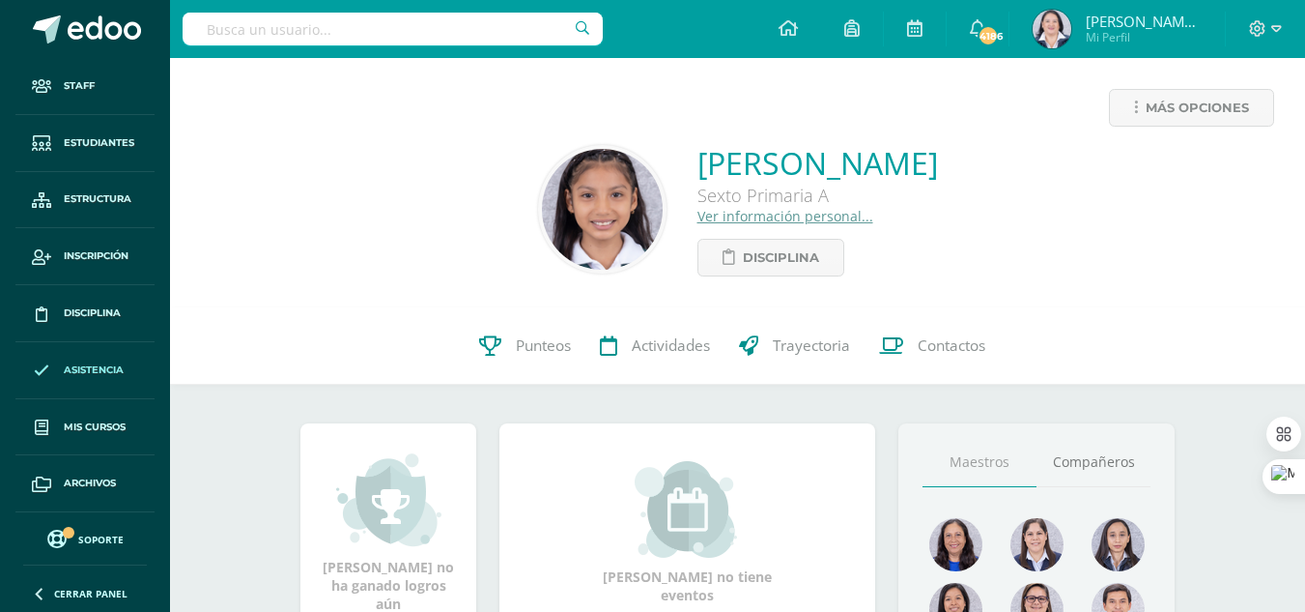
click at [89, 367] on span "Asistencia" at bounding box center [94, 369] width 60 height 15
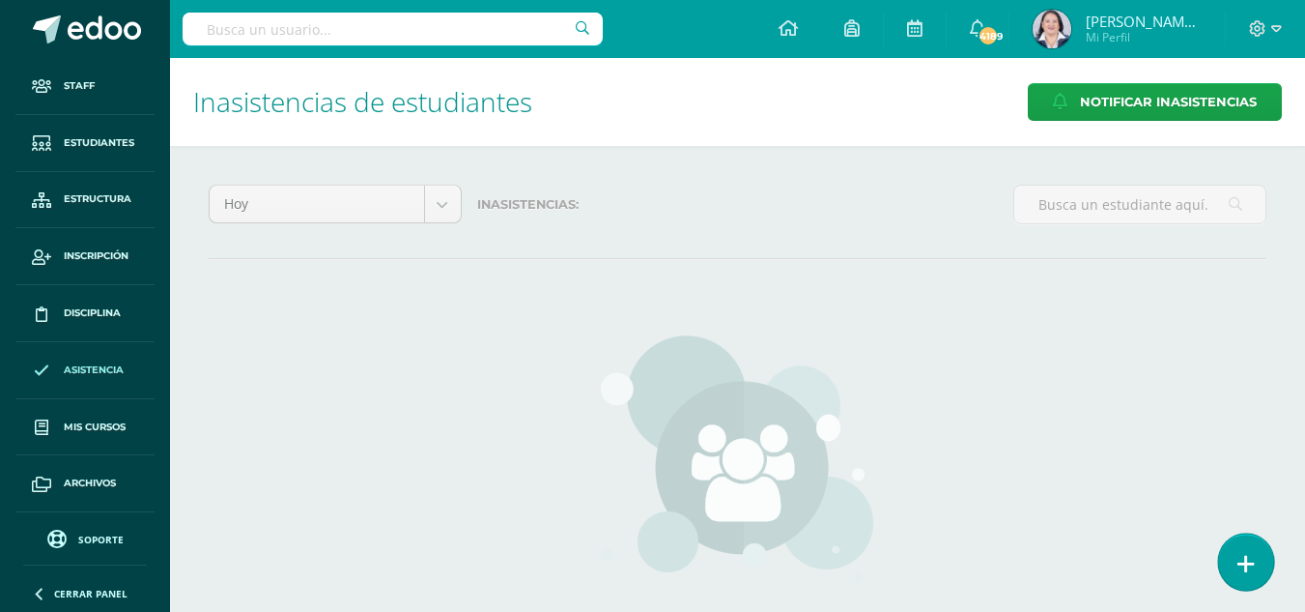
click at [1251, 554] on icon at bounding box center [1246, 564] width 17 height 22
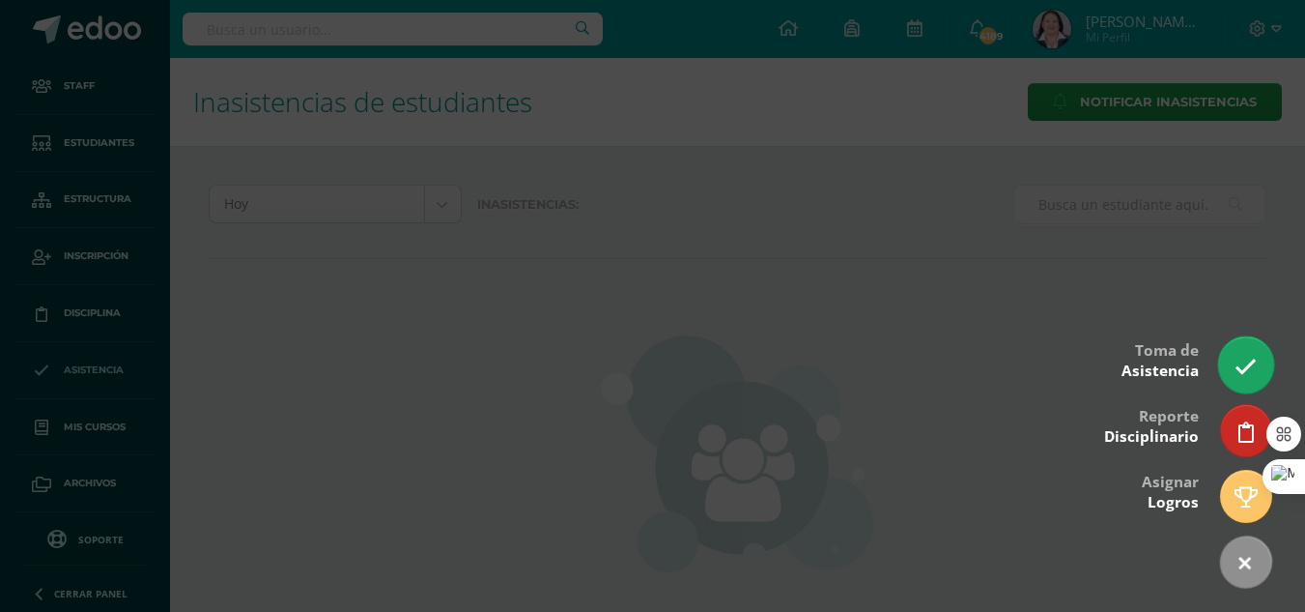
click at [1237, 354] on link at bounding box center [1246, 364] width 55 height 56
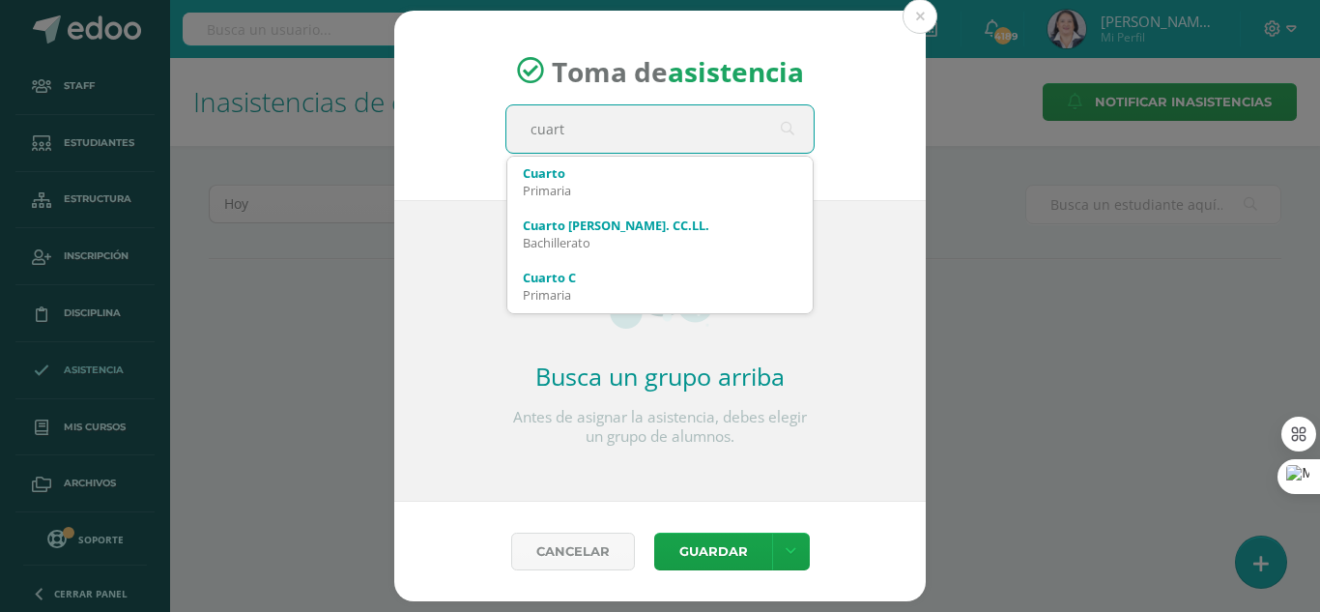
type input "cuarto"
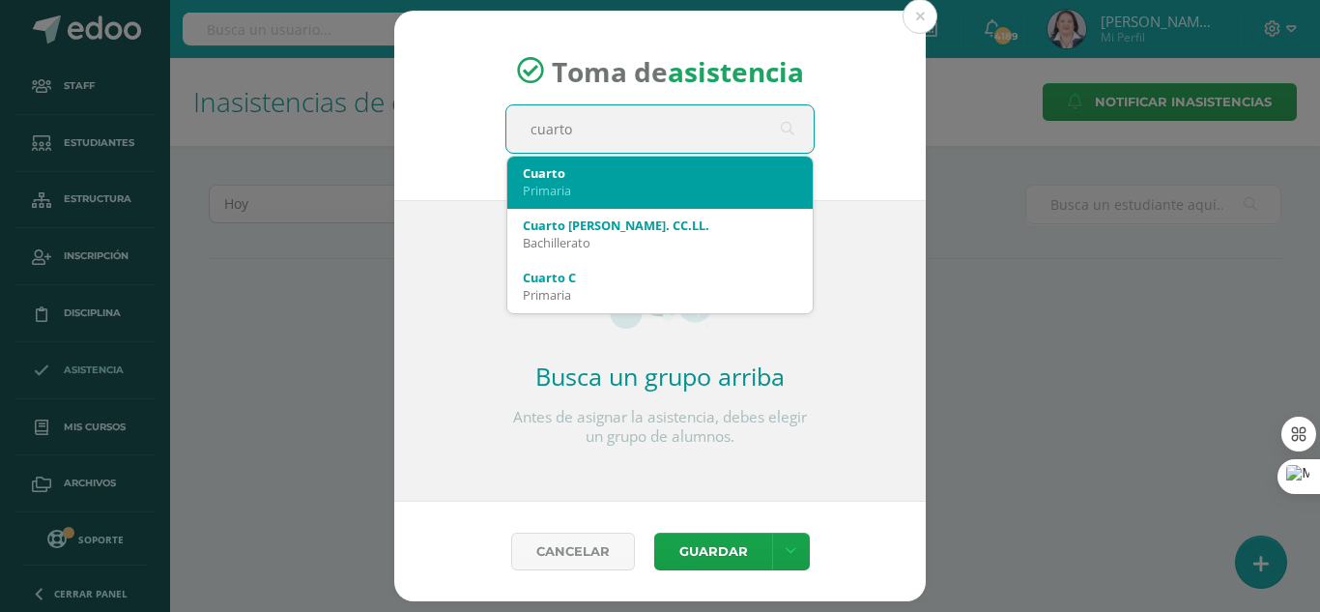
click at [668, 180] on div "Cuarto" at bounding box center [660, 172] width 274 height 17
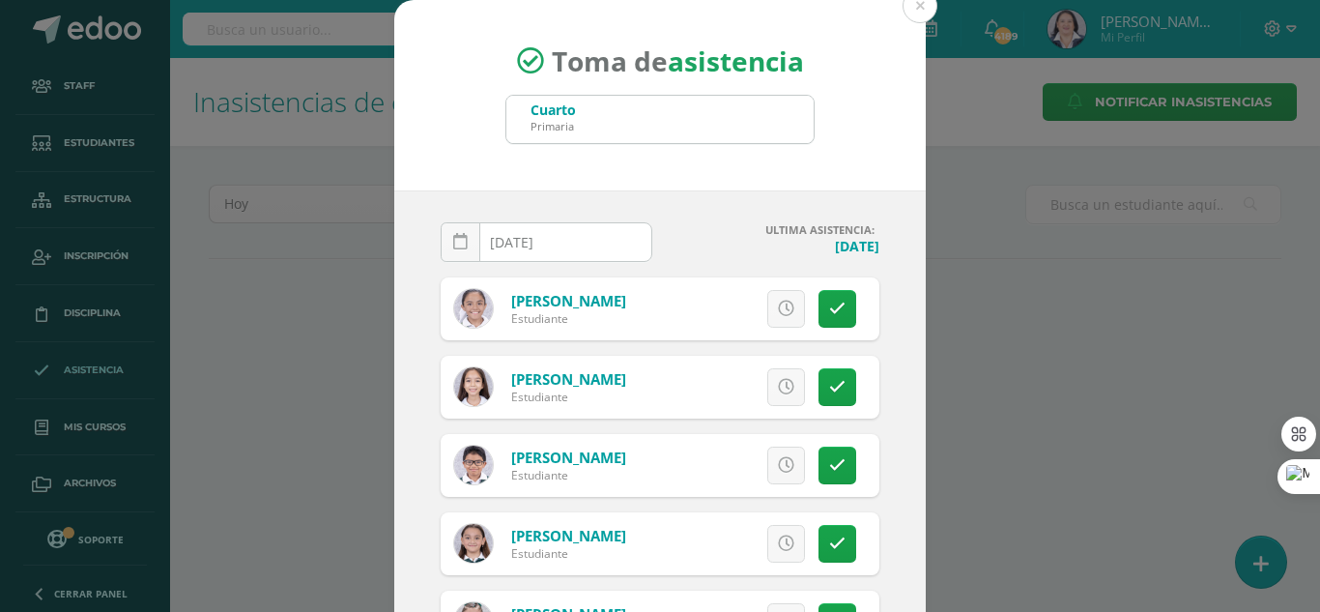
click at [453, 236] on icon at bounding box center [460, 242] width 14 height 16
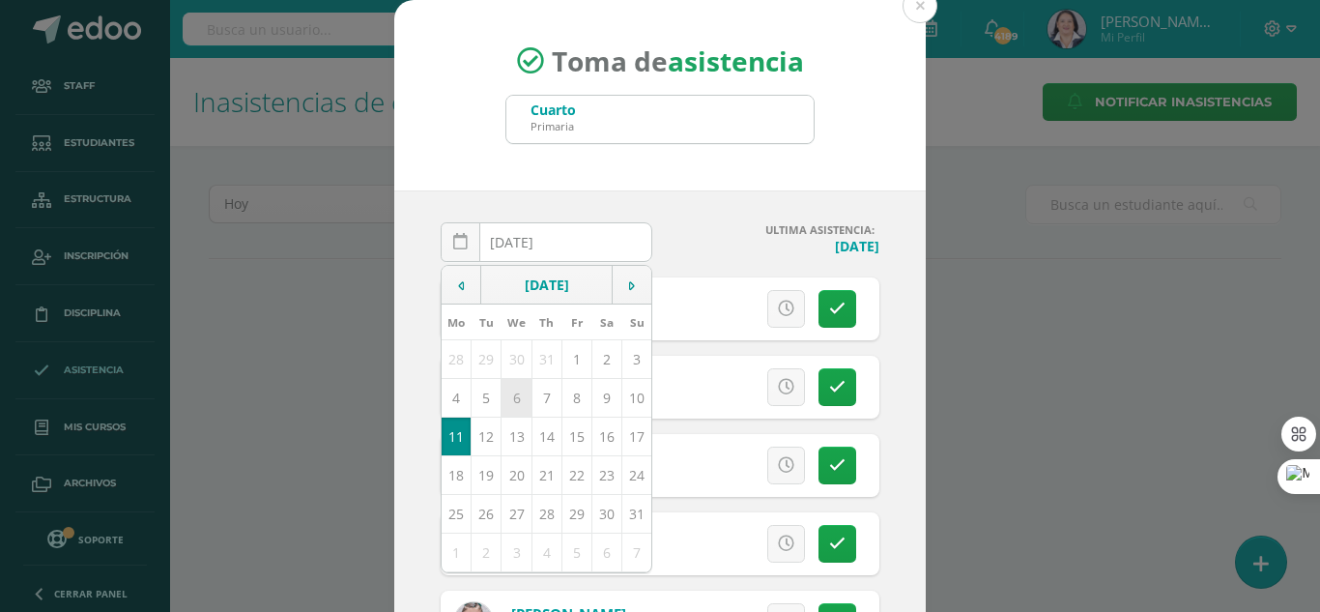
click at [509, 395] on td "6" at bounding box center [517, 397] width 30 height 39
type input "[DATE]"
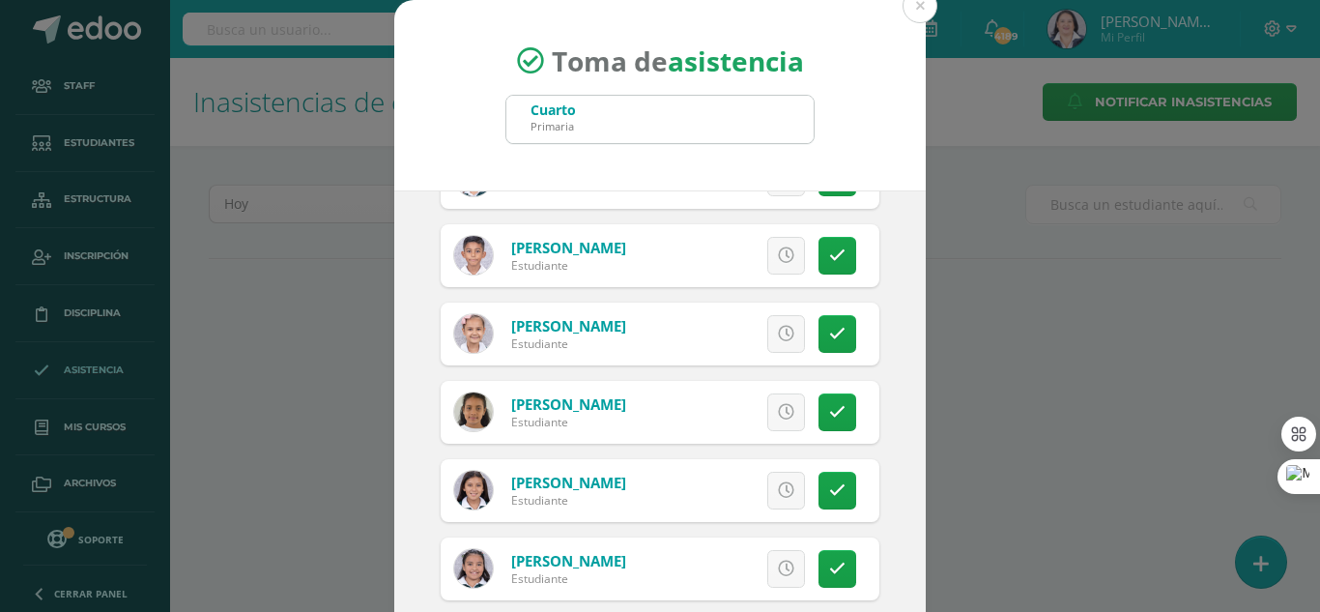
scroll to position [1933, 0]
click at [767, 341] on link at bounding box center [786, 333] width 38 height 38
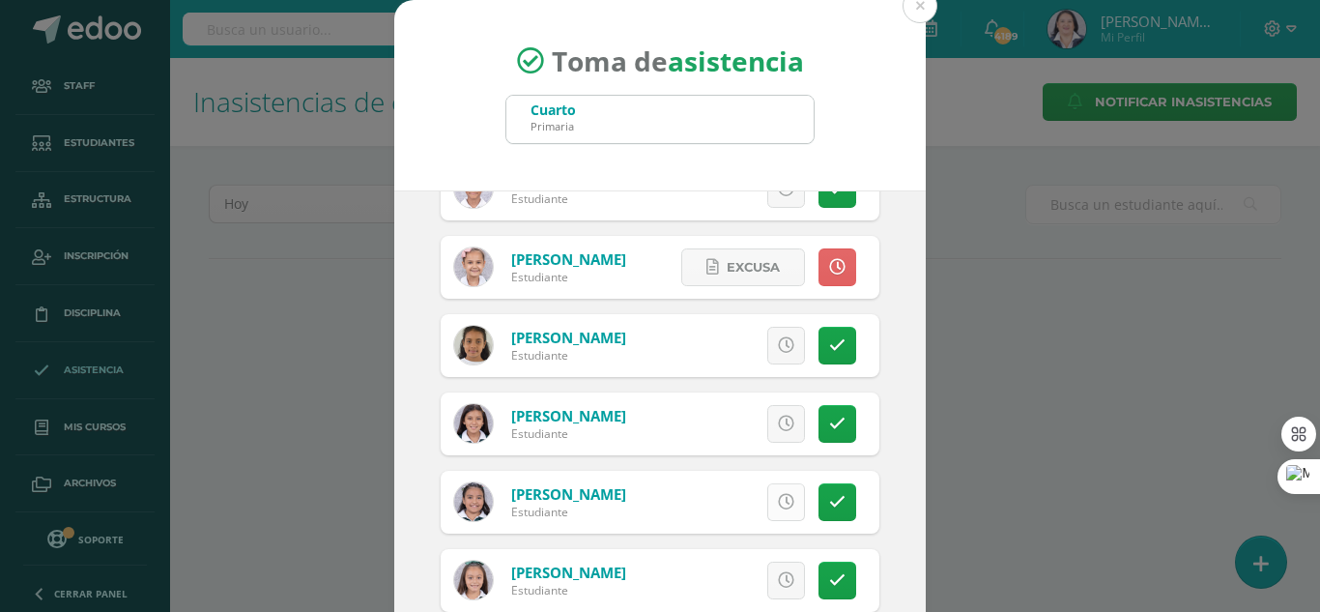
scroll to position [2029, 0]
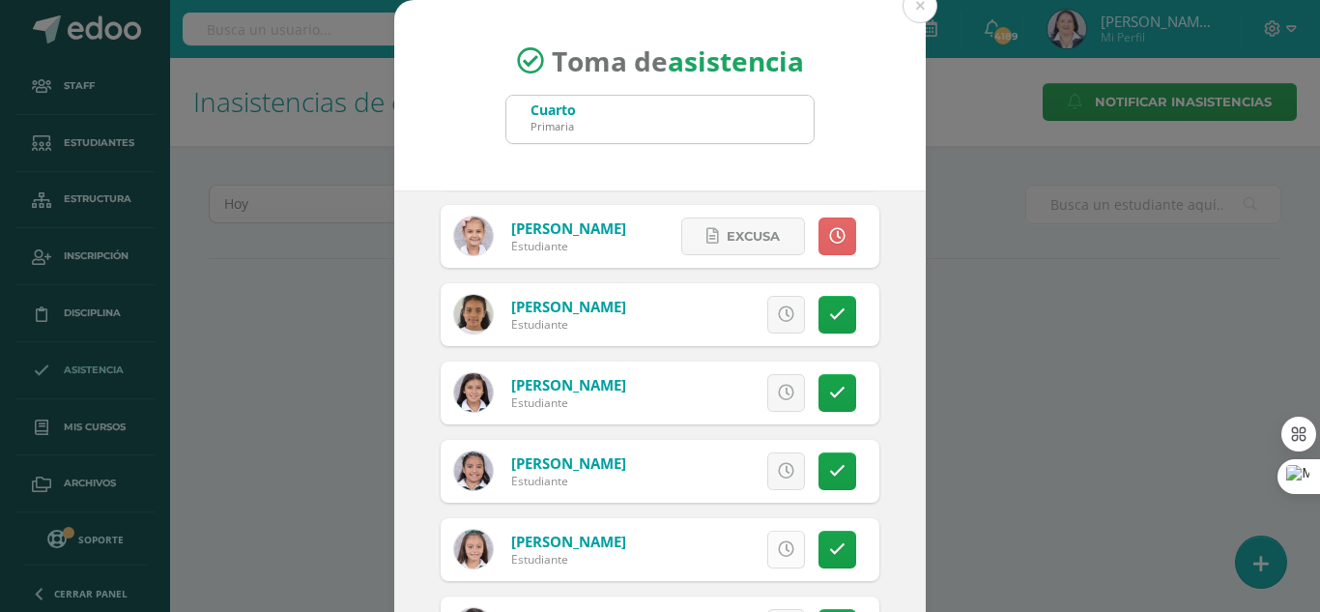
click at [778, 548] on icon at bounding box center [786, 549] width 16 height 16
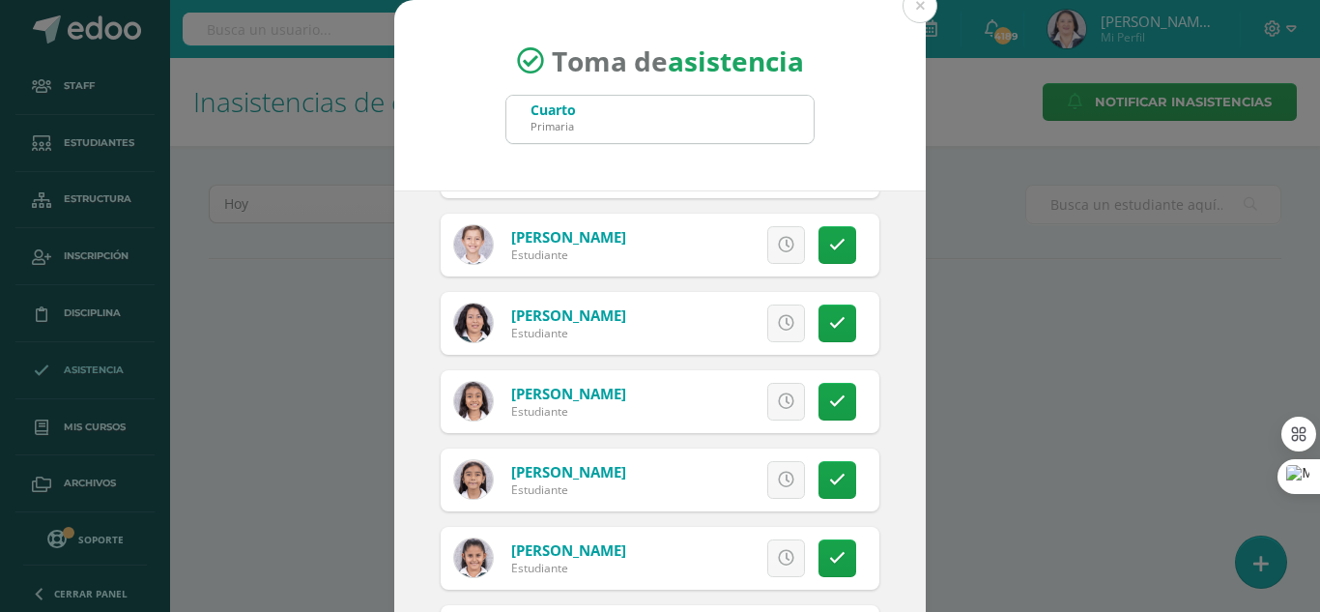
scroll to position [2899, 0]
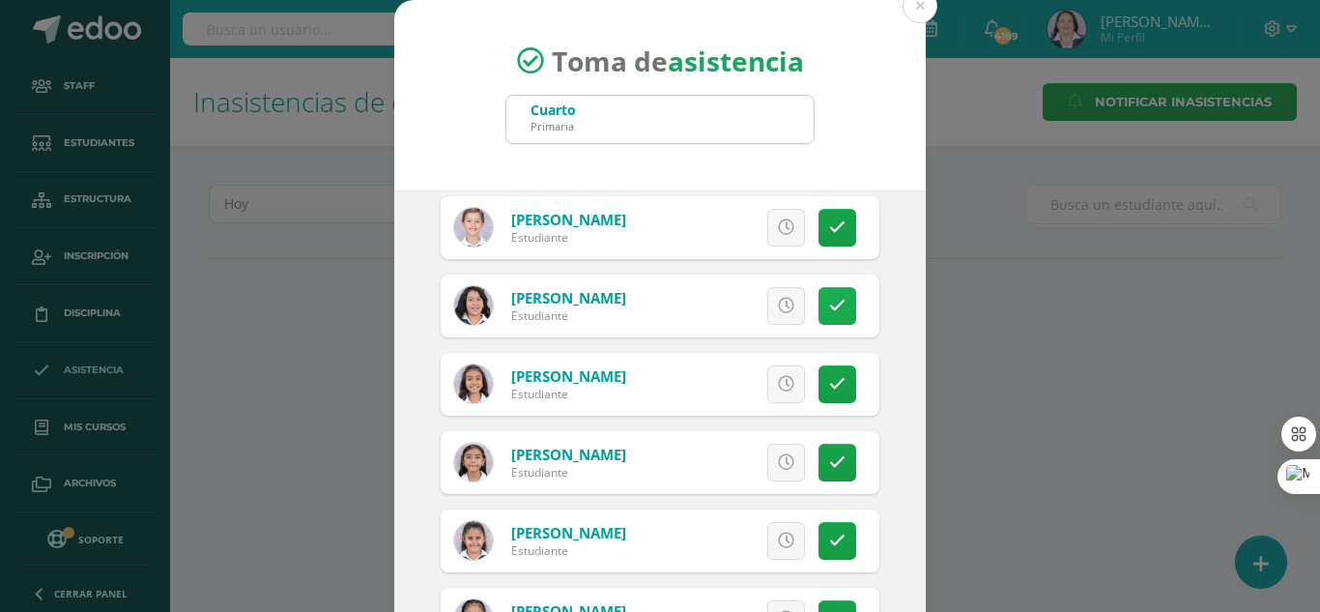
click at [829, 309] on icon at bounding box center [837, 306] width 16 height 16
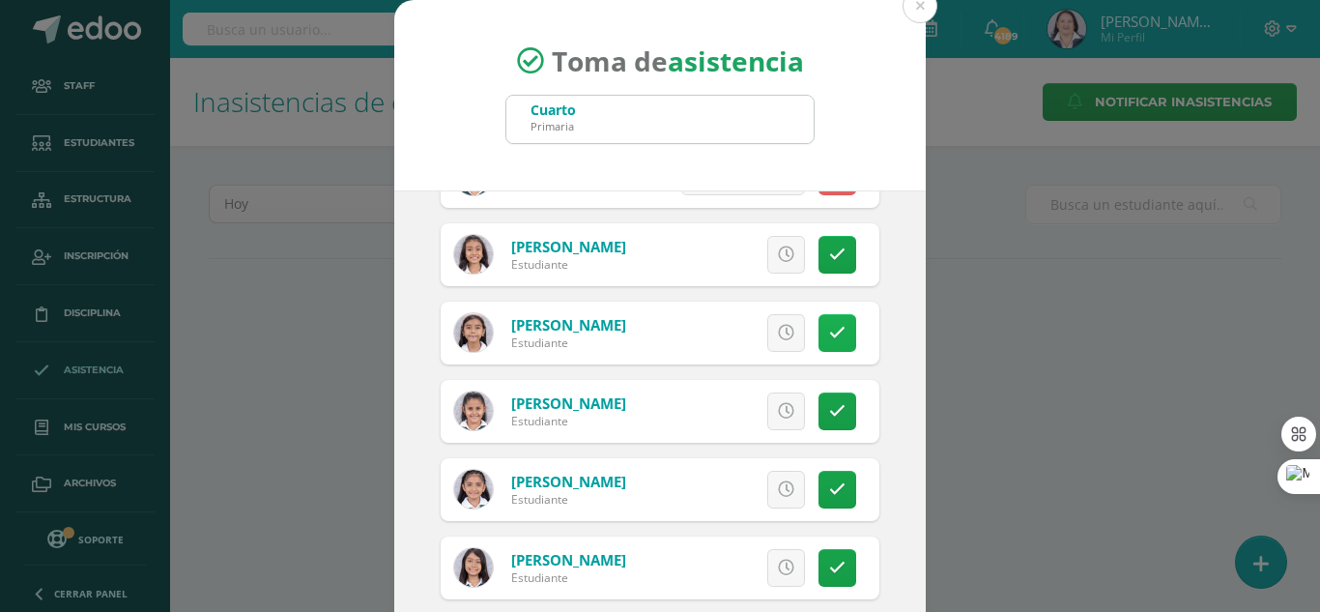
scroll to position [119, 0]
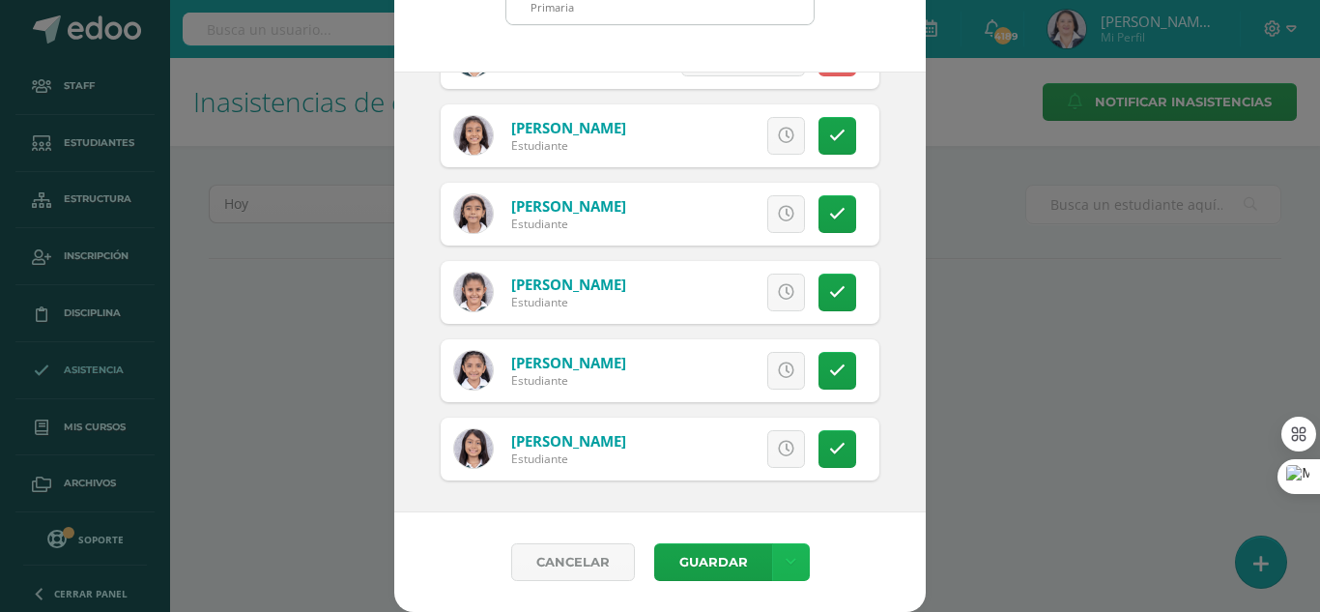
click at [795, 555] on link at bounding box center [791, 562] width 38 height 38
click at [775, 481] on link "Guardar sin notificar inasistencias" at bounding box center [743, 489] width 213 height 46
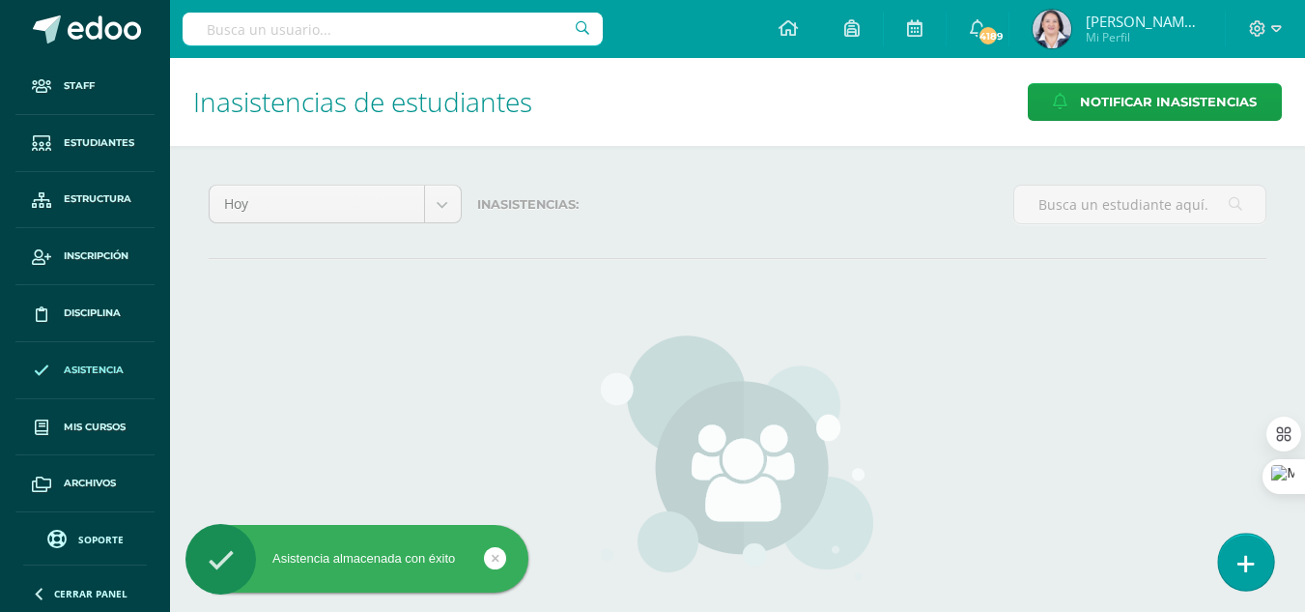
click at [1246, 554] on icon at bounding box center [1246, 564] width 17 height 22
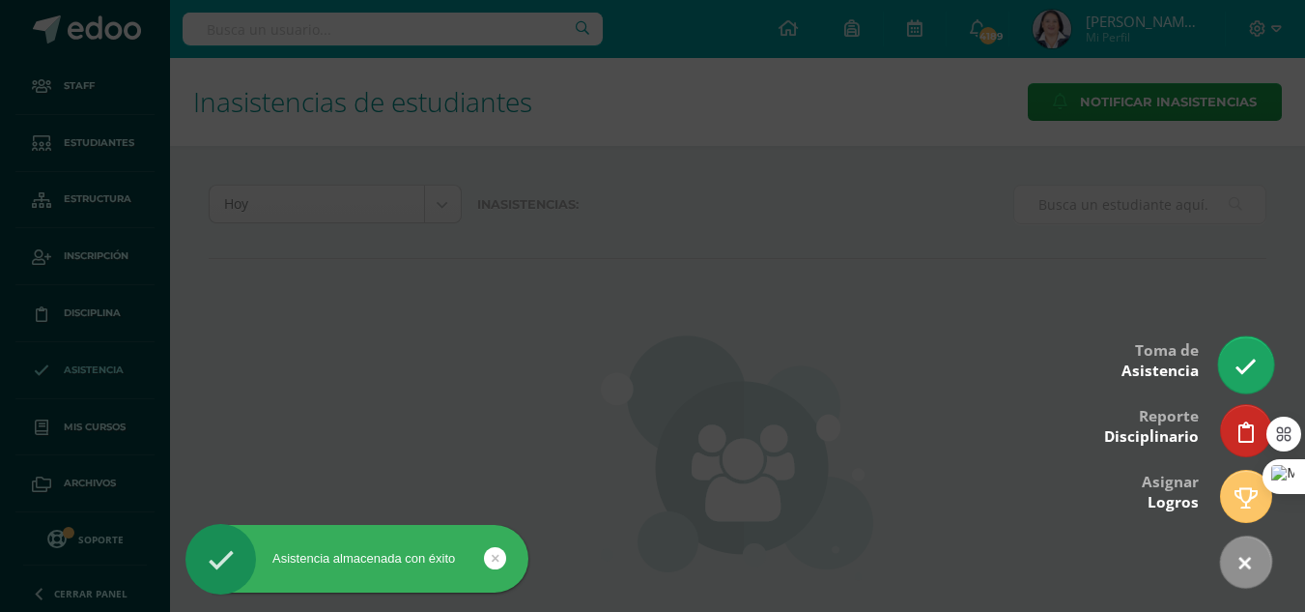
click at [1256, 361] on icon at bounding box center [1246, 367] width 22 height 22
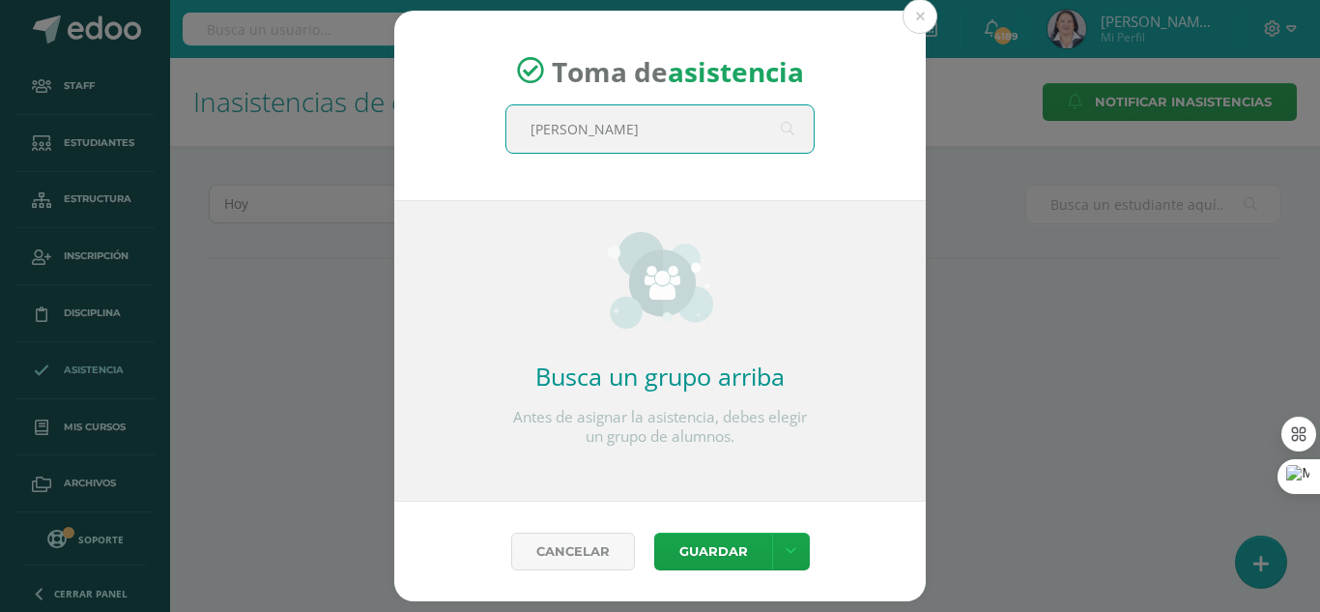
type input "quinto"
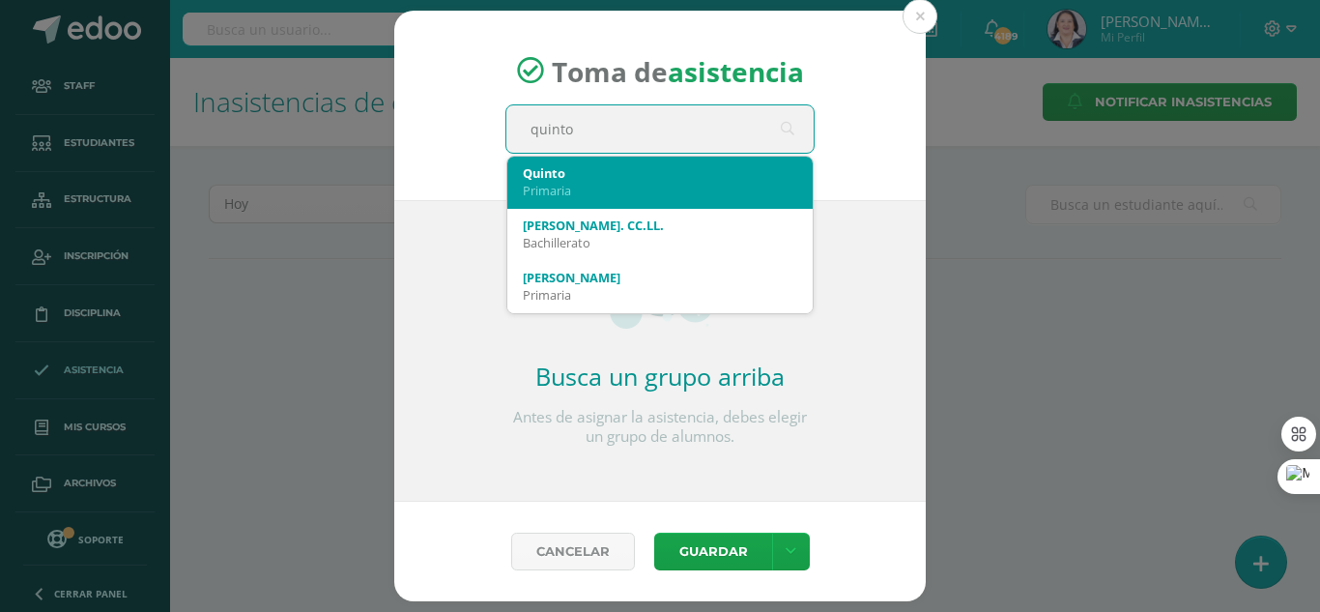
click at [651, 188] on div "Primaria" at bounding box center [660, 190] width 274 height 17
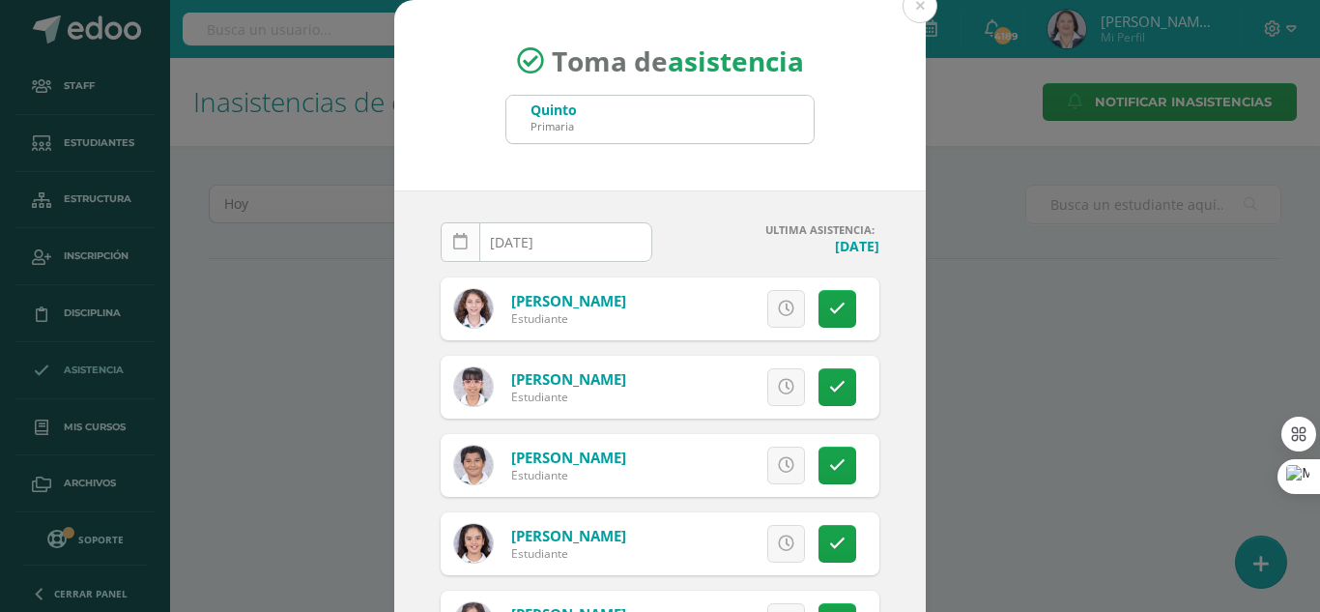
click at [453, 237] on icon at bounding box center [460, 242] width 14 height 16
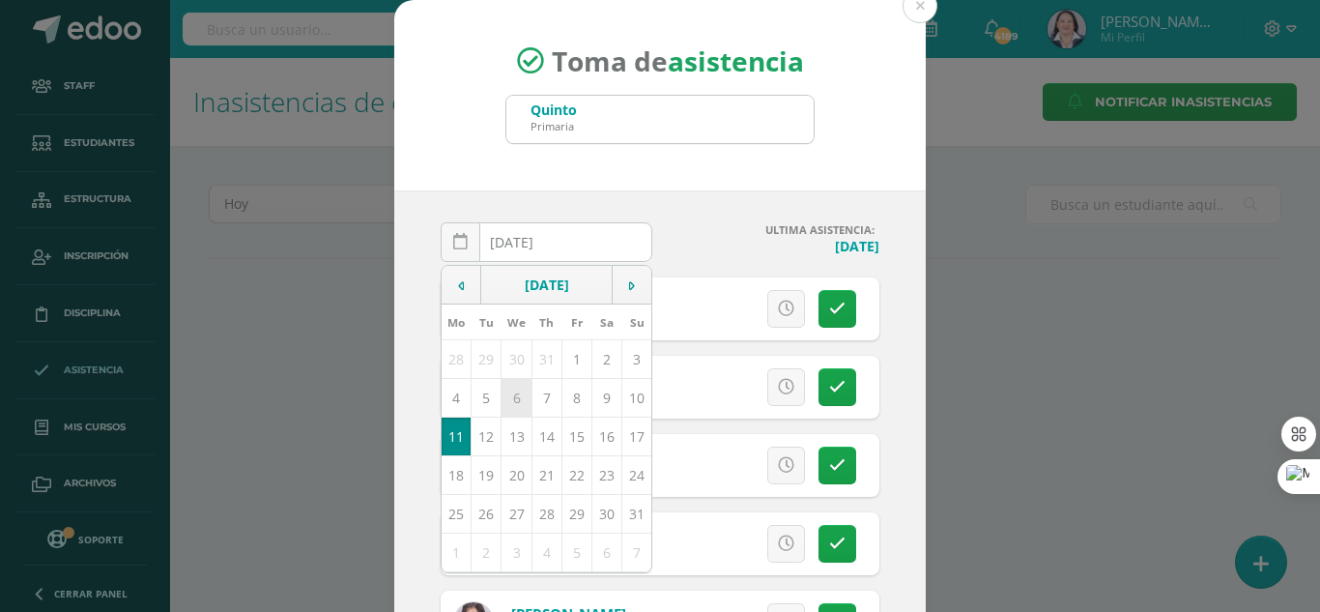
click at [507, 404] on td "6" at bounding box center [517, 397] width 30 height 39
type input "[DATE]"
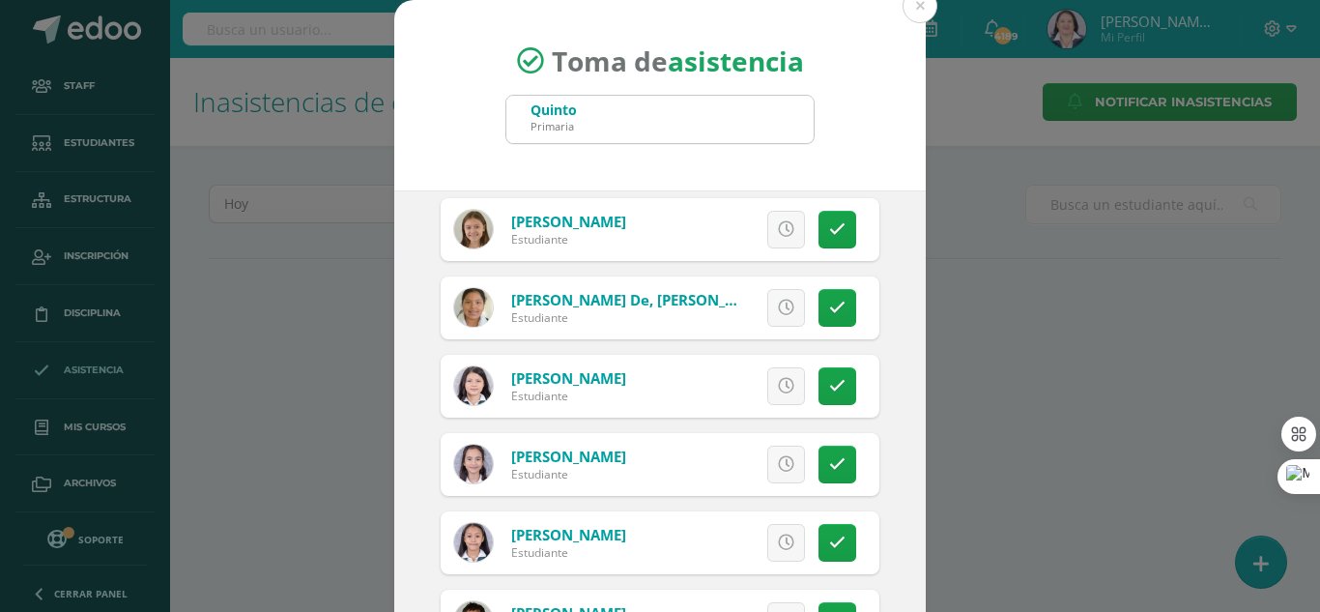
scroll to position [1449, 0]
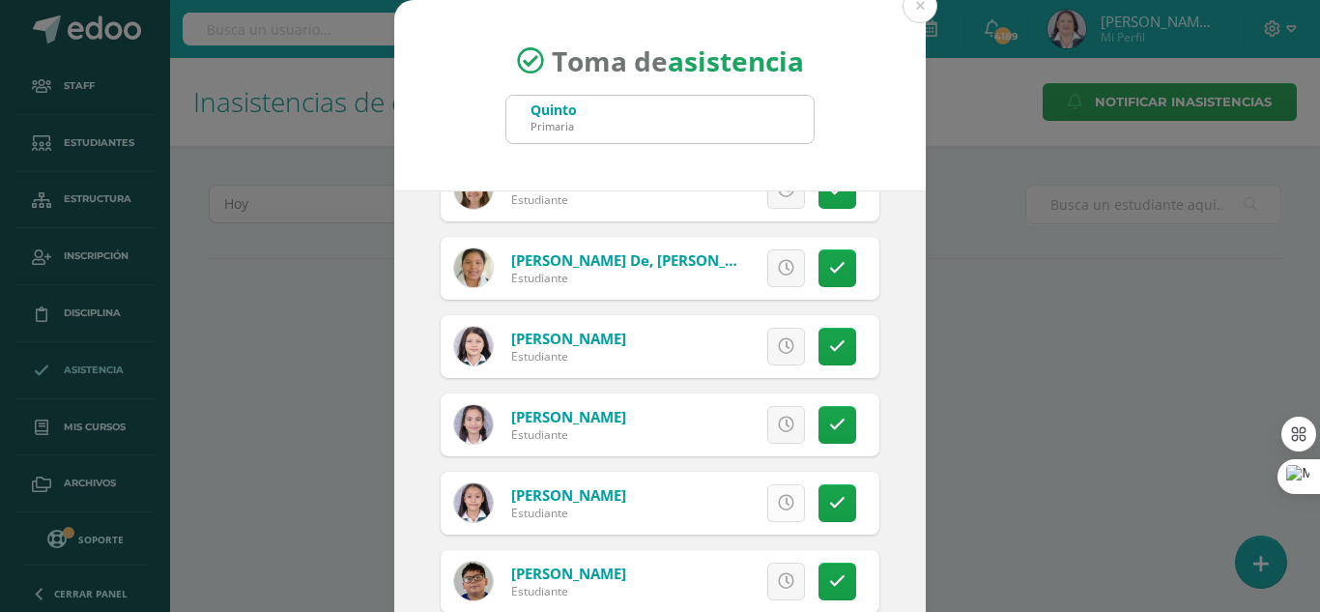
click at [778, 502] on icon at bounding box center [786, 503] width 16 height 16
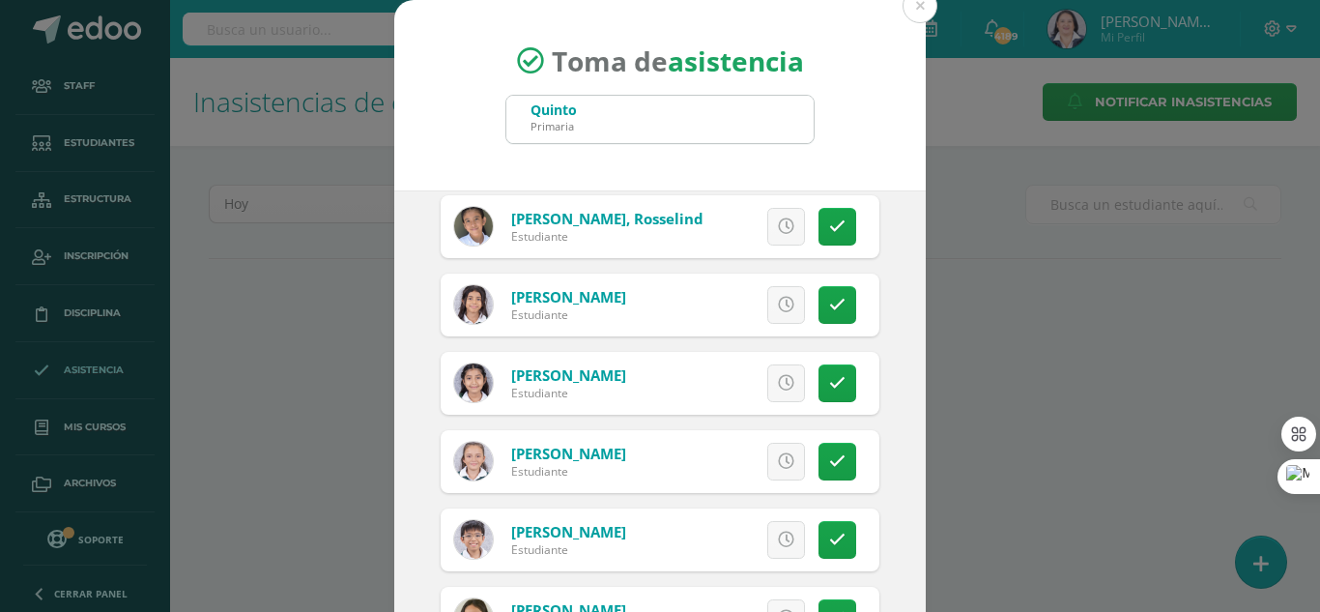
scroll to position [580, 0]
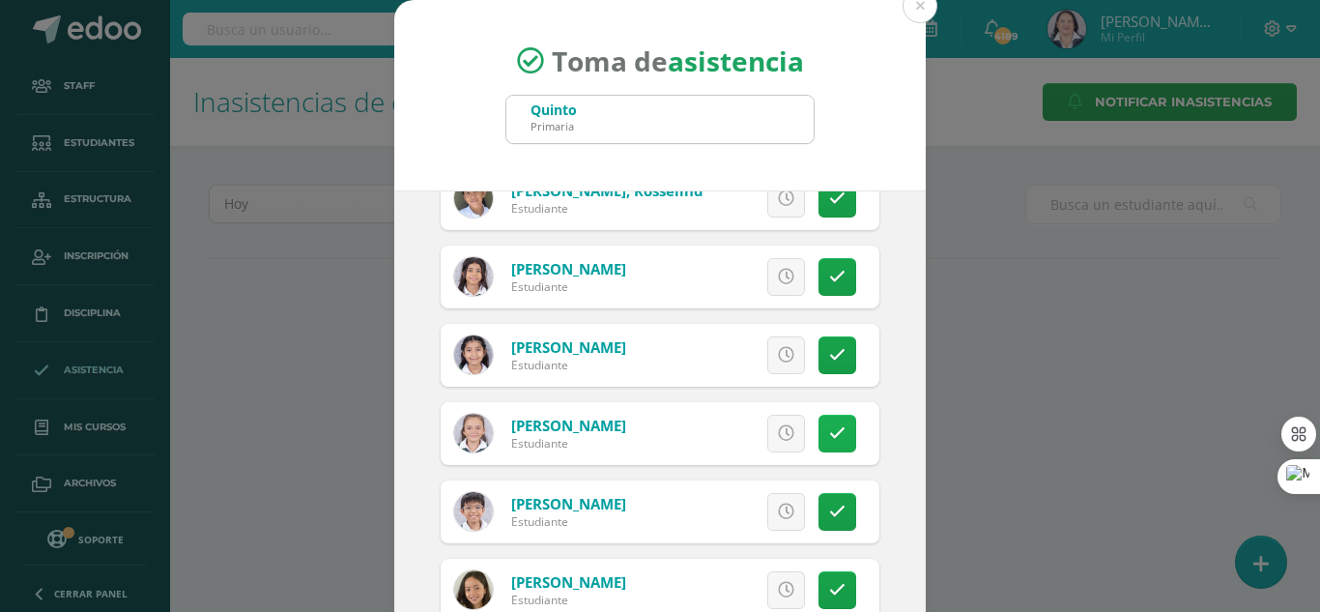
click at [825, 435] on link at bounding box center [837, 434] width 38 height 38
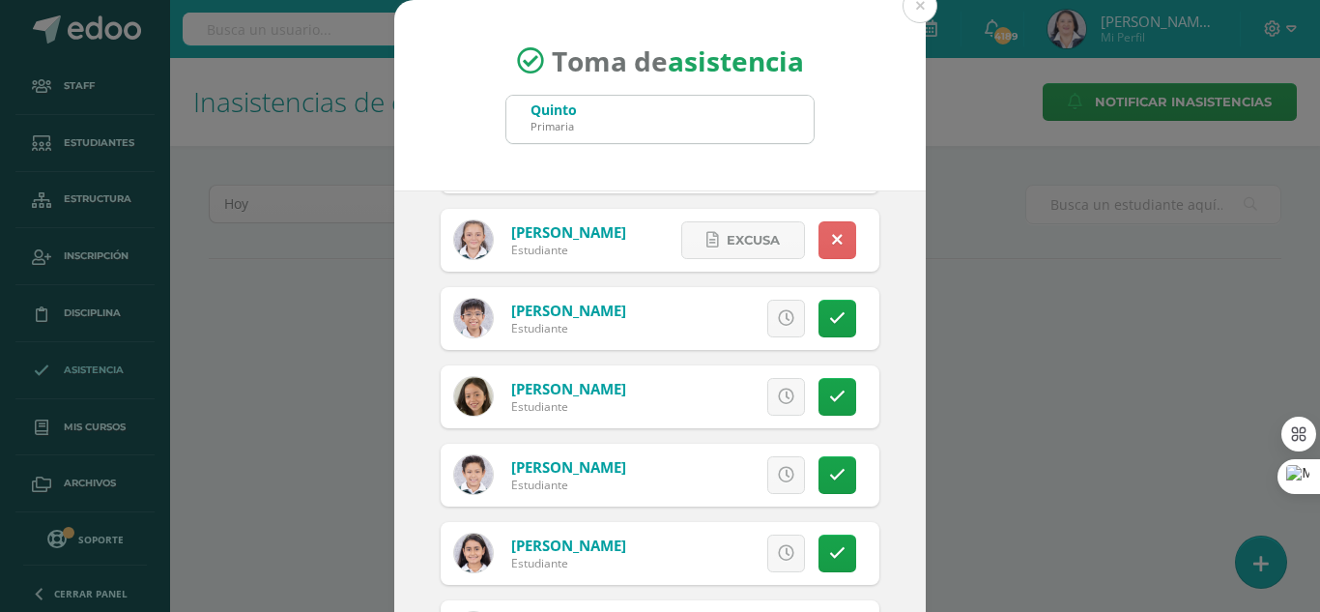
click at [767, 398] on link at bounding box center [786, 397] width 38 height 38
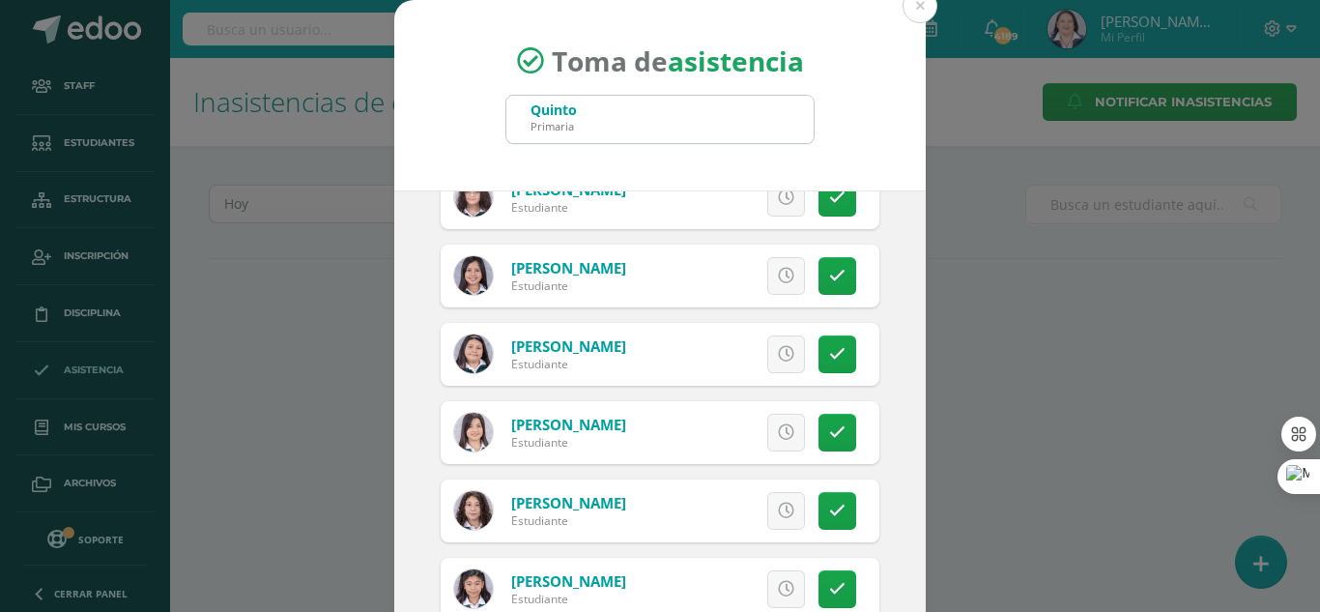
scroll to position [2802, 0]
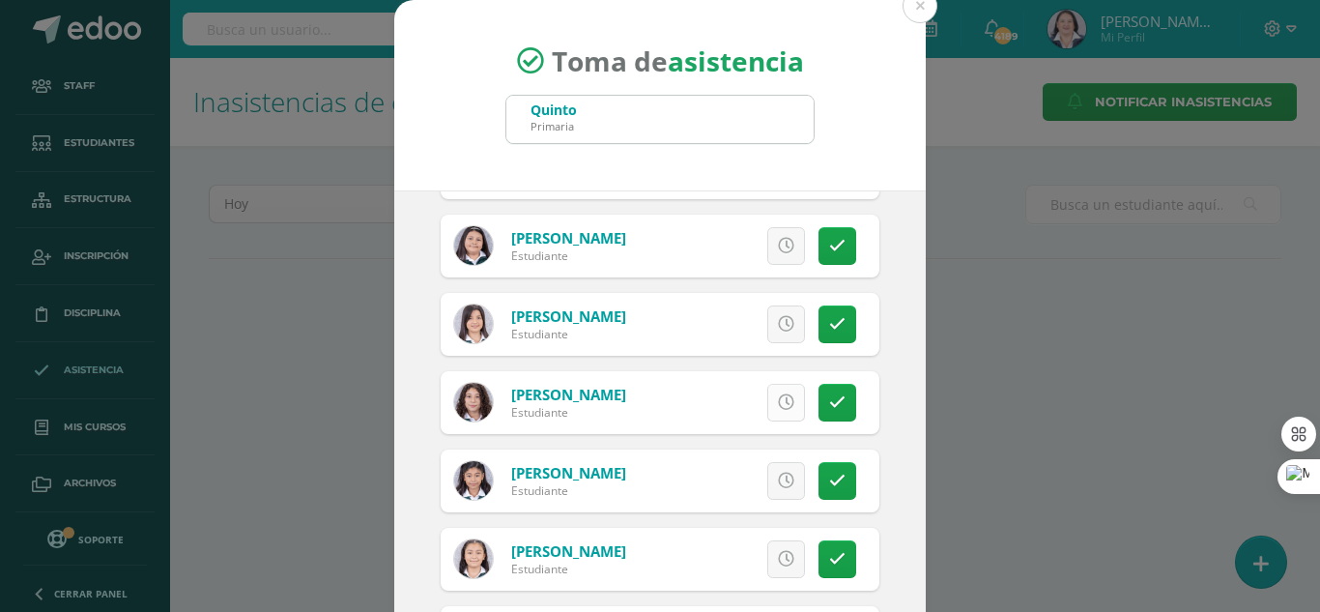
click at [778, 403] on icon at bounding box center [786, 402] width 16 height 16
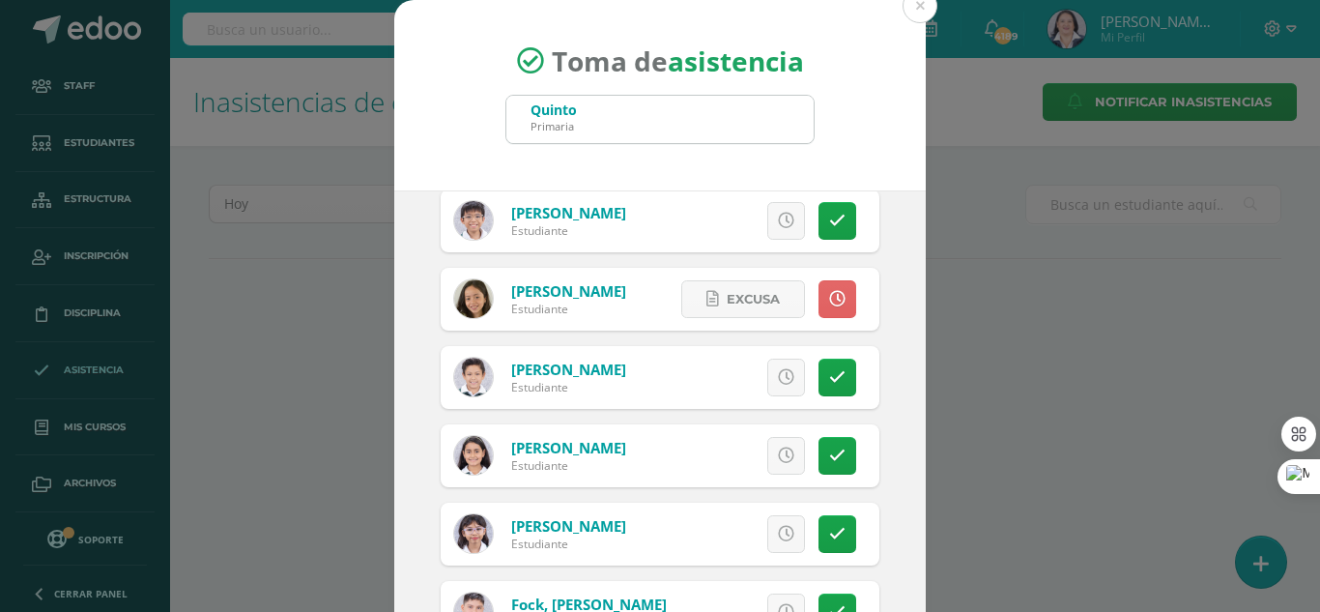
scroll to position [870, 0]
click at [778, 379] on icon at bounding box center [786, 378] width 16 height 16
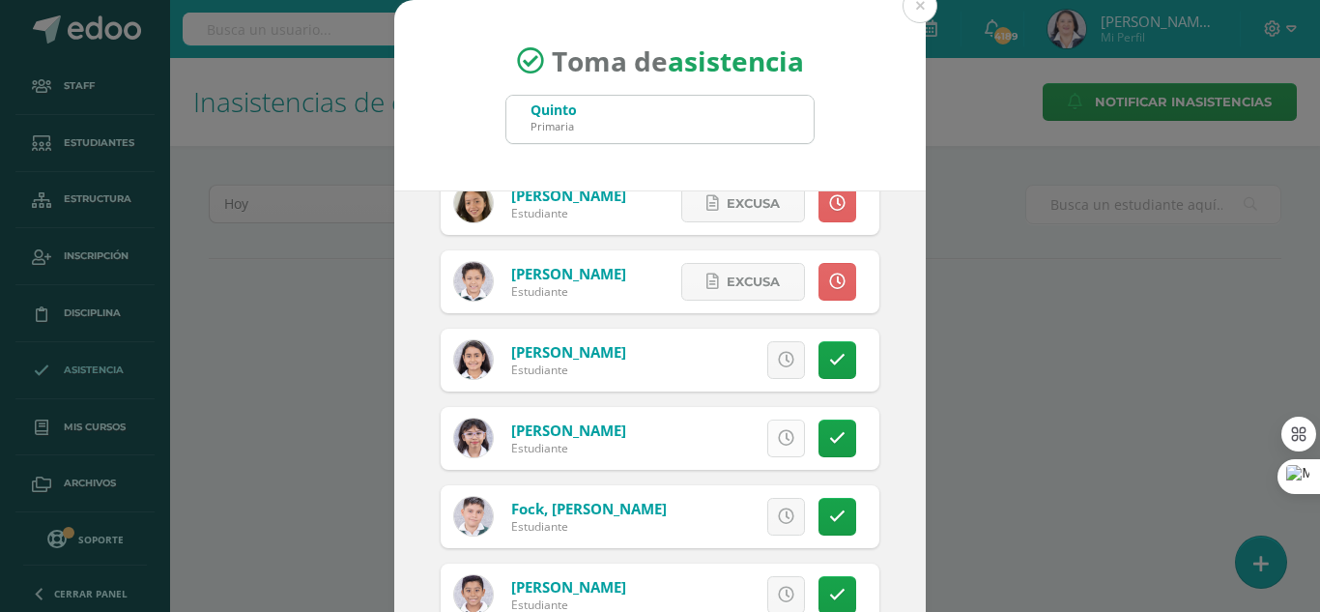
click at [778, 430] on icon at bounding box center [786, 438] width 16 height 16
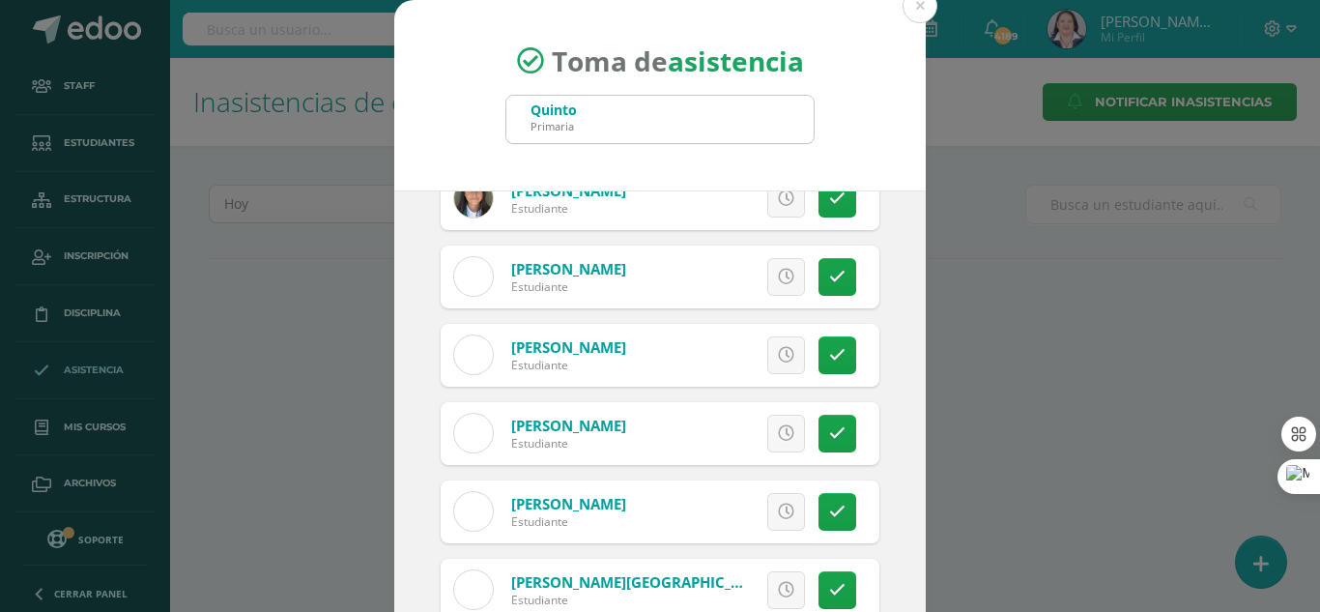
scroll to position [3263, 0]
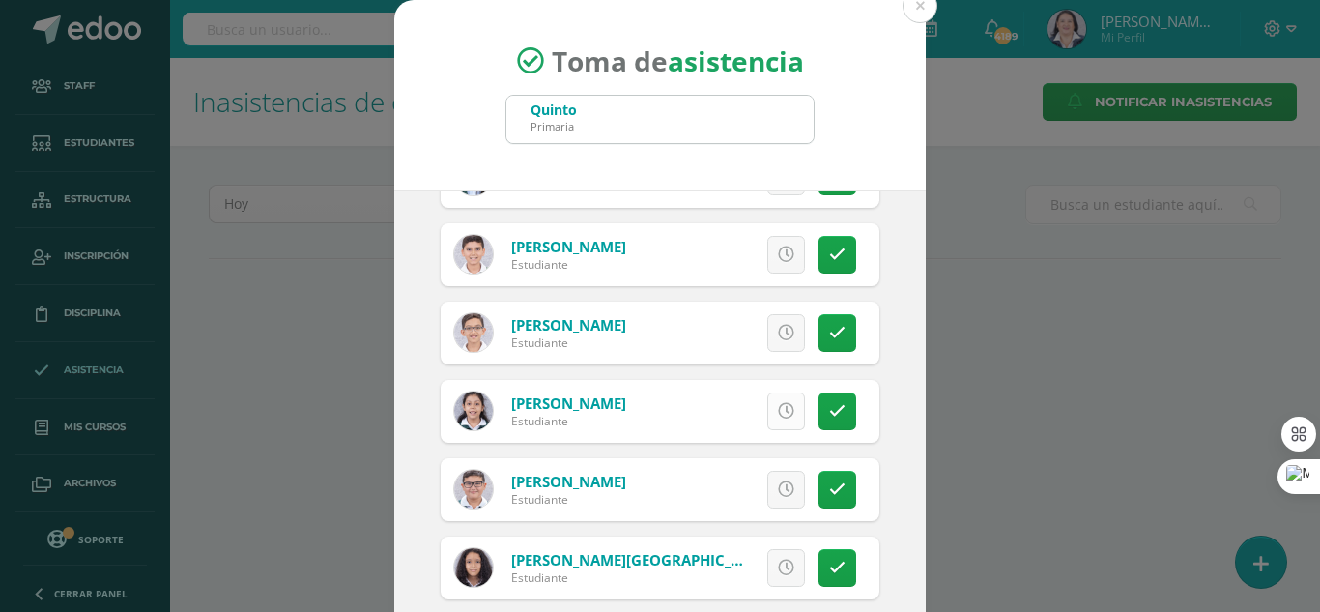
click at [778, 403] on icon at bounding box center [786, 411] width 16 height 16
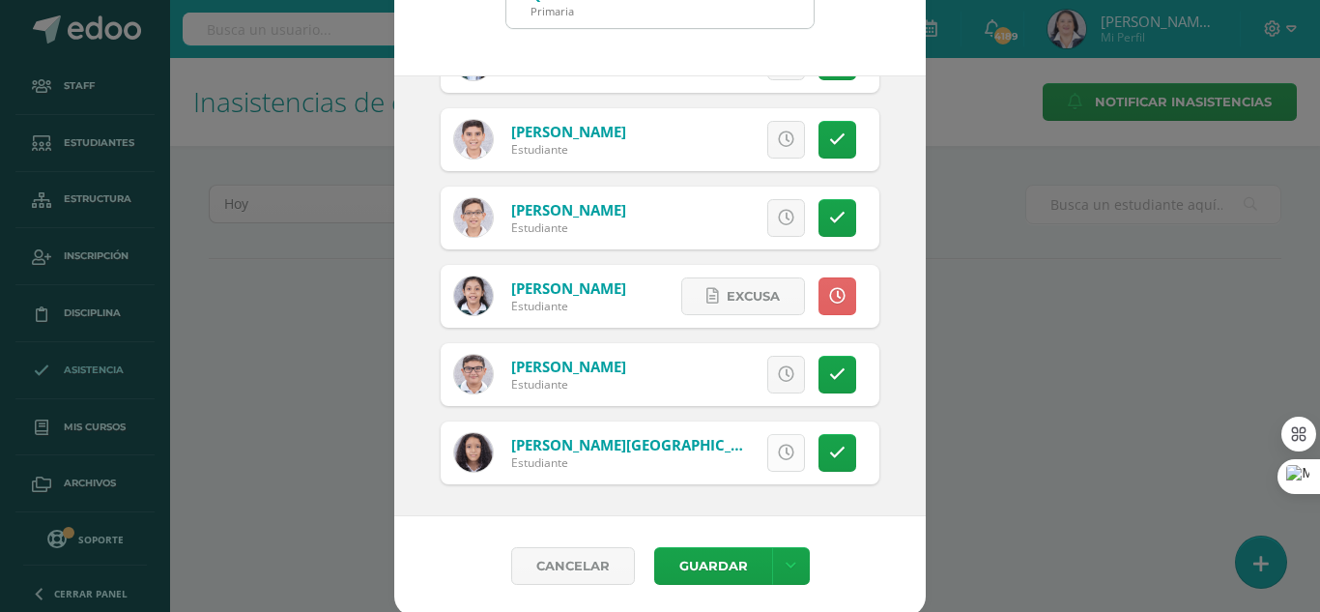
scroll to position [119, 0]
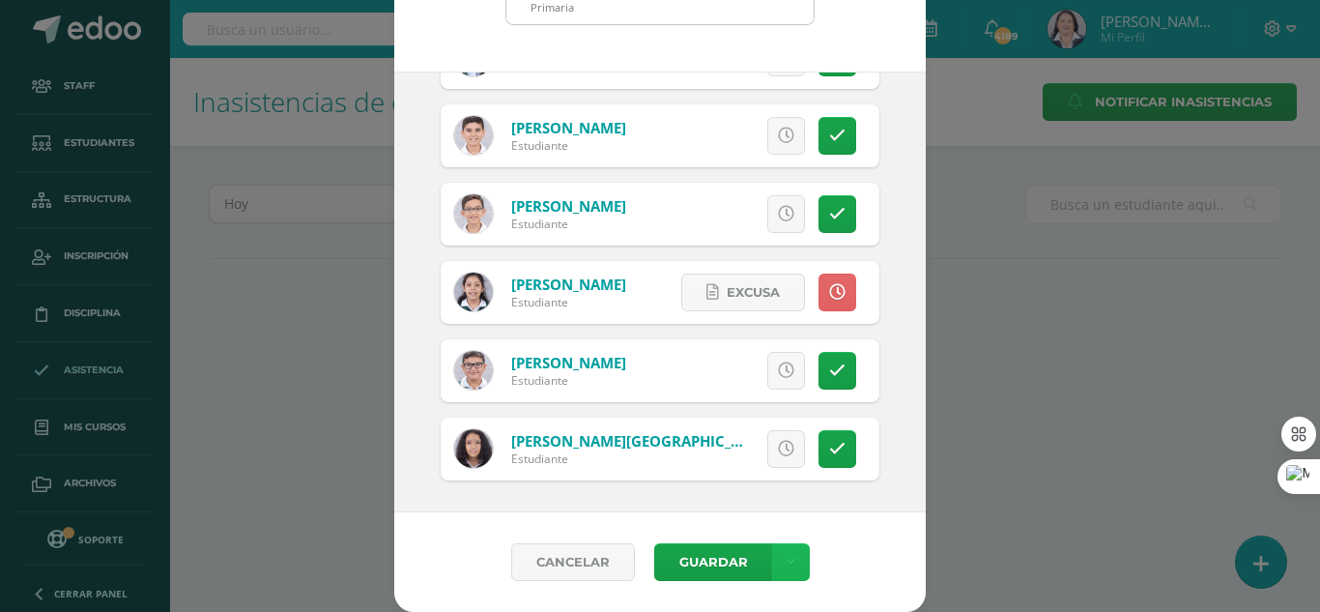
click at [789, 564] on link at bounding box center [791, 562] width 38 height 38
click at [768, 480] on link "Guardar sin notificar inasistencias" at bounding box center [743, 489] width 213 height 46
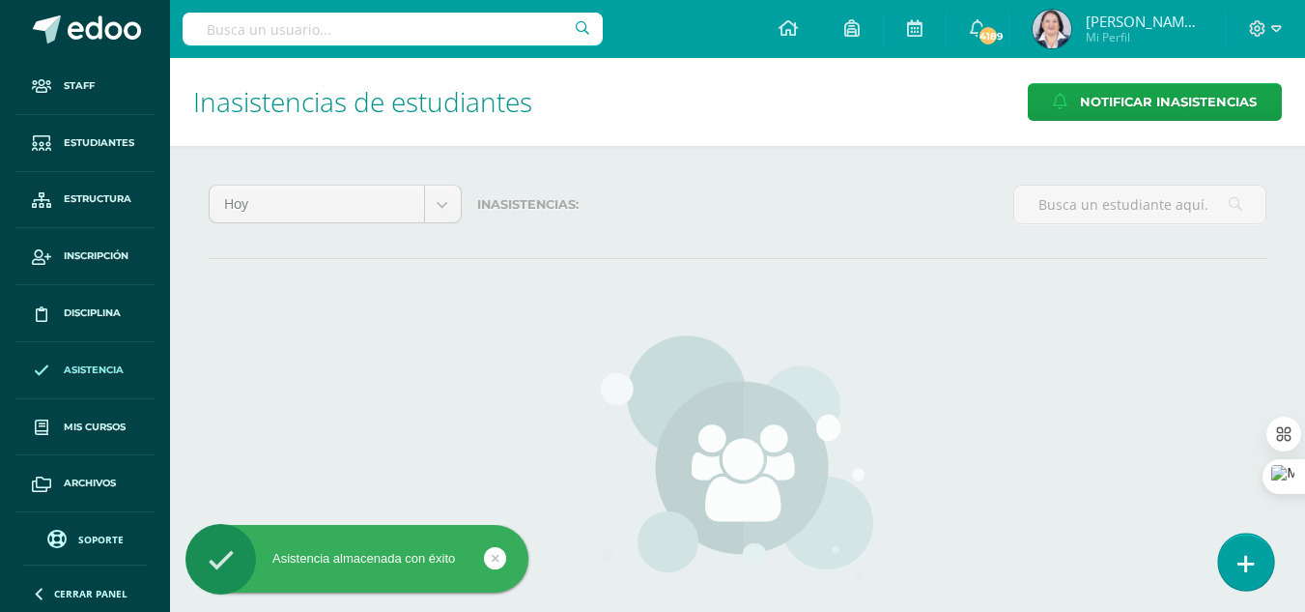
click at [1246, 570] on icon at bounding box center [1246, 564] width 17 height 22
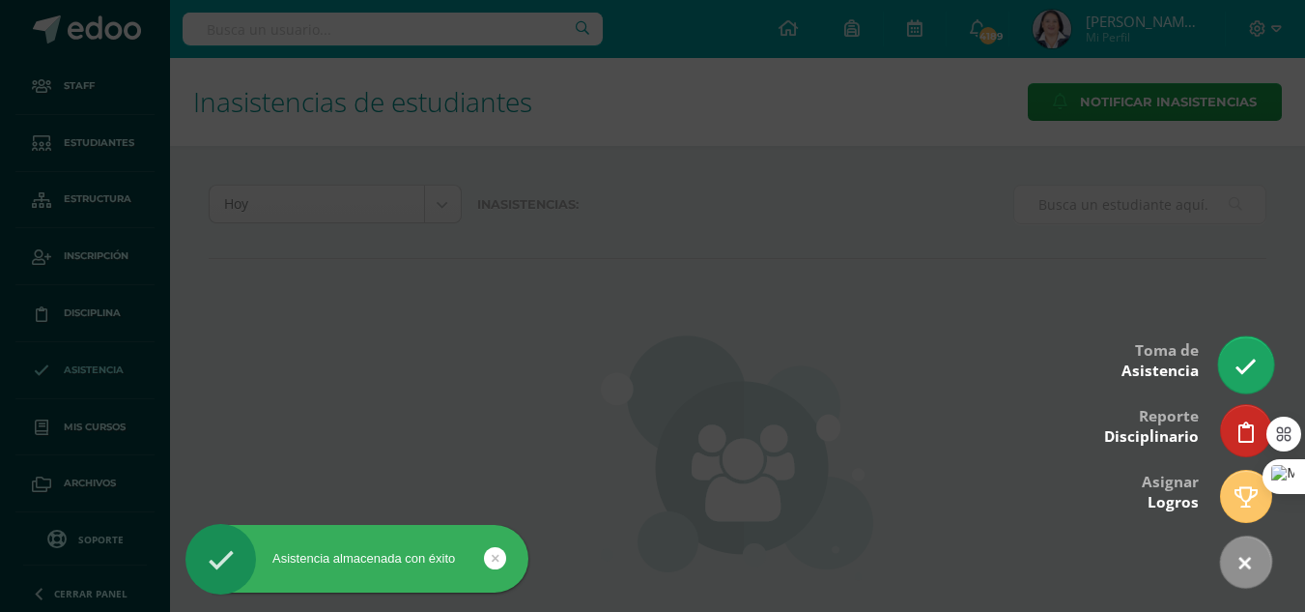
click at [1252, 353] on link at bounding box center [1246, 364] width 55 height 56
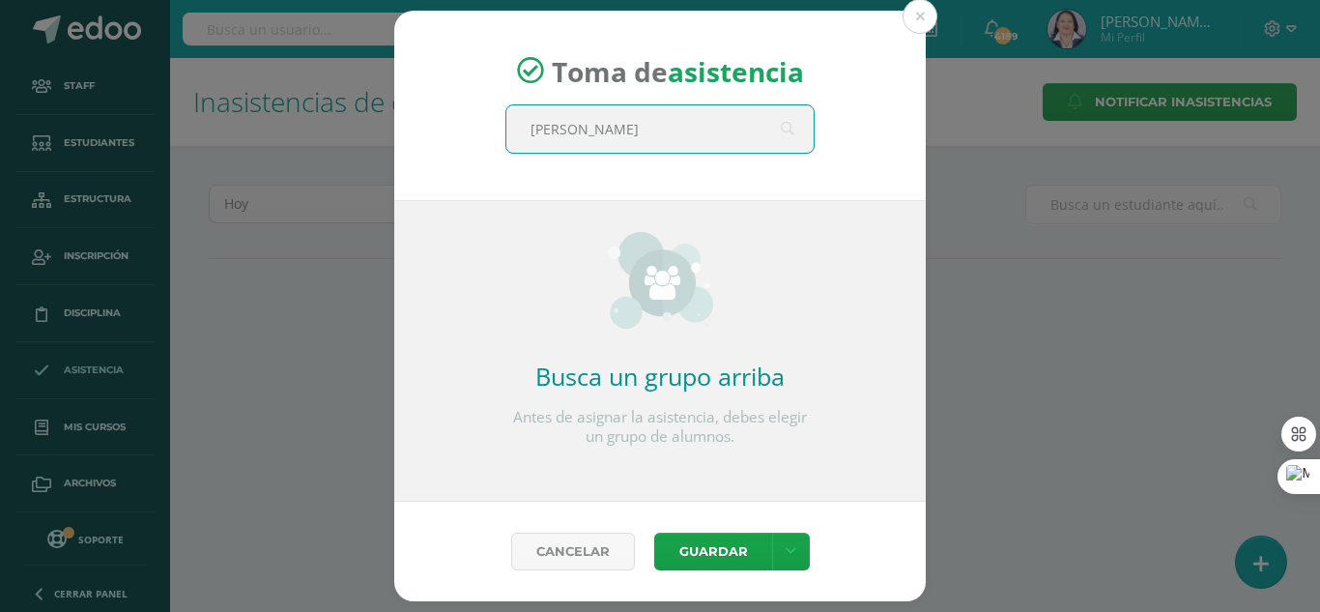
type input "quinto"
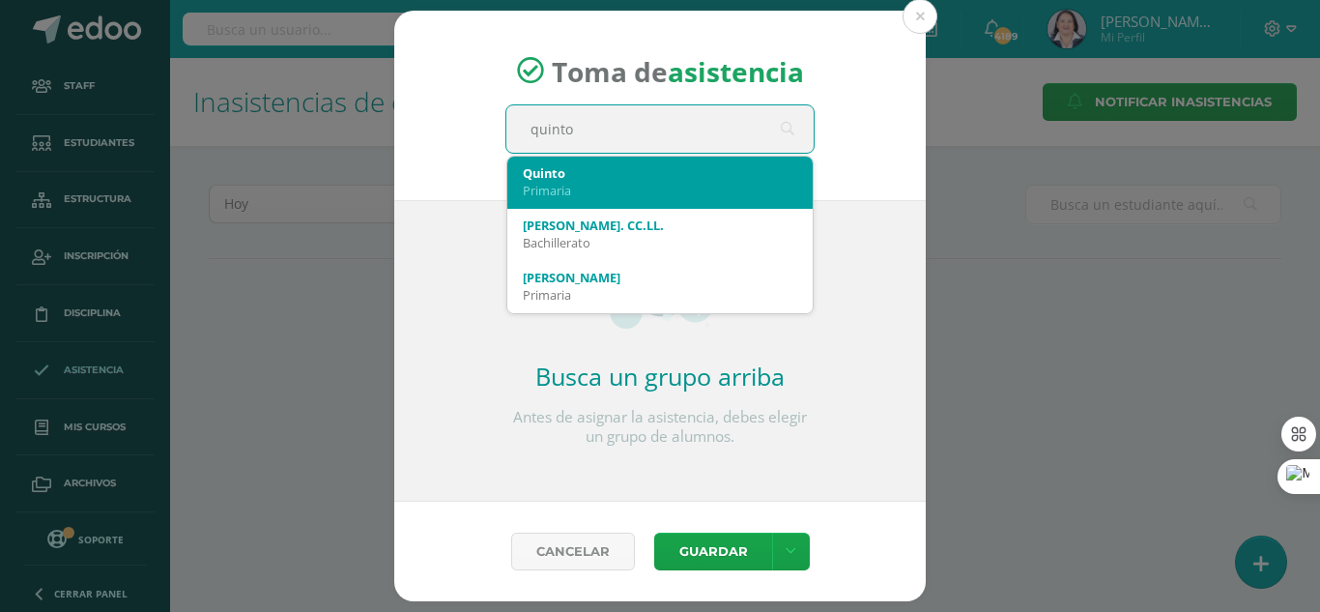
click at [688, 185] on div "Primaria" at bounding box center [660, 190] width 274 height 17
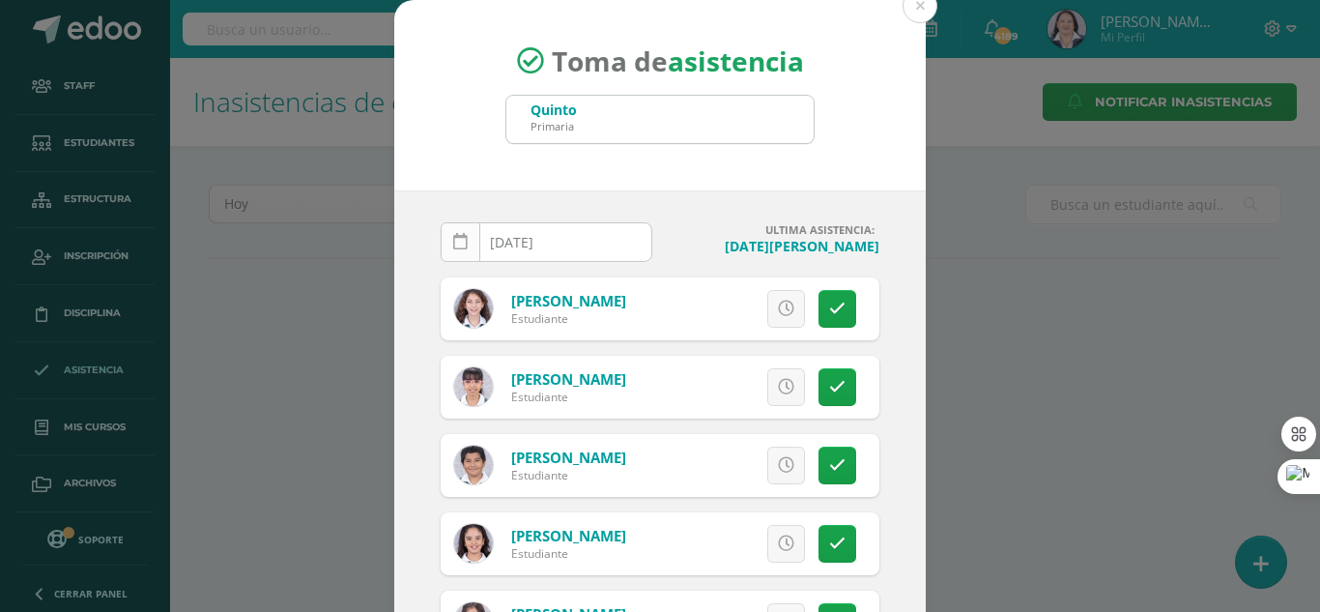
click at [453, 245] on icon at bounding box center [460, 242] width 14 height 16
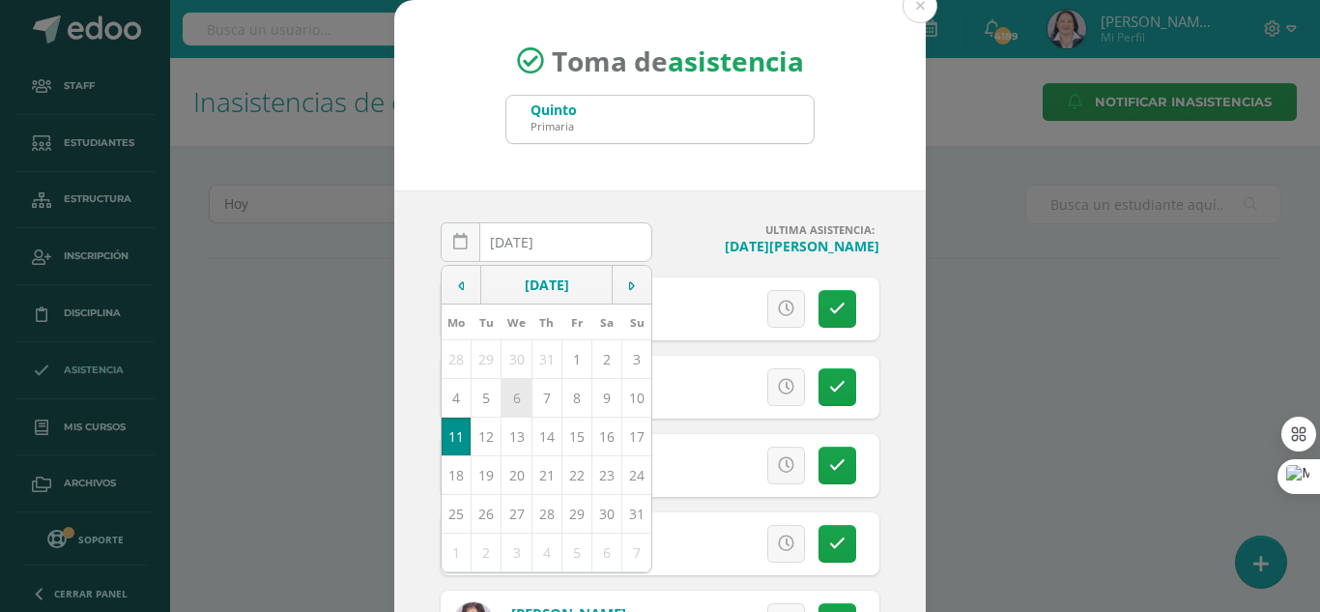
click at [506, 403] on td "6" at bounding box center [517, 397] width 30 height 39
type input "[DATE]"
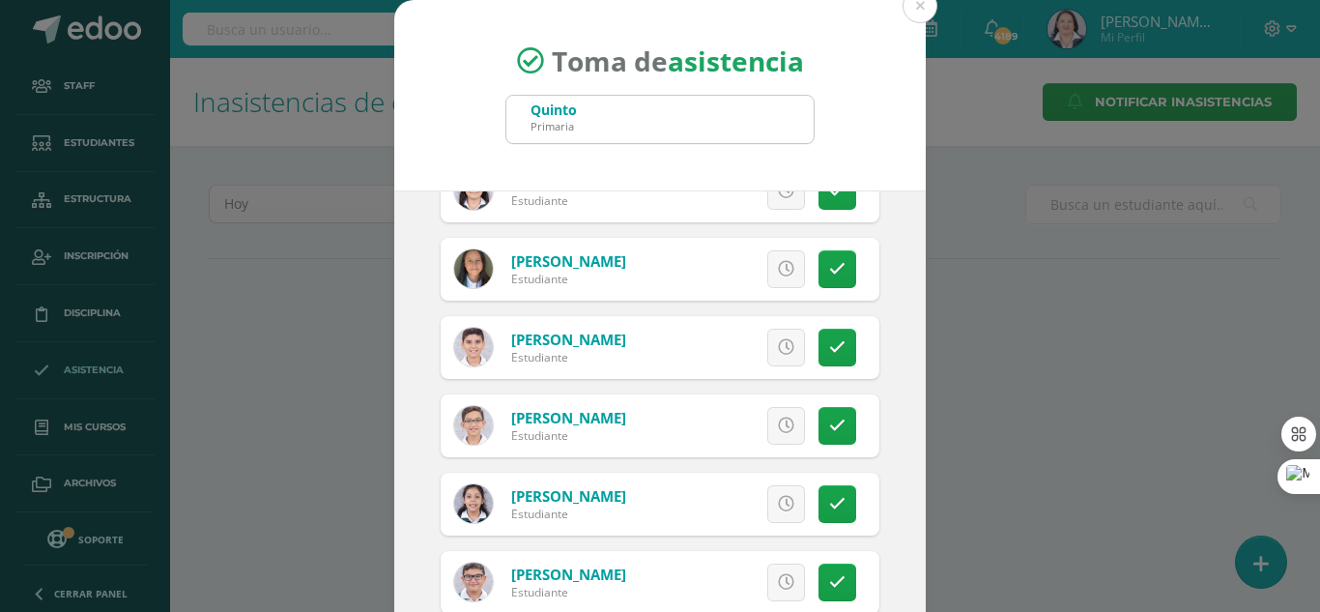
scroll to position [3442, 0]
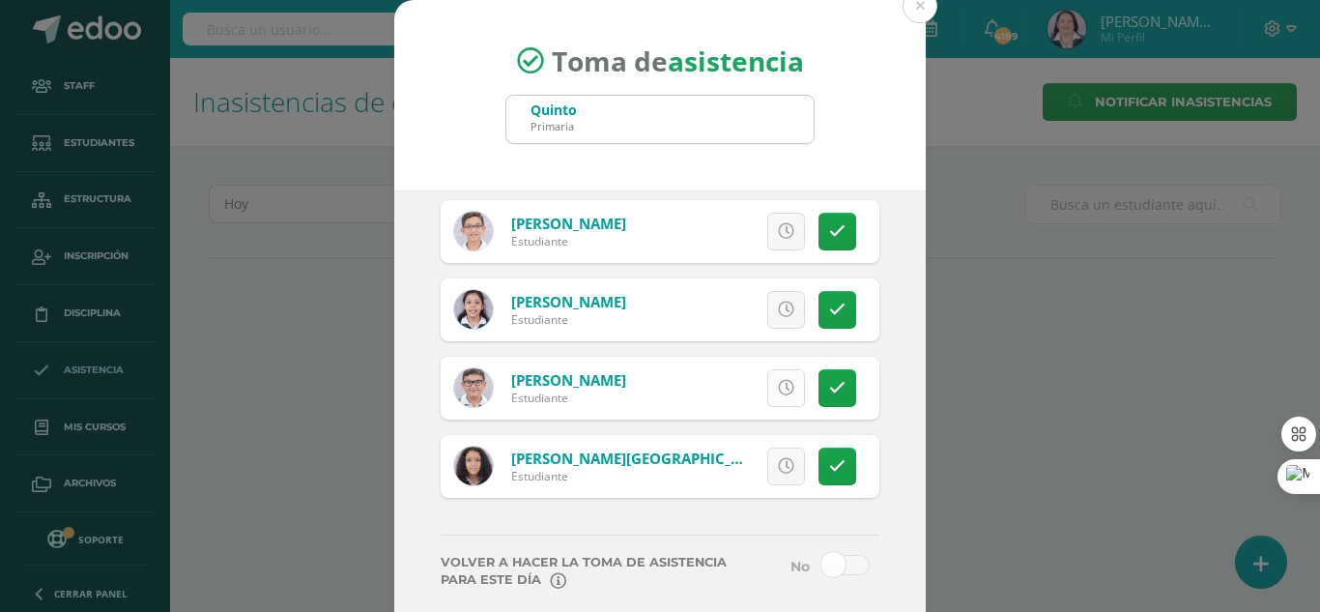
click at [778, 387] on icon at bounding box center [786, 388] width 16 height 16
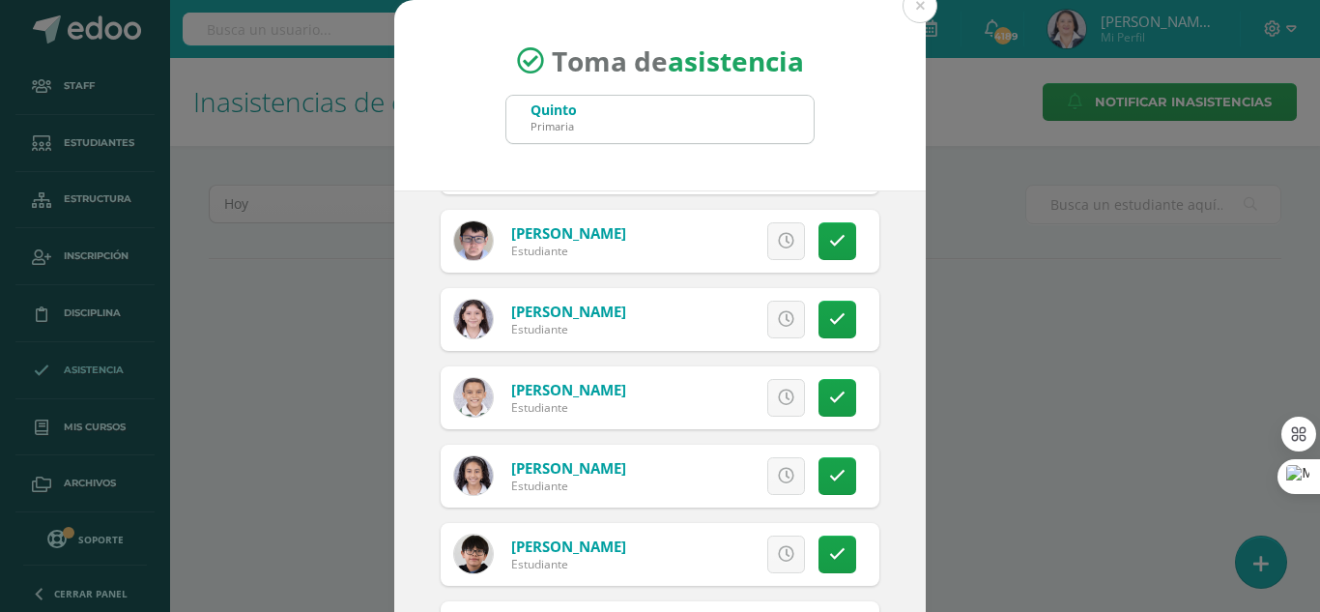
scroll to position [1993, 0]
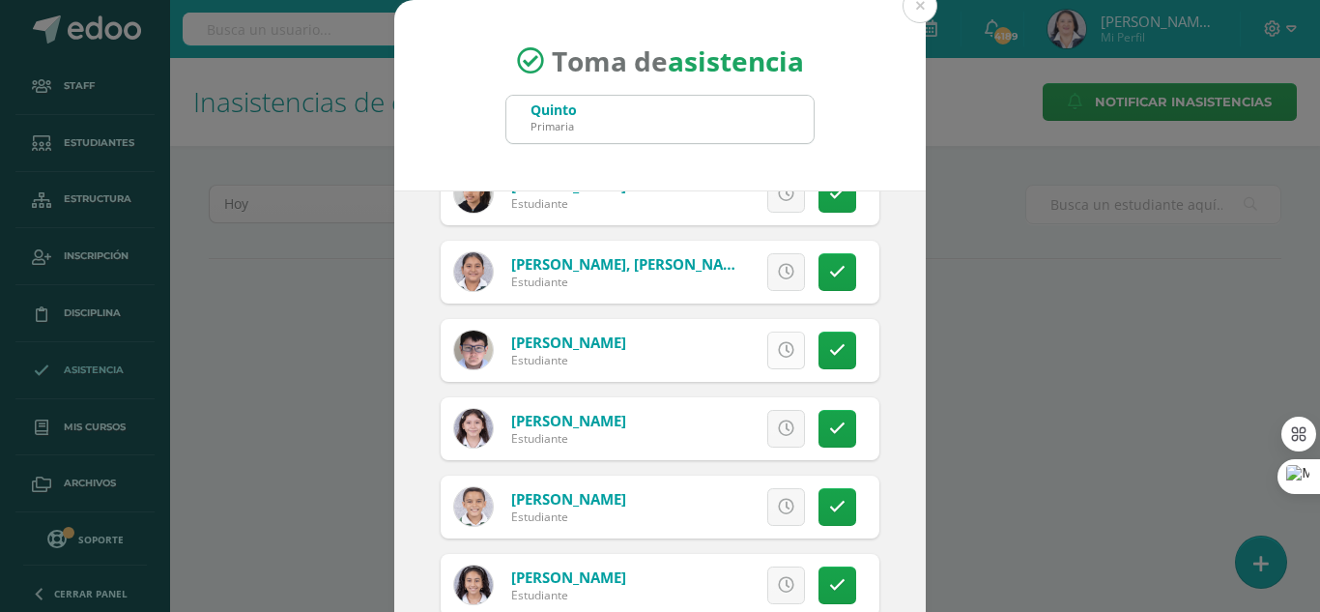
click at [778, 343] on icon at bounding box center [786, 350] width 16 height 16
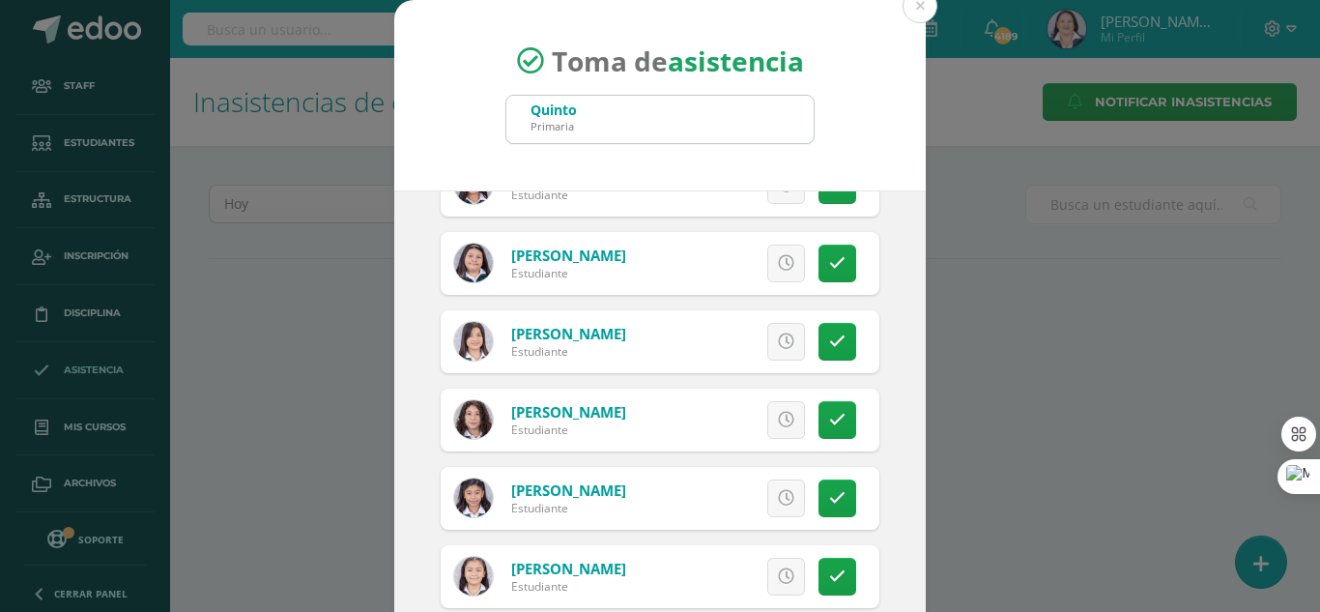
scroll to position [3055, 0]
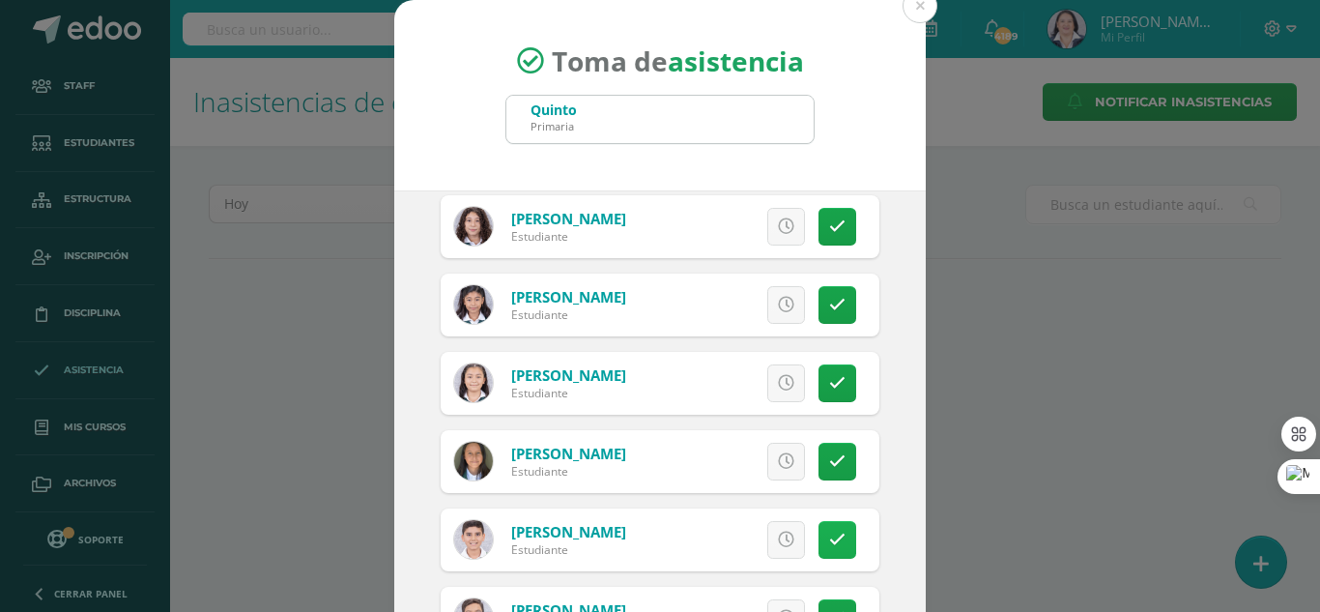
click at [829, 538] on icon at bounding box center [837, 539] width 16 height 16
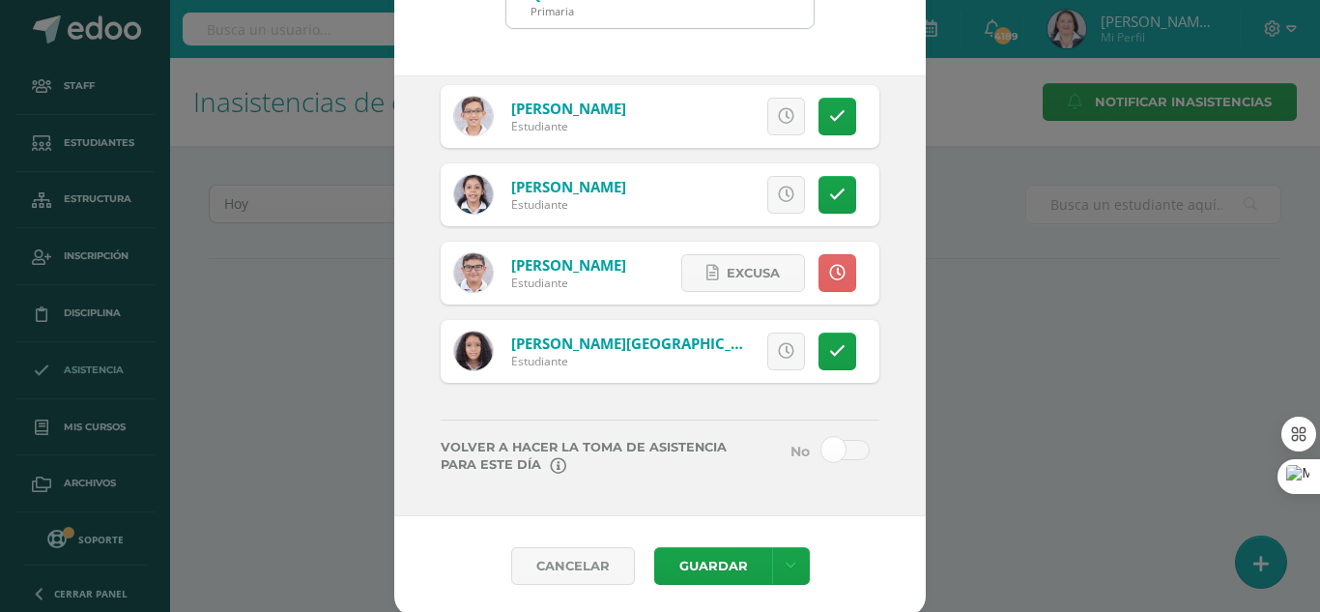
scroll to position [119, 0]
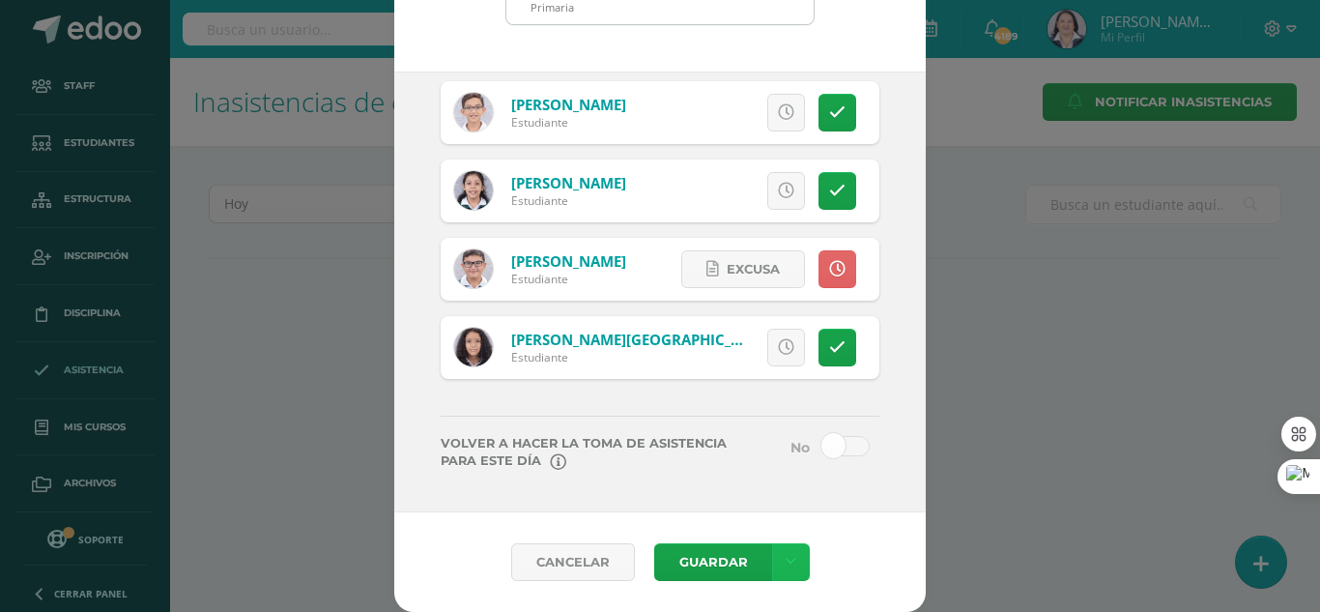
click at [786, 562] on icon at bounding box center [791, 562] width 11 height 16
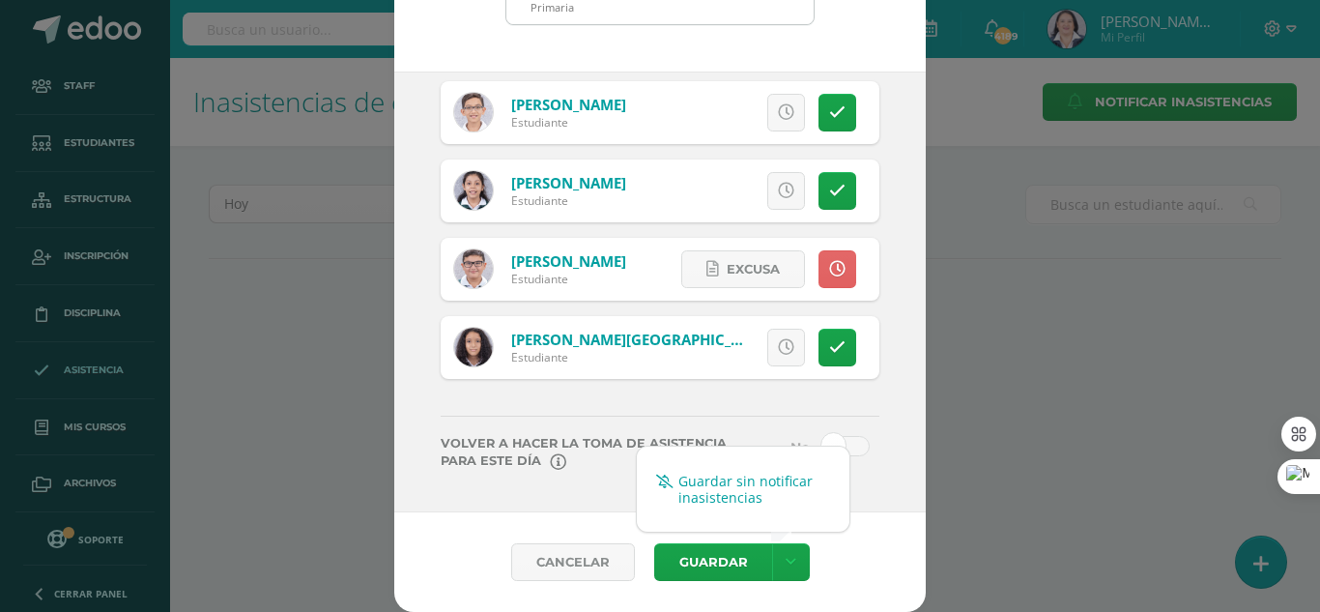
click at [793, 485] on link "Guardar sin notificar inasistencias" at bounding box center [743, 489] width 213 height 46
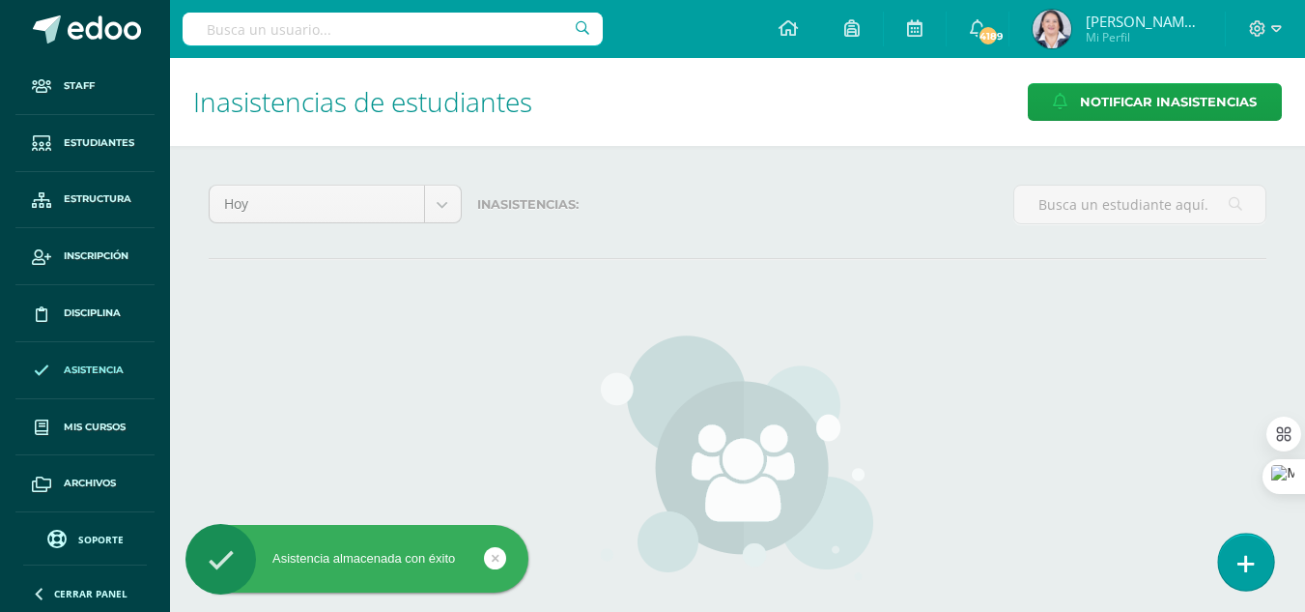
click at [1245, 556] on icon at bounding box center [1246, 564] width 17 height 22
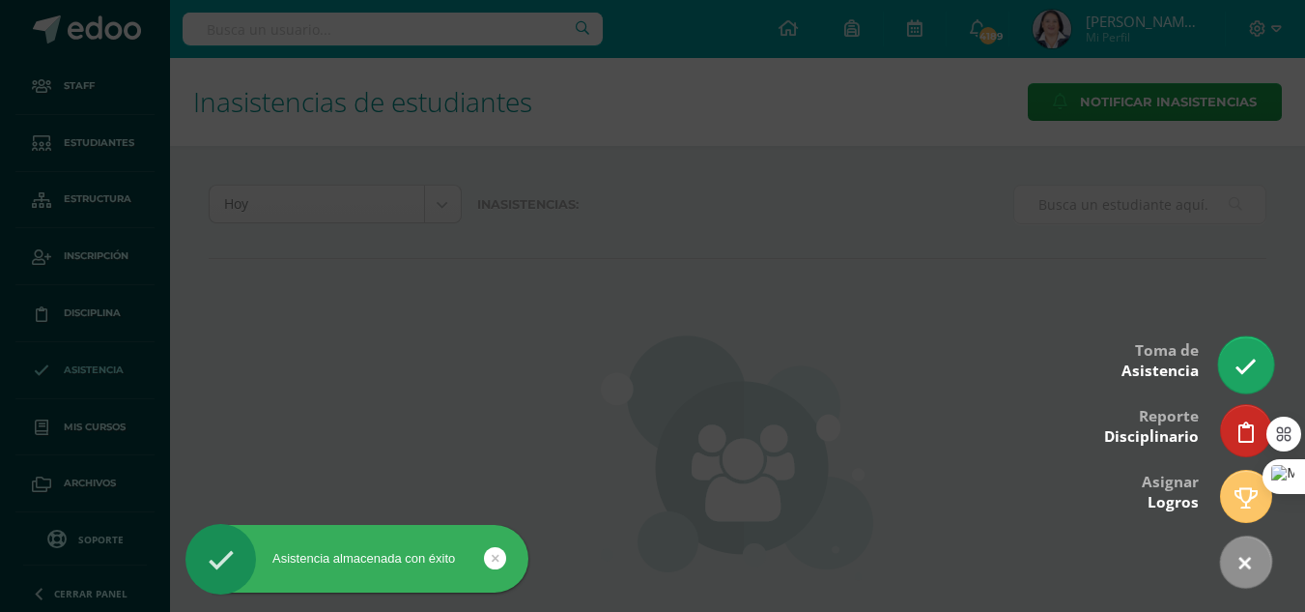
click at [1242, 375] on icon at bounding box center [1246, 367] width 22 height 22
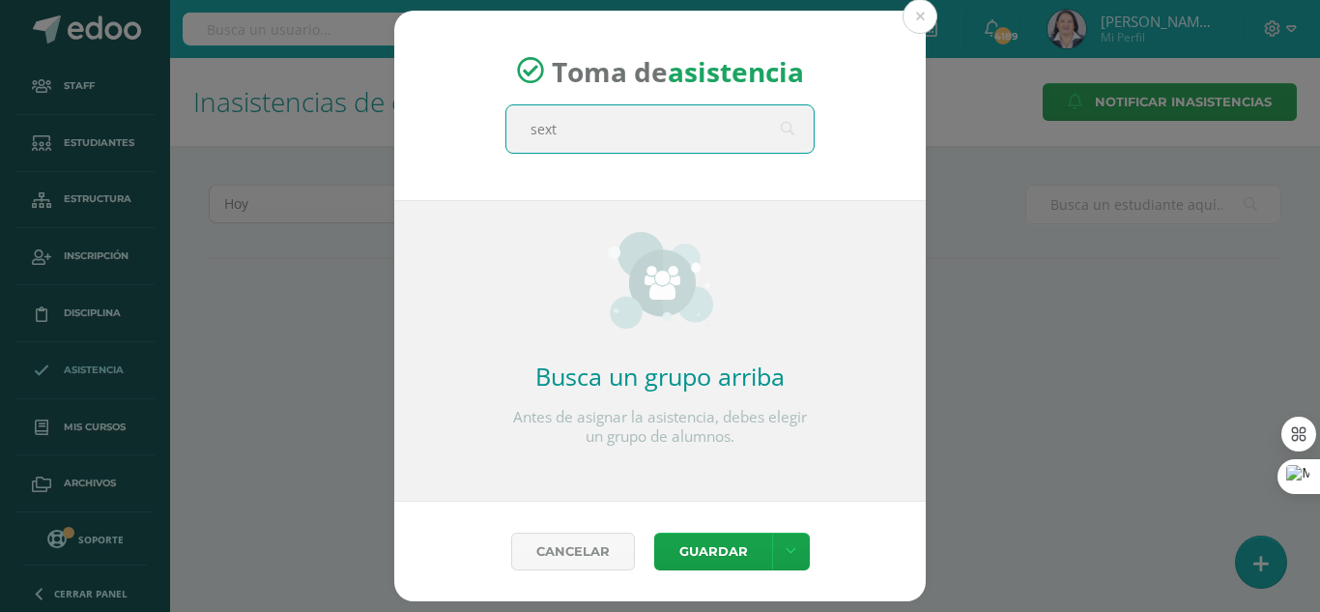
type input "sexto"
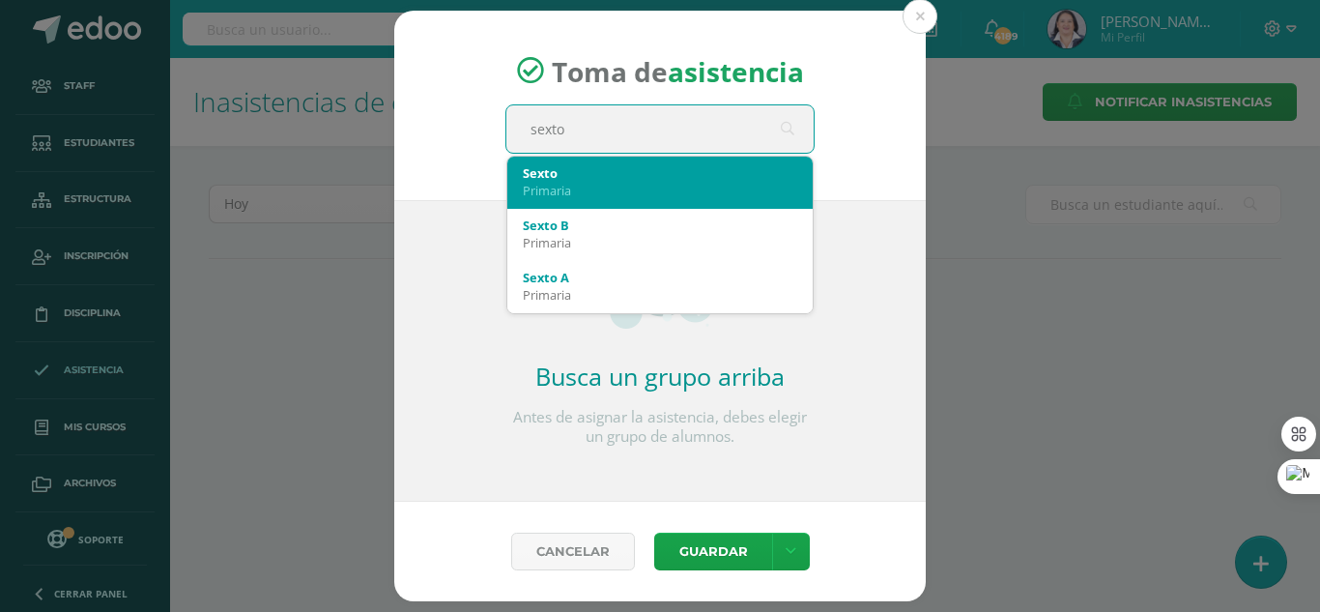
click at [683, 180] on div "Sexto" at bounding box center [660, 172] width 274 height 17
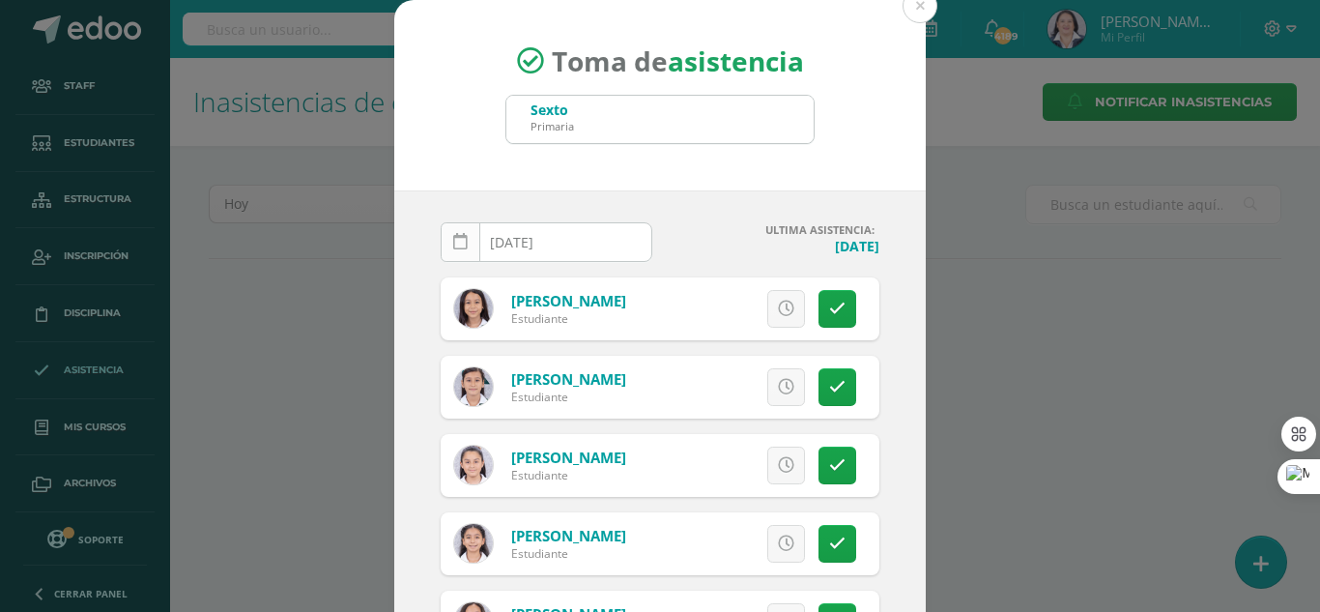
click at [455, 247] on icon at bounding box center [460, 242] width 14 height 16
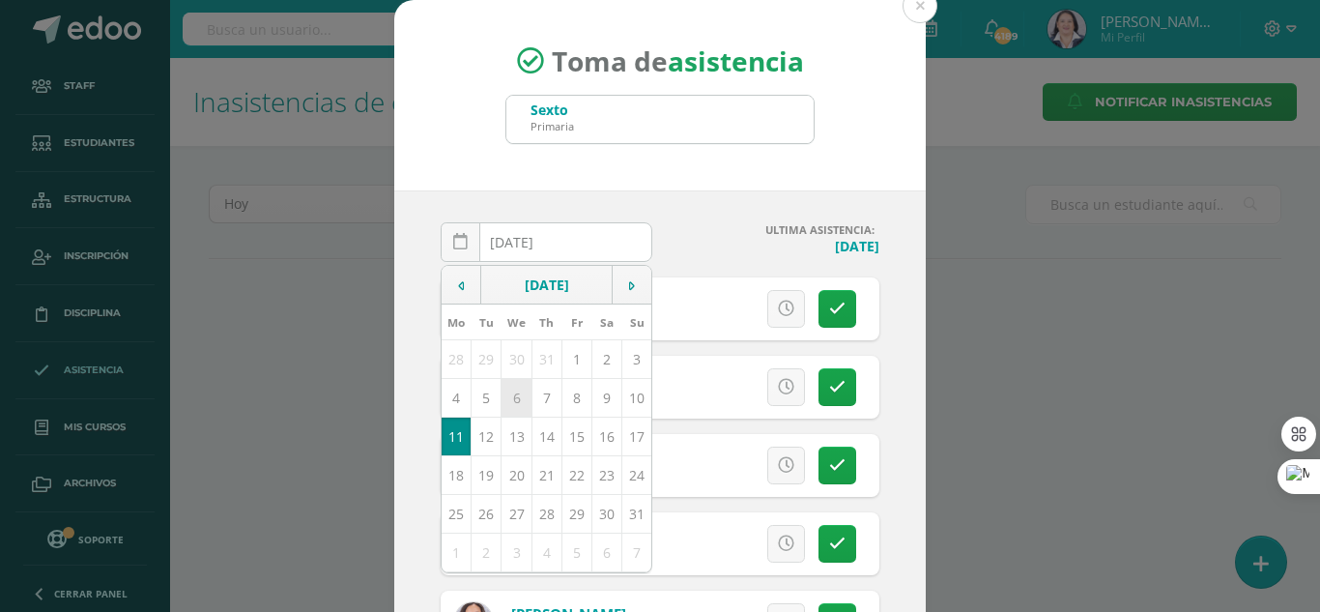
click at [512, 404] on td "6" at bounding box center [517, 397] width 30 height 39
type input "[DATE]"
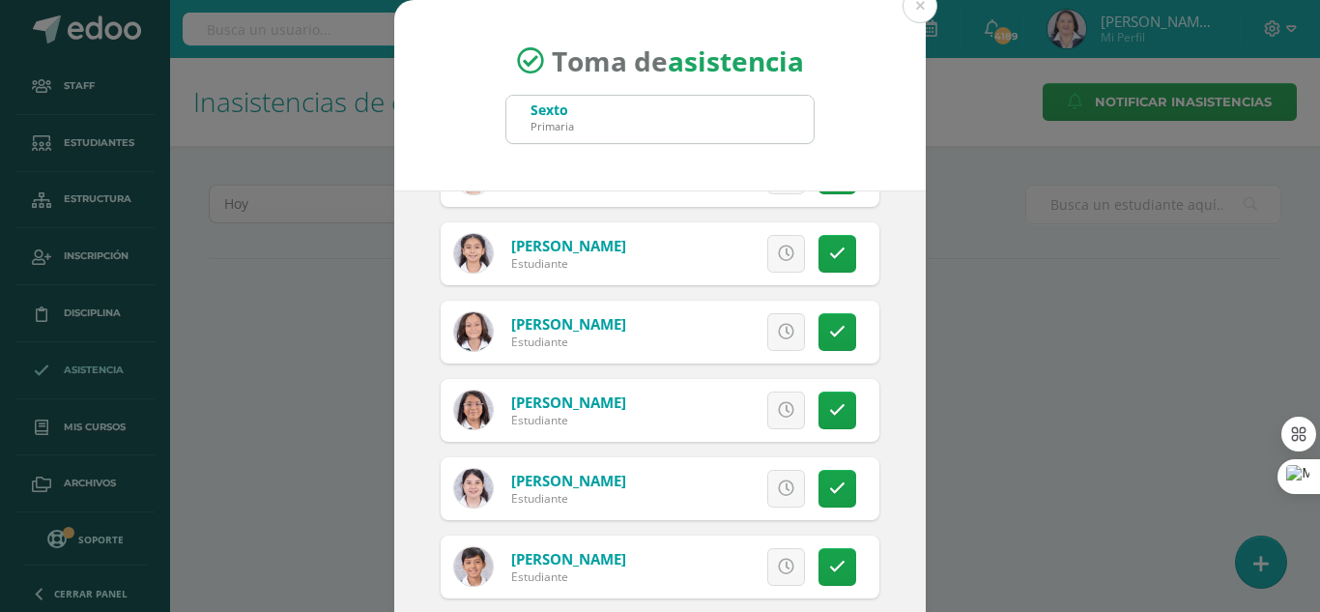
scroll to position [387, 0]
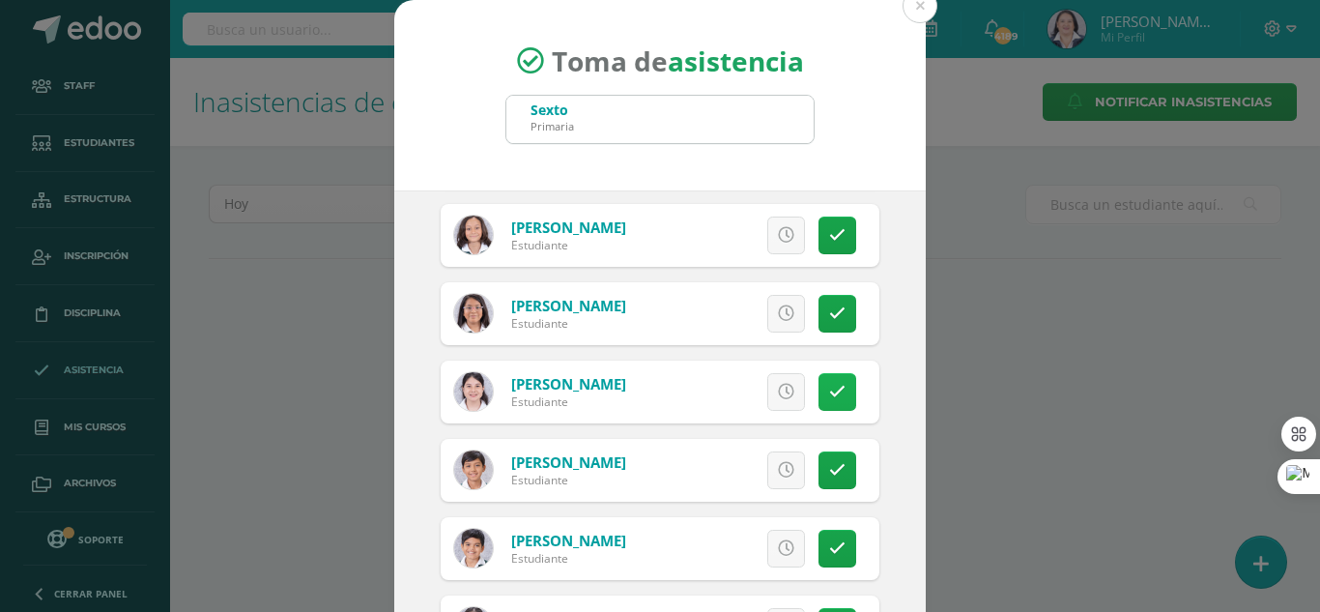
click at [829, 394] on icon at bounding box center [837, 392] width 16 height 16
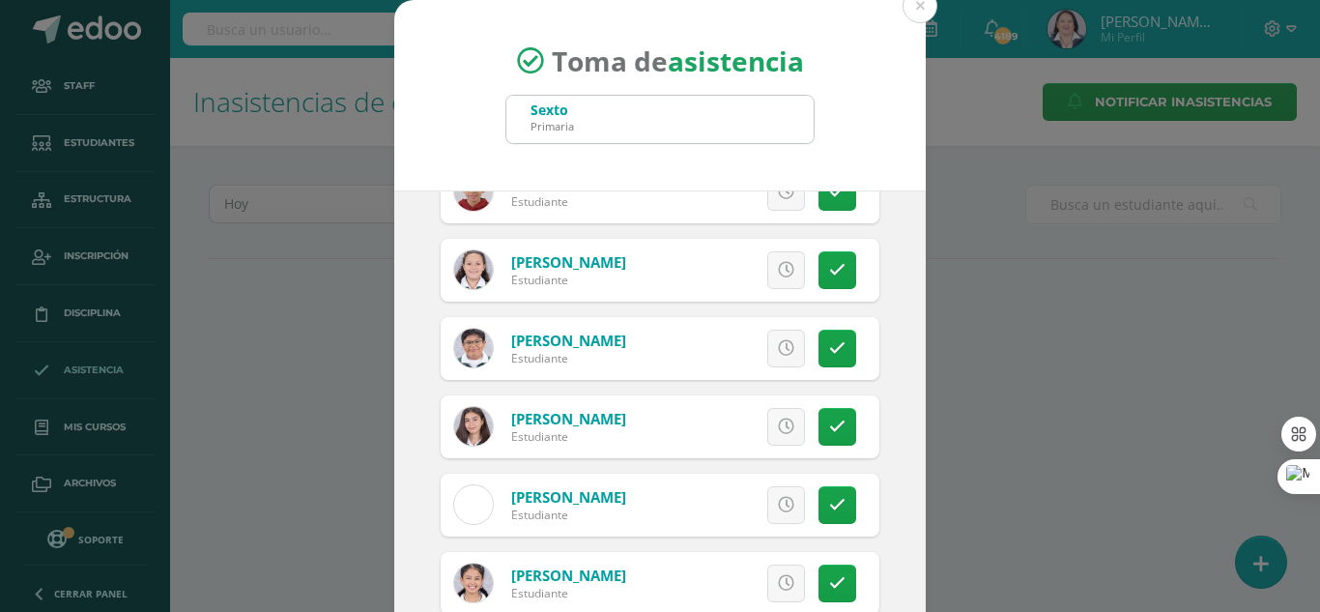
scroll to position [2029, 0]
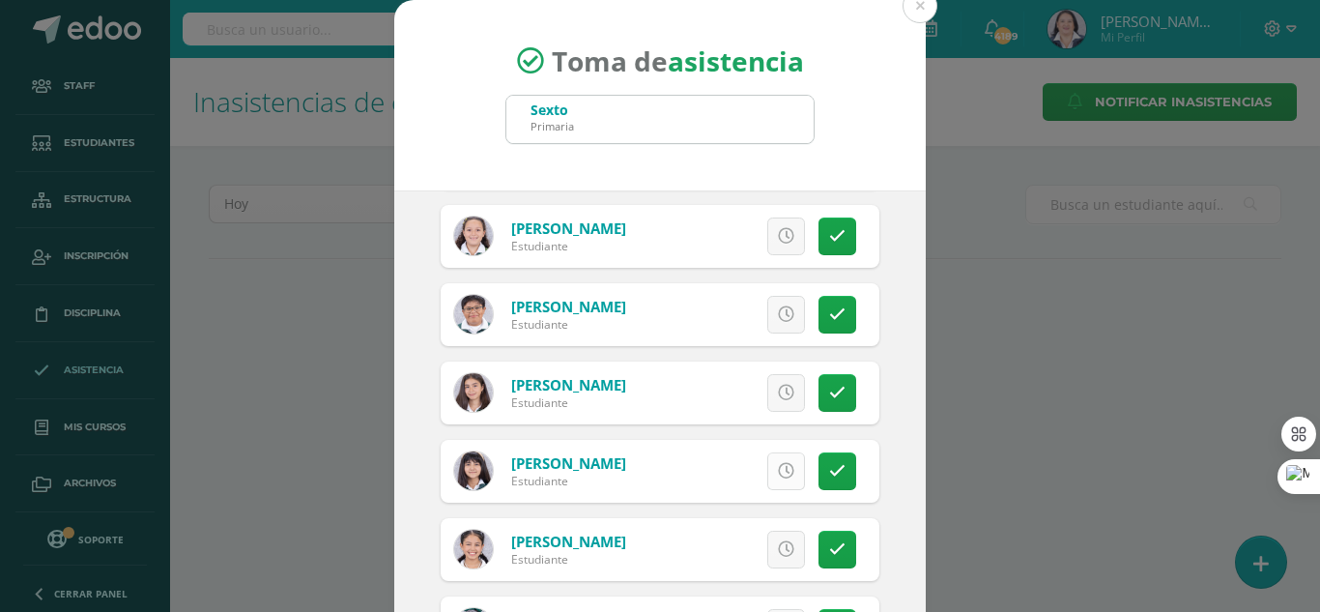
click at [778, 471] on icon at bounding box center [786, 471] width 16 height 16
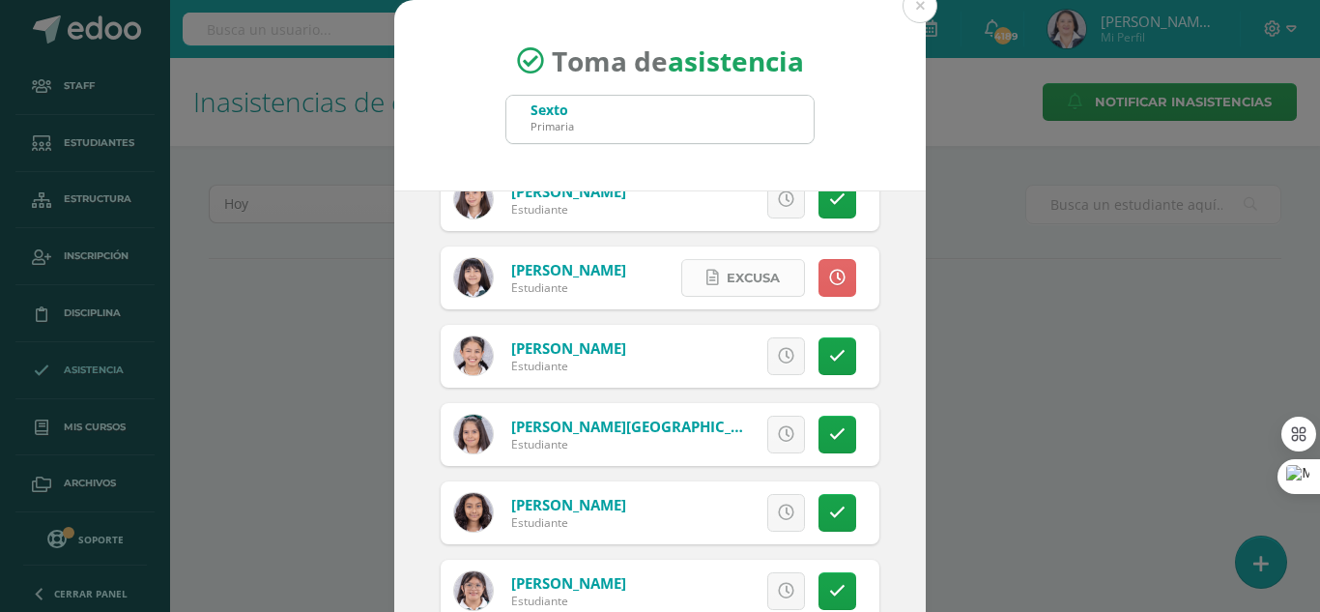
scroll to position [2319, 0]
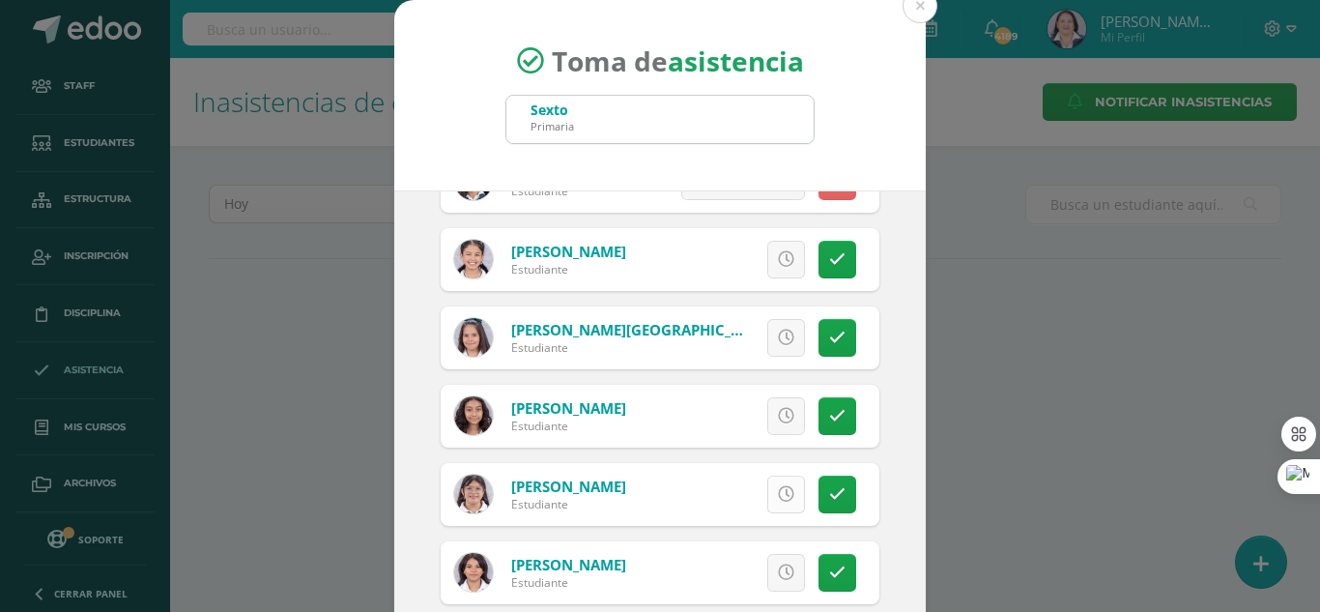
click at [778, 490] on icon at bounding box center [786, 494] width 16 height 16
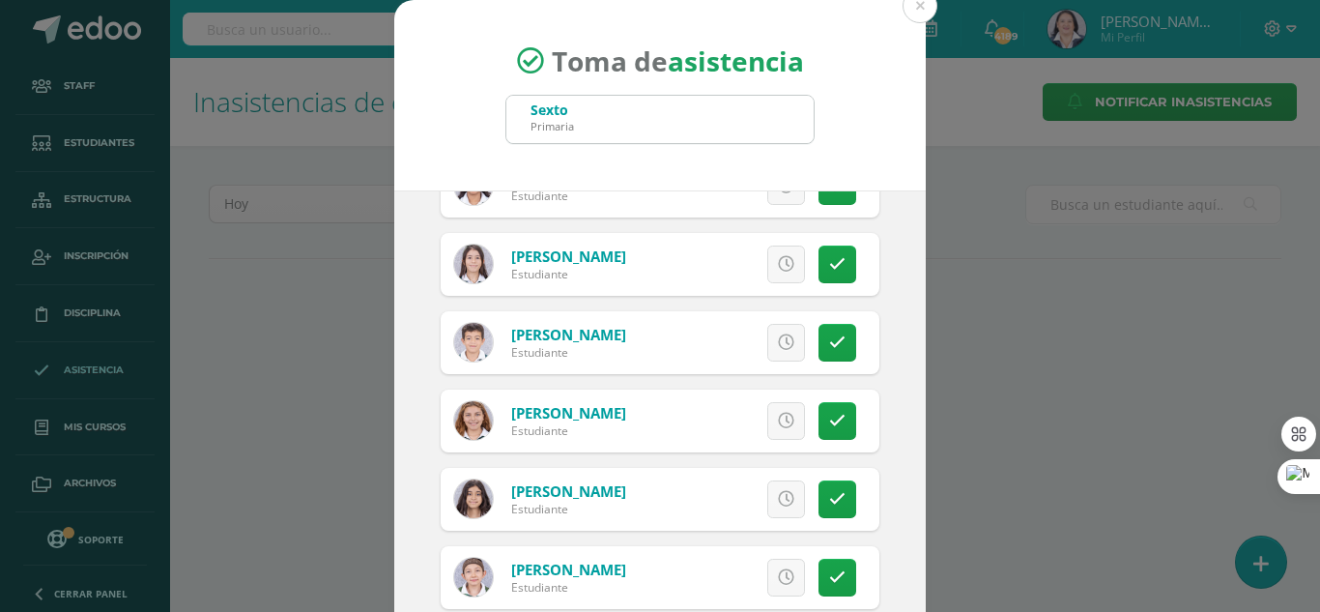
scroll to position [2802, 0]
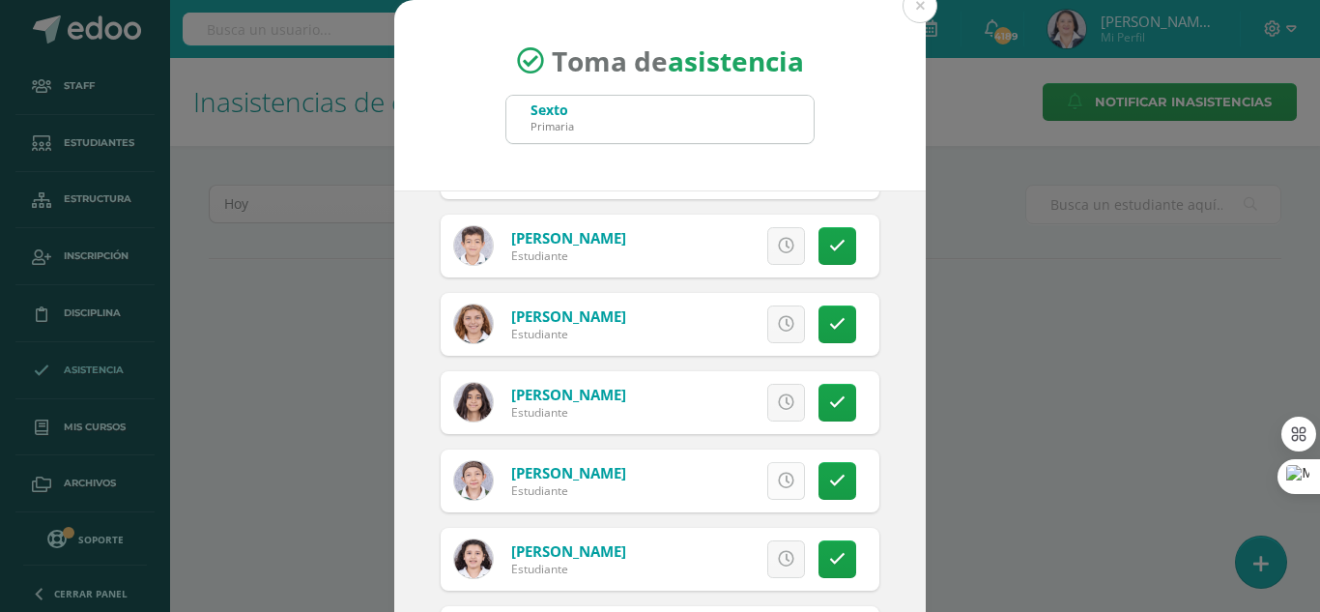
click at [778, 485] on icon at bounding box center [786, 481] width 16 height 16
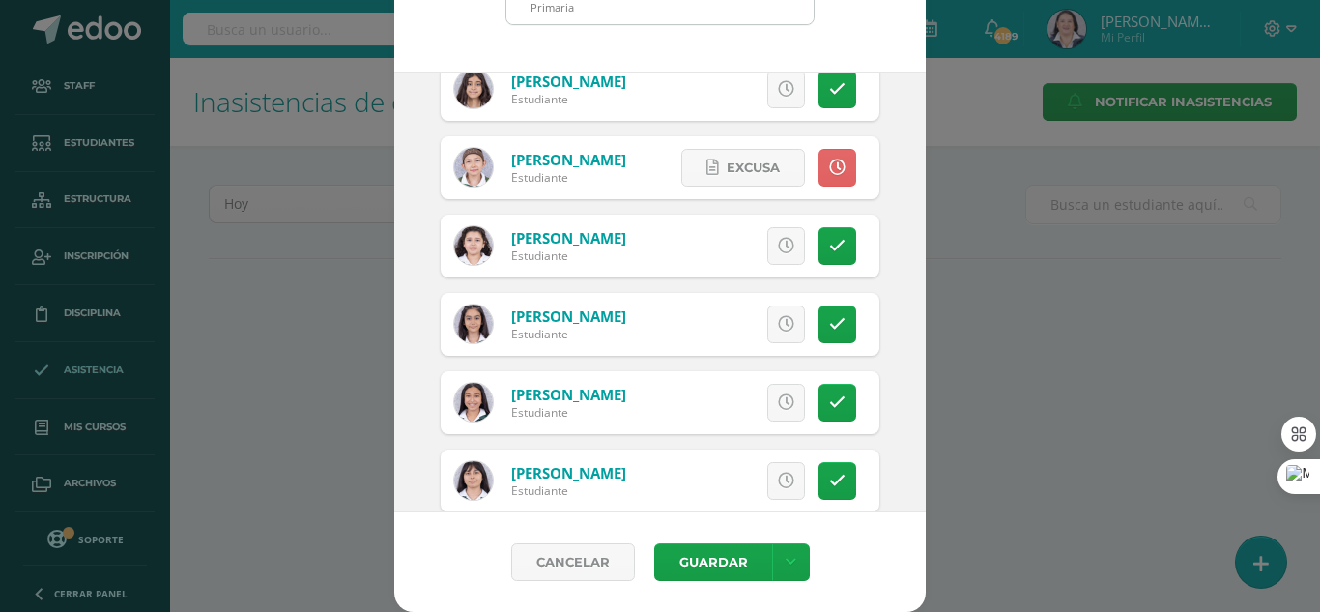
scroll to position [2900, 0]
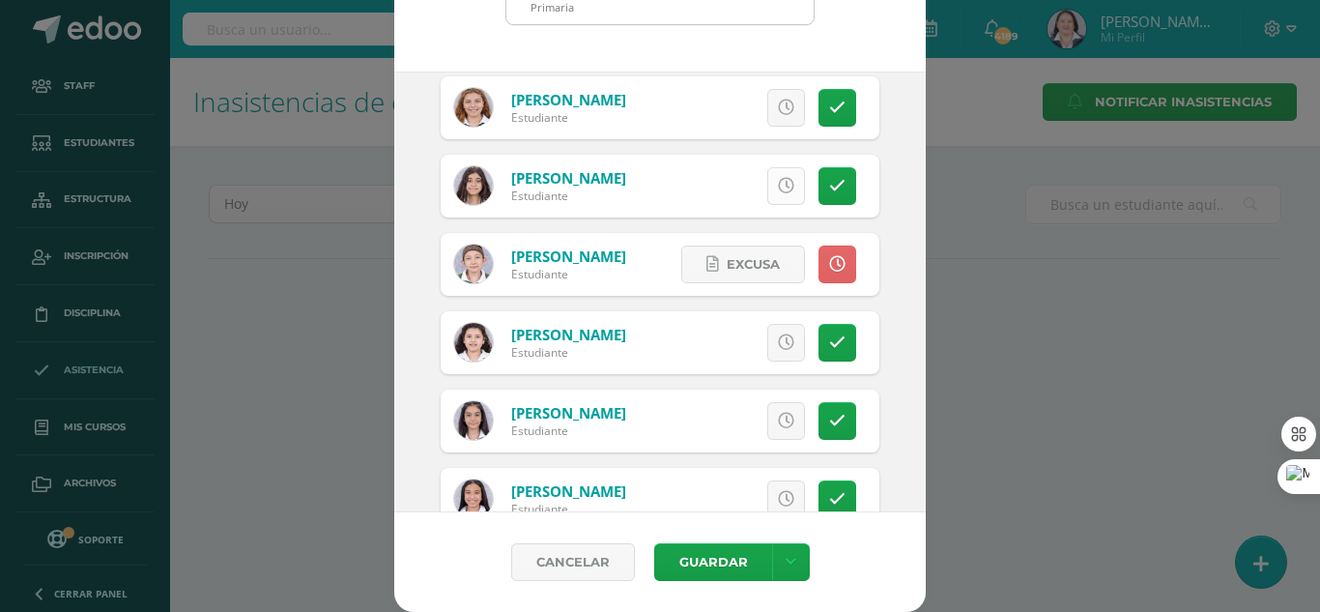
click at [778, 193] on icon at bounding box center [786, 186] width 16 height 16
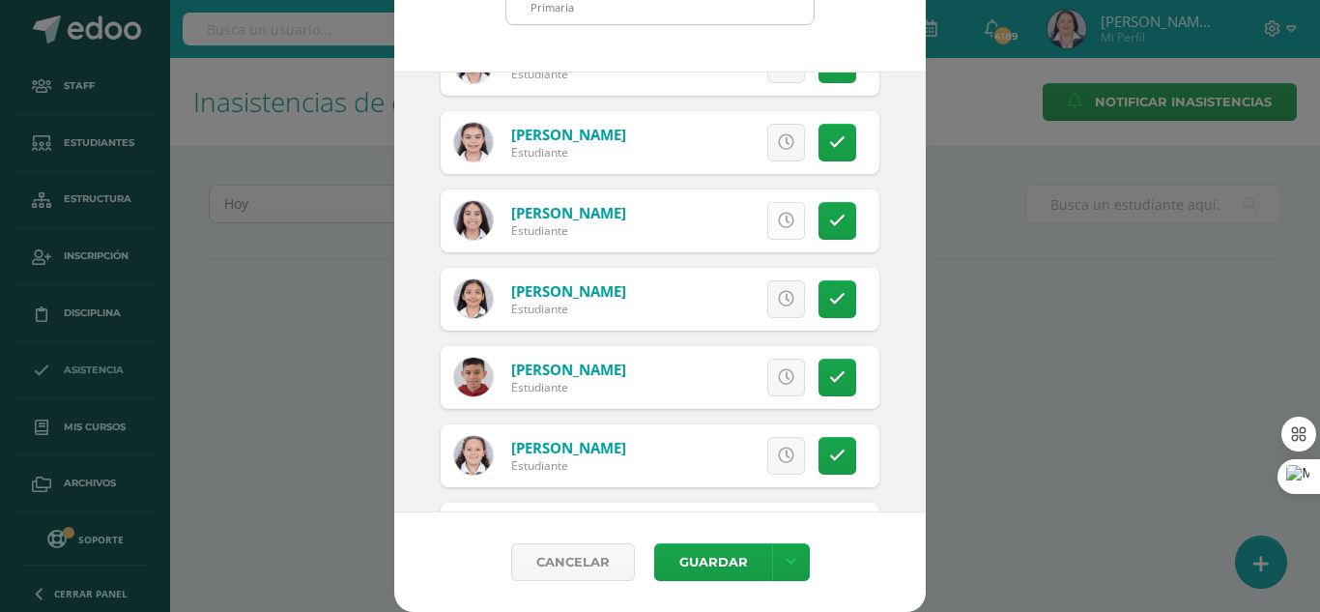
scroll to position [1547, 0]
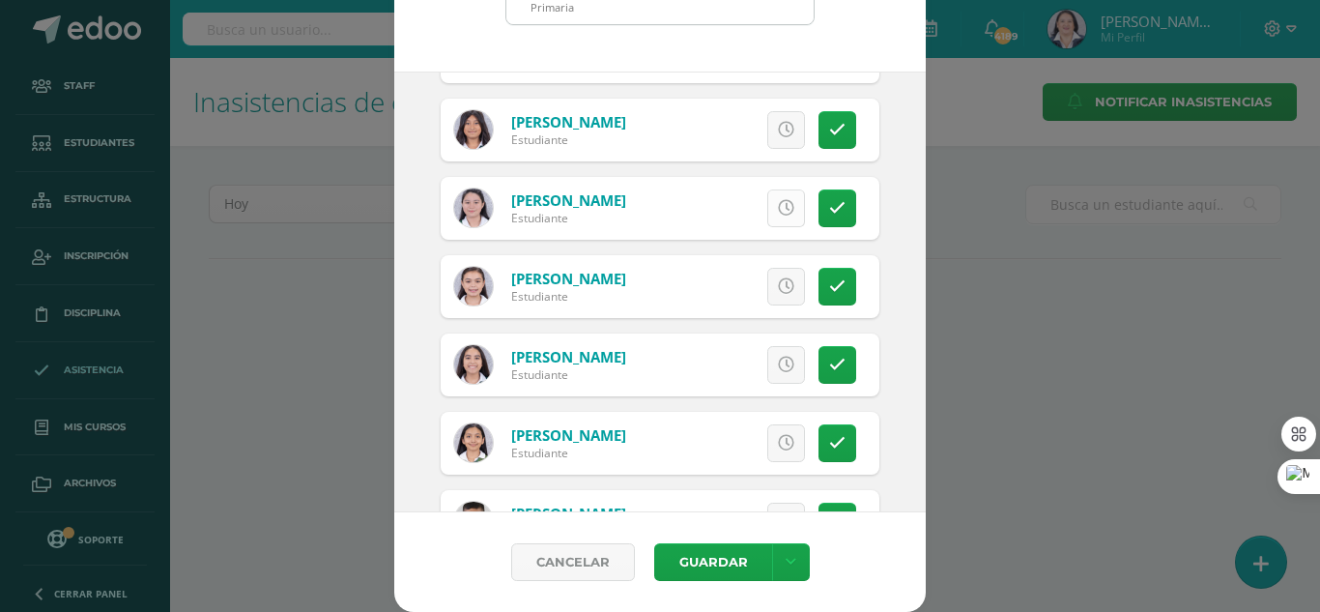
click at [778, 208] on icon at bounding box center [786, 208] width 16 height 16
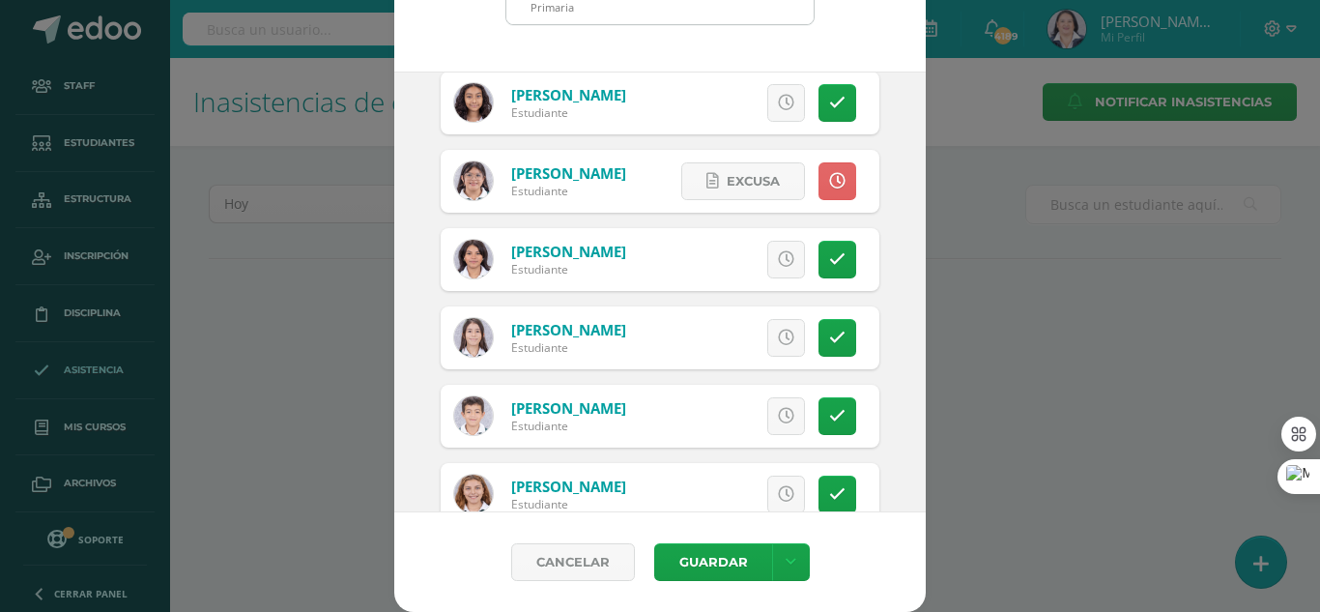
scroll to position [2707, 0]
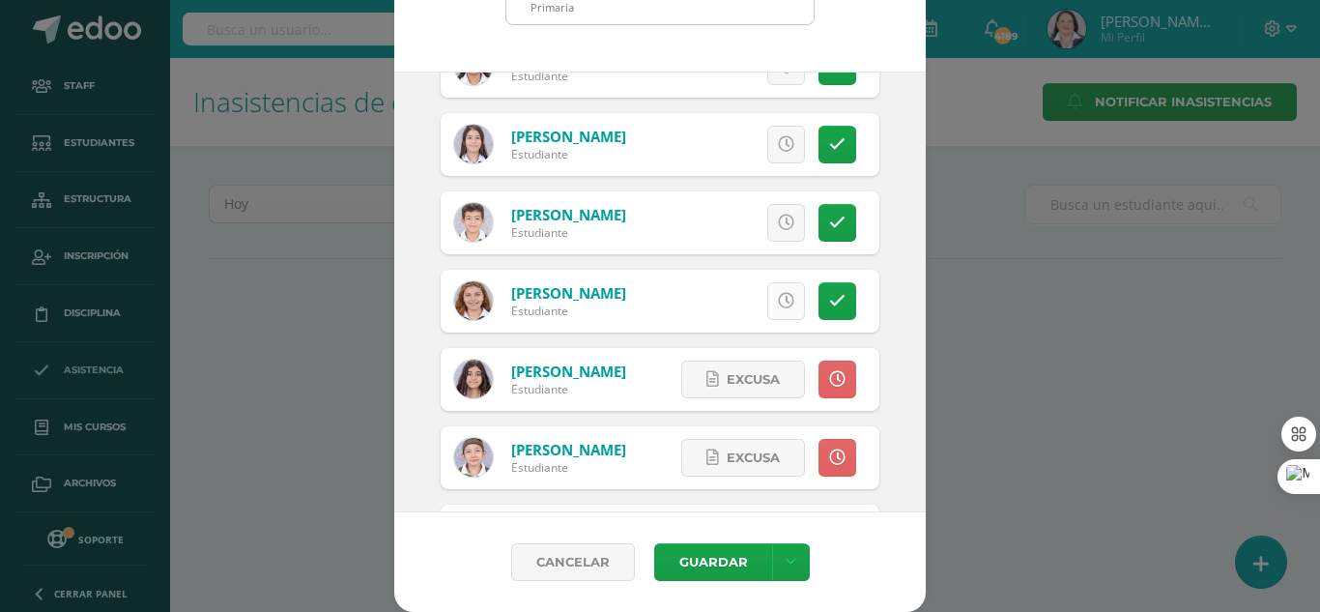
click at [778, 295] on icon at bounding box center [786, 301] width 16 height 16
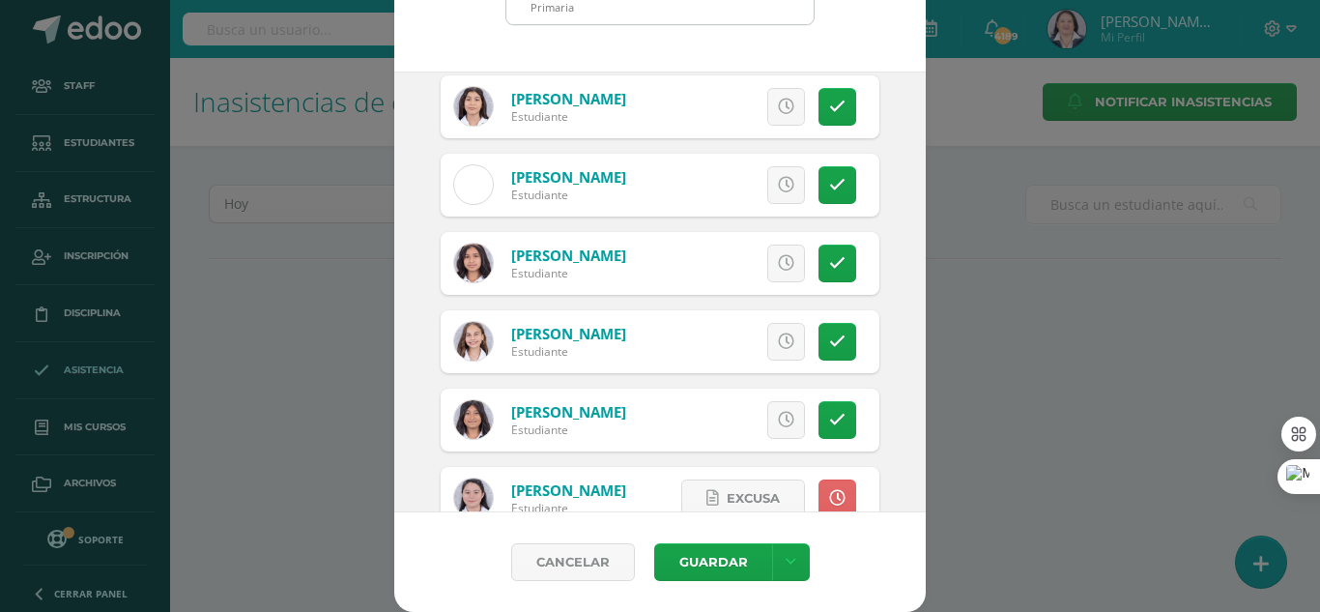
scroll to position [1161, 0]
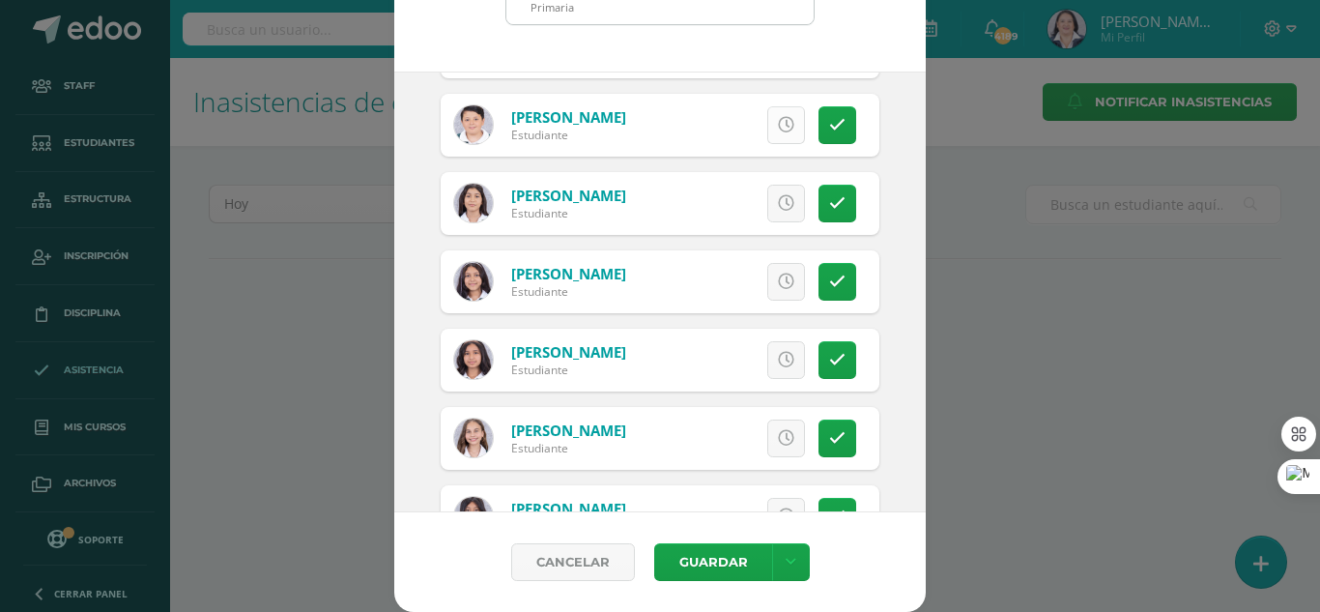
click at [778, 129] on icon at bounding box center [786, 125] width 16 height 16
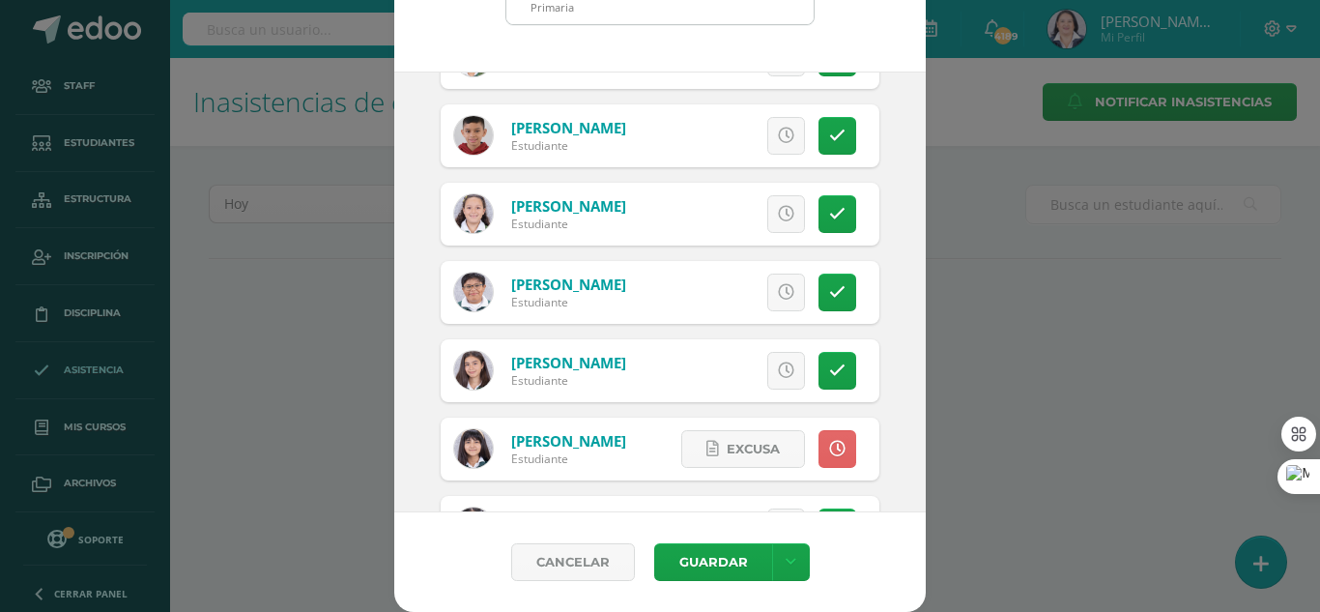
scroll to position [1934, 0]
click at [778, 289] on icon at bounding box center [786, 291] width 16 height 16
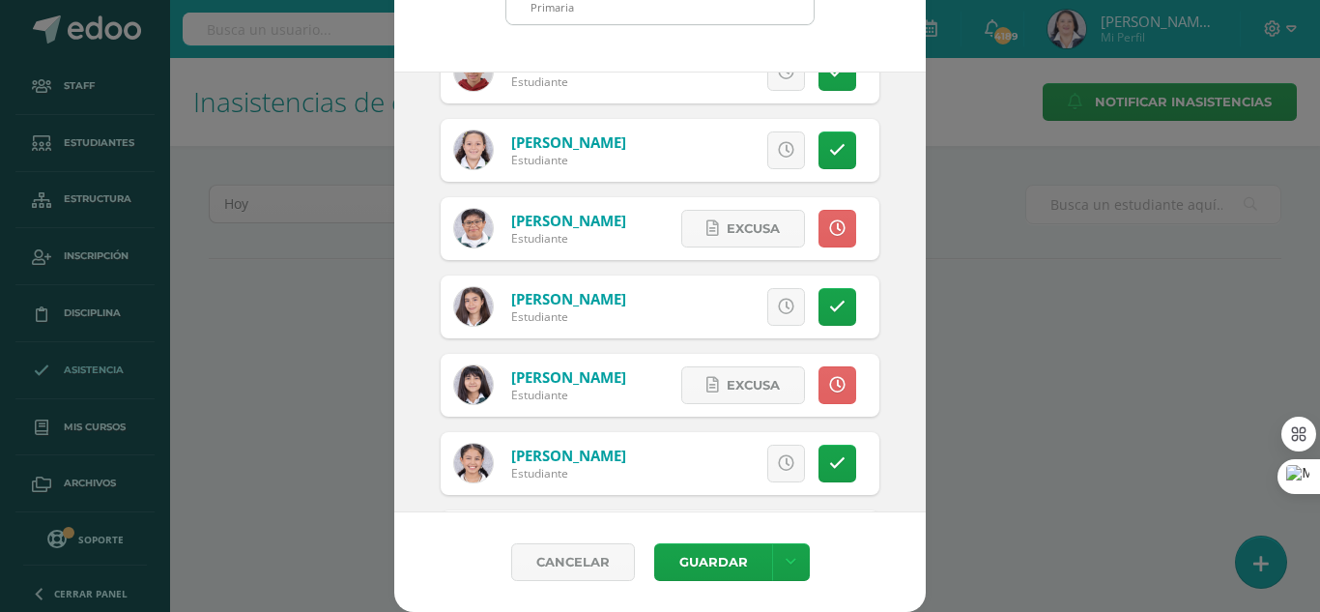
scroll to position [2030, 0]
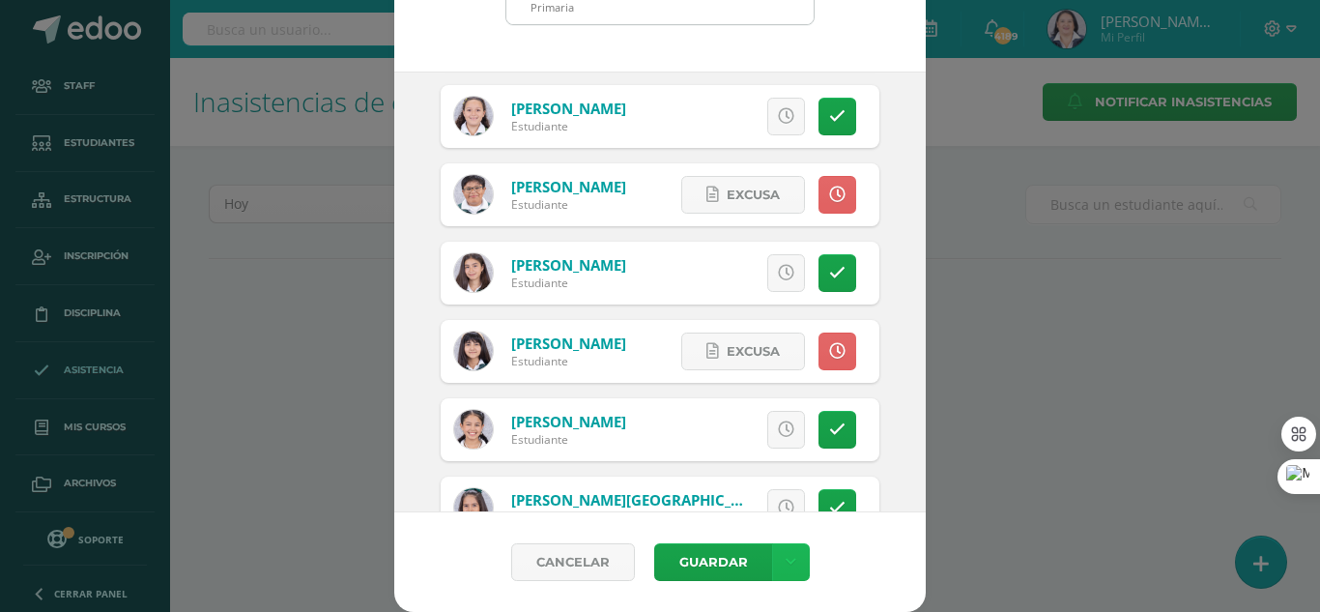
click at [788, 559] on link at bounding box center [791, 562] width 38 height 38
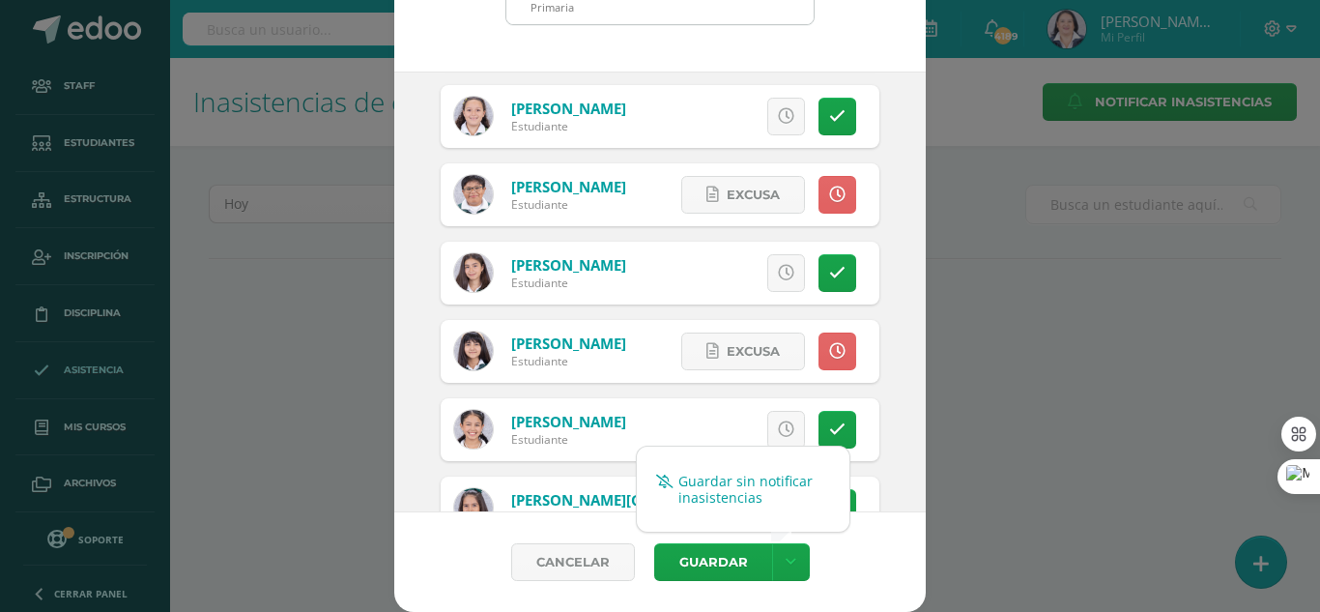
click at [774, 478] on link "Guardar sin notificar inasistencias" at bounding box center [743, 489] width 213 height 46
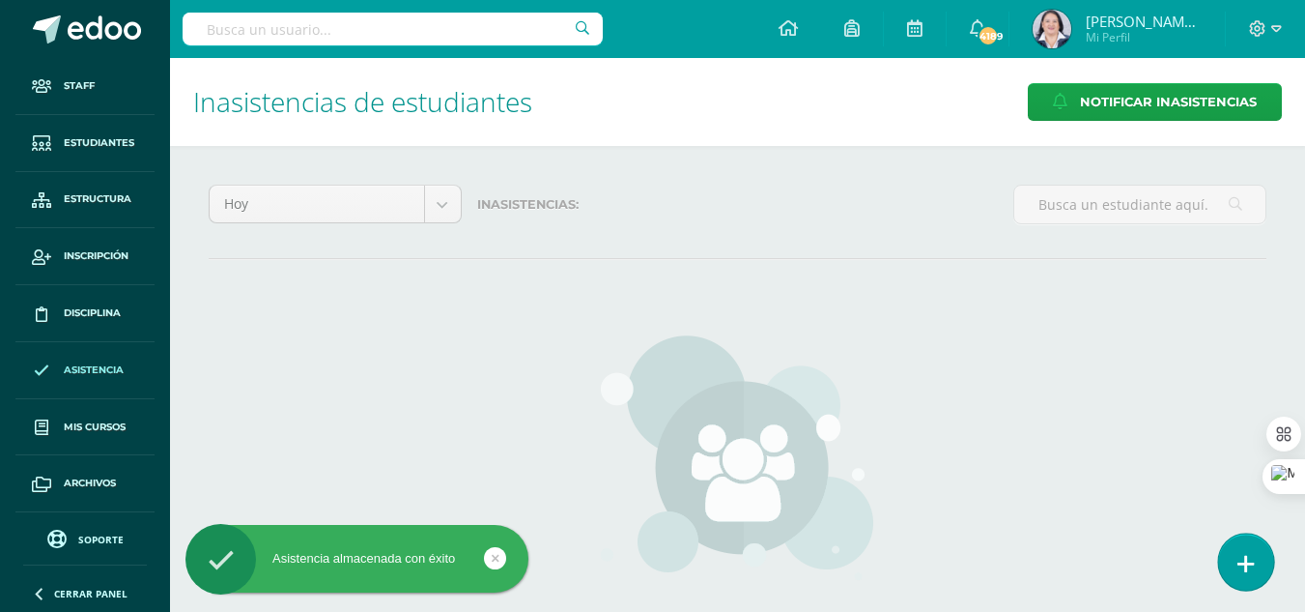
click at [1261, 541] on link at bounding box center [1246, 561] width 55 height 56
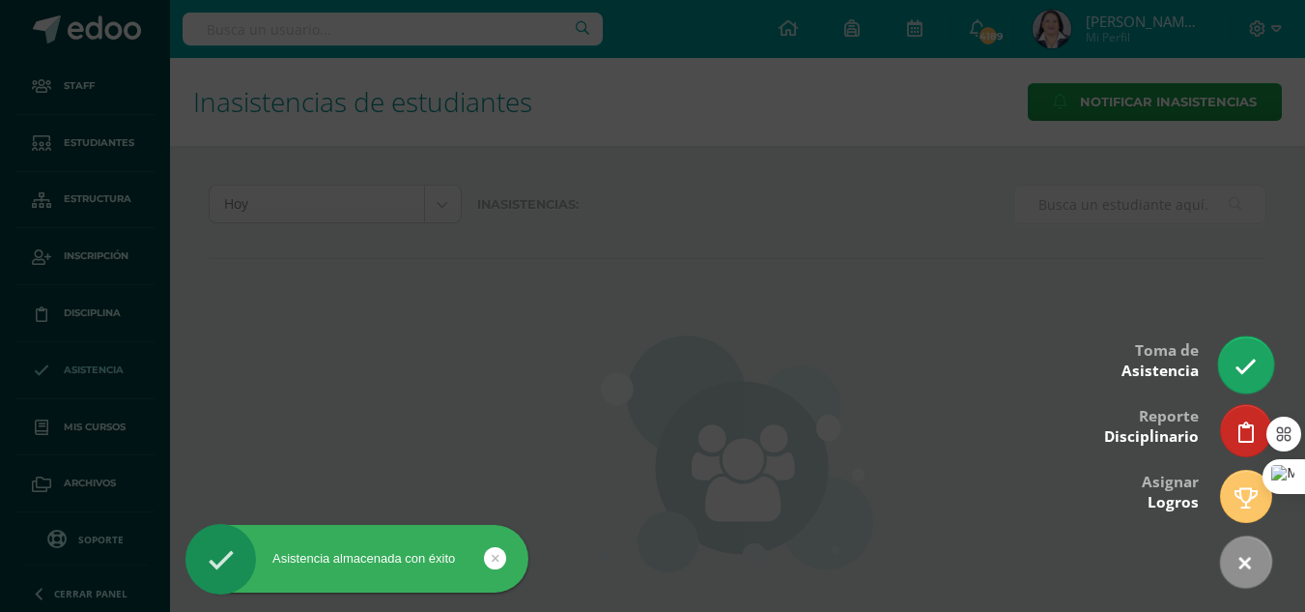
click at [1256, 360] on icon at bounding box center [1246, 367] width 22 height 22
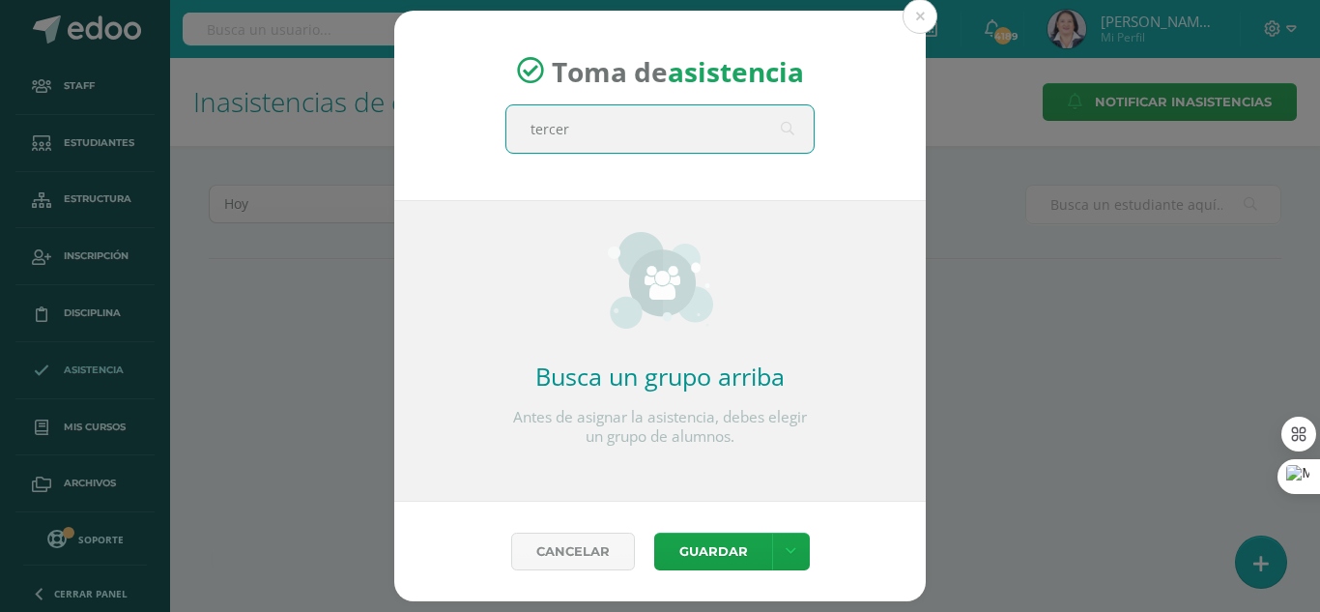
type input "tercero"
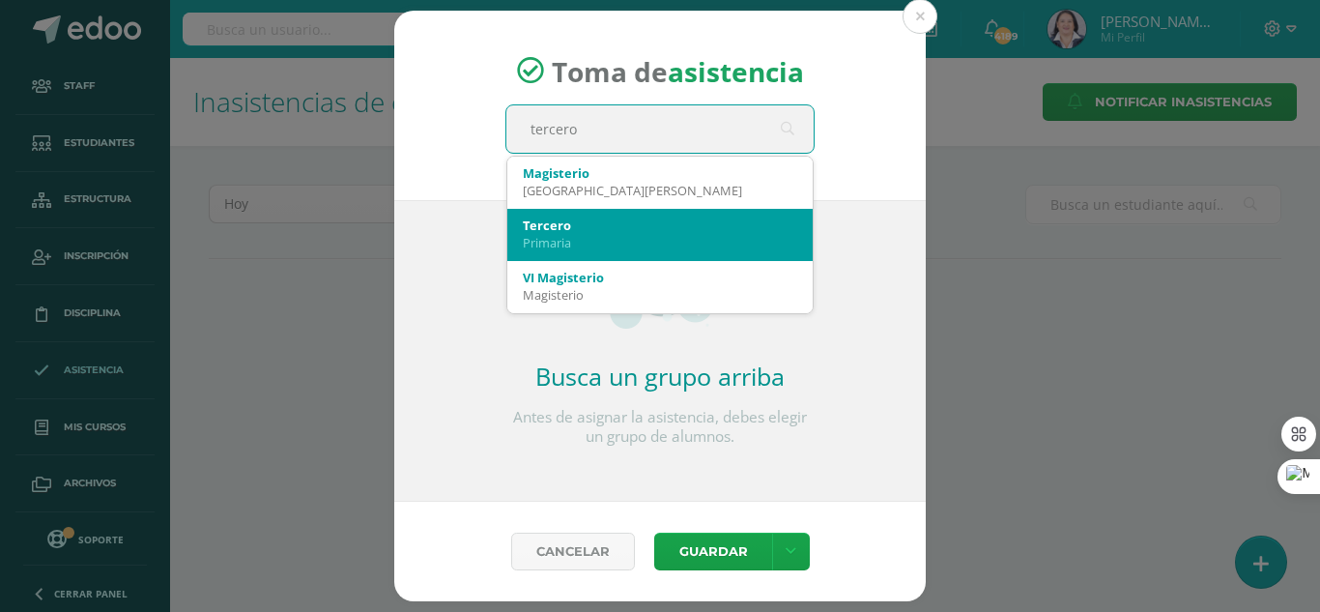
click at [553, 238] on div "Primaria" at bounding box center [660, 242] width 274 height 17
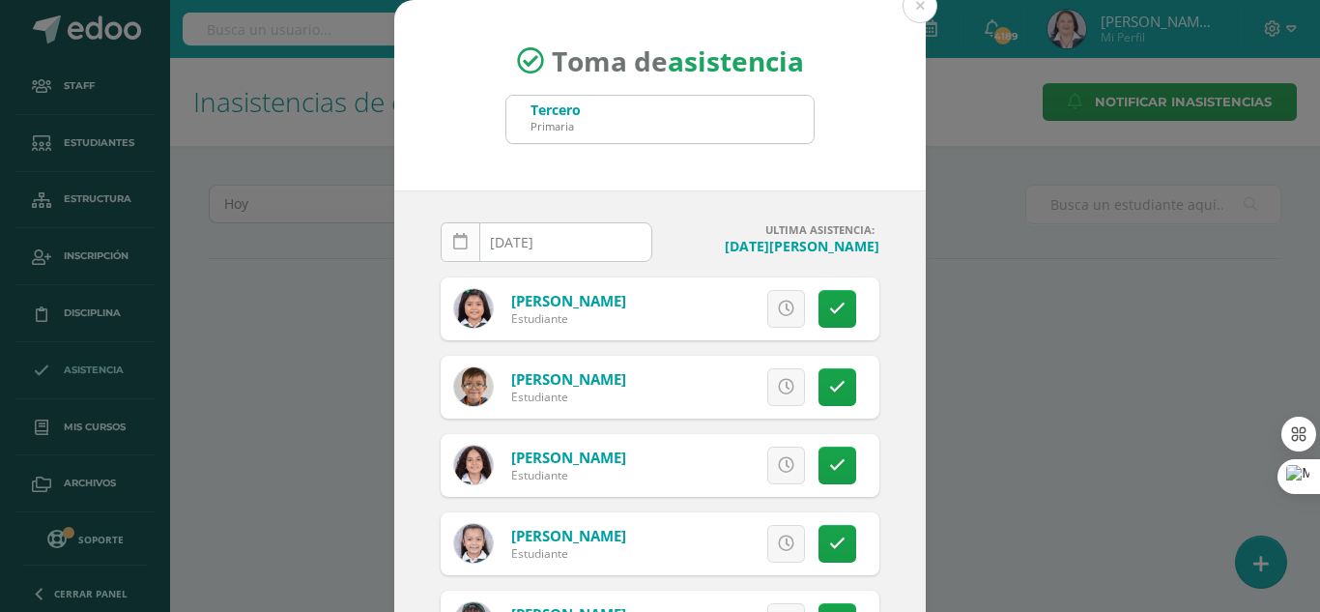
click at [463, 244] on link at bounding box center [461, 242] width 40 height 40
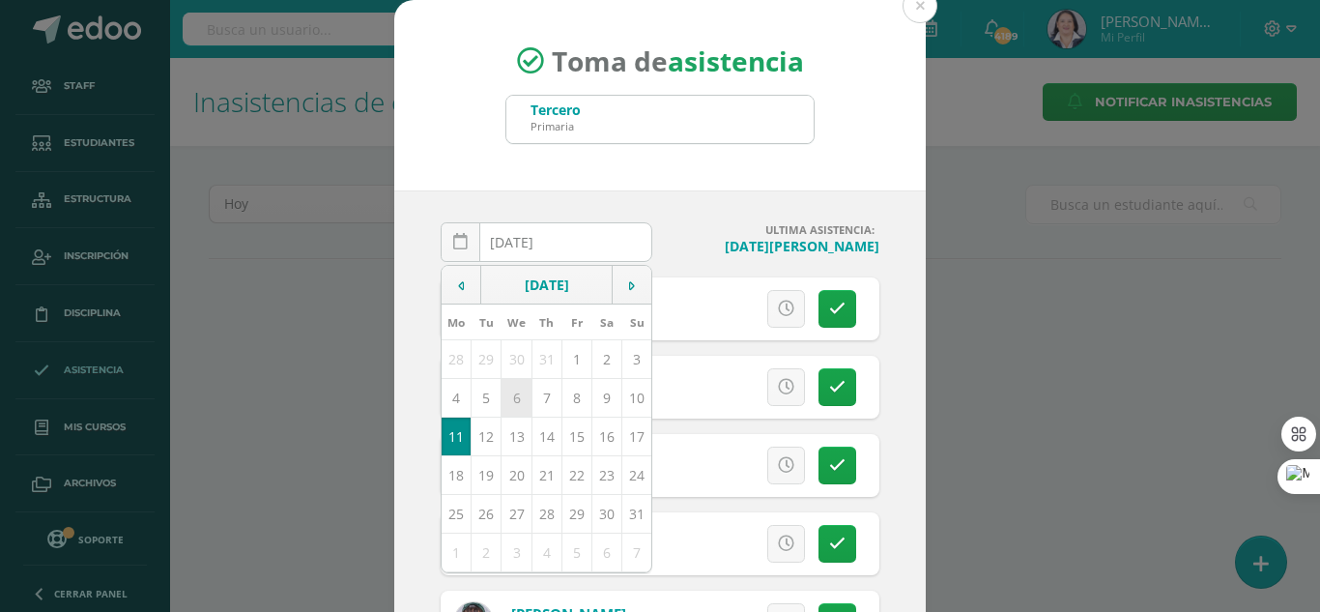
click at [507, 397] on td "6" at bounding box center [517, 397] width 30 height 39
type input "2025-08-06"
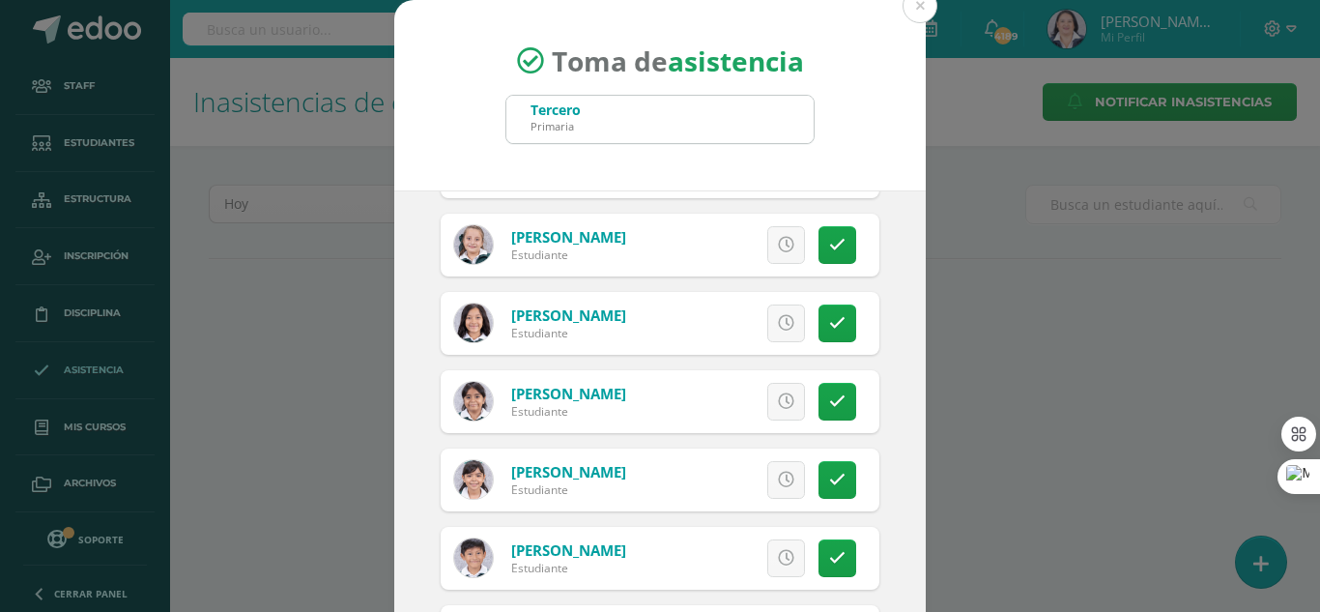
scroll to position [2899, 0]
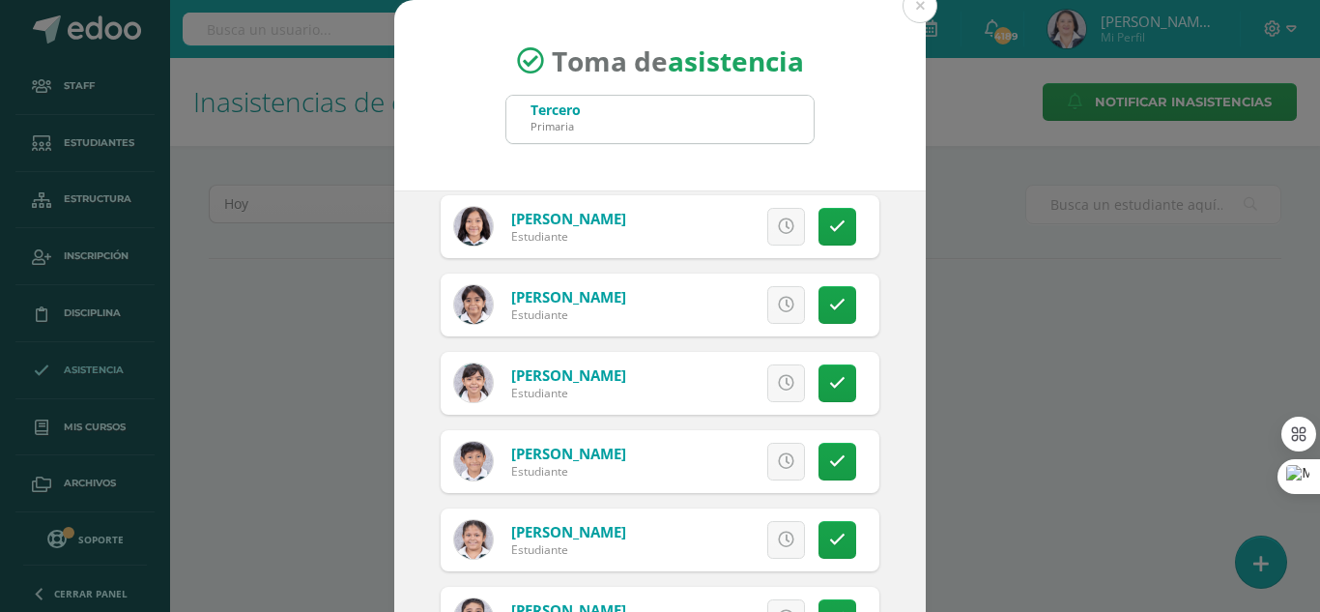
drag, startPoint x: 763, startPoint y: 464, endPoint x: 792, endPoint y: 486, distance: 36.5
click at [778, 463] on icon at bounding box center [786, 461] width 16 height 16
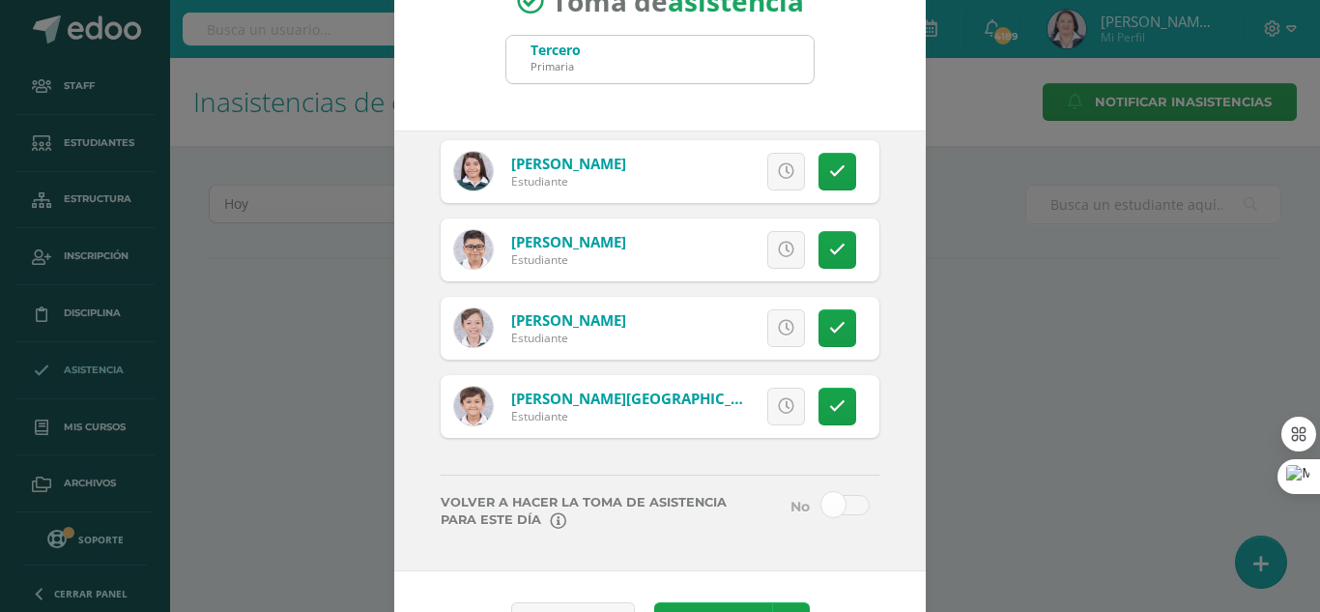
scroll to position [119, 0]
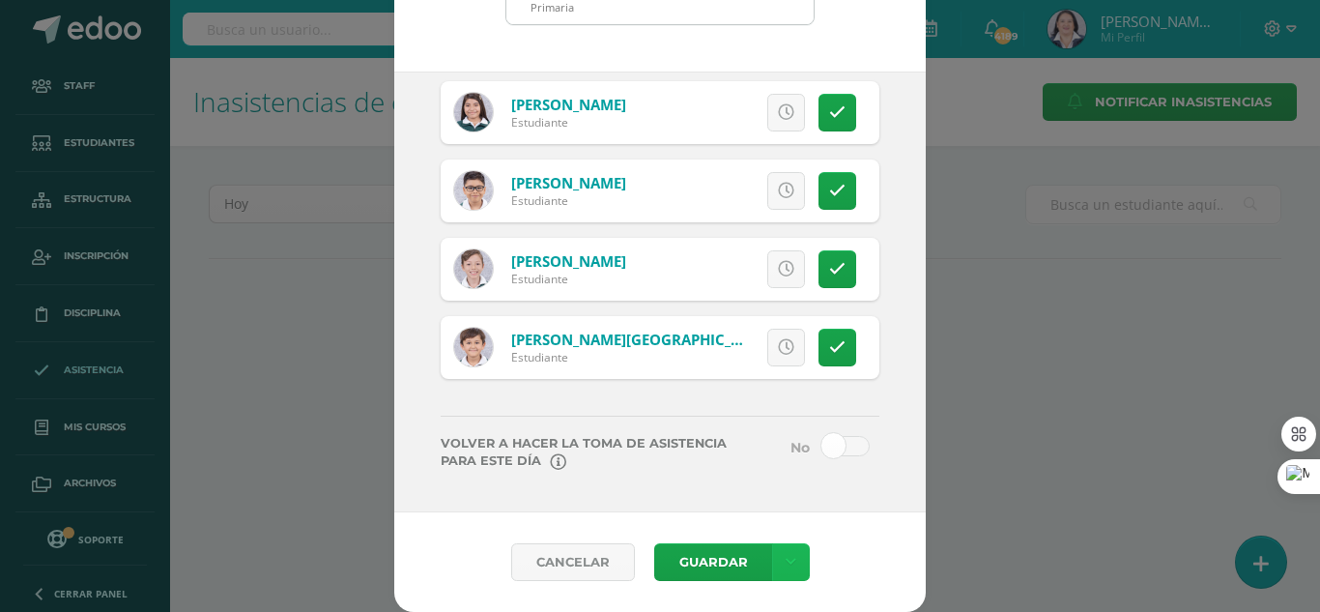
click at [786, 558] on icon at bounding box center [791, 562] width 11 height 16
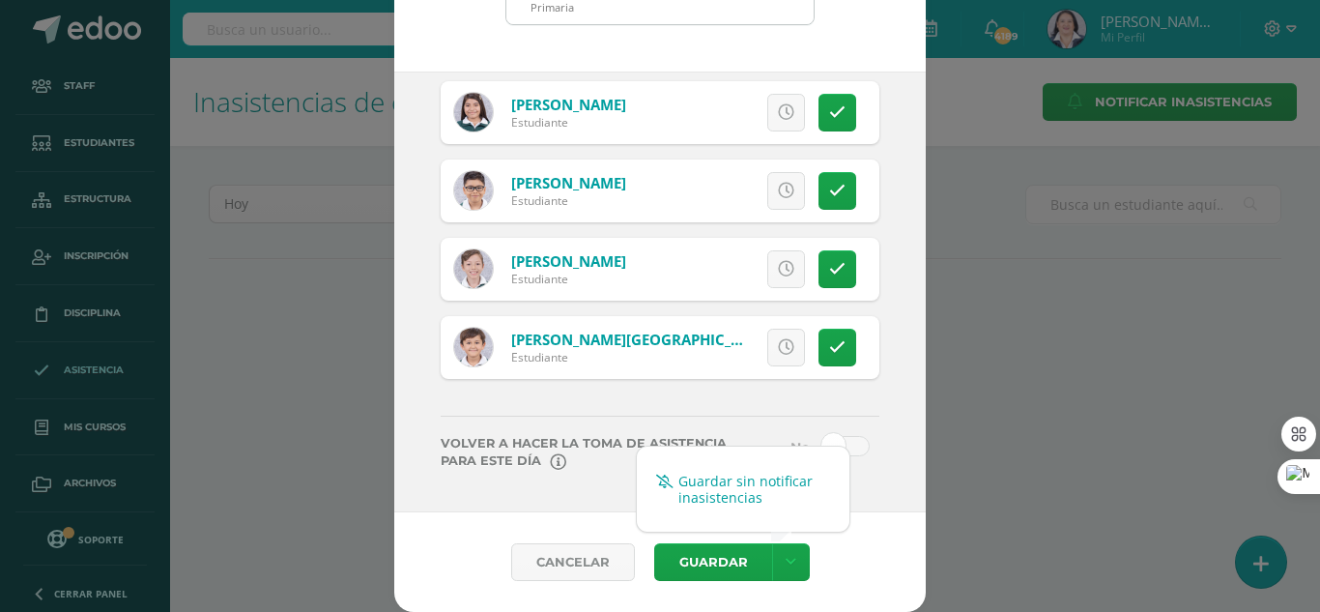
click at [772, 481] on link "Guardar sin notificar inasistencias" at bounding box center [743, 489] width 213 height 46
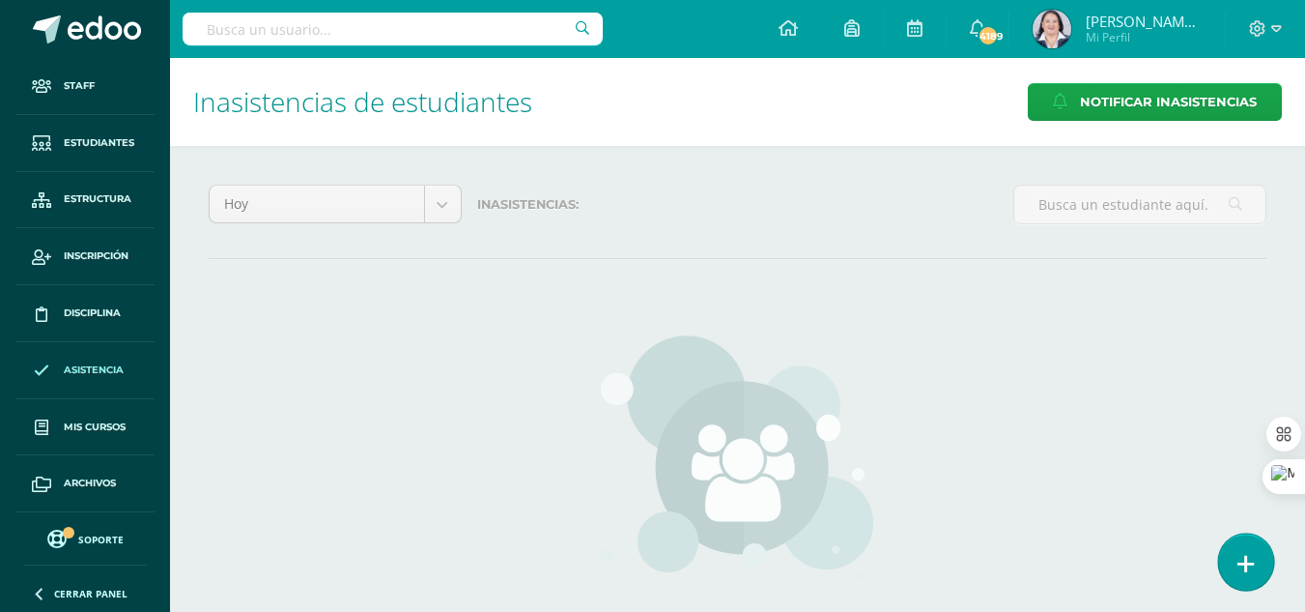
click at [1266, 546] on link at bounding box center [1246, 561] width 55 height 56
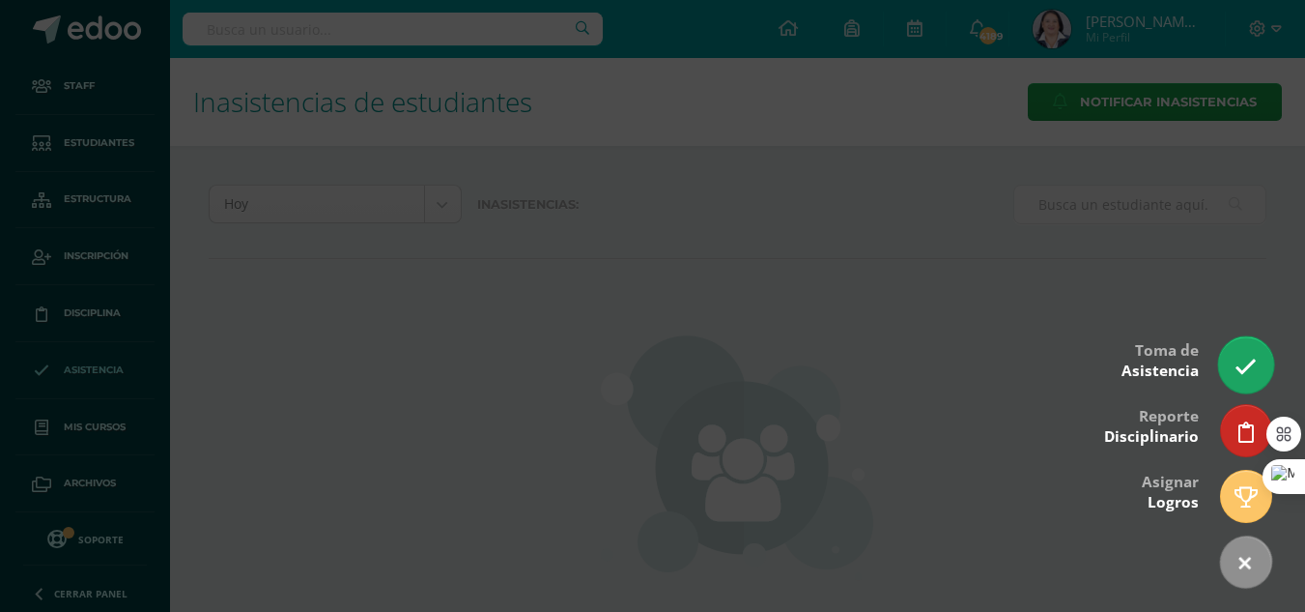
click at [1252, 353] on link at bounding box center [1246, 364] width 55 height 56
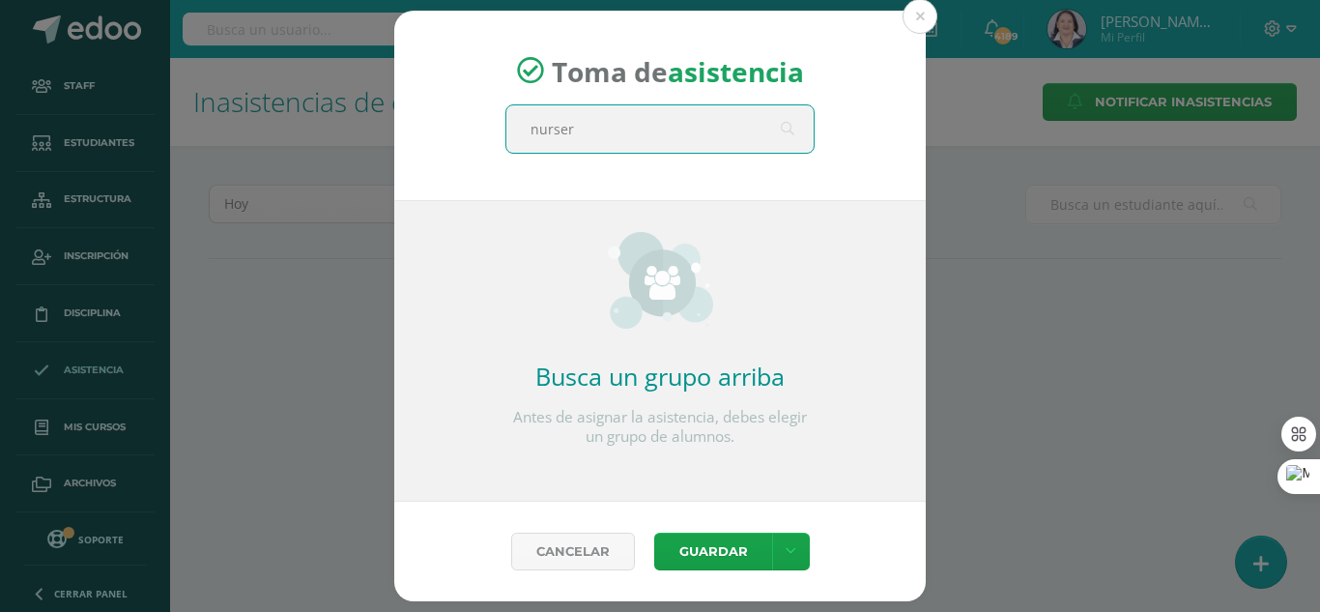
type input "nursery"
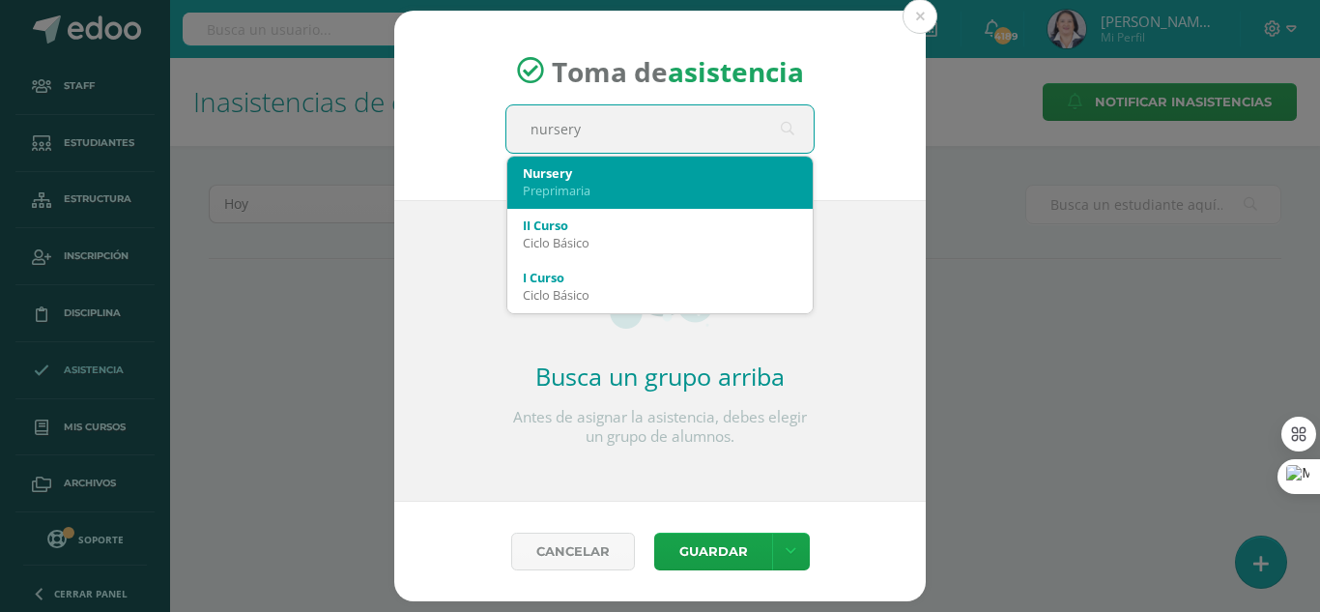
click at [688, 186] on div "Preprimaria" at bounding box center [660, 190] width 274 height 17
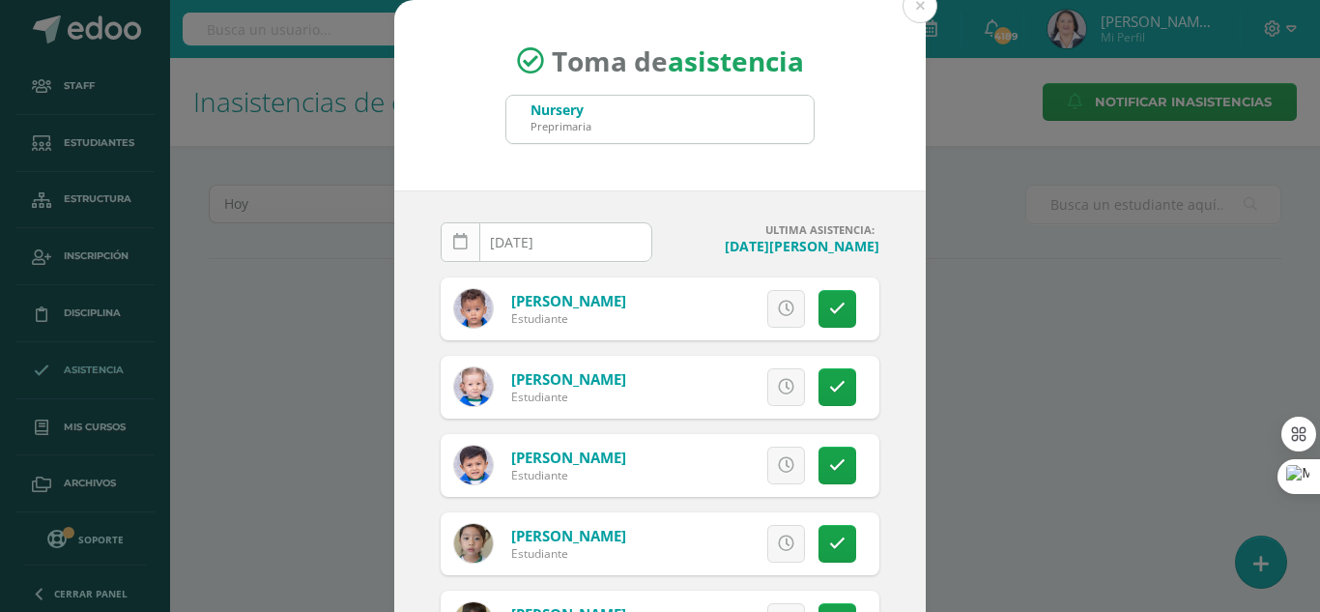
click at [454, 240] on icon at bounding box center [460, 242] width 14 height 16
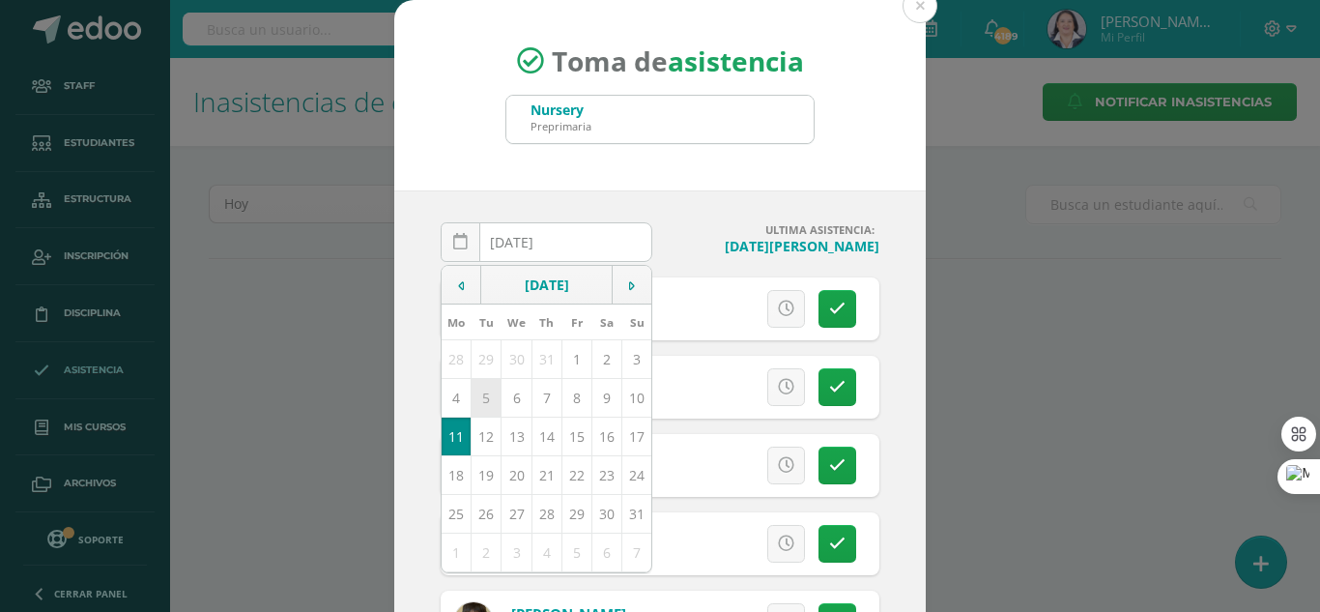
click at [473, 393] on td "5" at bounding box center [487, 397] width 30 height 39
type input "[DATE]"
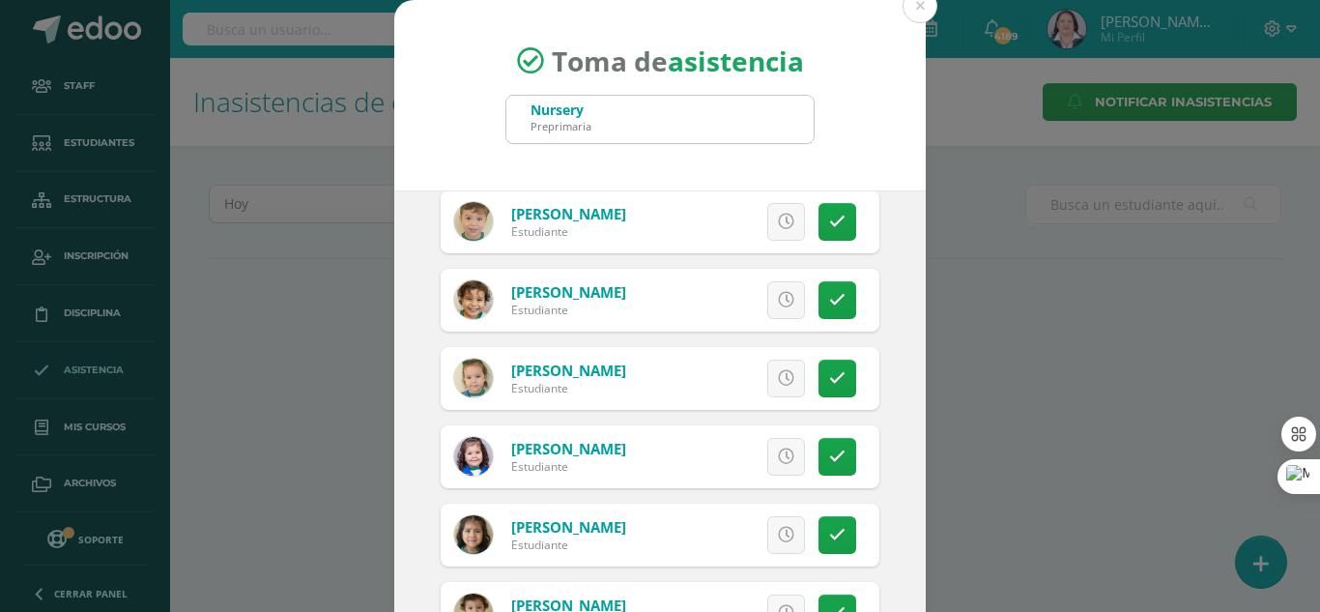
scroll to position [1072, 0]
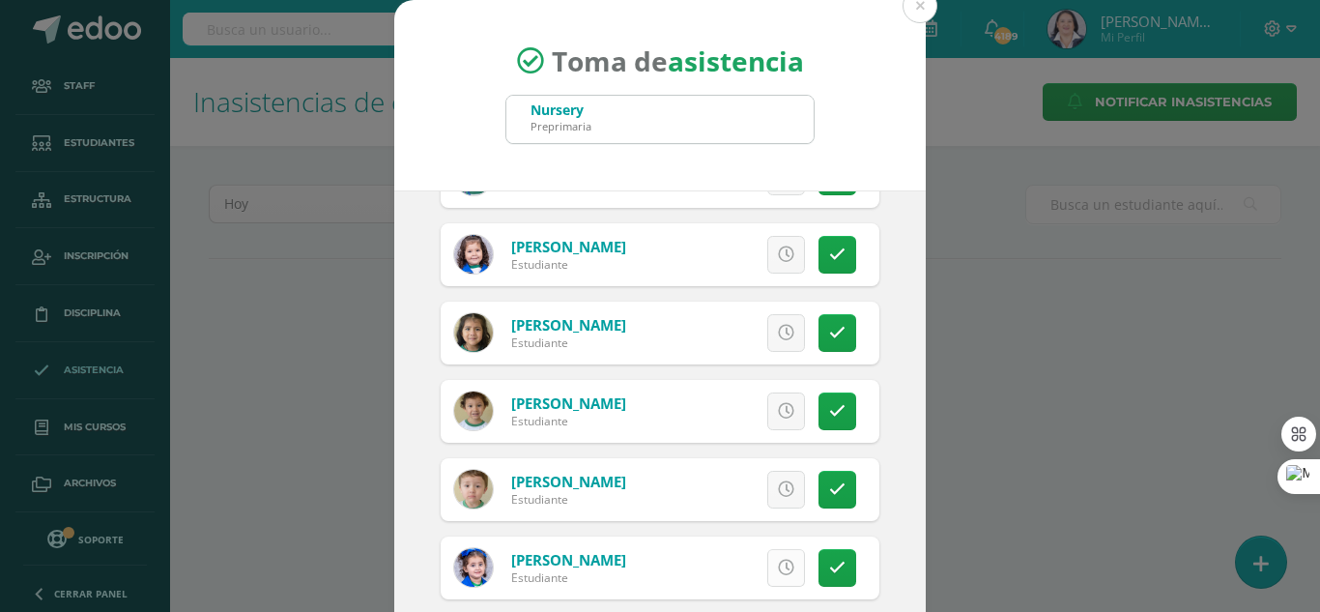
click at [778, 567] on icon at bounding box center [786, 567] width 16 height 16
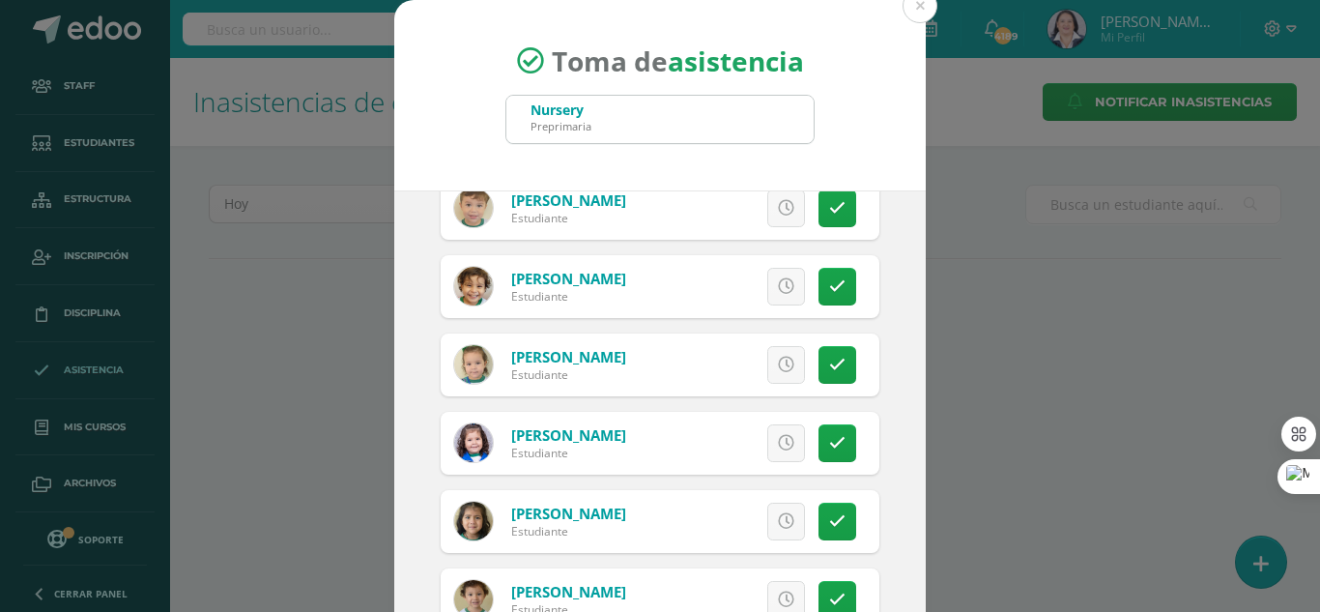
scroll to position [878, 0]
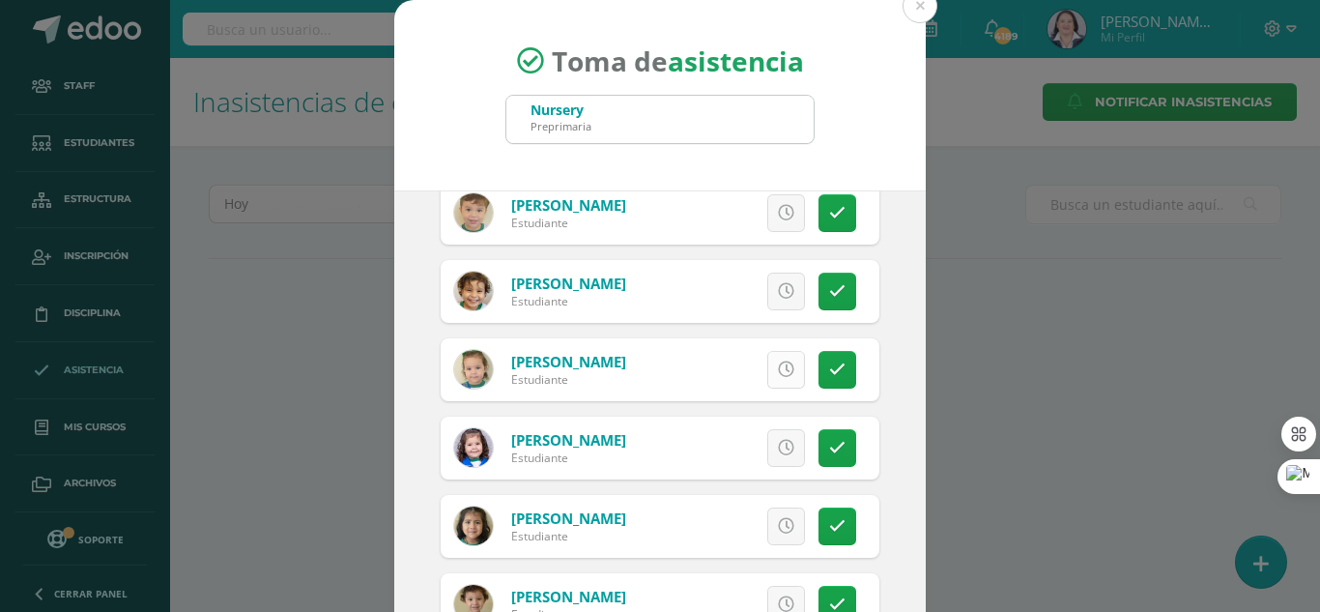
click at [778, 361] on icon at bounding box center [786, 369] width 16 height 16
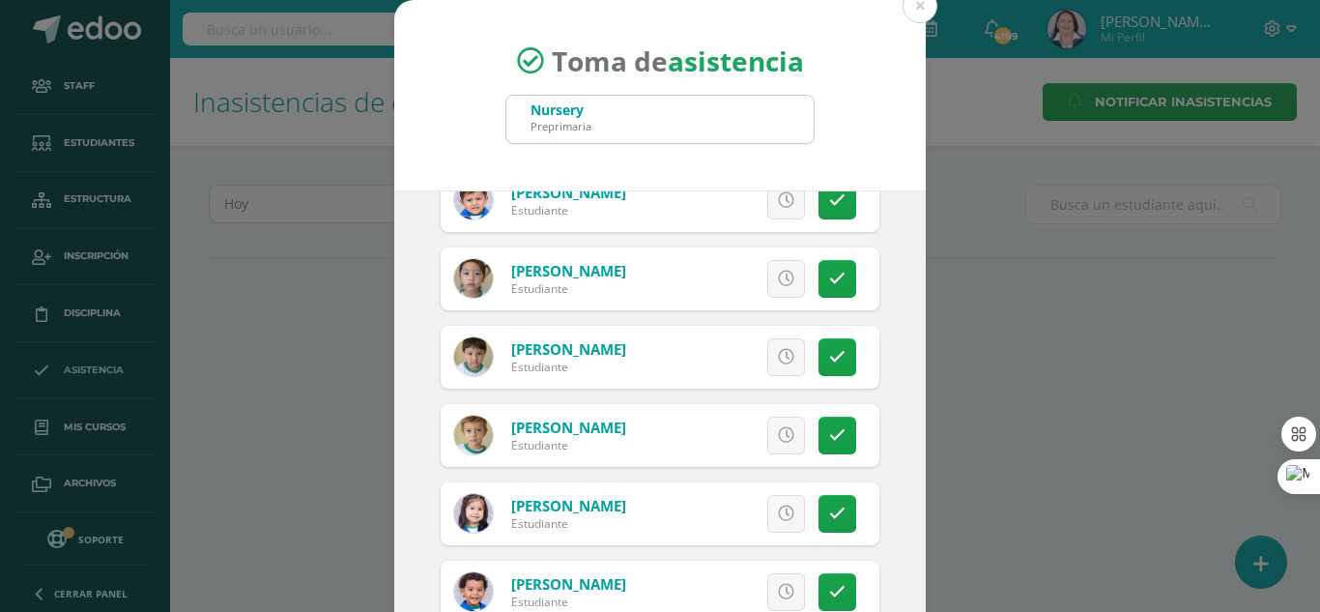
scroll to position [290, 0]
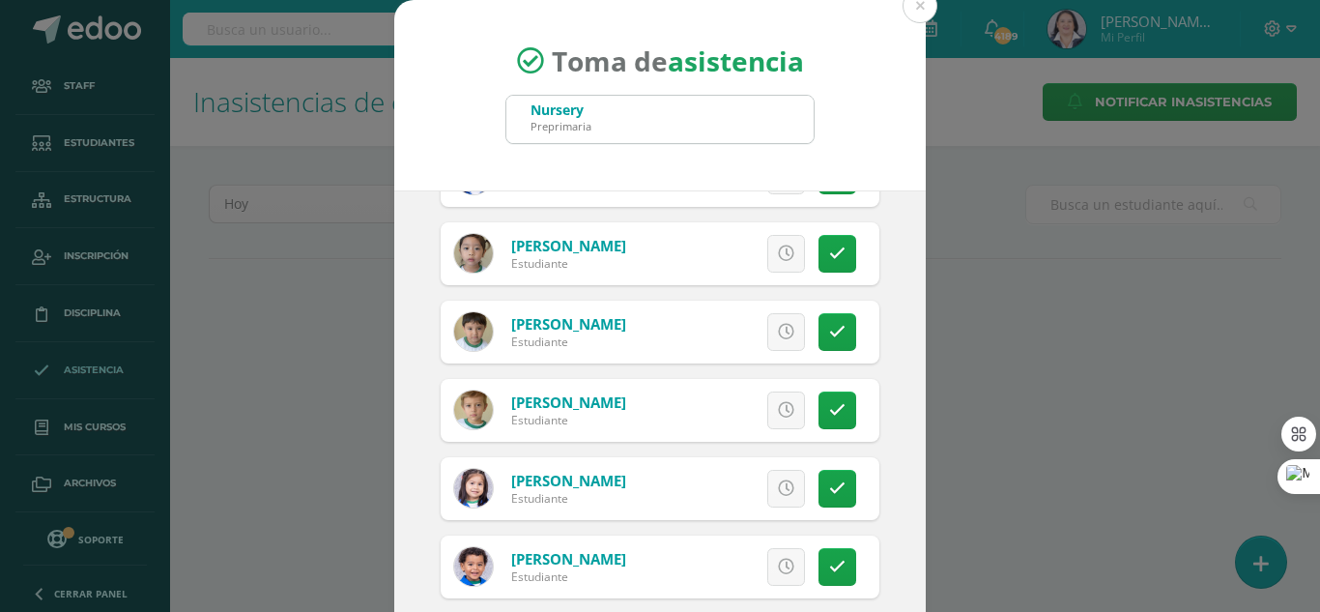
click at [778, 256] on icon at bounding box center [786, 253] width 16 height 16
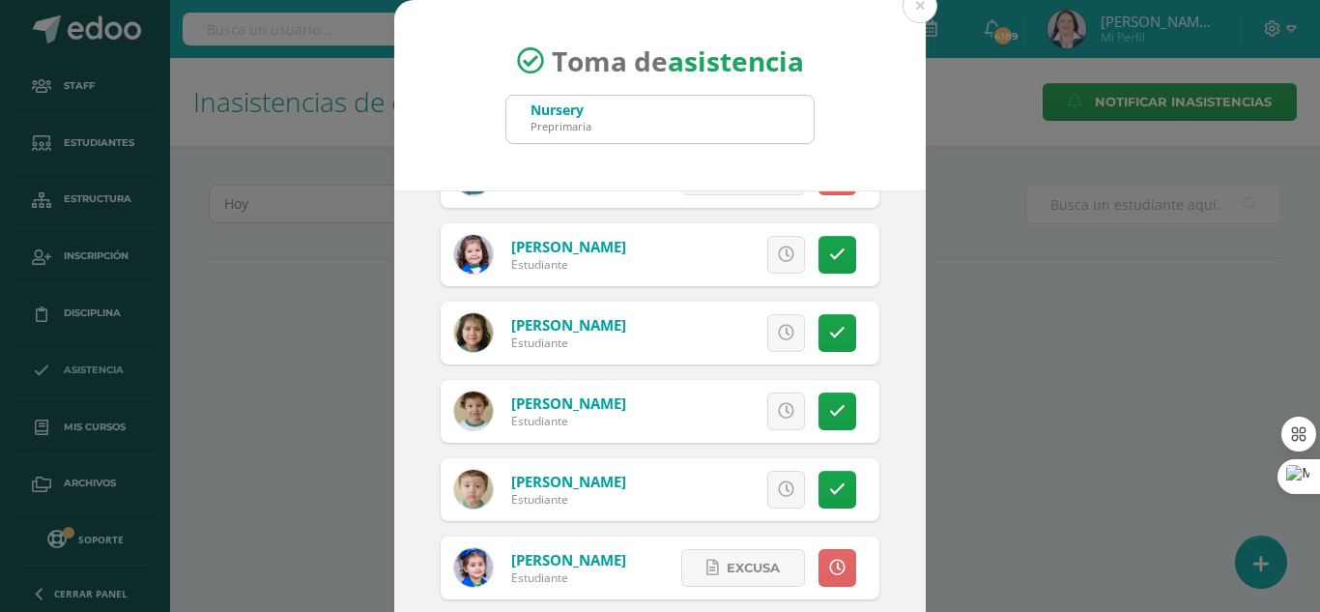
scroll to position [119, 0]
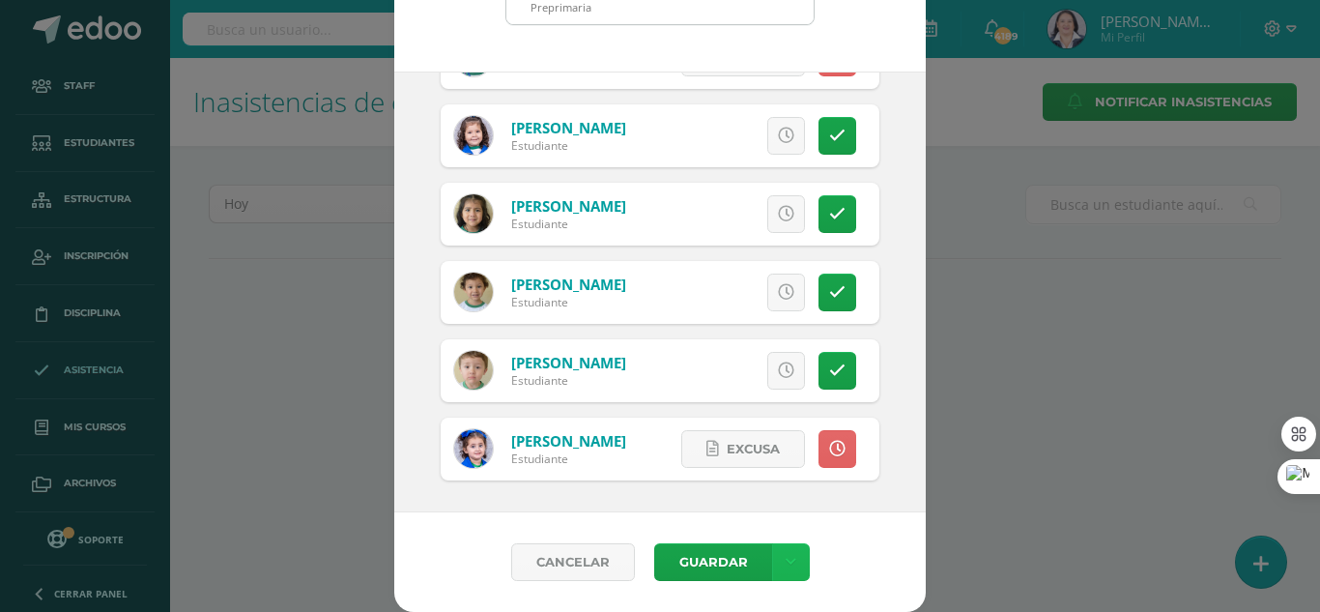
click at [788, 564] on link at bounding box center [791, 562] width 38 height 38
click at [769, 483] on link "Guardar sin notificar inasistencias" at bounding box center [743, 489] width 213 height 46
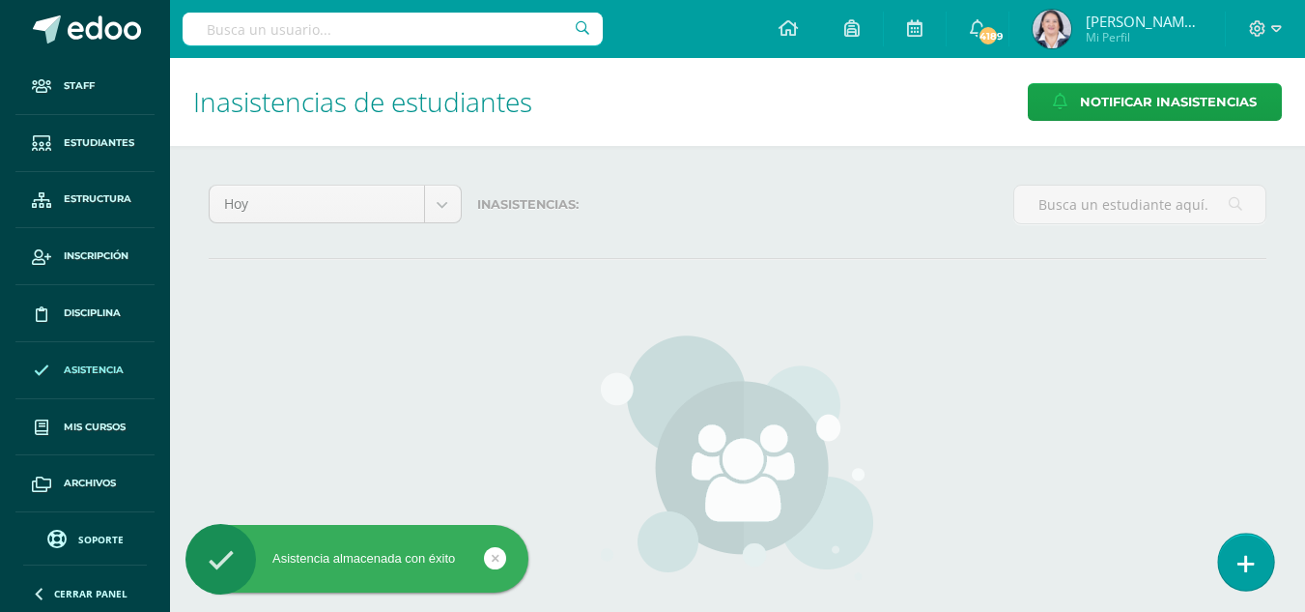
click at [1247, 553] on icon at bounding box center [1246, 564] width 17 height 22
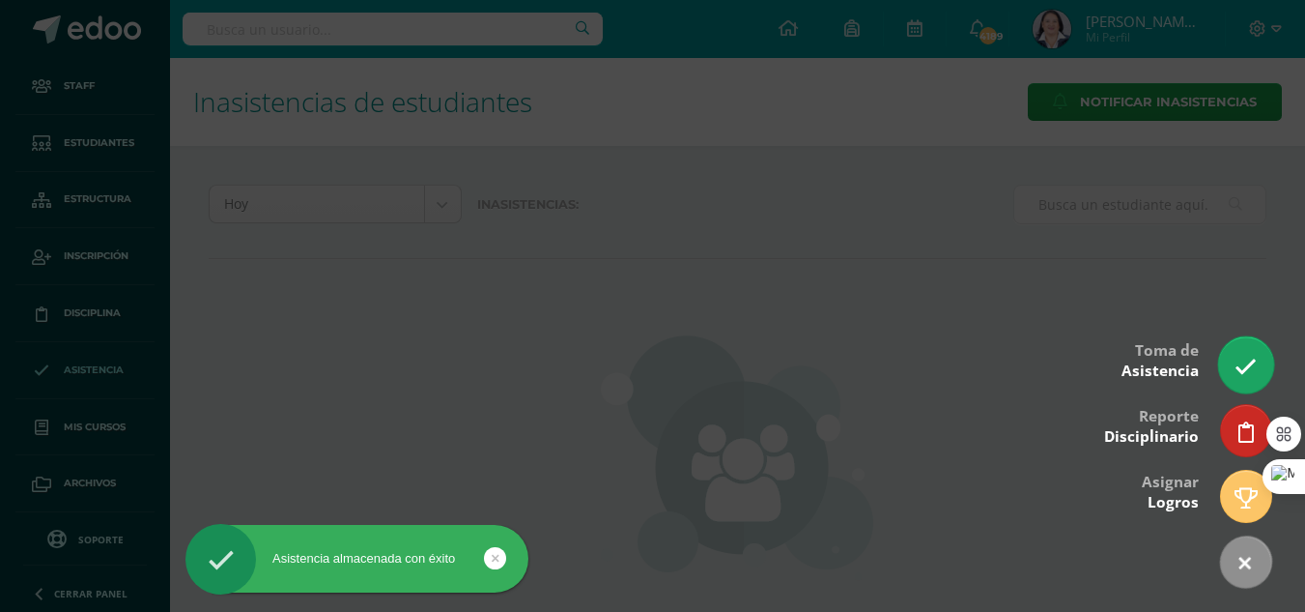
click at [1244, 376] on icon at bounding box center [1246, 367] width 22 height 22
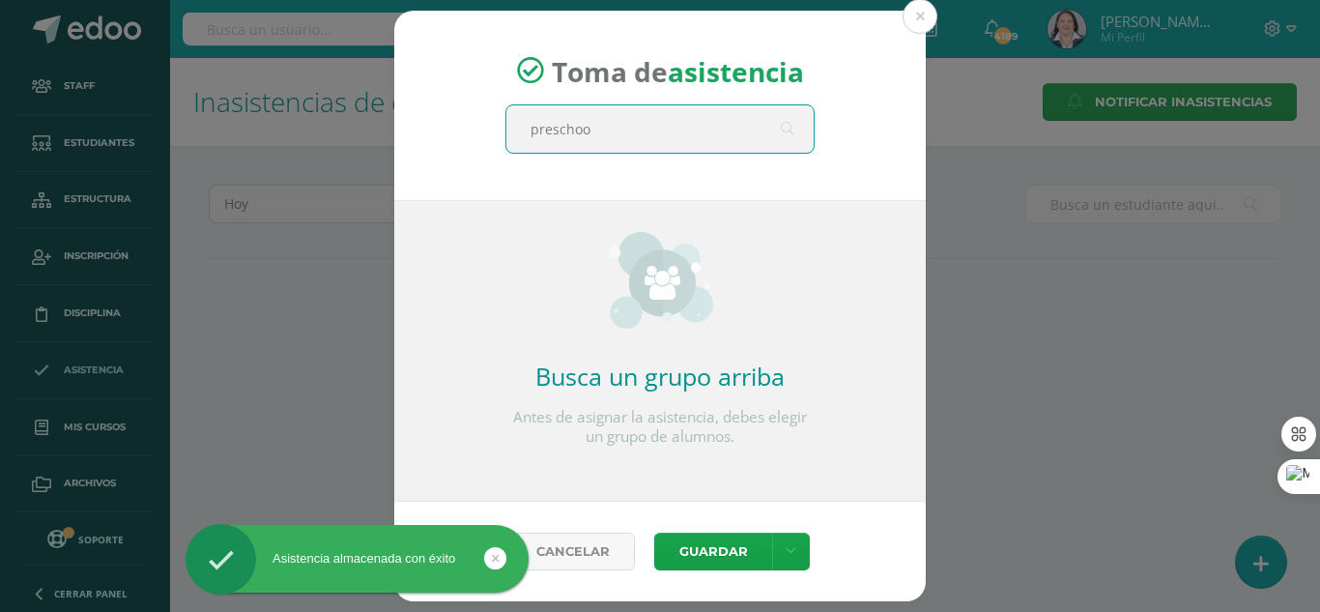
type input "preschool"
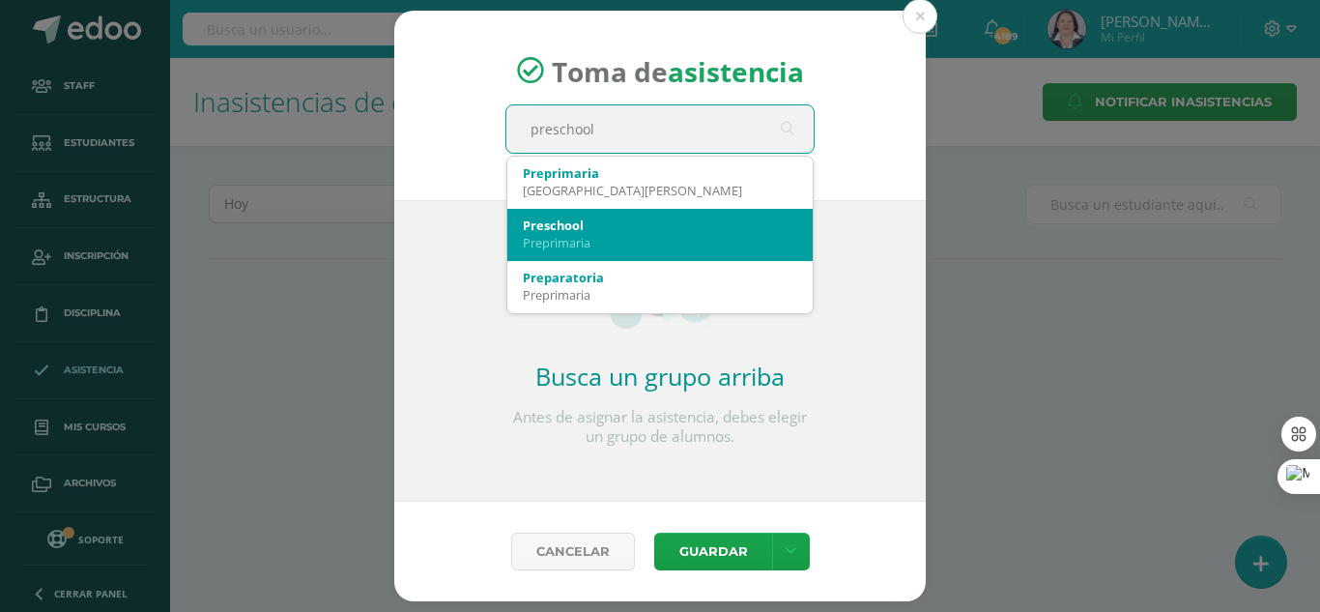
click at [639, 246] on div "Preprimaria" at bounding box center [660, 242] width 274 height 17
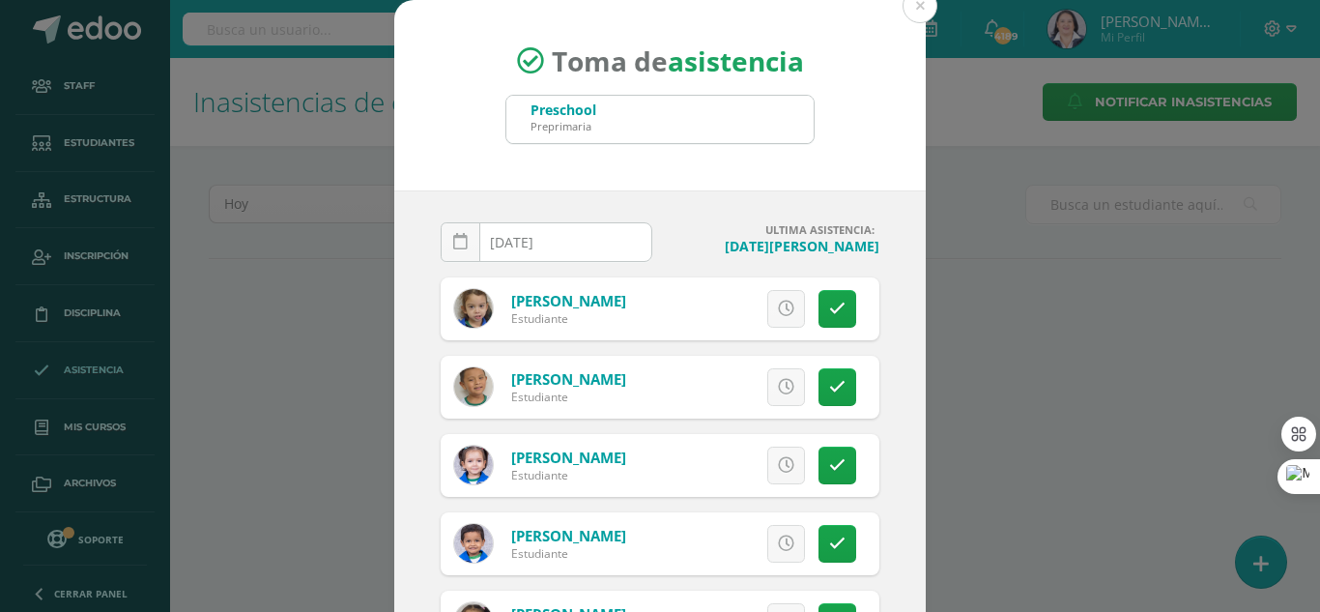
click at [455, 235] on icon at bounding box center [460, 242] width 14 height 16
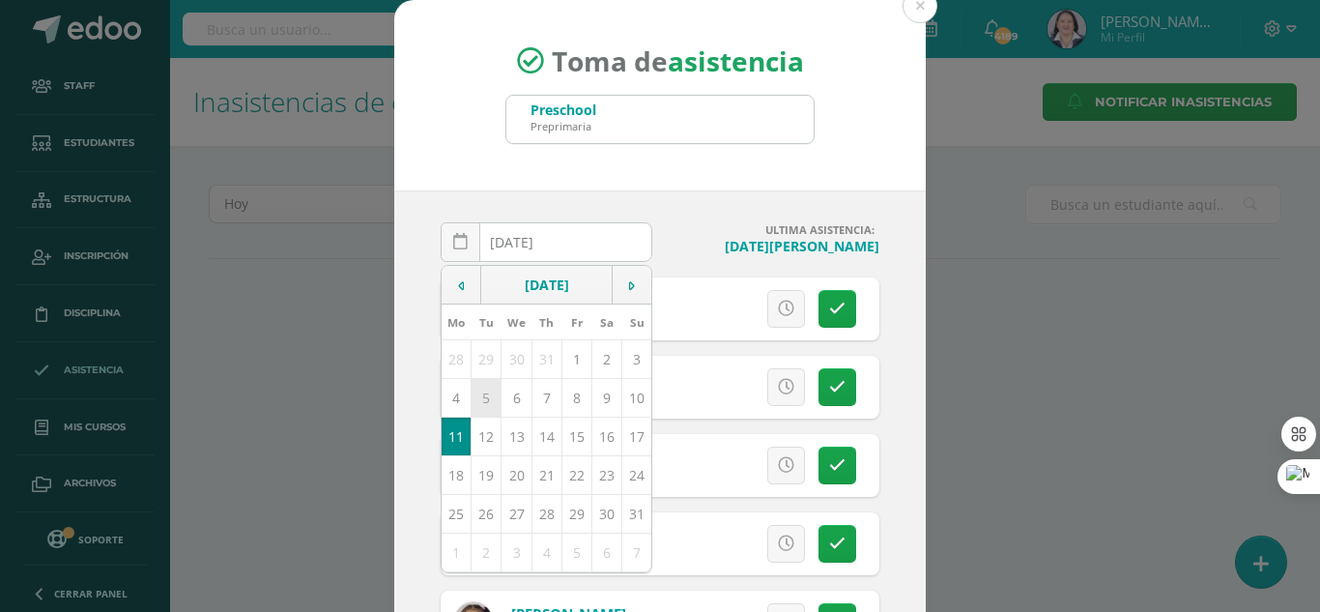
click at [480, 396] on td "5" at bounding box center [487, 397] width 30 height 39
type input "[DATE]"
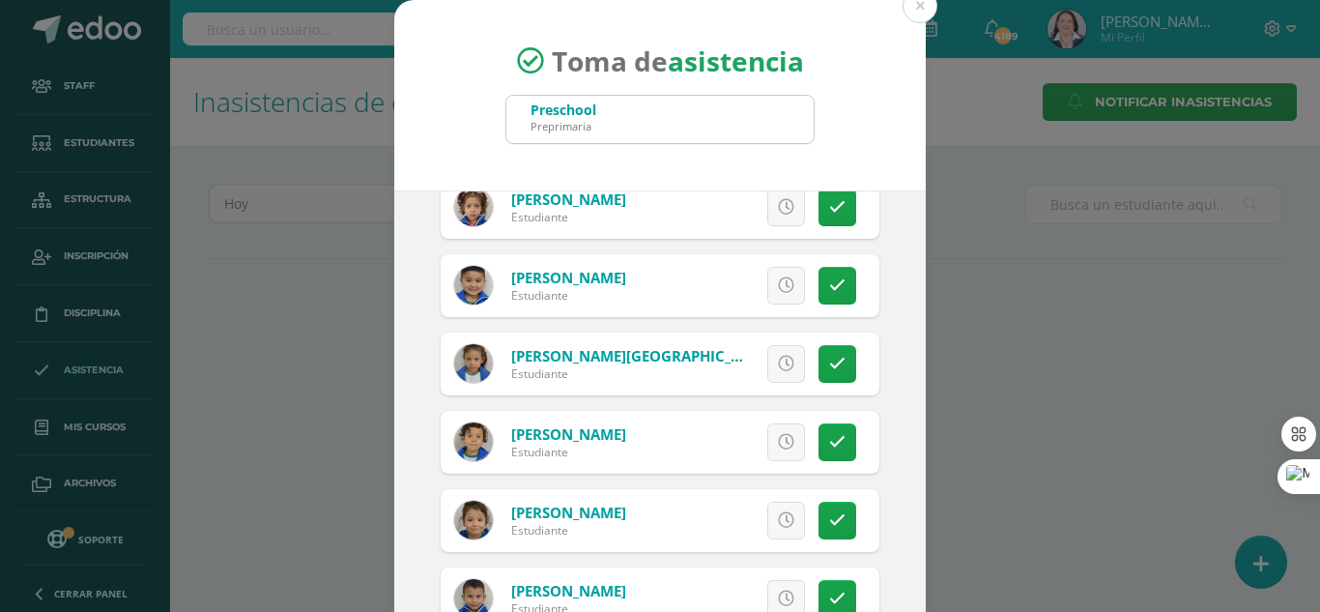
scroll to position [1063, 0]
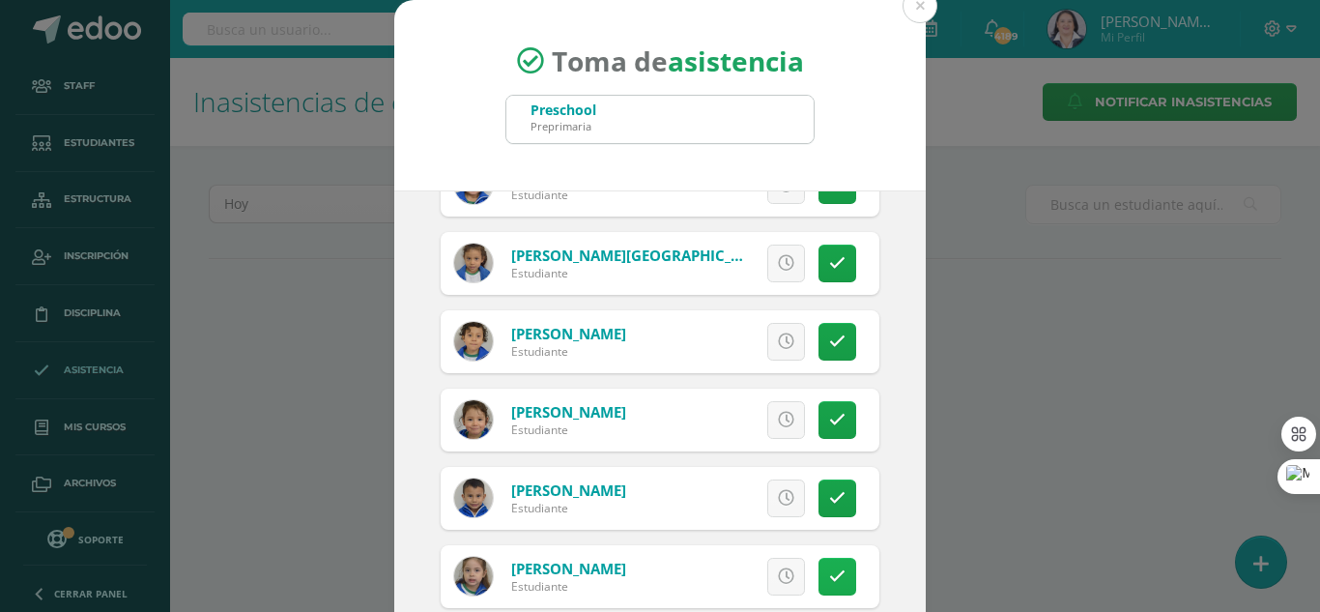
click at [829, 575] on icon at bounding box center [837, 576] width 16 height 16
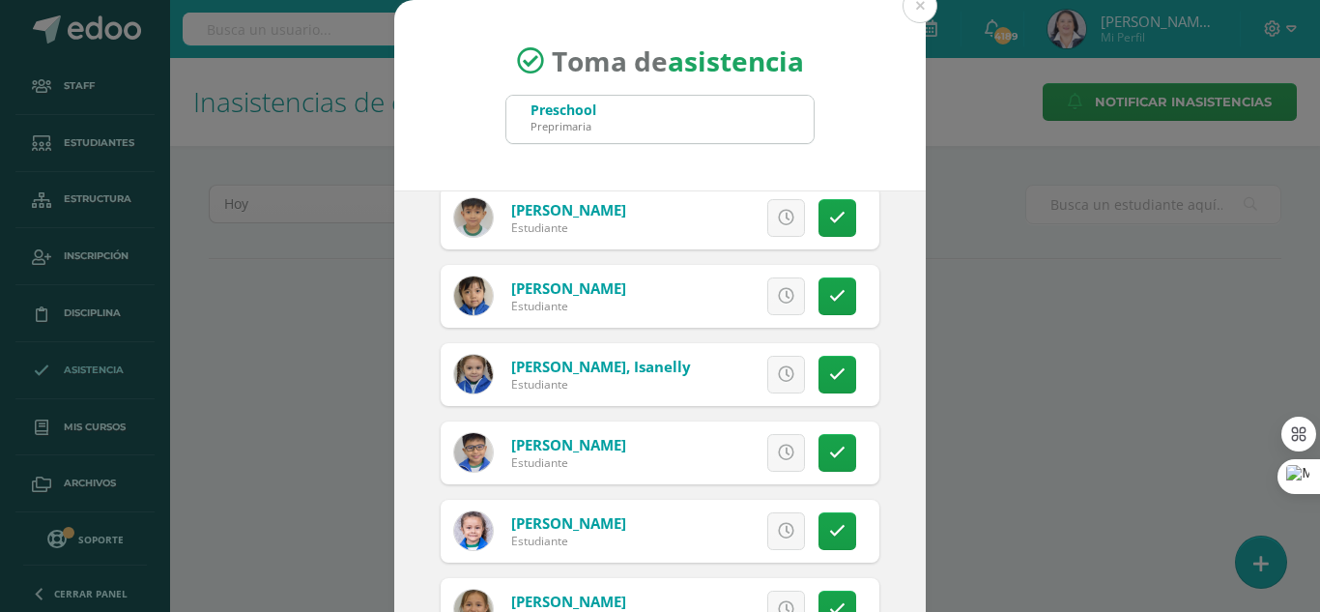
scroll to position [2223, 0]
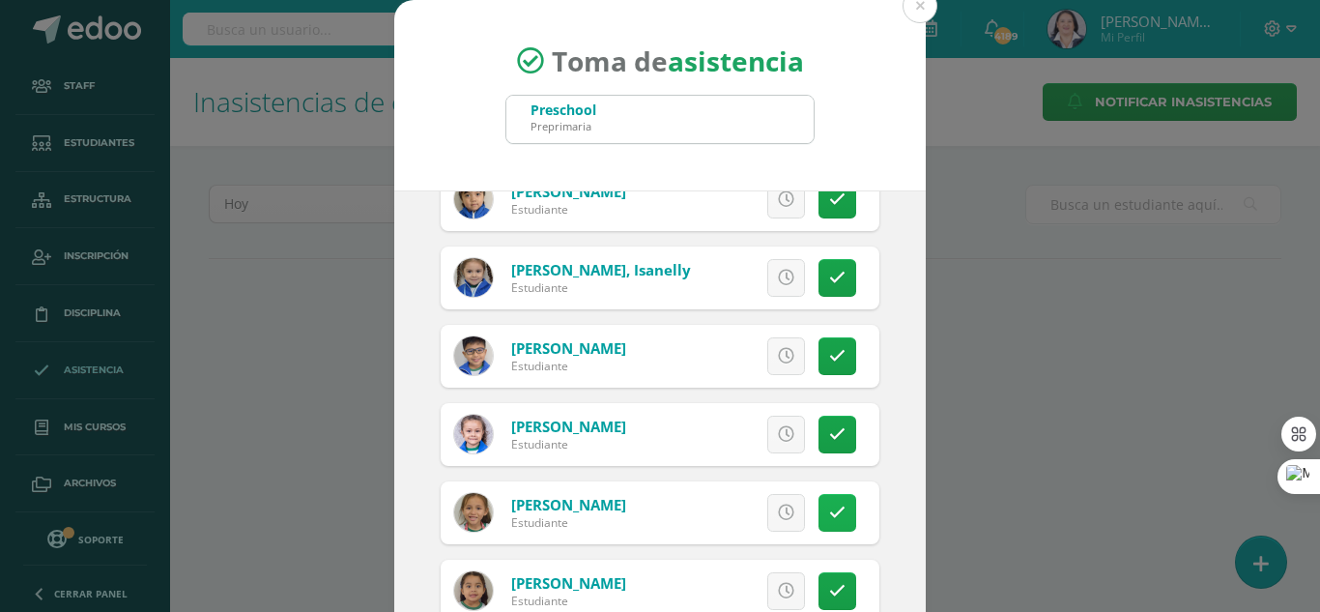
click at [829, 508] on icon at bounding box center [837, 512] width 16 height 16
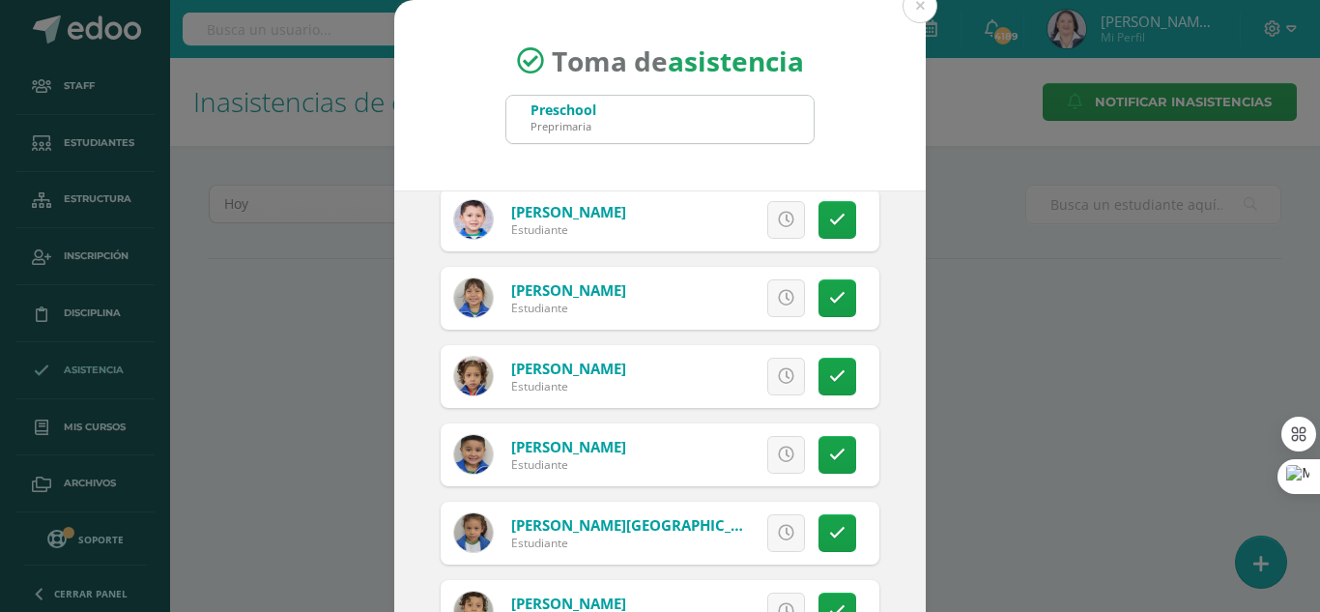
scroll to position [773, 0]
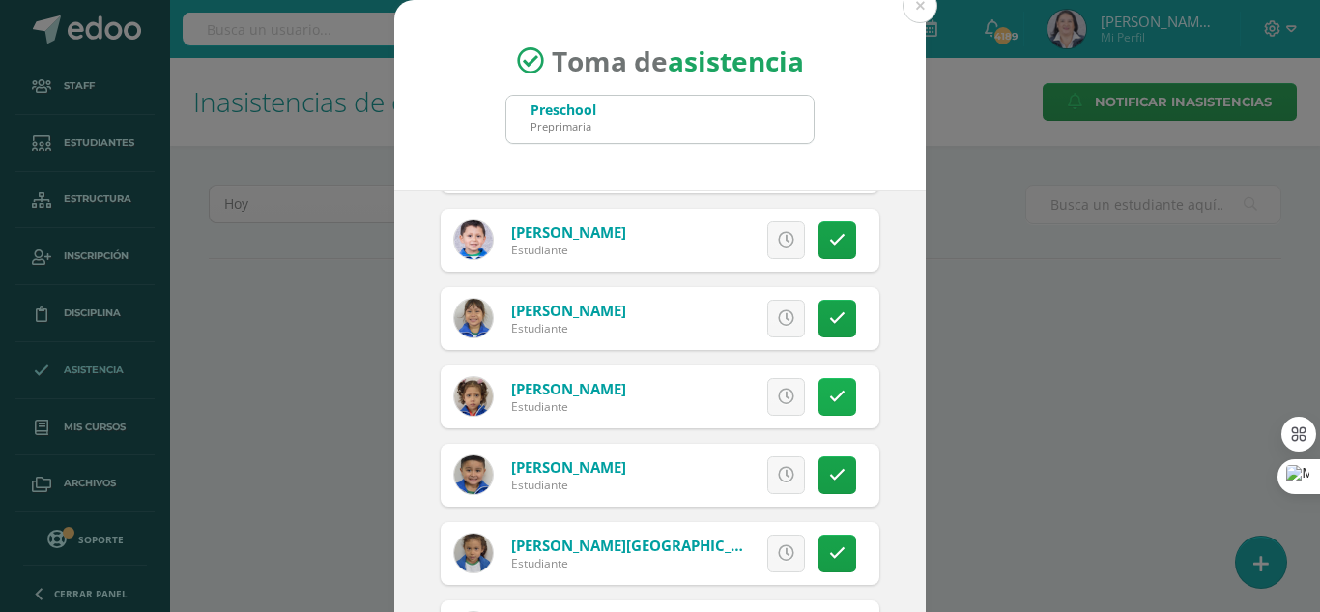
click at [829, 391] on icon at bounding box center [837, 396] width 16 height 16
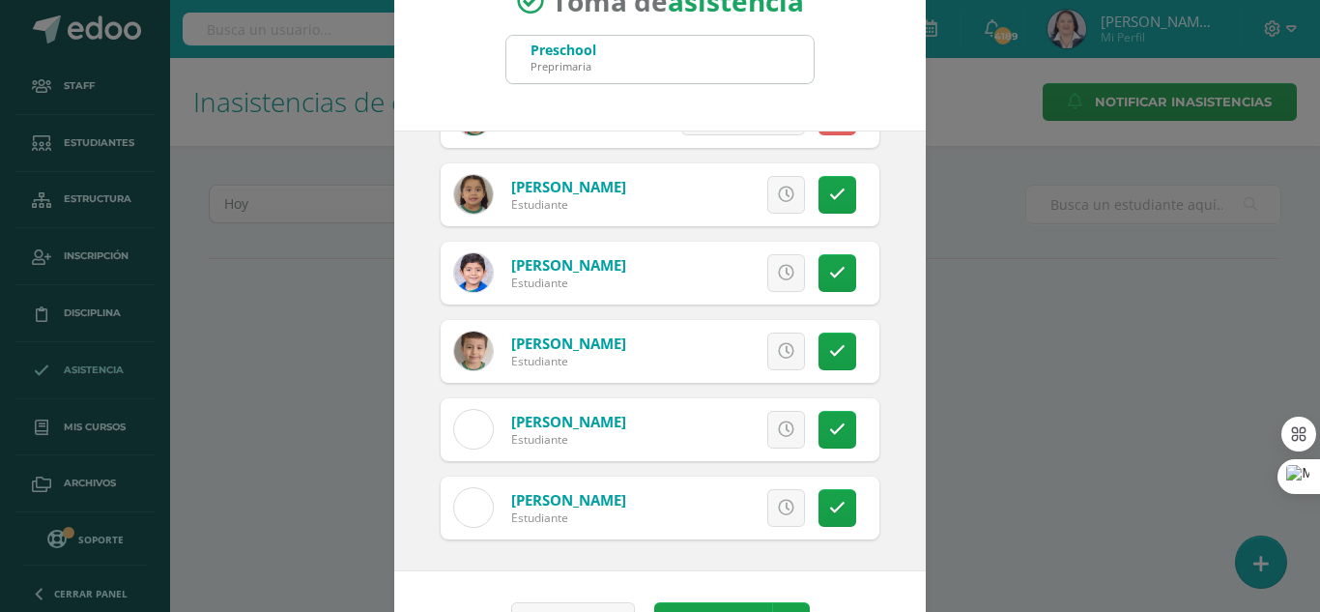
scroll to position [119, 0]
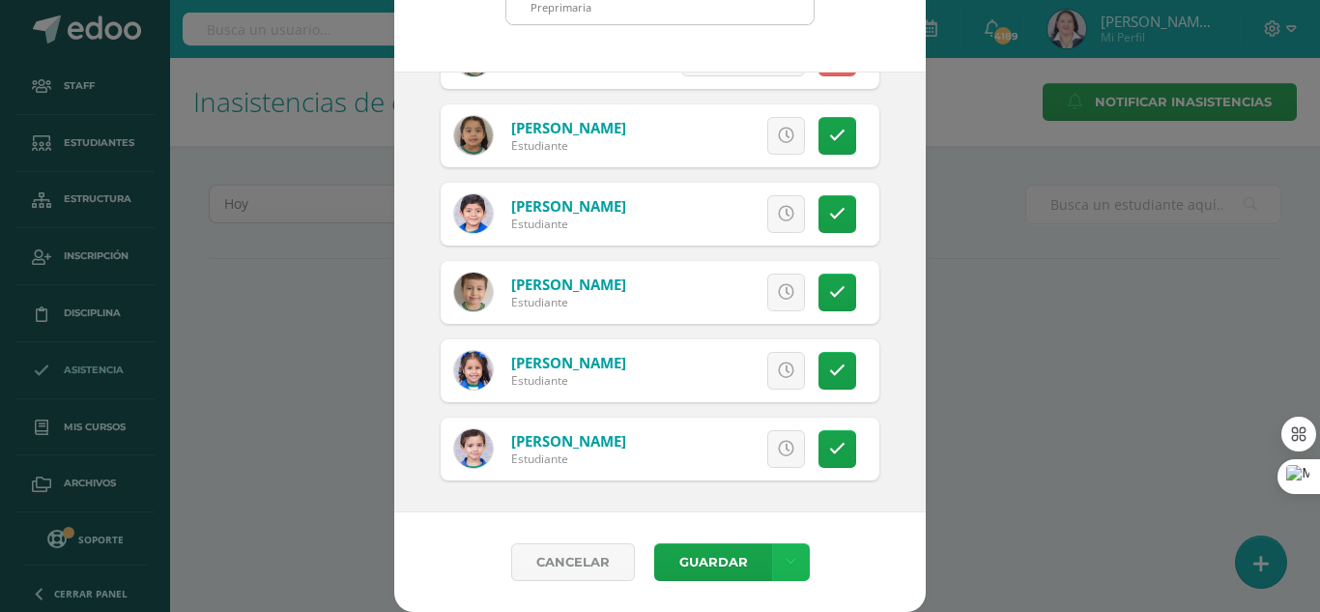
click at [786, 566] on icon at bounding box center [791, 562] width 11 height 16
click at [773, 478] on link "Guardar sin notificar inasistencias" at bounding box center [743, 489] width 213 height 46
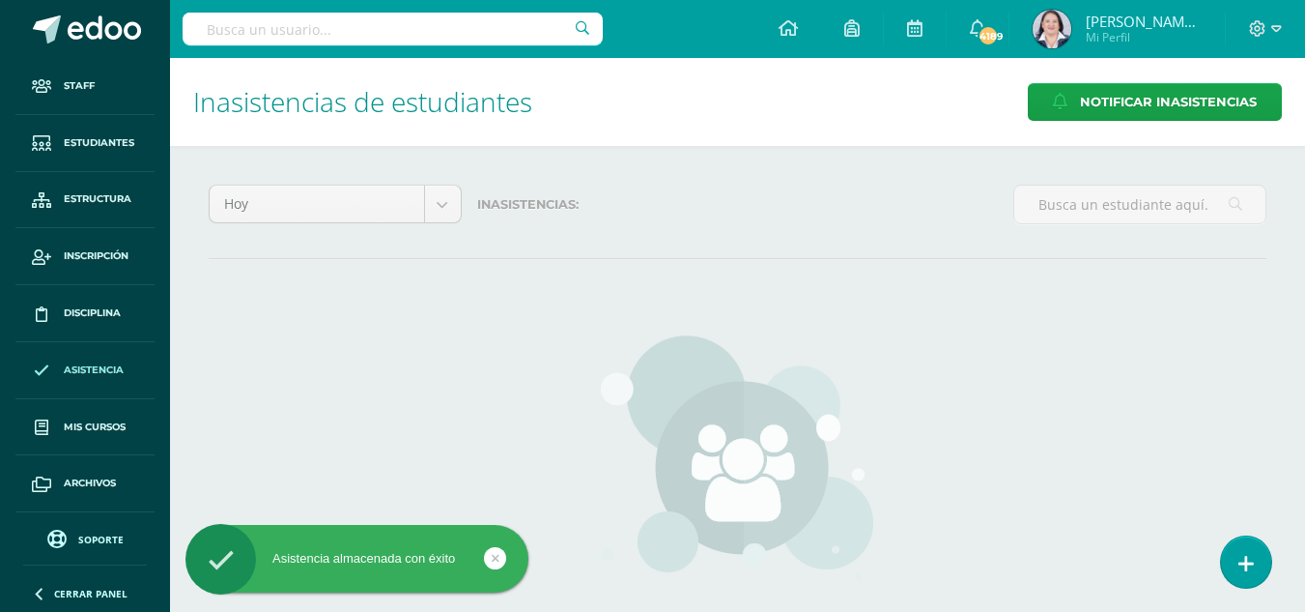
click at [1255, 560] on link at bounding box center [1246, 561] width 50 height 51
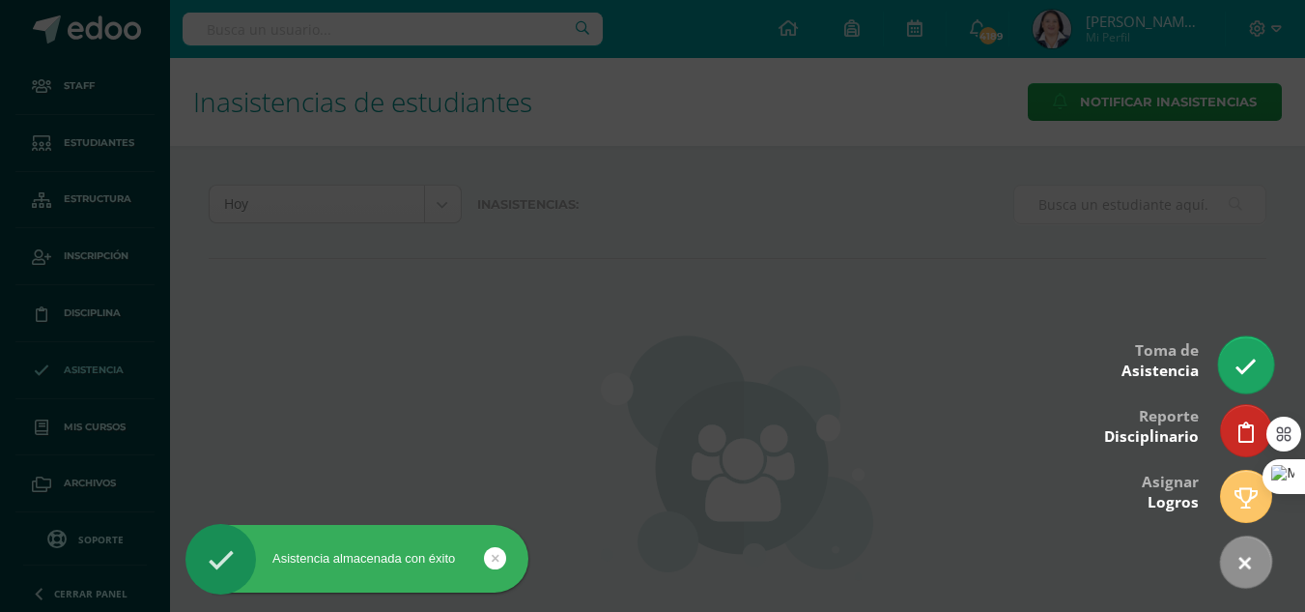
click at [1247, 372] on icon at bounding box center [1246, 367] width 22 height 22
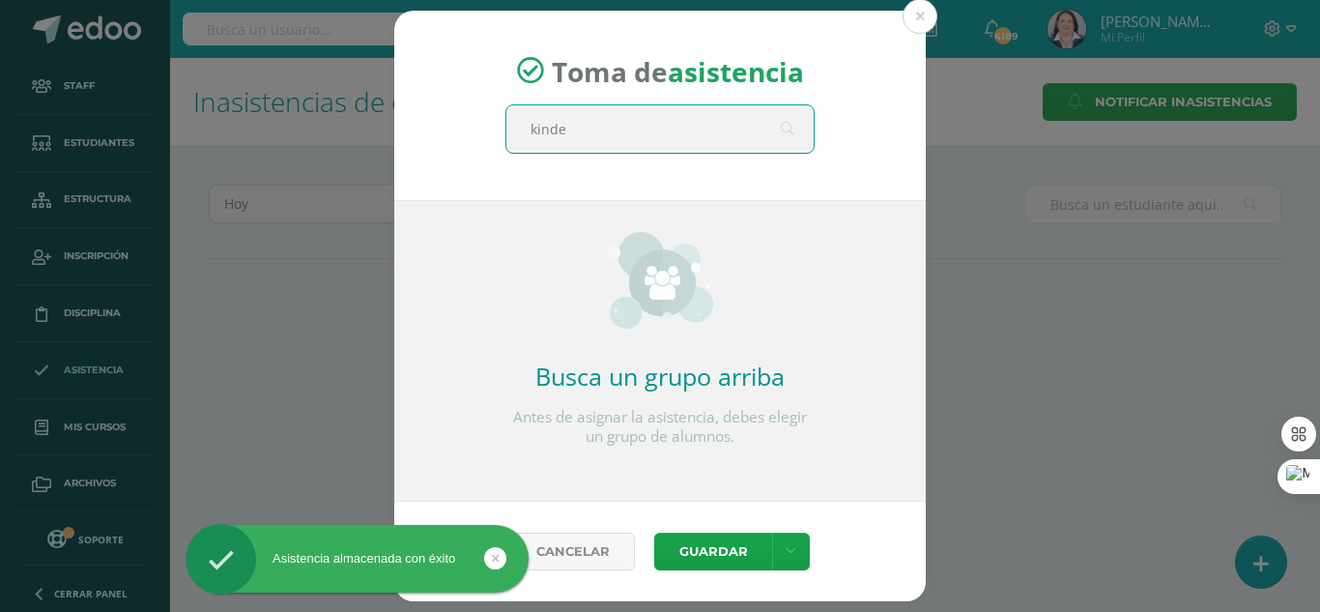
type input "kinder"
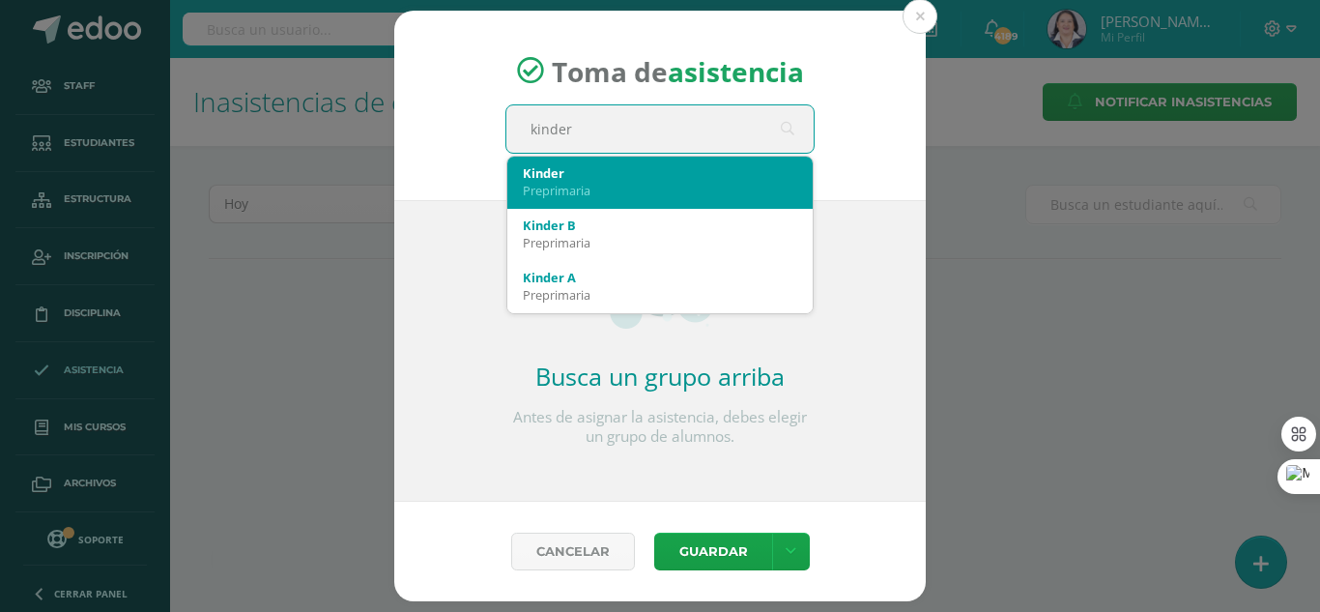
click at [555, 177] on div "Kinder" at bounding box center [660, 172] width 274 height 17
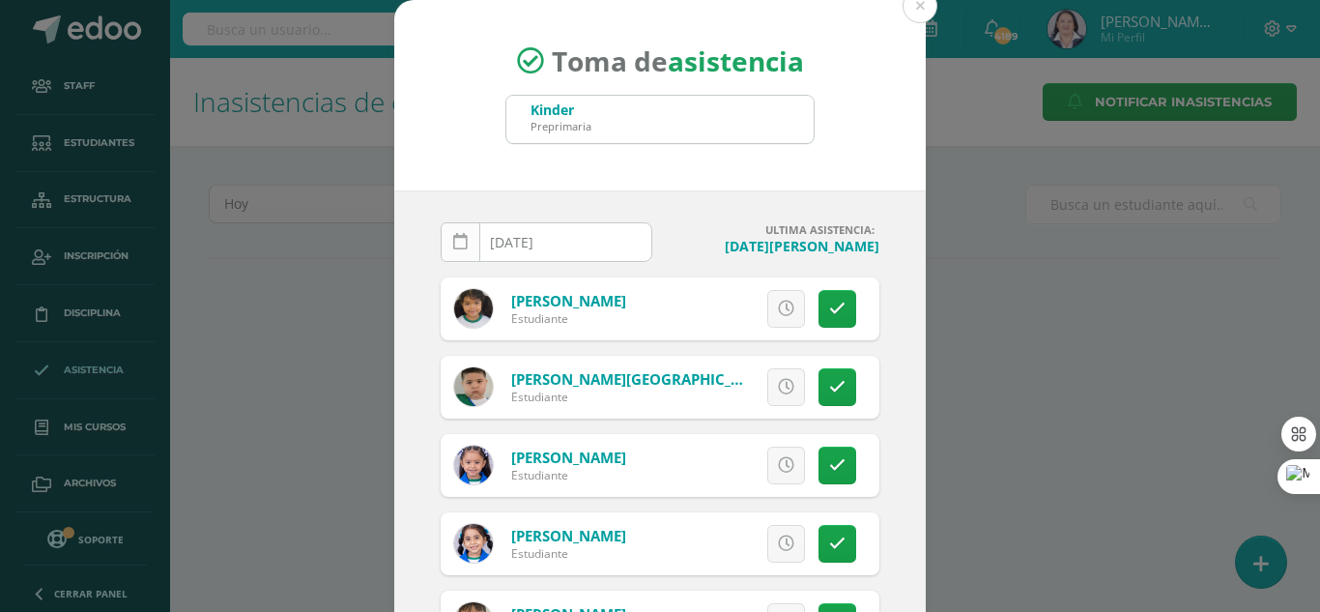
click at [455, 238] on icon at bounding box center [460, 242] width 14 height 16
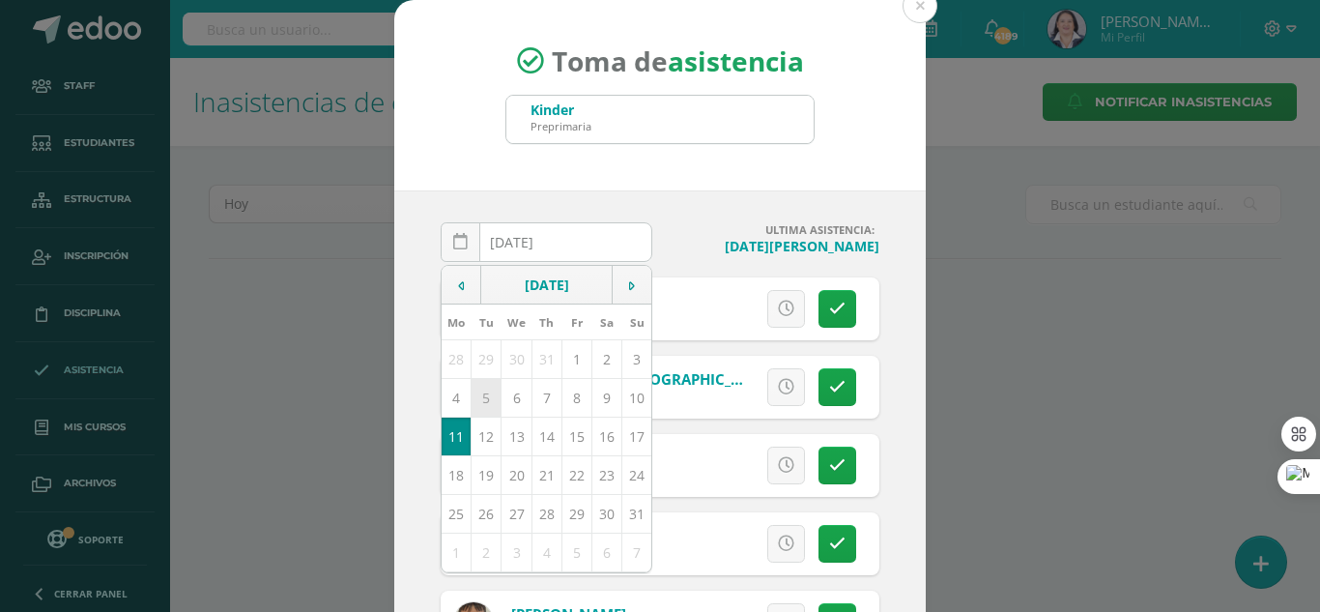
click at [479, 394] on td "5" at bounding box center [487, 397] width 30 height 39
type input "[DATE]"
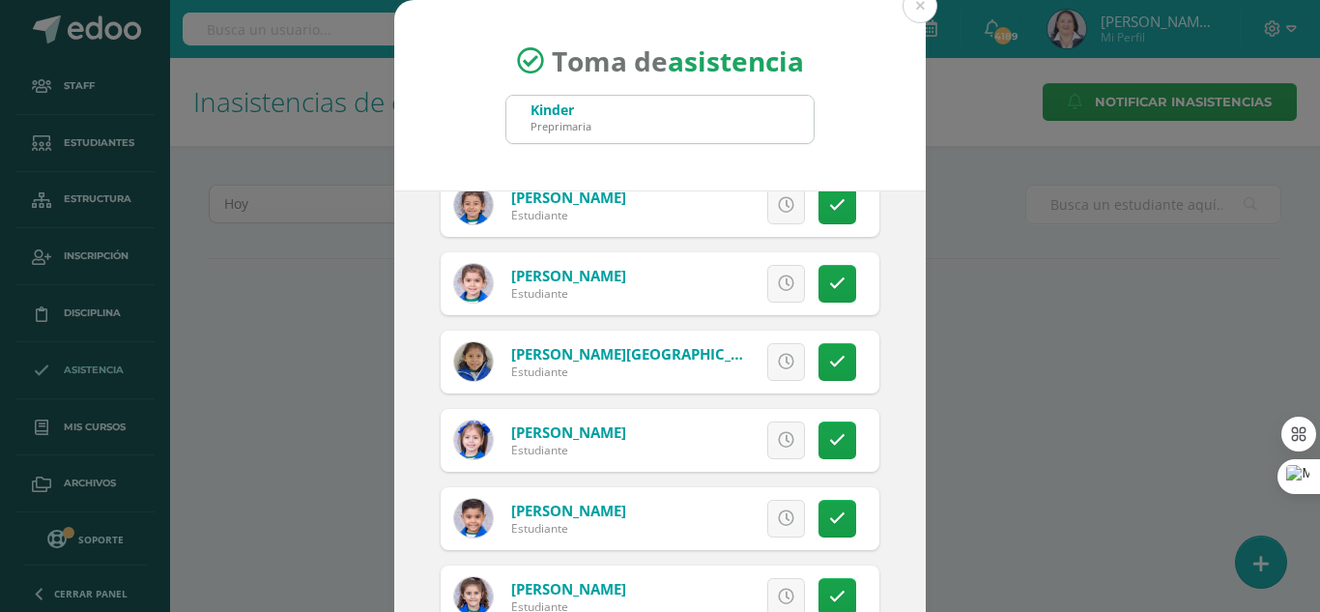
scroll to position [2402, 0]
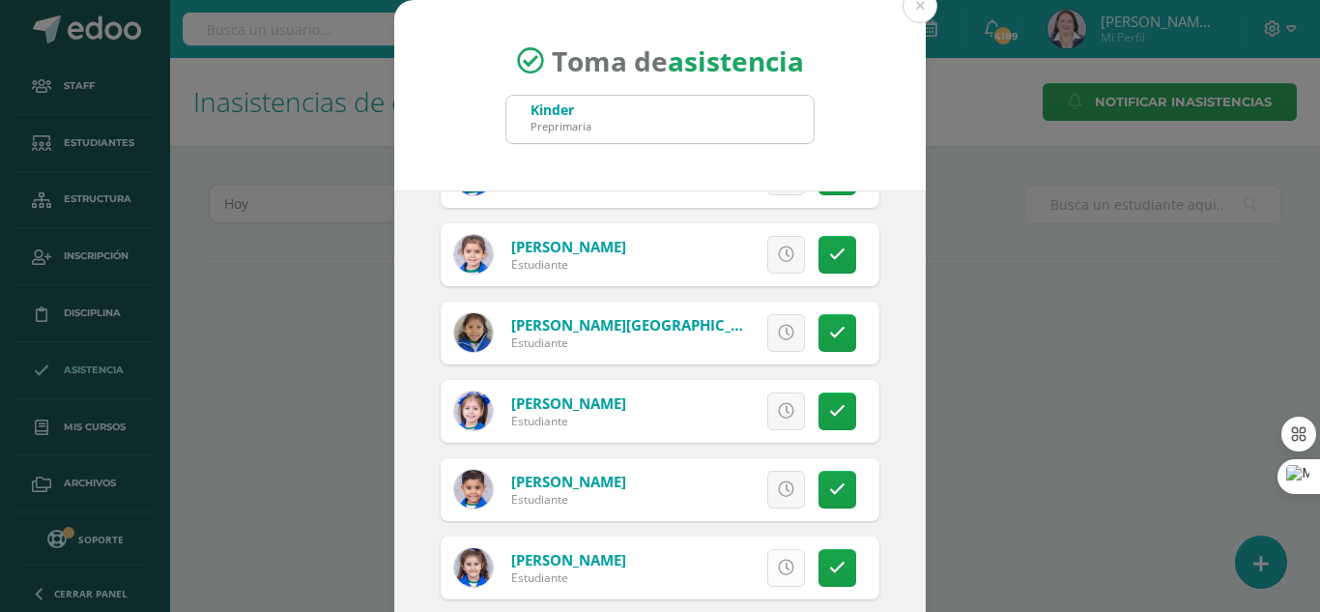
click at [778, 562] on icon at bounding box center [786, 567] width 16 height 16
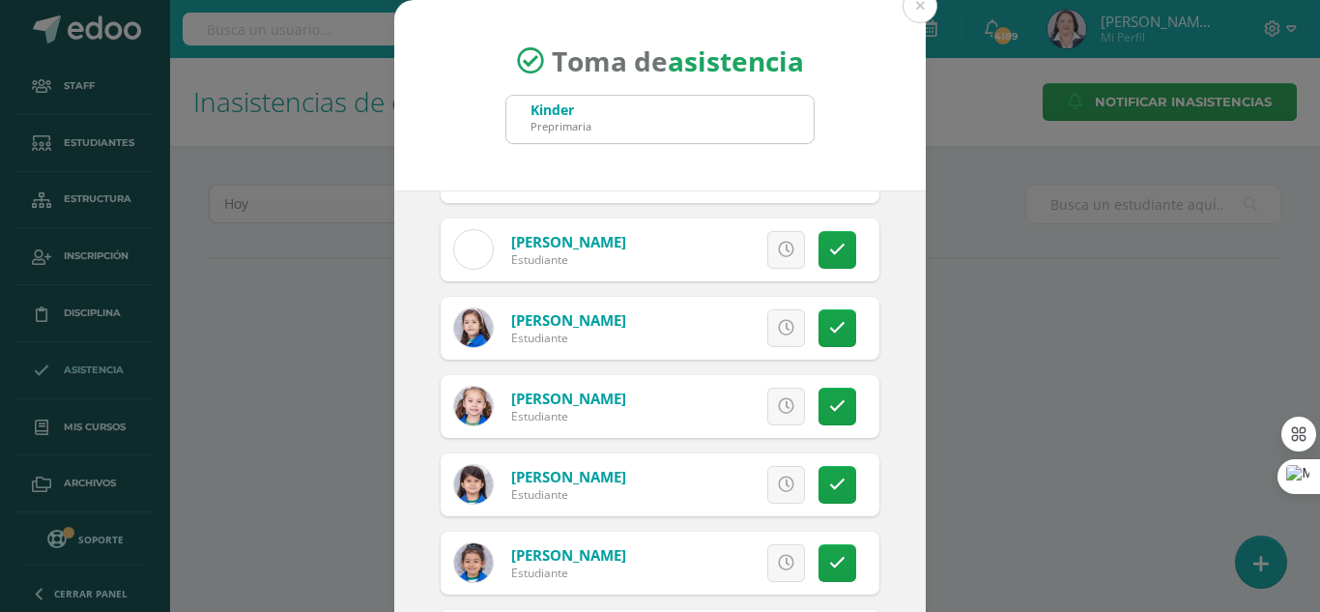
scroll to position [1919, 0]
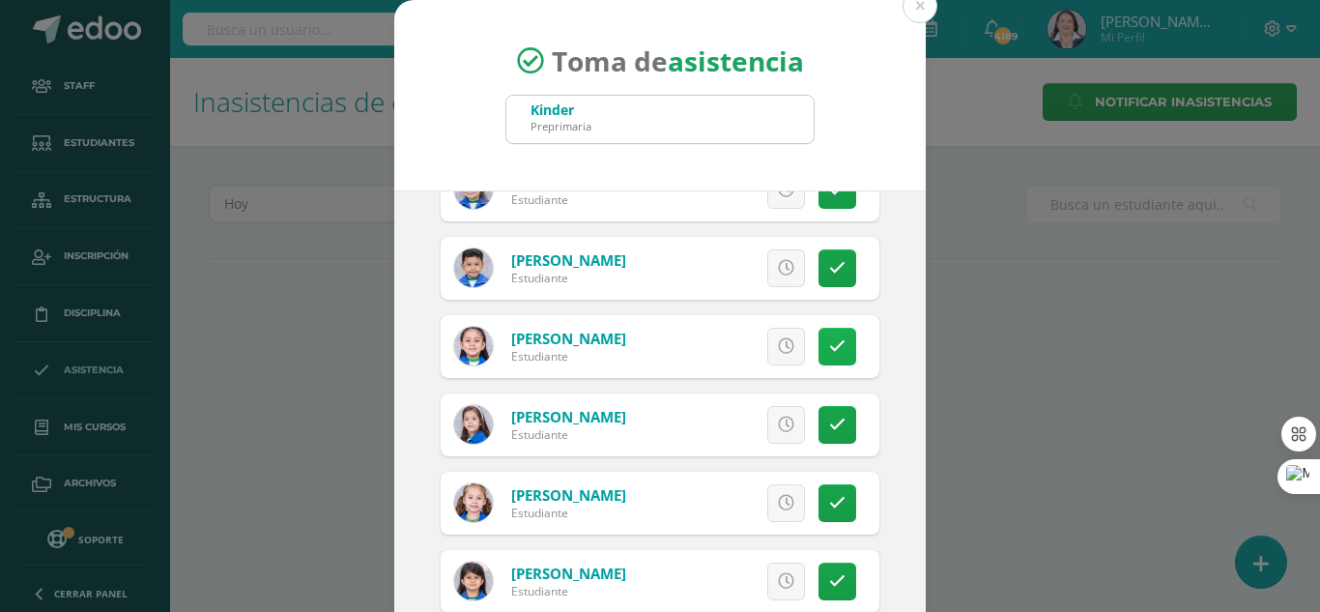
click at [829, 347] on icon at bounding box center [837, 346] width 16 height 16
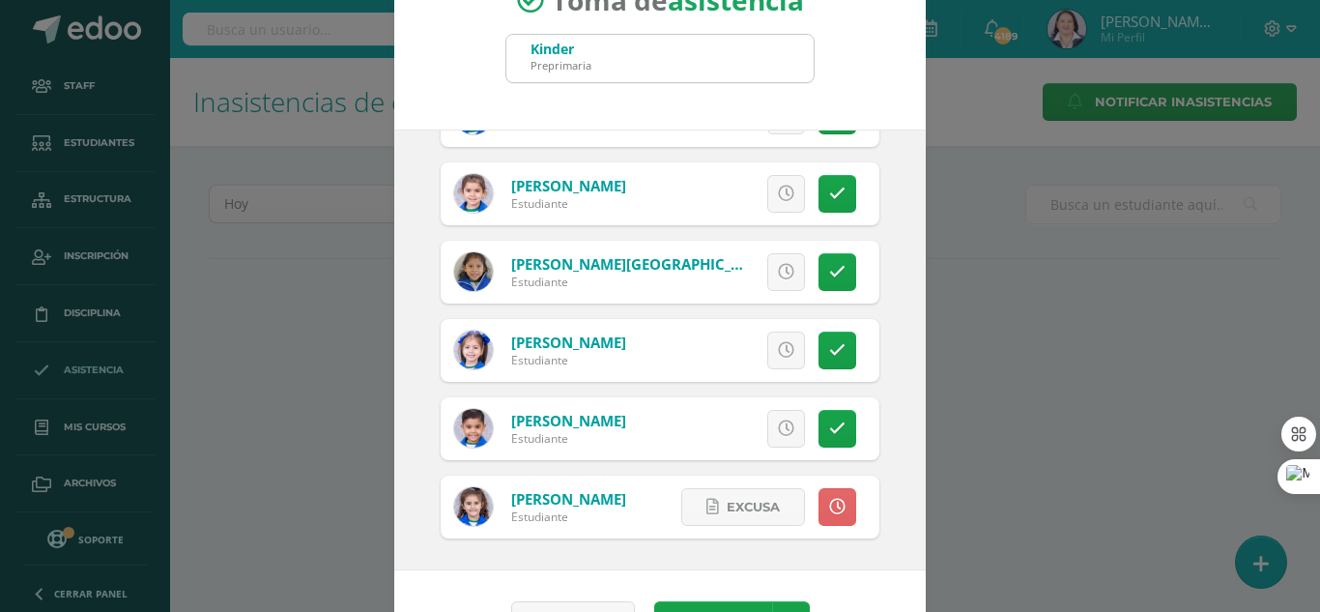
scroll to position [119, 0]
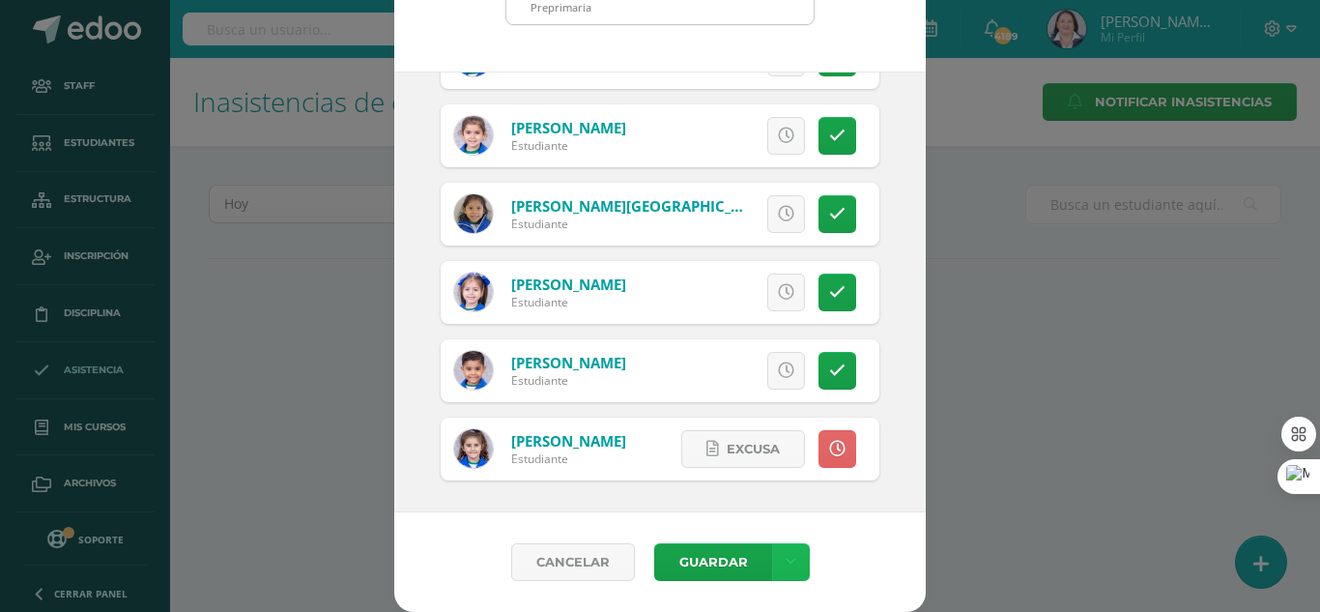
click at [786, 559] on icon at bounding box center [791, 562] width 11 height 16
click at [772, 483] on link "Guardar sin notificar inasistencias" at bounding box center [743, 489] width 213 height 46
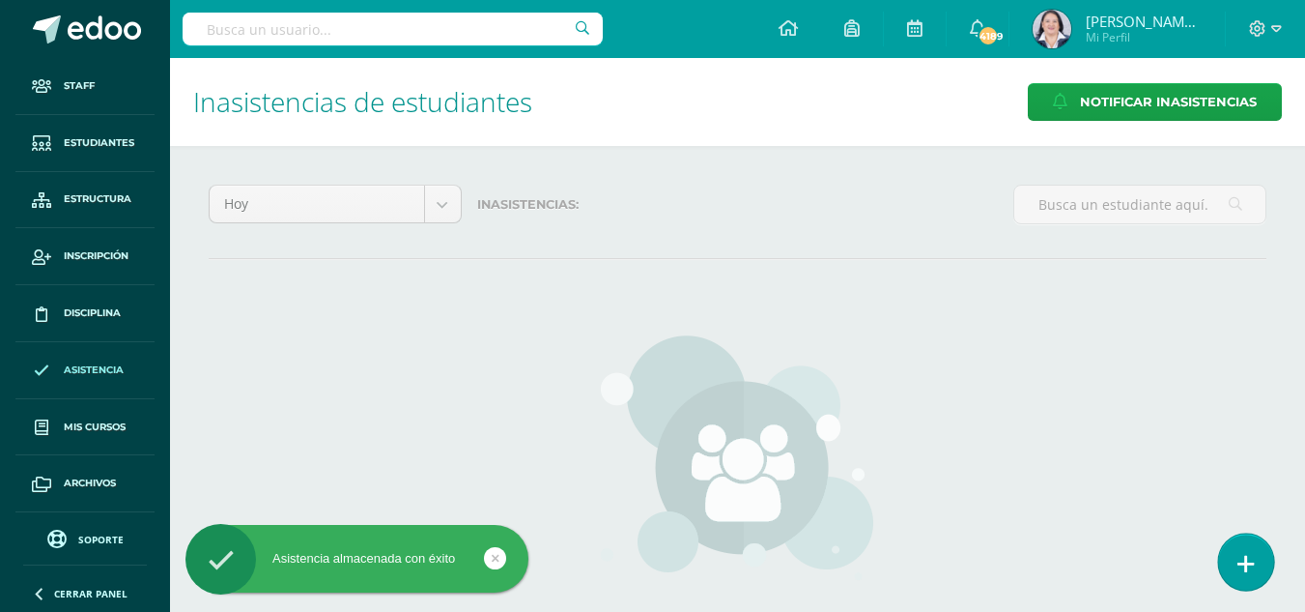
click at [1250, 558] on icon at bounding box center [1246, 564] width 17 height 22
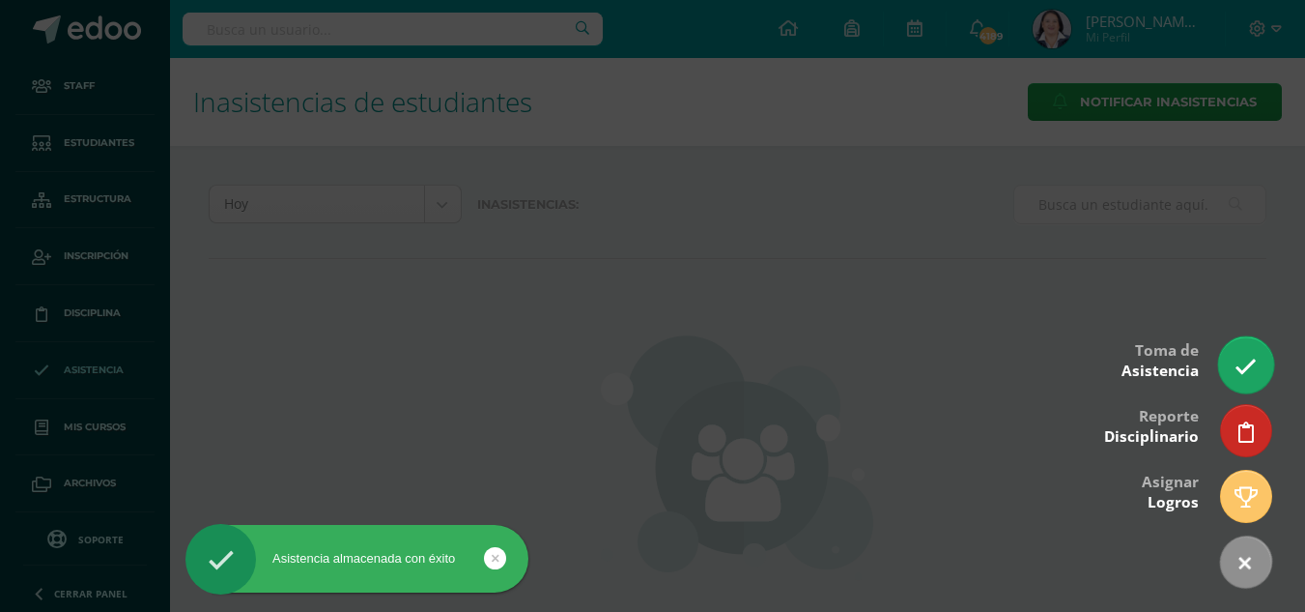
click at [1243, 358] on icon at bounding box center [1246, 367] width 22 height 22
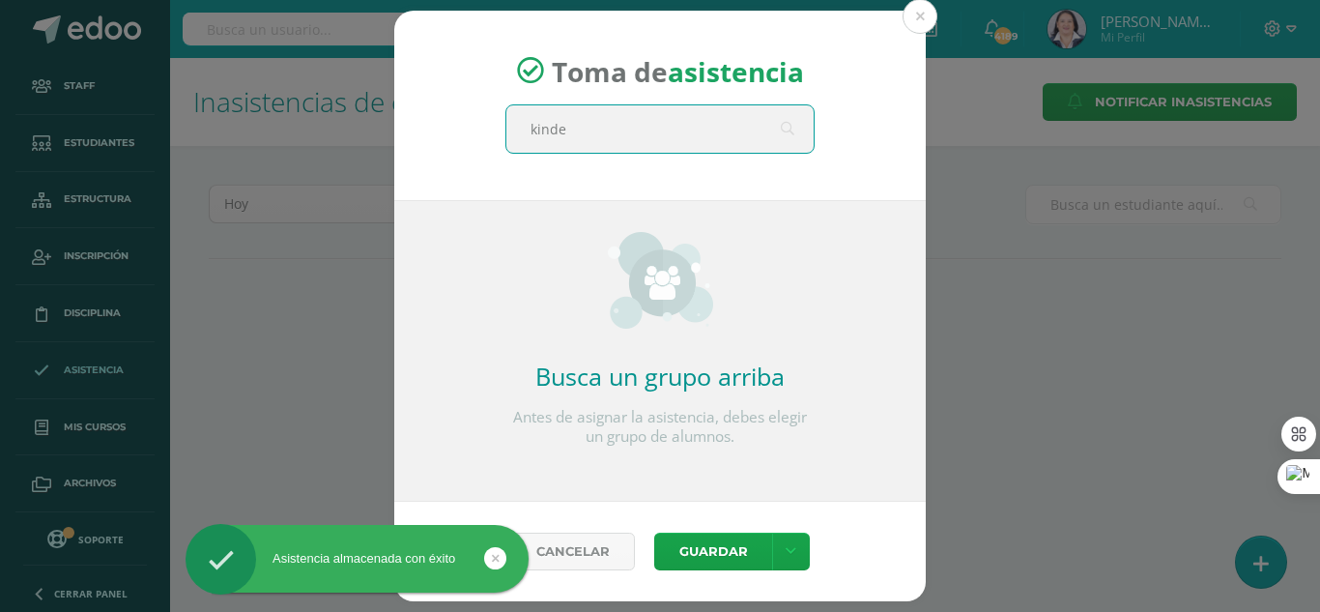
type input "kinder"
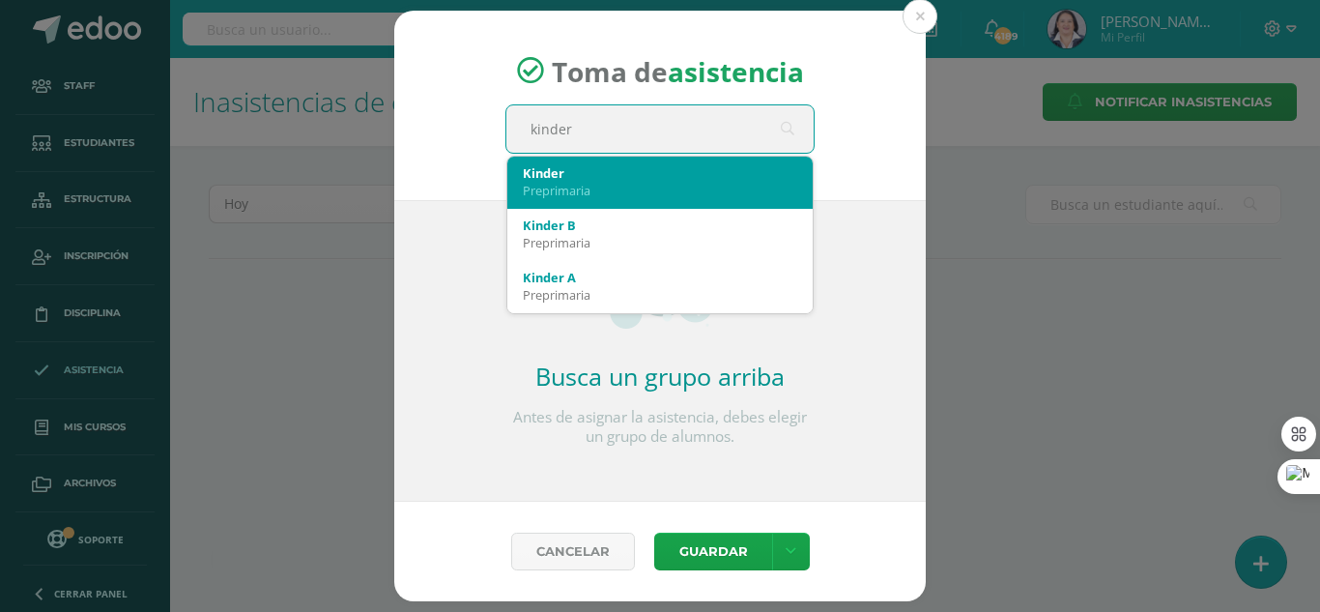
click at [643, 176] on div "Kinder" at bounding box center [660, 172] width 274 height 17
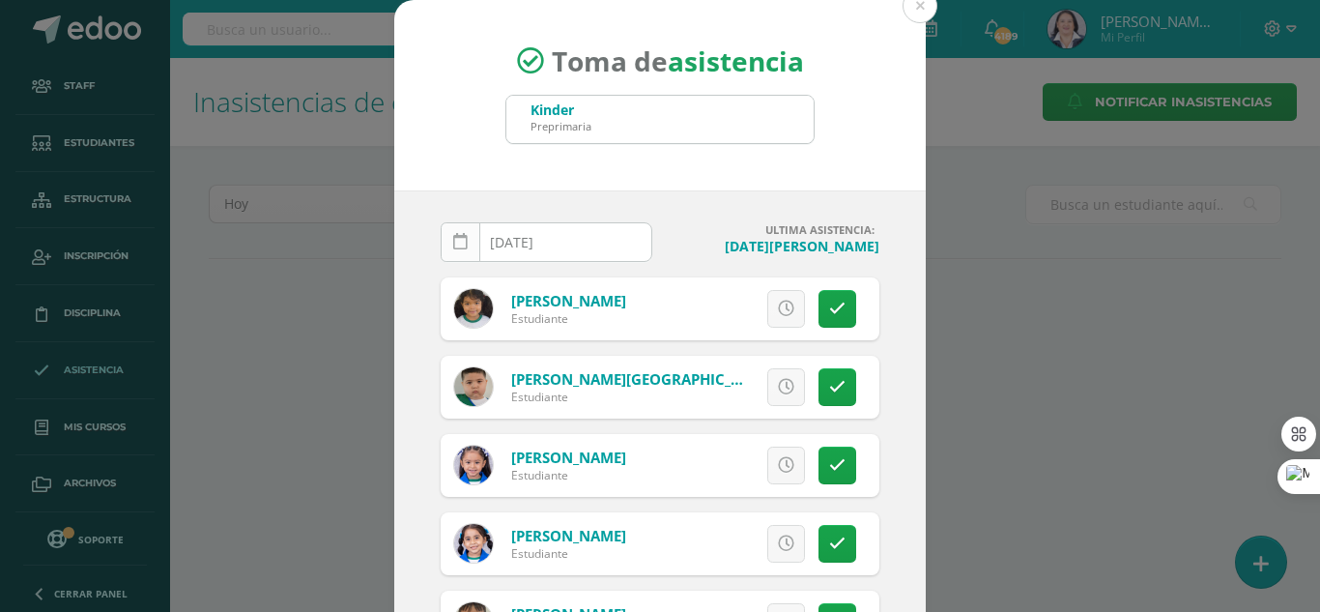
click at [444, 236] on link at bounding box center [461, 242] width 40 height 40
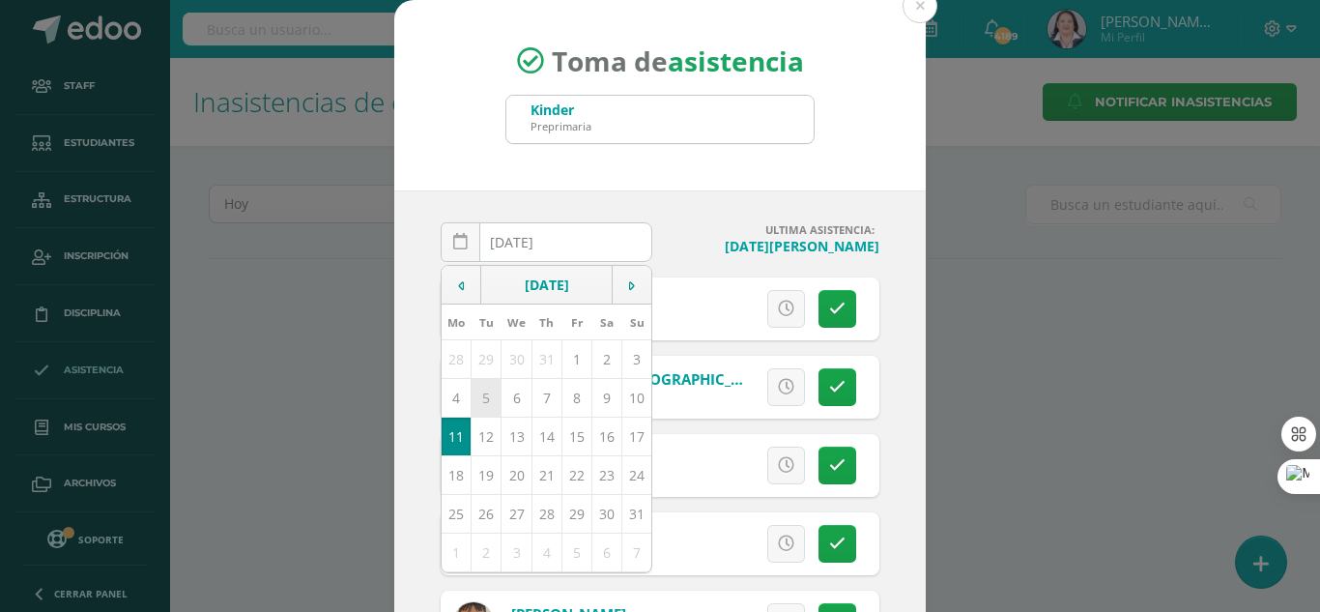
click at [478, 390] on td "5" at bounding box center [487, 397] width 30 height 39
type input "[DATE]"
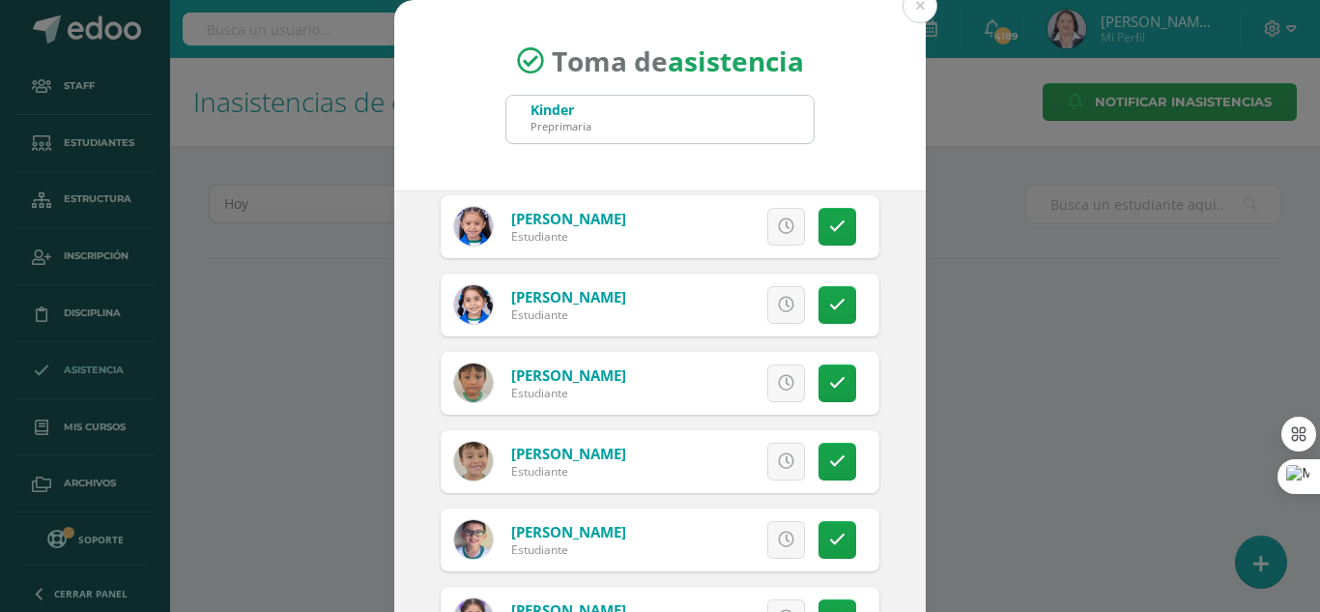
scroll to position [387, 0]
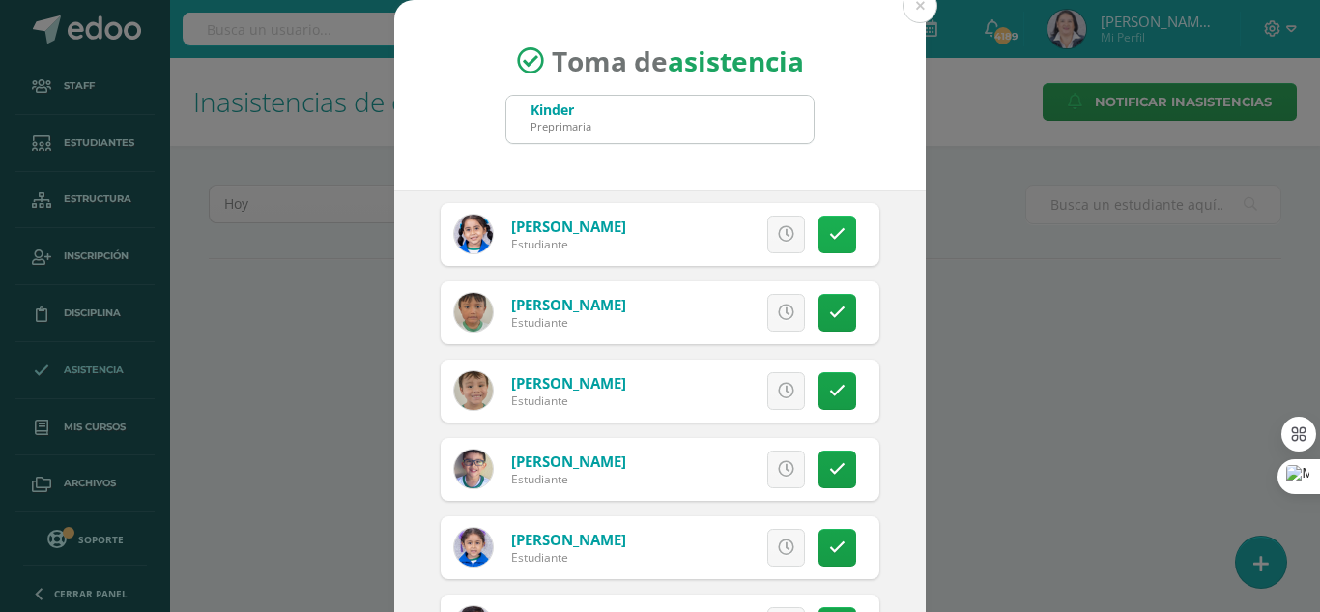
click at [818, 238] on link at bounding box center [837, 234] width 38 height 38
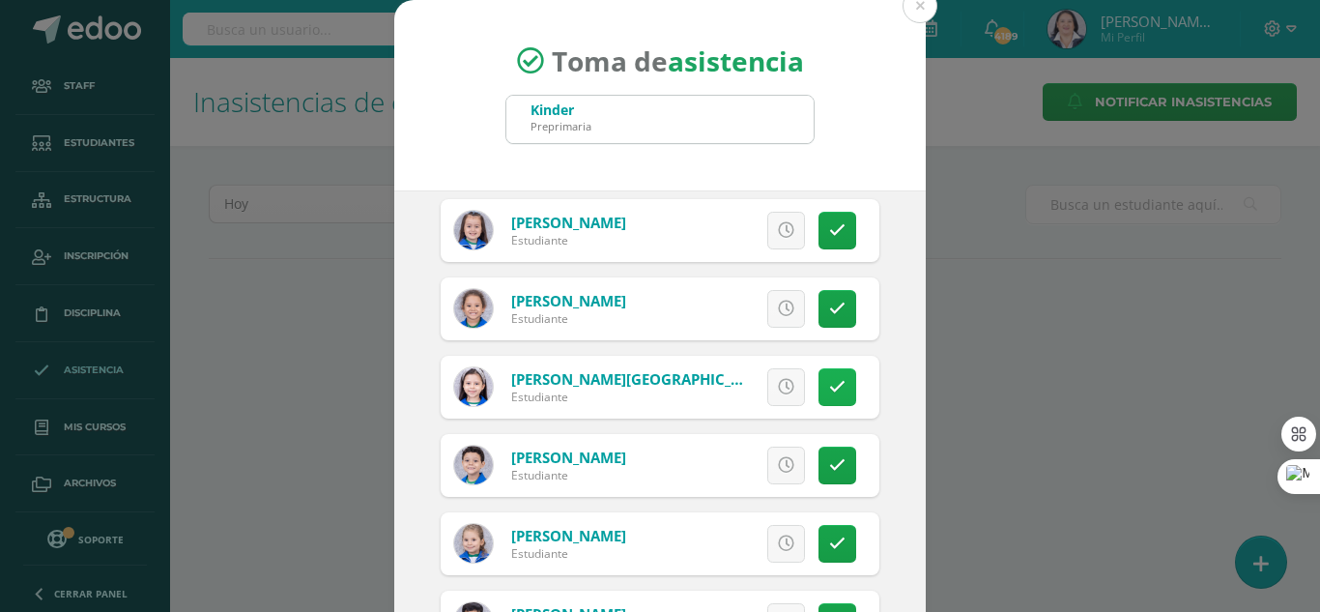
click at [829, 379] on icon at bounding box center [837, 387] width 16 height 16
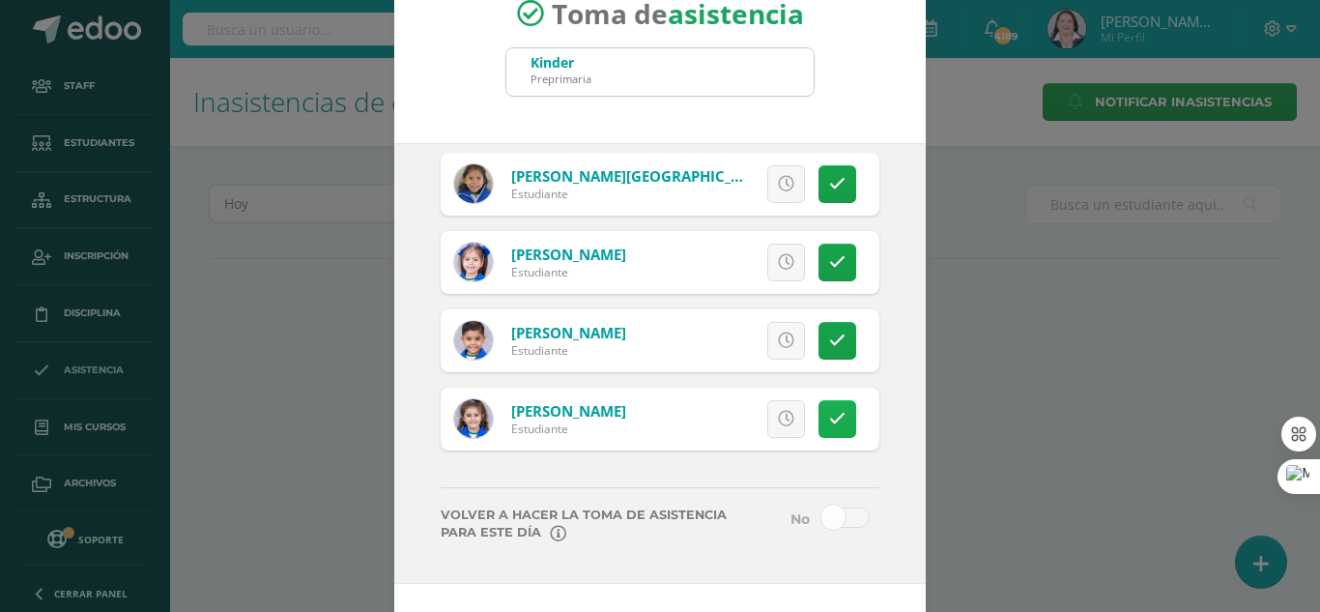
scroll to position [119, 0]
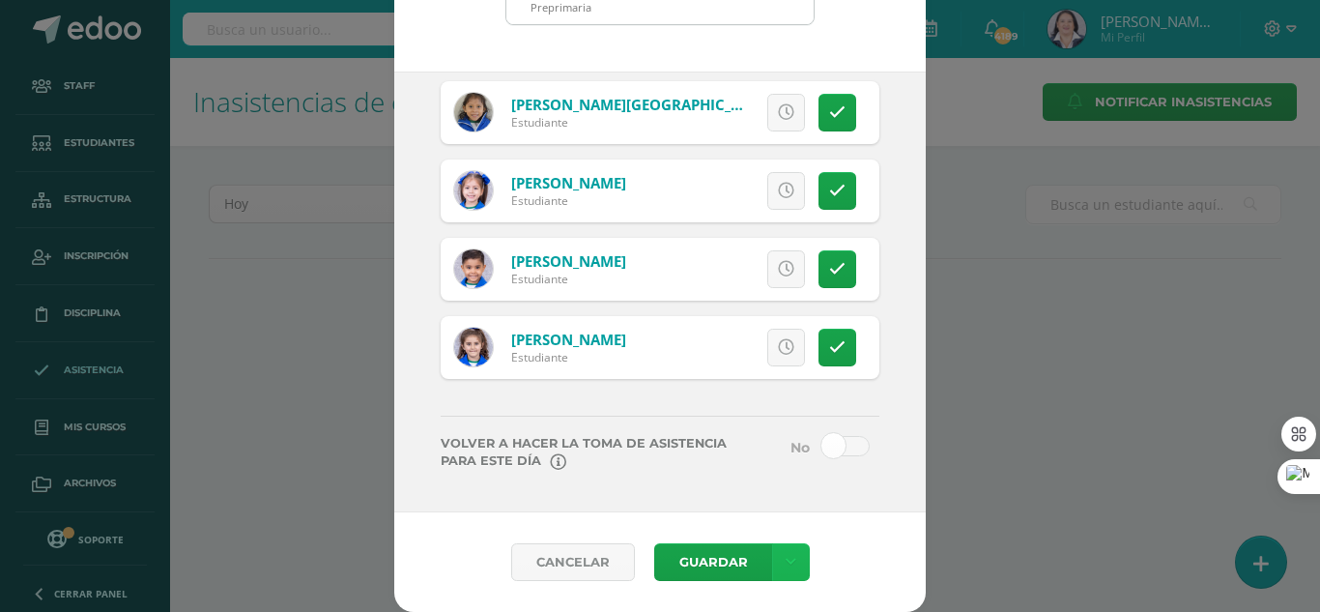
click at [786, 564] on icon at bounding box center [791, 562] width 11 height 16
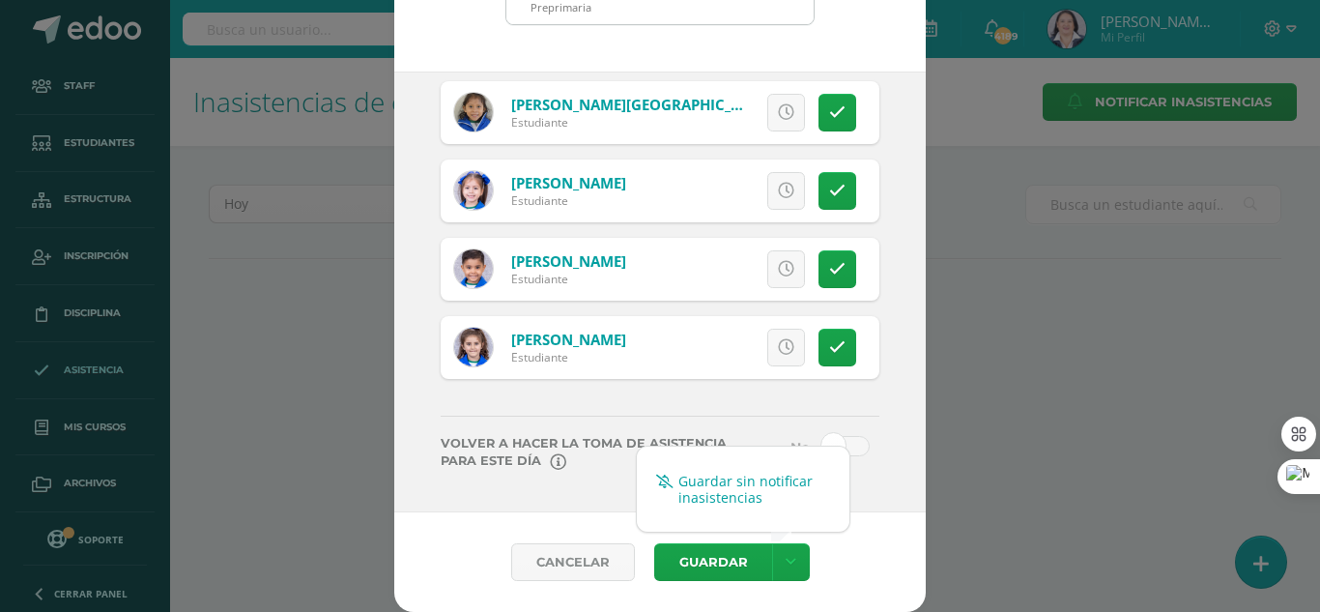
click at [764, 474] on link "Guardar sin notificar inasistencias" at bounding box center [743, 489] width 213 height 46
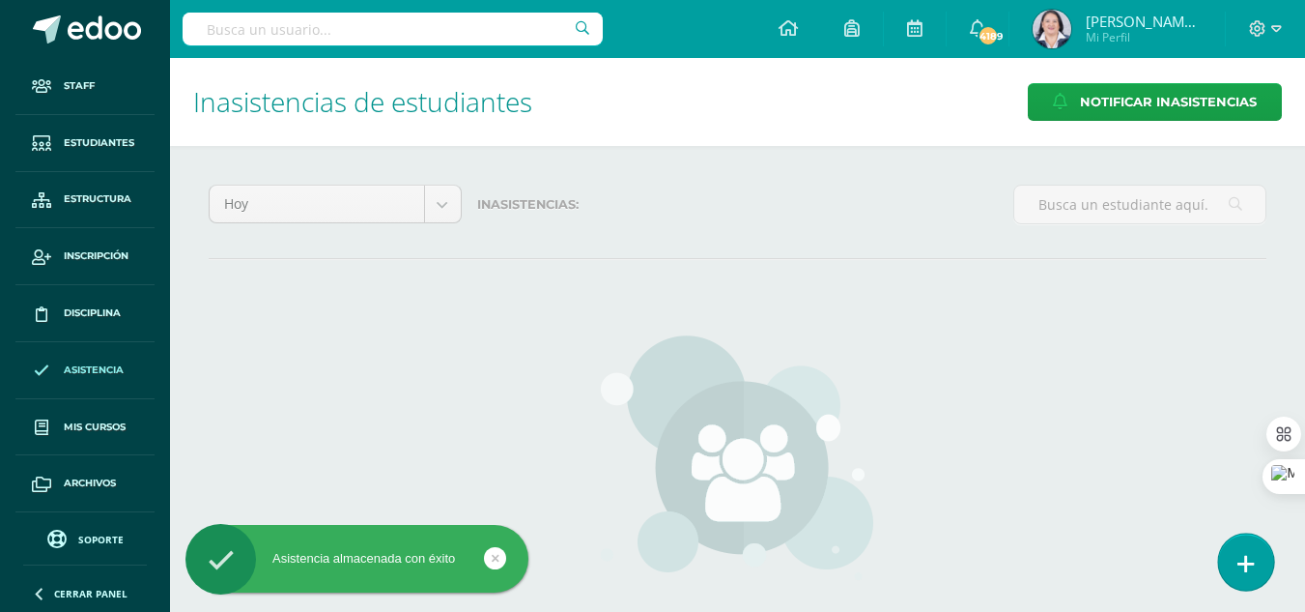
click at [1235, 559] on link at bounding box center [1246, 561] width 55 height 56
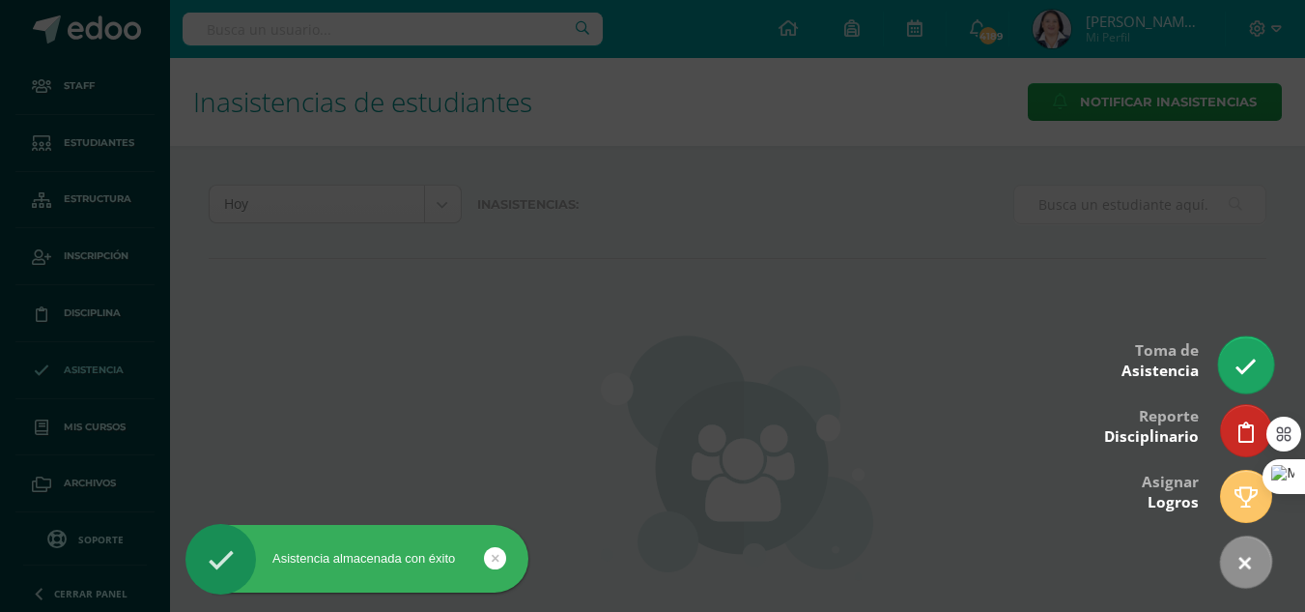
click at [1264, 368] on link at bounding box center [1246, 364] width 55 height 56
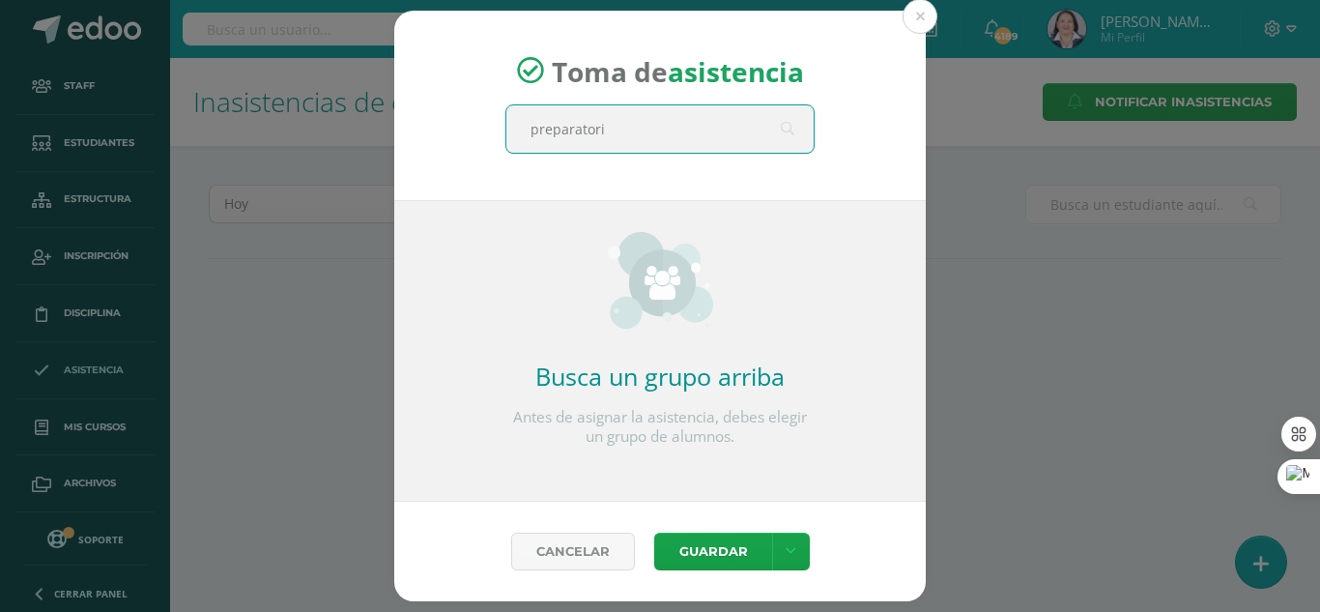
type input "preparatoria"
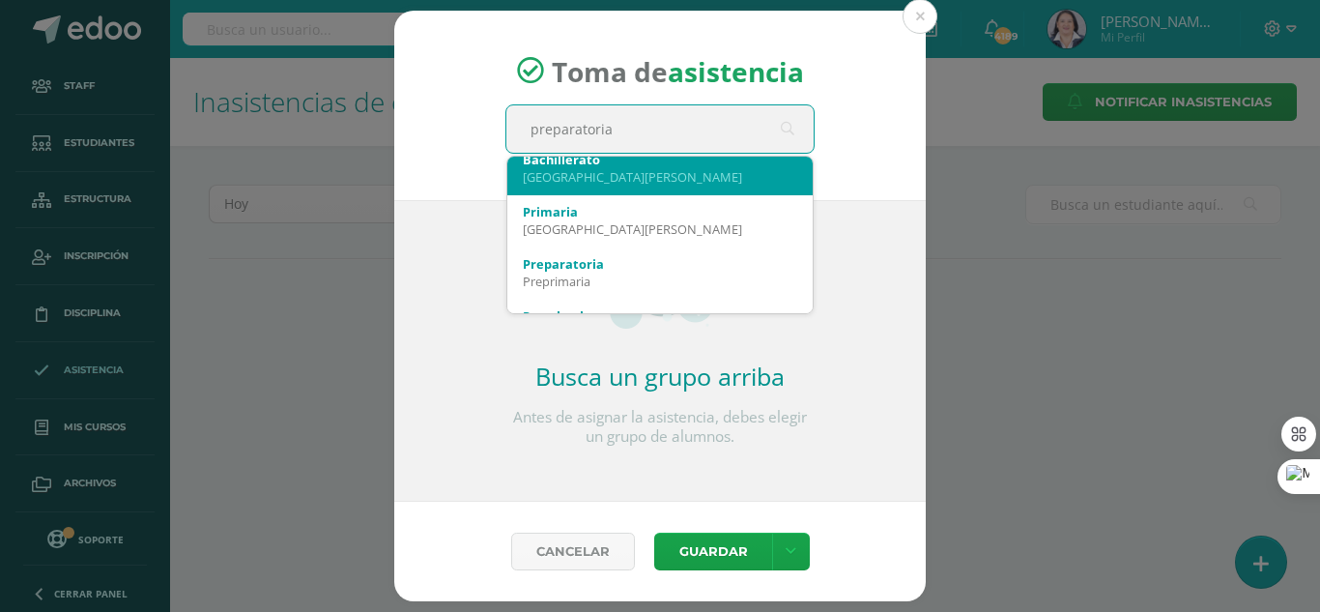
scroll to position [97, 0]
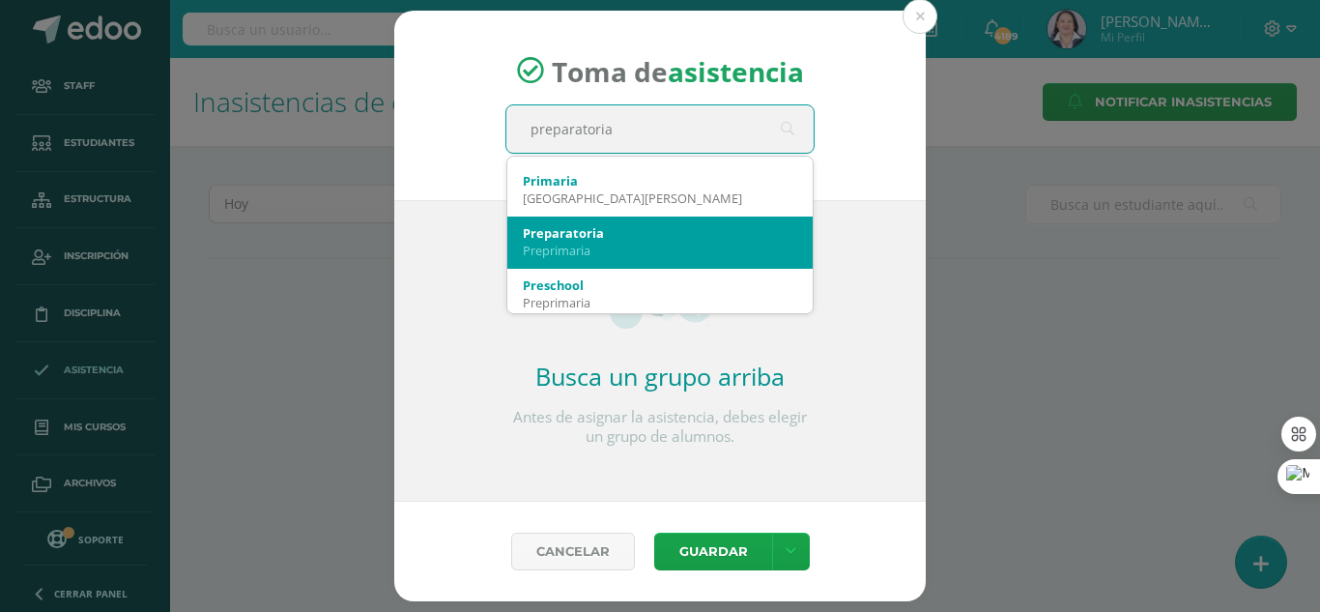
click at [602, 238] on div "Preparatoria" at bounding box center [660, 232] width 274 height 17
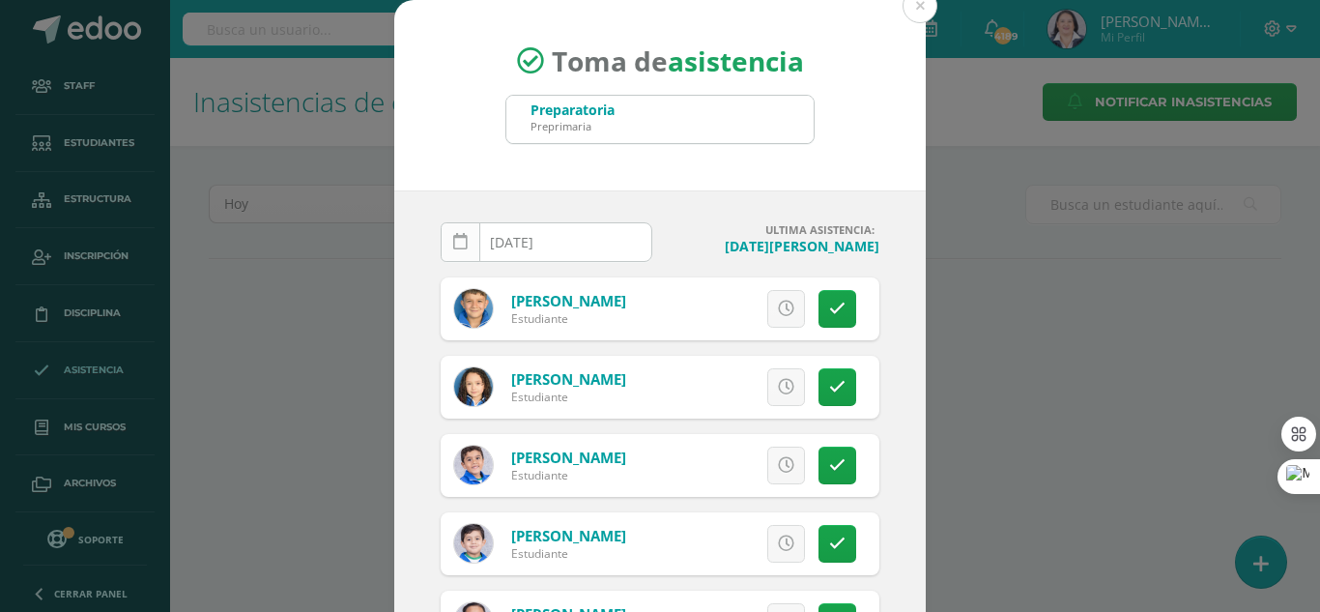
click at [453, 243] on icon at bounding box center [460, 242] width 14 height 16
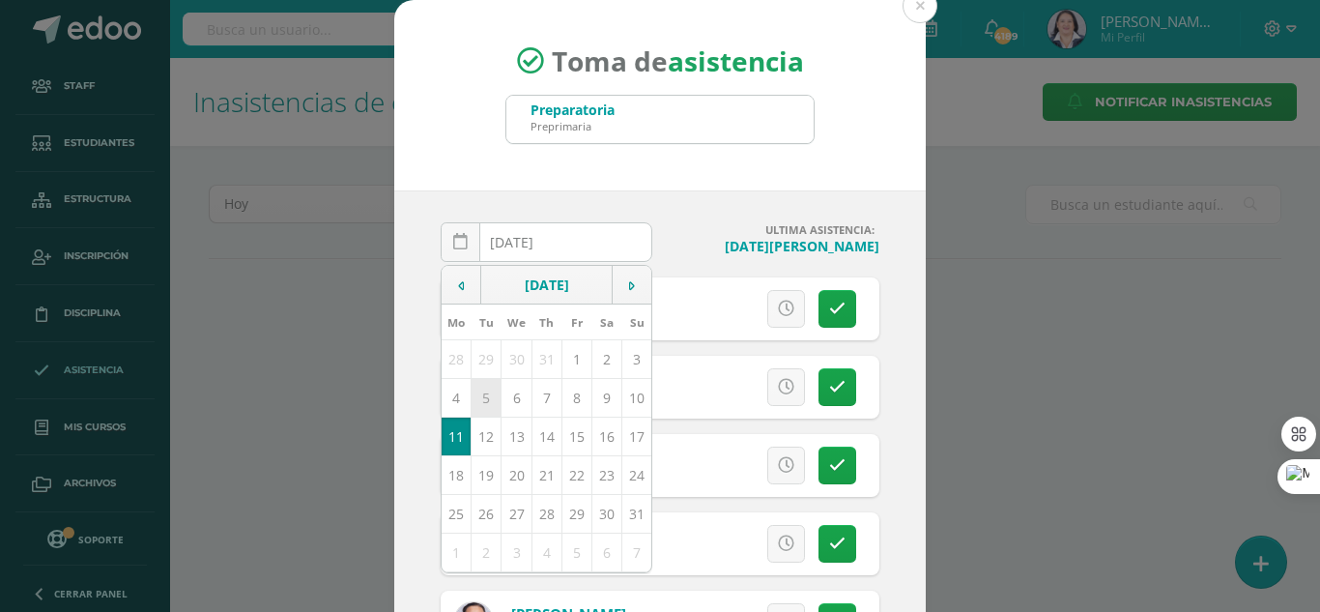
click at [481, 402] on td "5" at bounding box center [487, 397] width 30 height 39
type input "[DATE]"
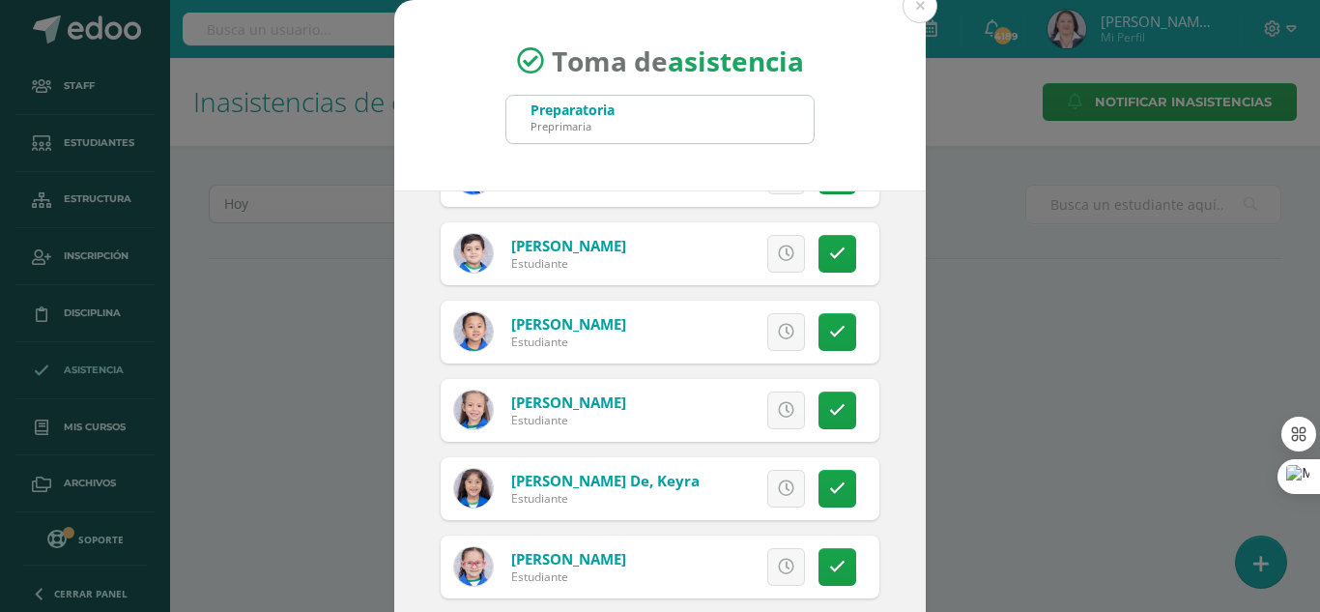
scroll to position [483, 0]
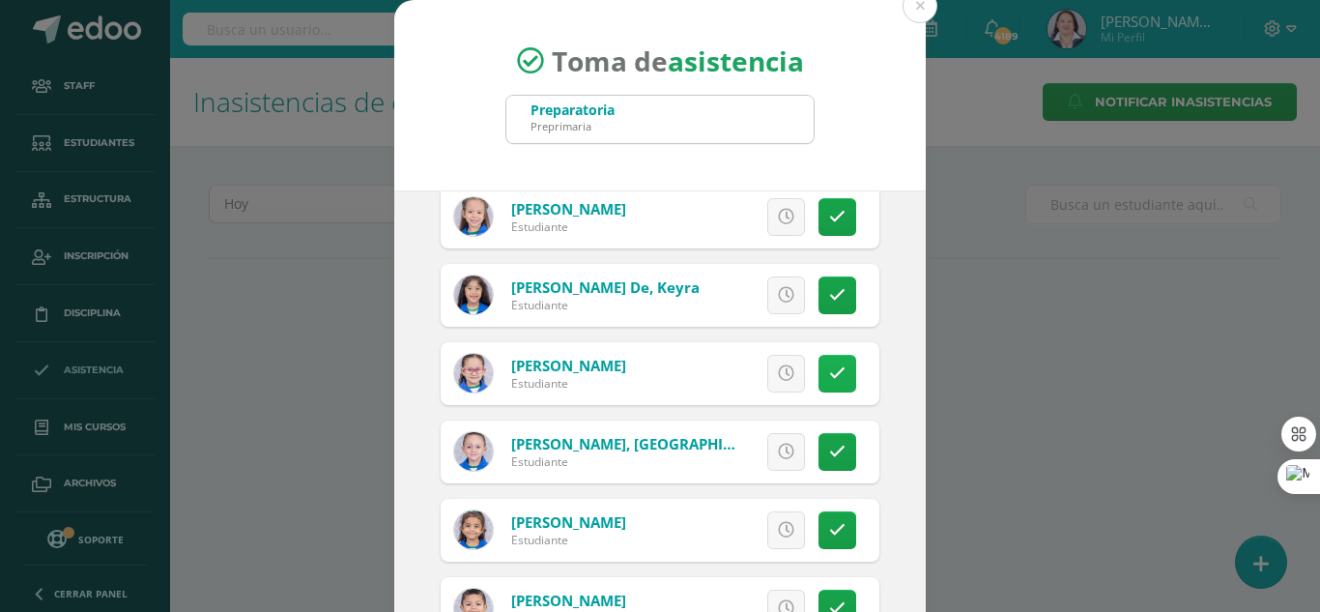
click at [829, 373] on icon at bounding box center [837, 373] width 16 height 16
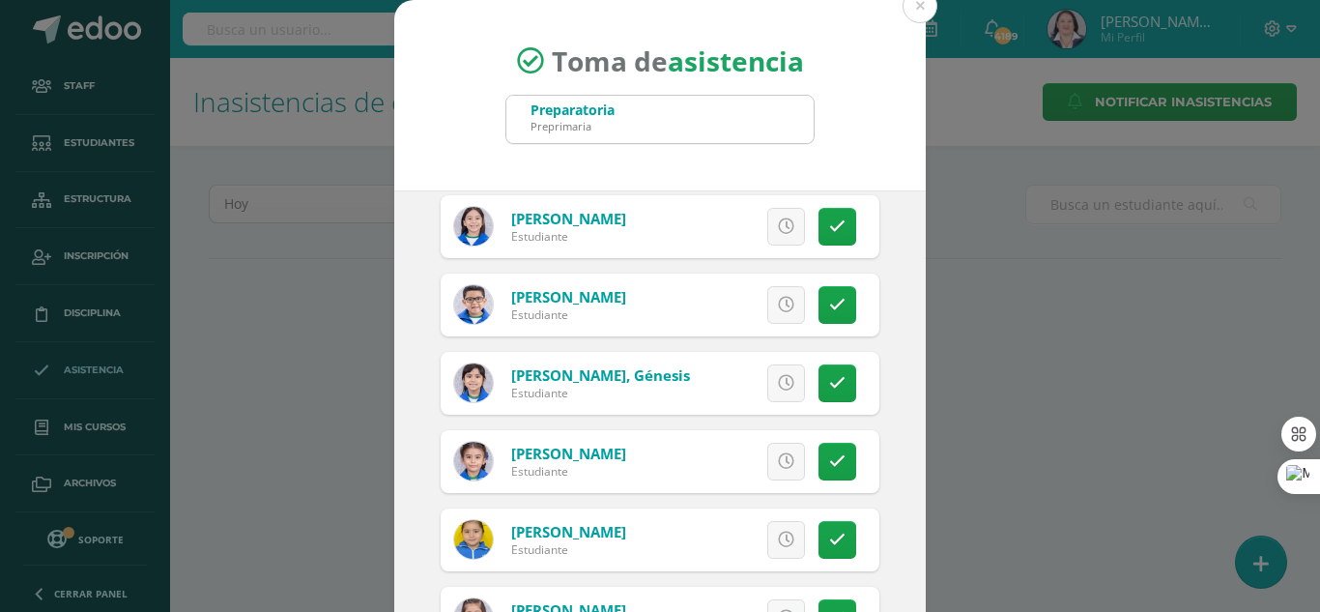
scroll to position [1449, 0]
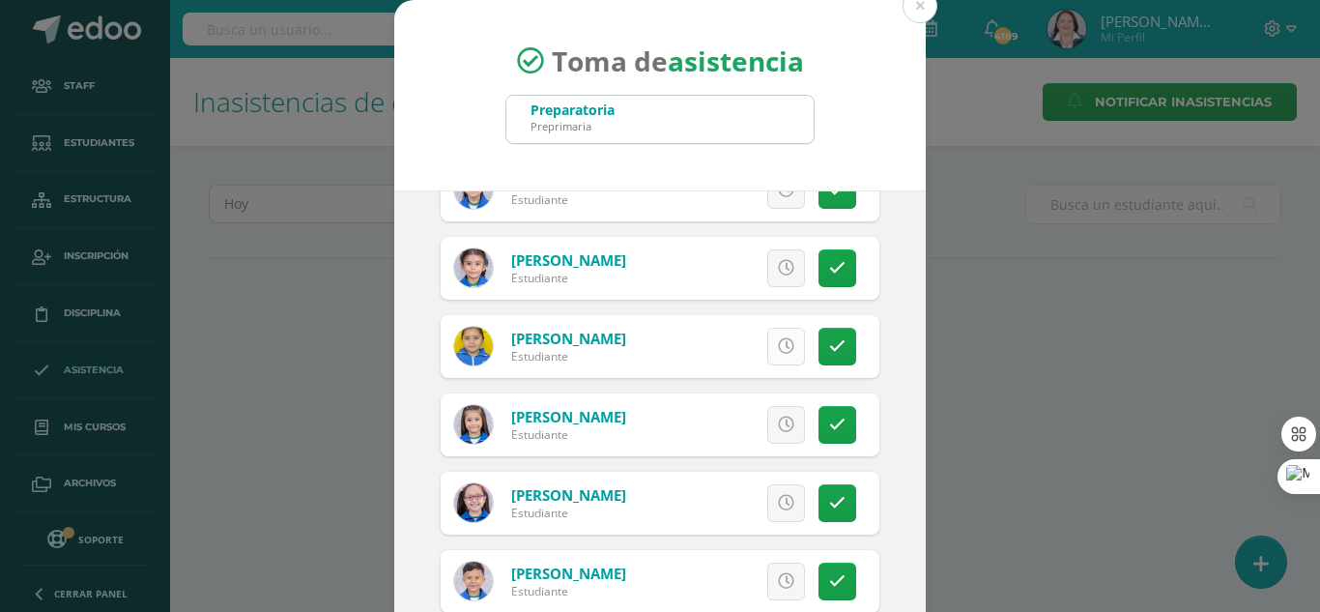
click at [778, 347] on icon at bounding box center [786, 346] width 16 height 16
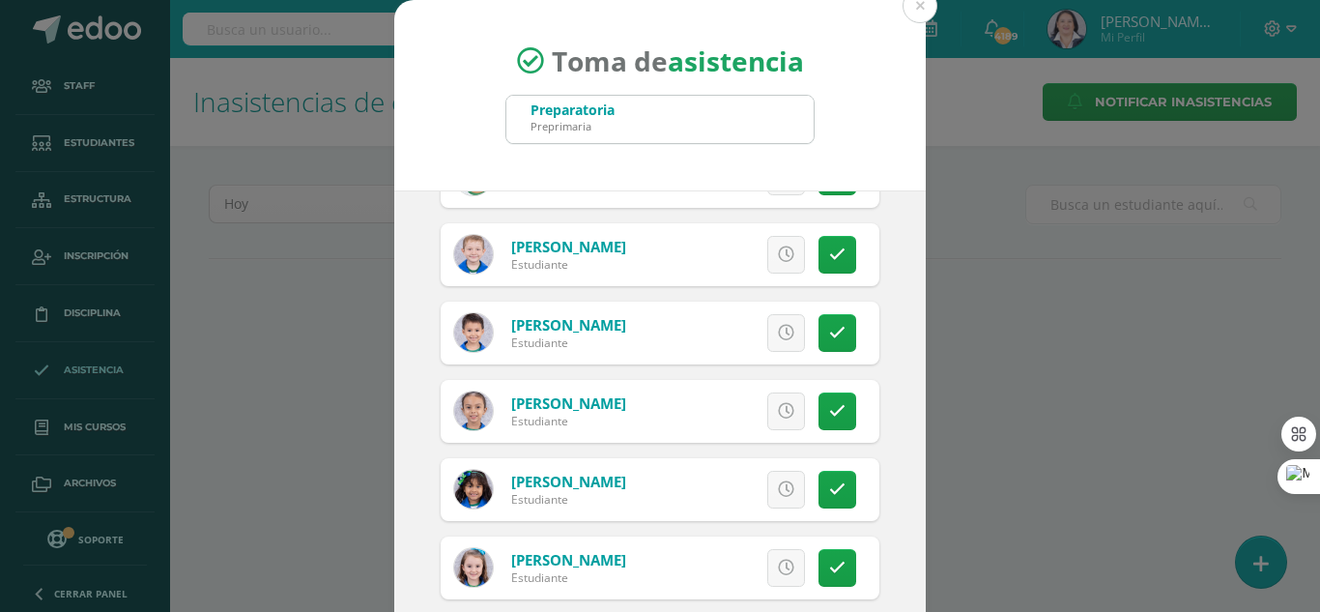
scroll to position [1836, 0]
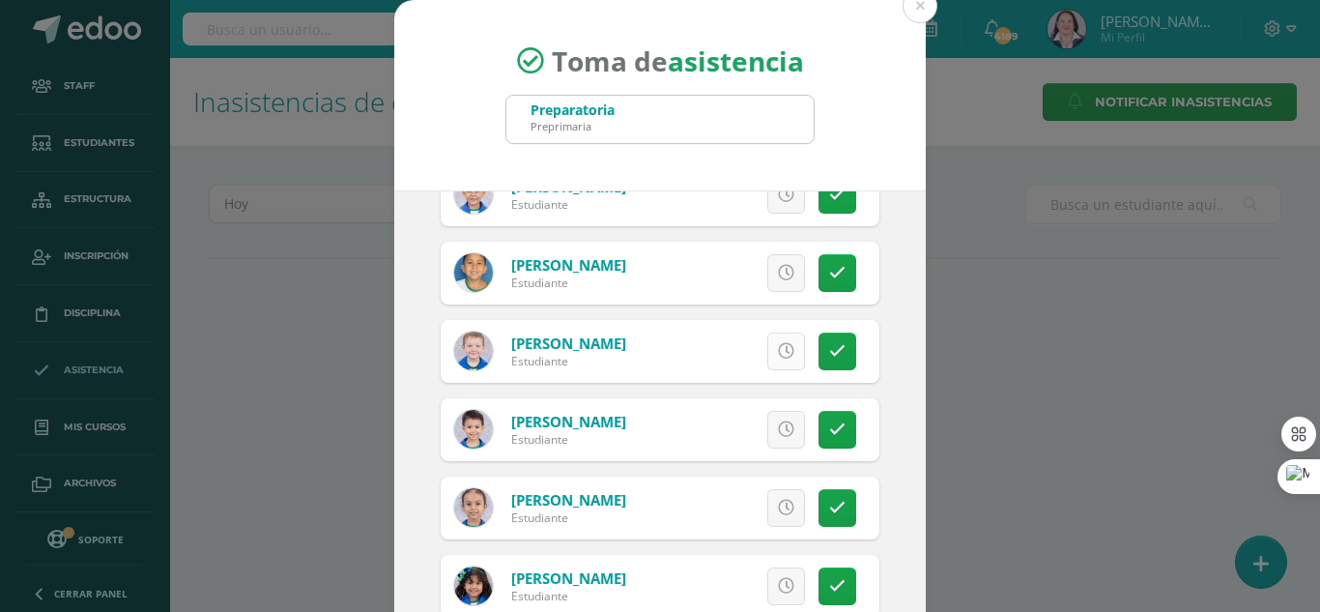
click at [778, 347] on icon at bounding box center [786, 351] width 16 height 16
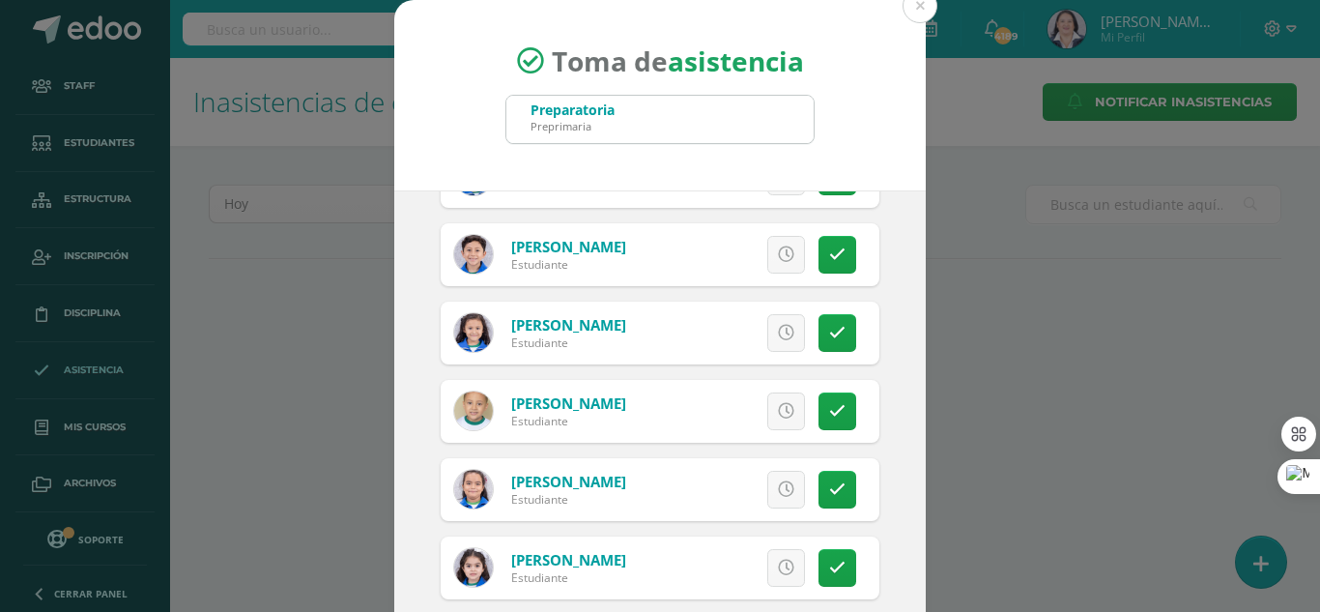
scroll to position [97, 0]
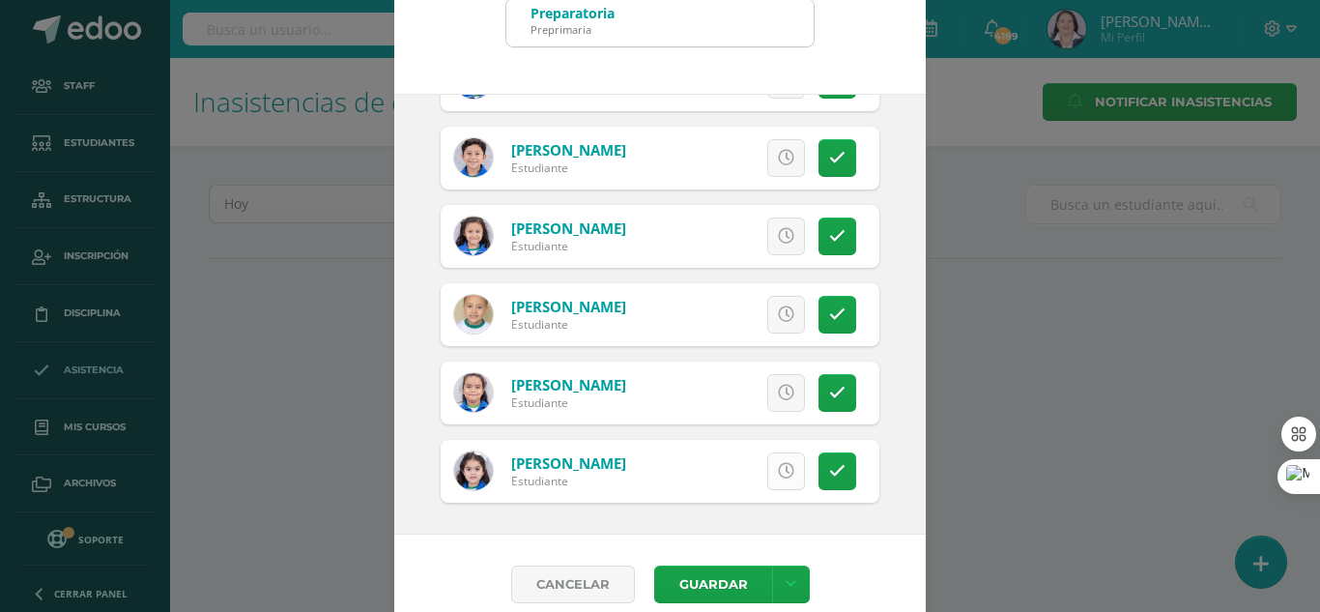
click at [778, 475] on icon at bounding box center [786, 471] width 16 height 16
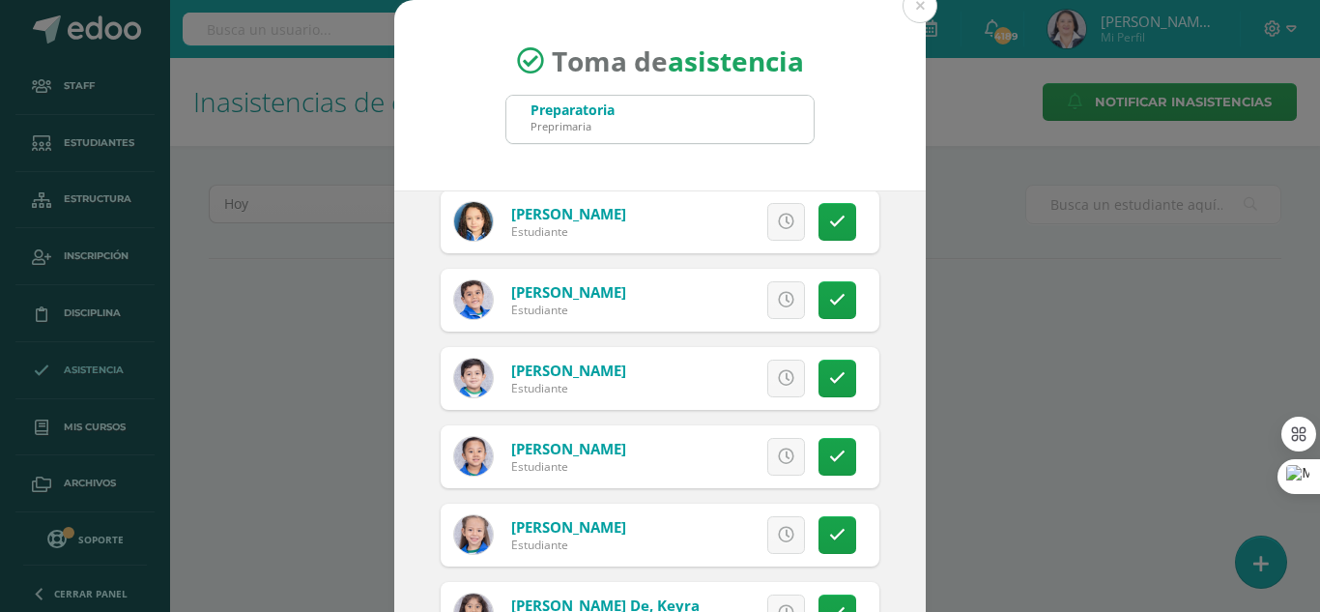
scroll to position [161, 0]
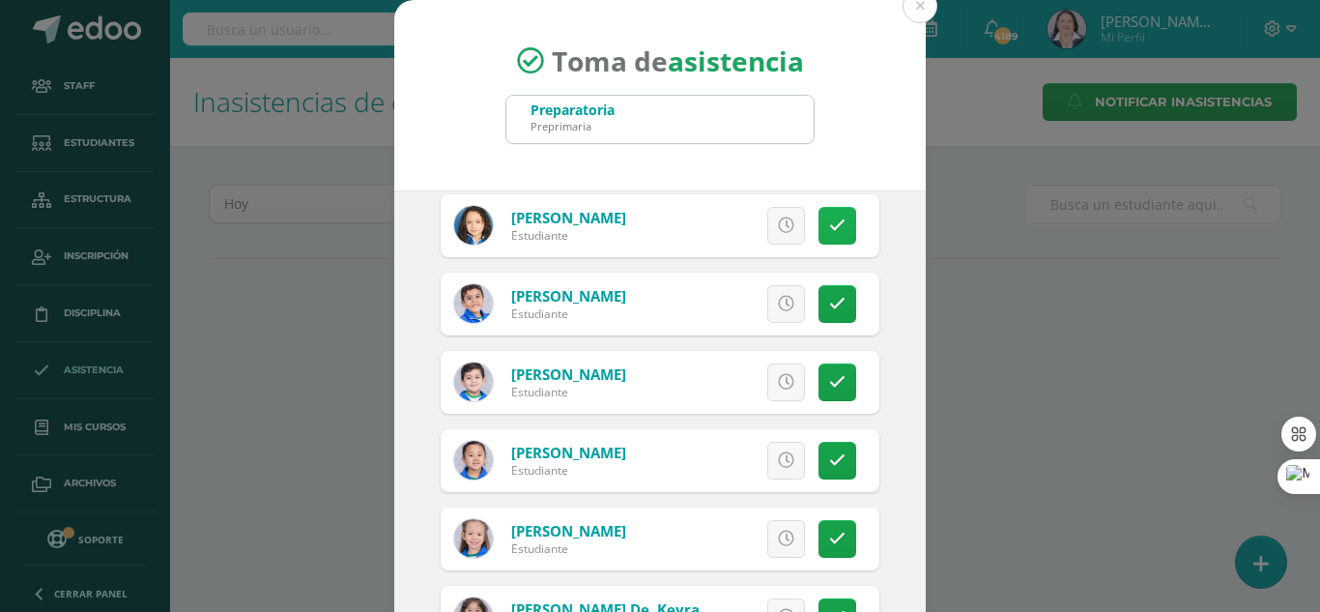
click at [829, 223] on icon at bounding box center [837, 225] width 16 height 16
click at [829, 533] on icon at bounding box center [837, 539] width 16 height 16
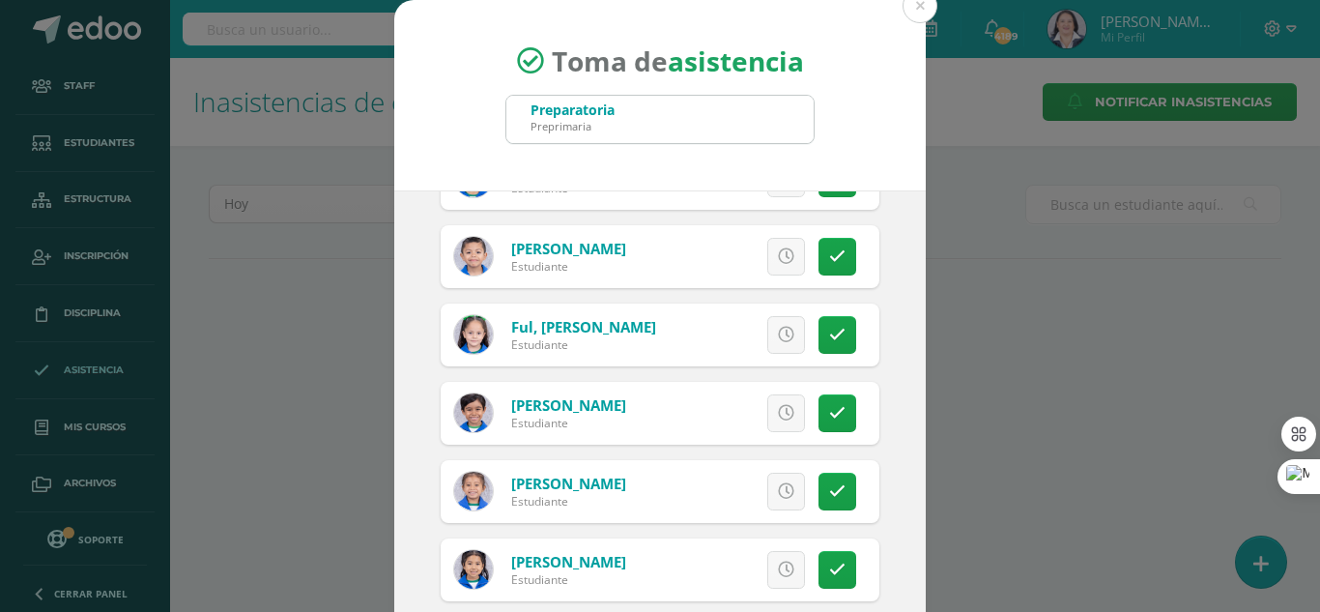
scroll to position [741, 0]
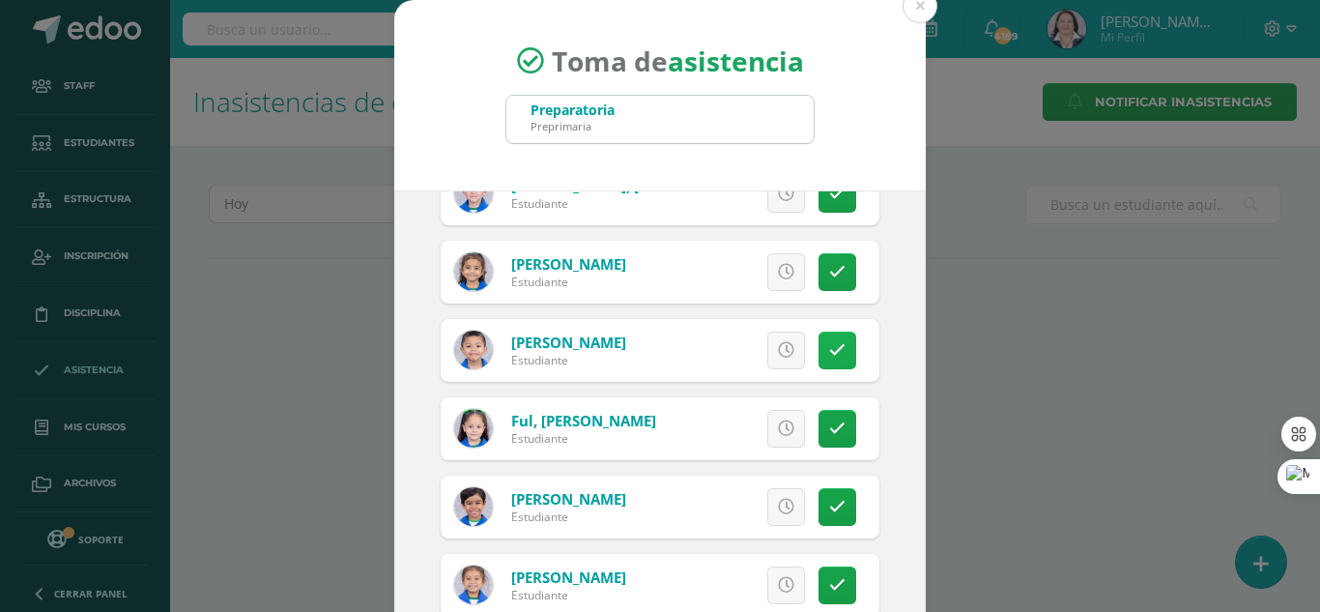
click at [829, 346] on icon at bounding box center [837, 350] width 16 height 16
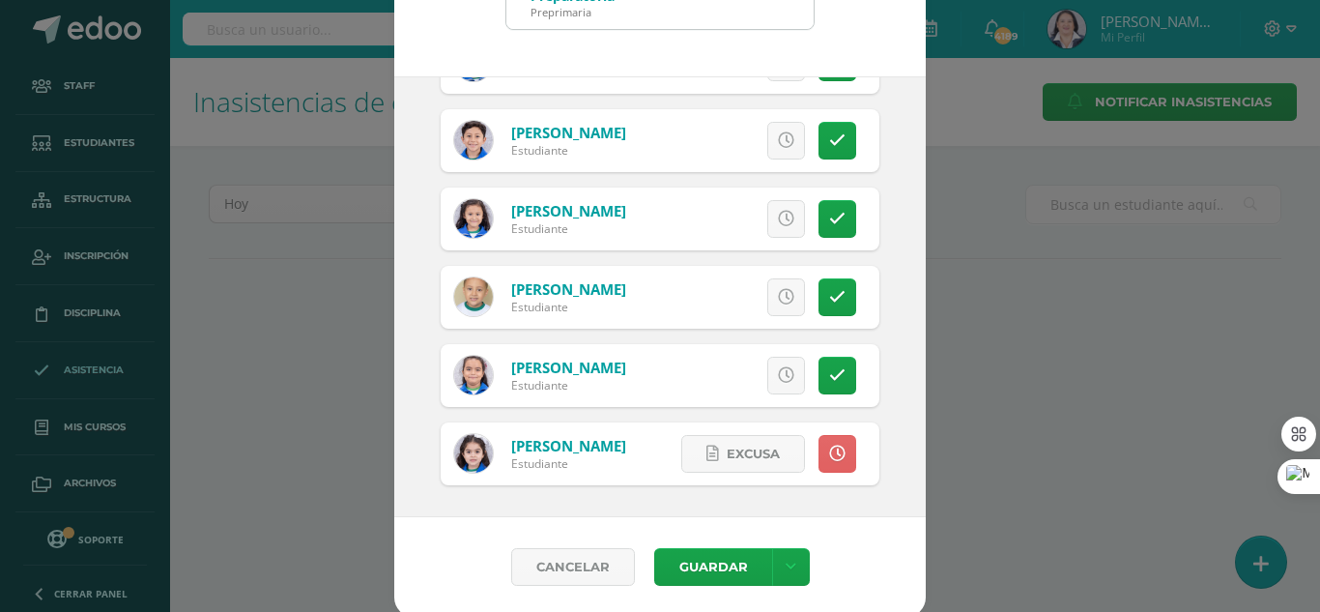
scroll to position [119, 0]
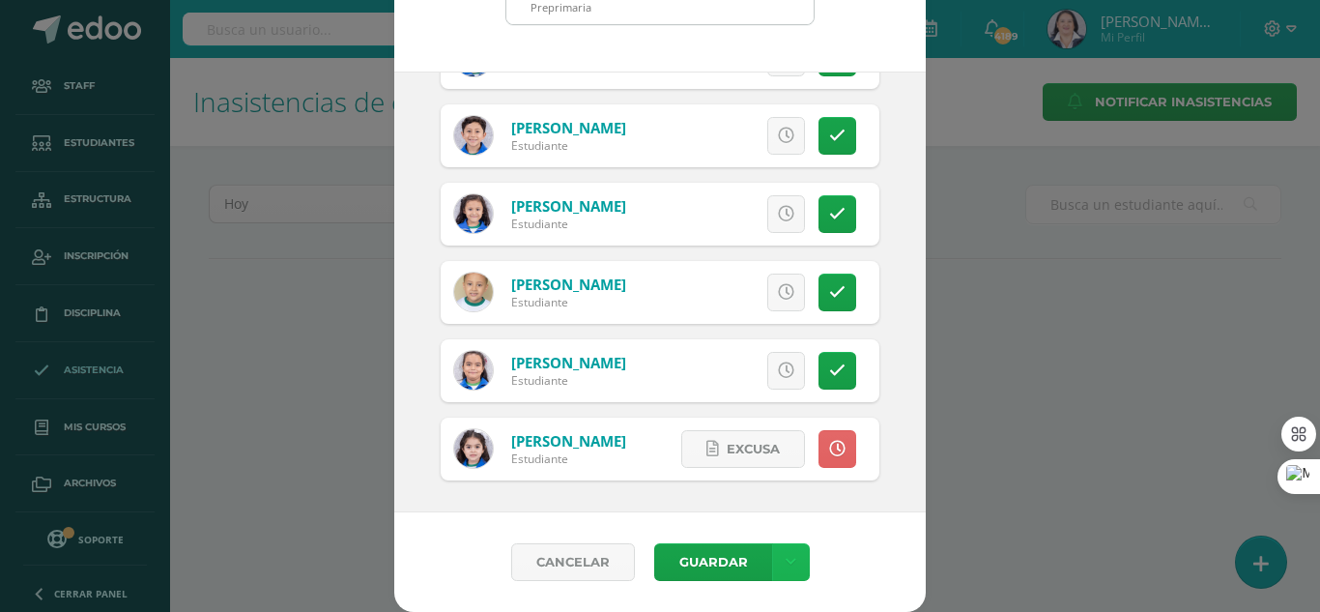
click at [792, 554] on link at bounding box center [791, 562] width 38 height 38
click at [781, 482] on link "Guardar sin notificar inasistencias" at bounding box center [743, 489] width 213 height 46
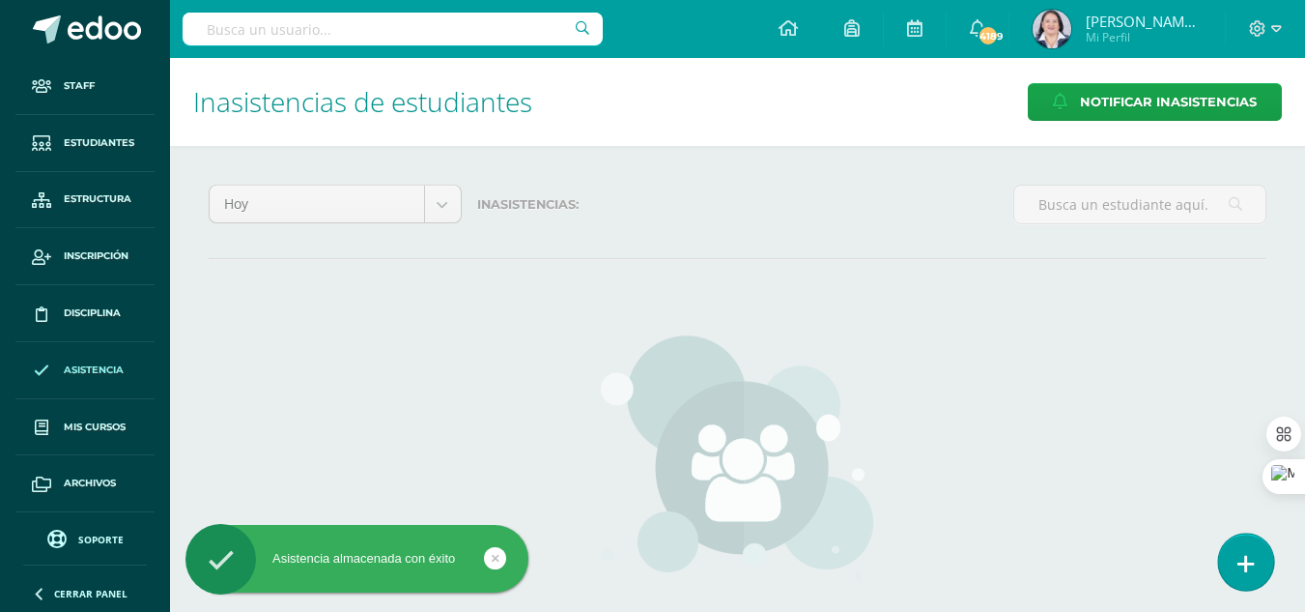
click at [1245, 549] on link at bounding box center [1246, 561] width 55 height 56
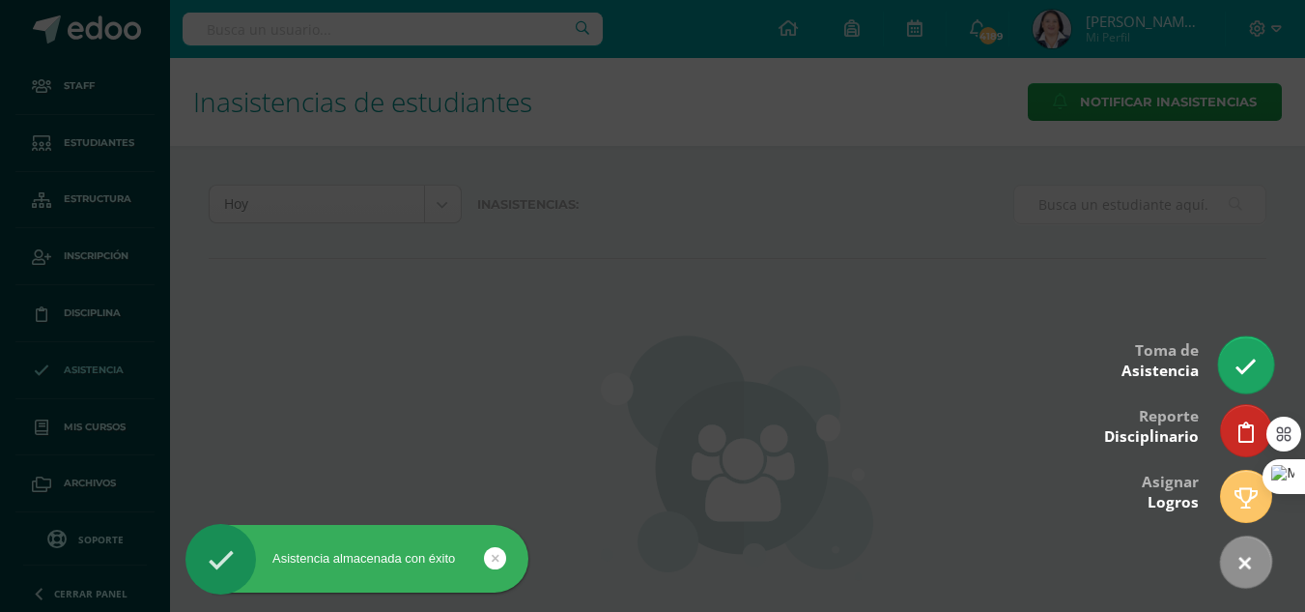
click at [1248, 353] on link at bounding box center [1246, 364] width 55 height 56
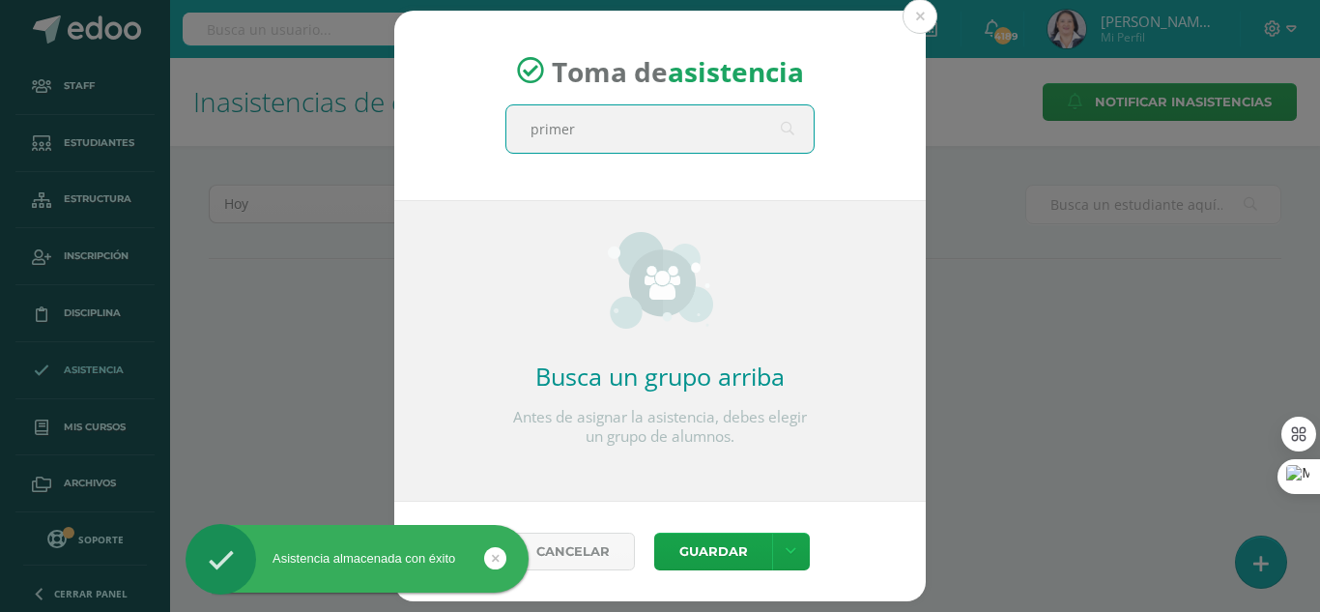
type input "primero"
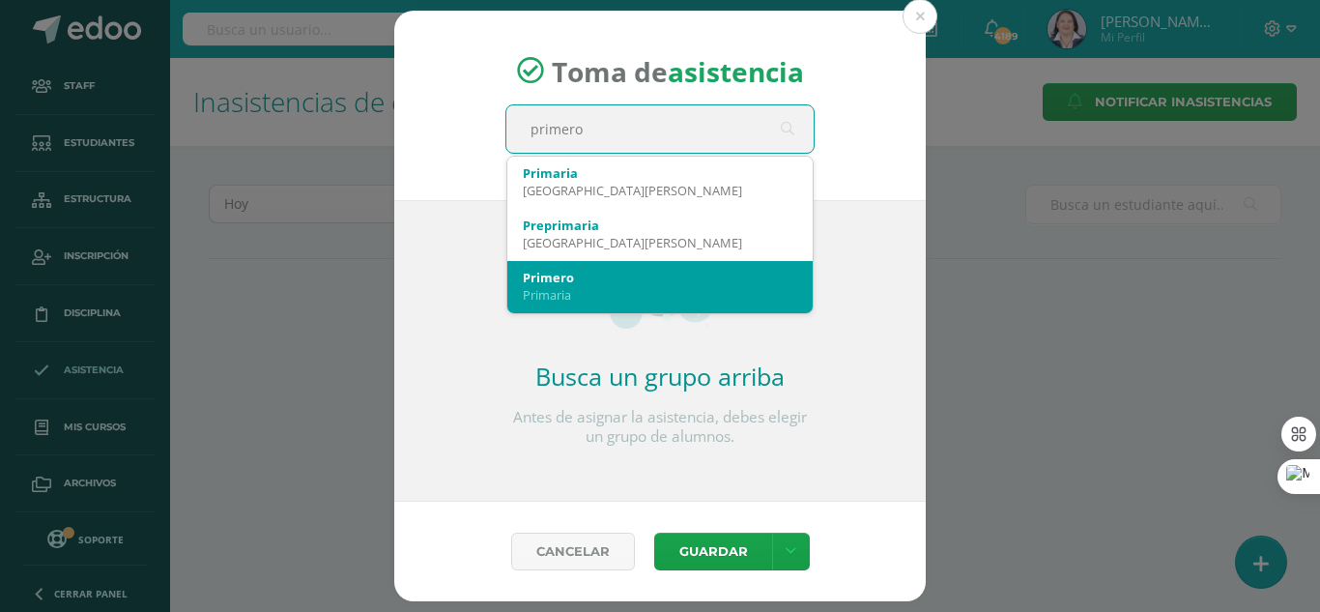
click at [619, 280] on div "Primero" at bounding box center [660, 277] width 274 height 17
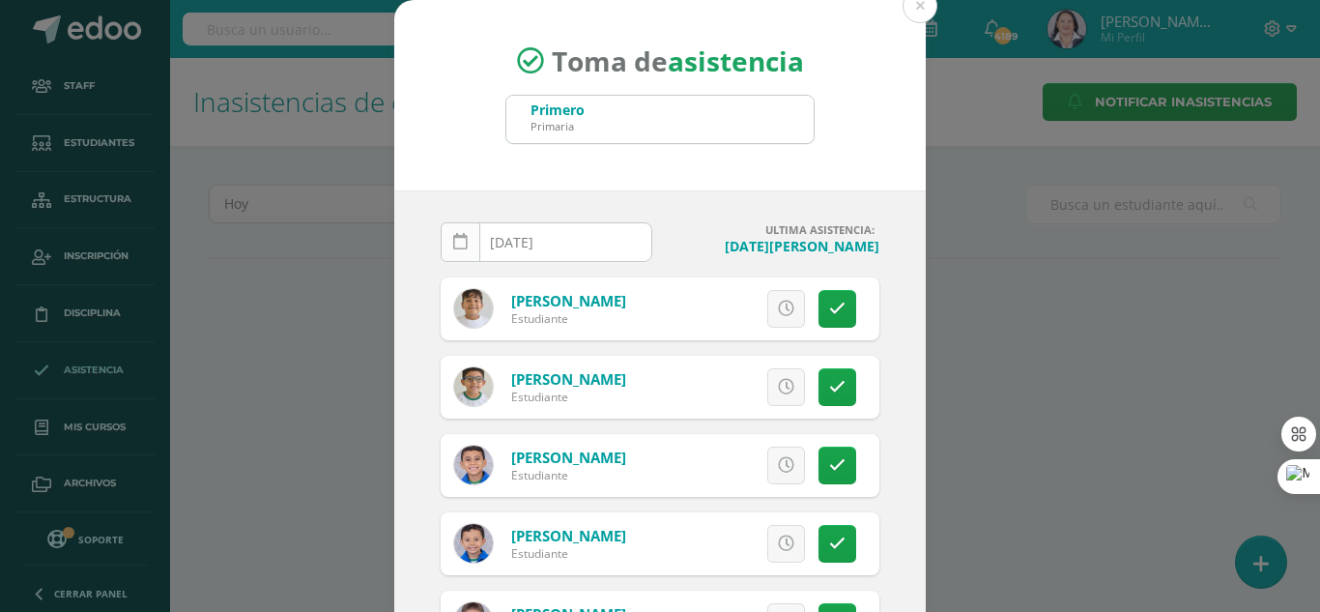
click at [457, 246] on icon at bounding box center [460, 242] width 14 height 16
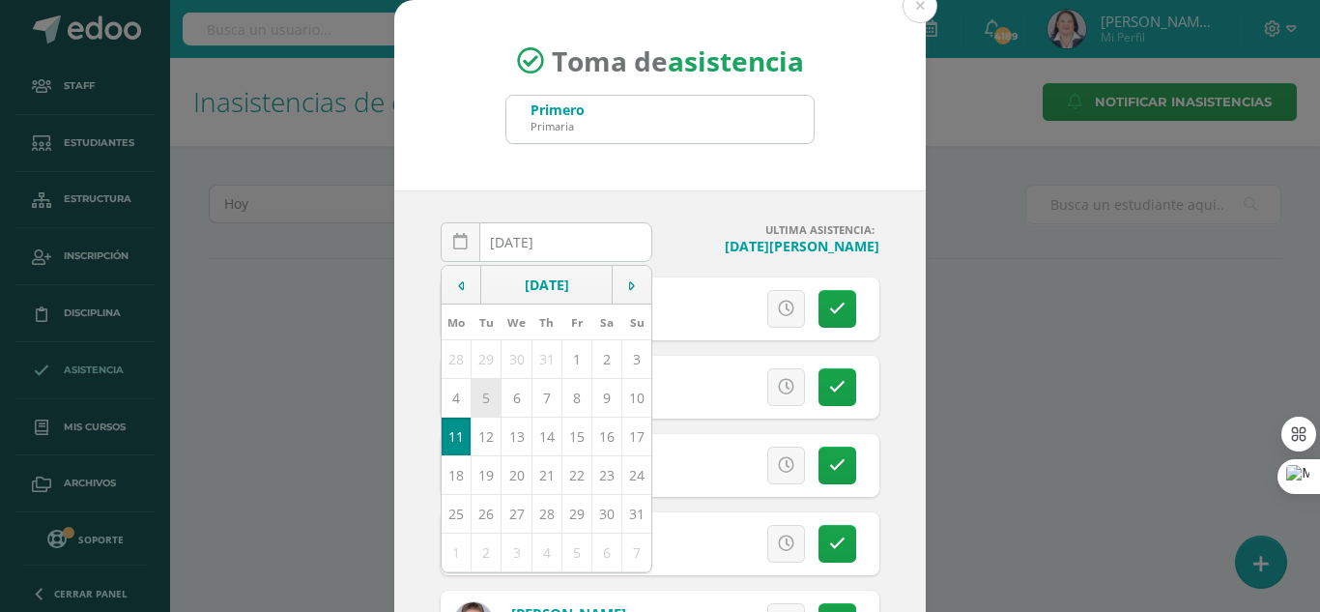
click at [479, 400] on td "5" at bounding box center [487, 397] width 30 height 39
type input "[DATE]"
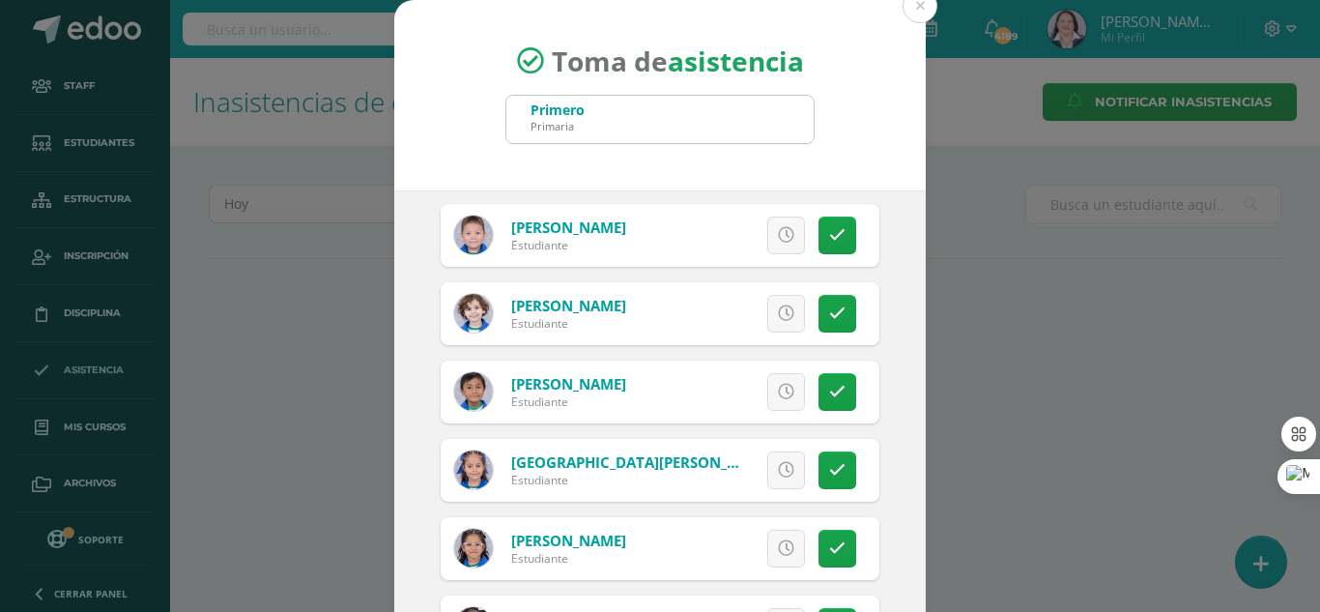
scroll to position [580, 0]
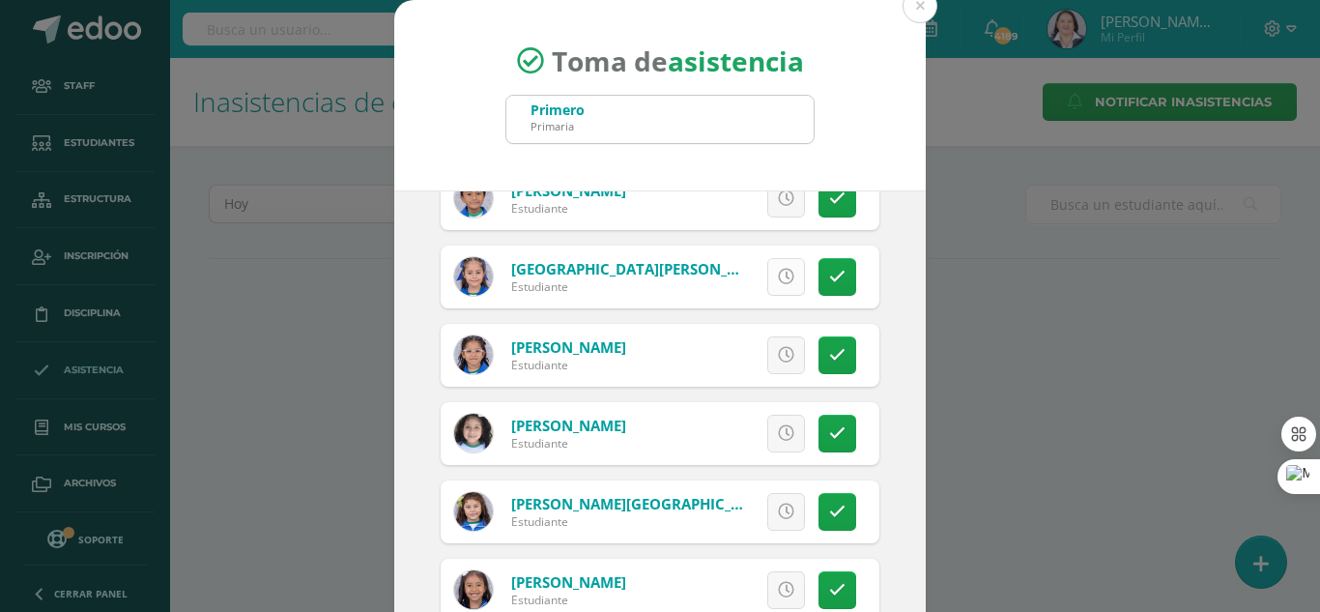
click at [778, 271] on icon at bounding box center [786, 277] width 16 height 16
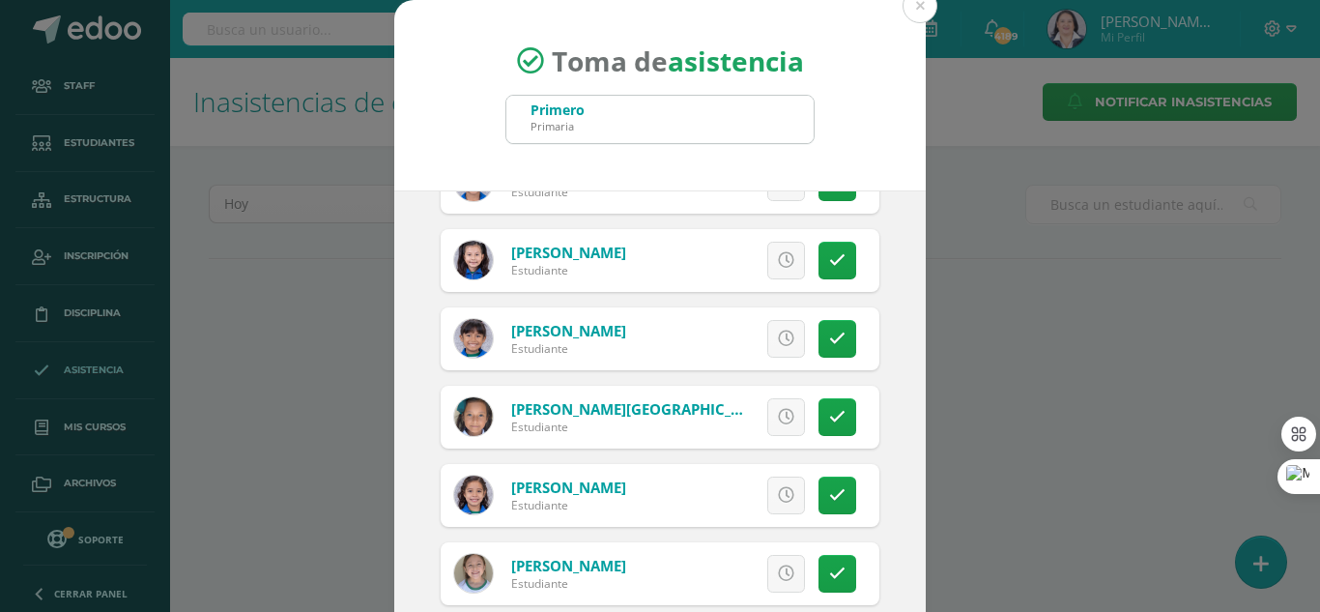
scroll to position [1160, 0]
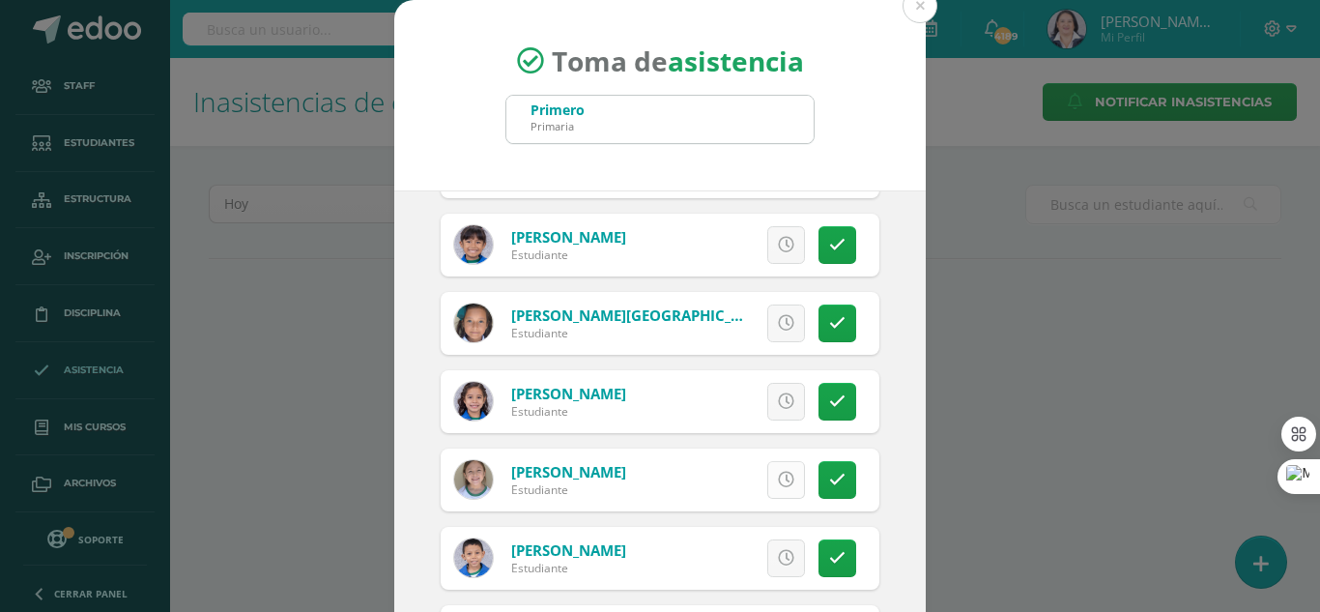
click at [772, 479] on link at bounding box center [786, 480] width 38 height 38
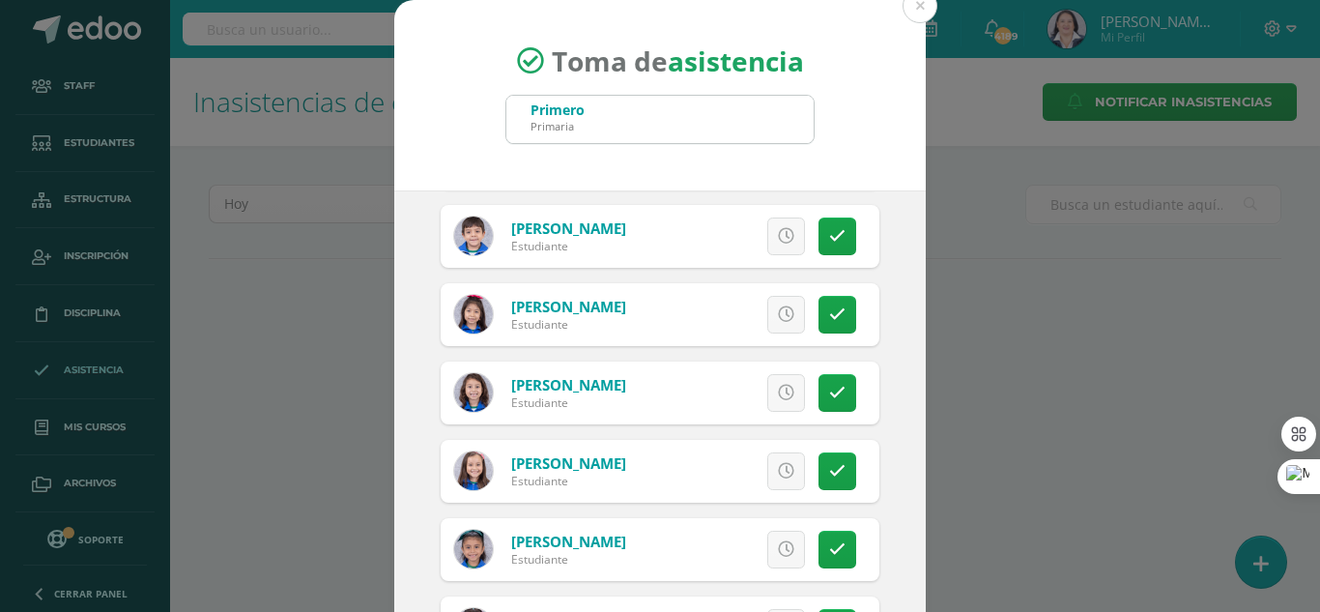
scroll to position [2223, 0]
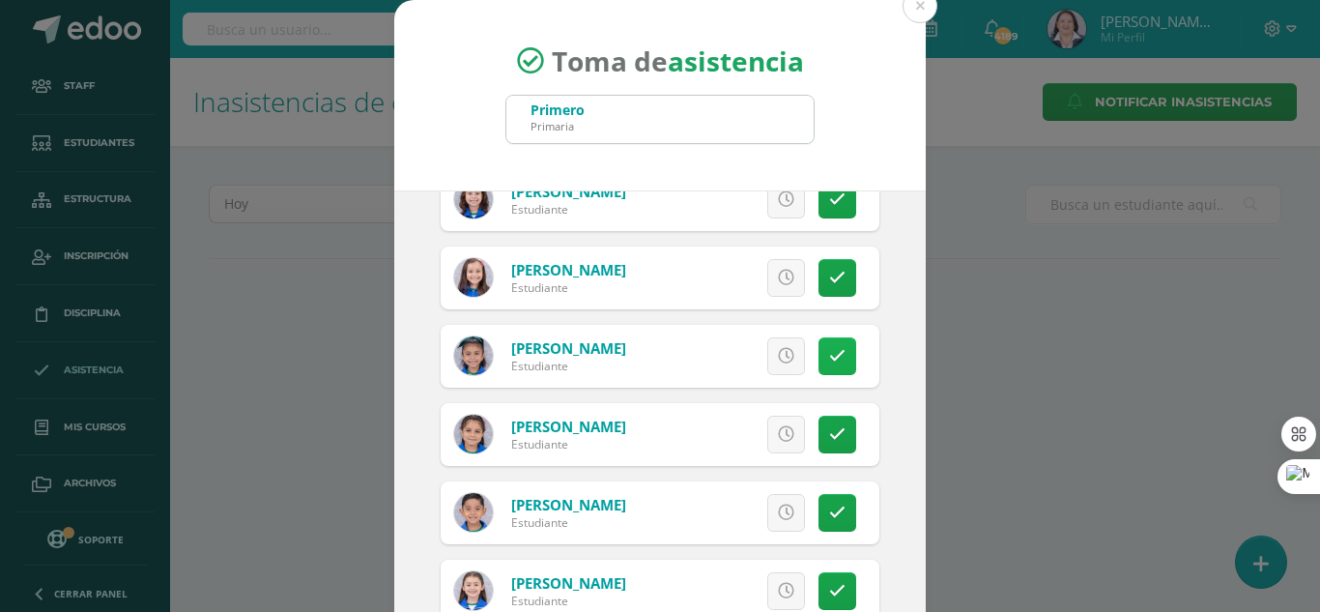
click at [829, 360] on icon at bounding box center [837, 356] width 16 height 16
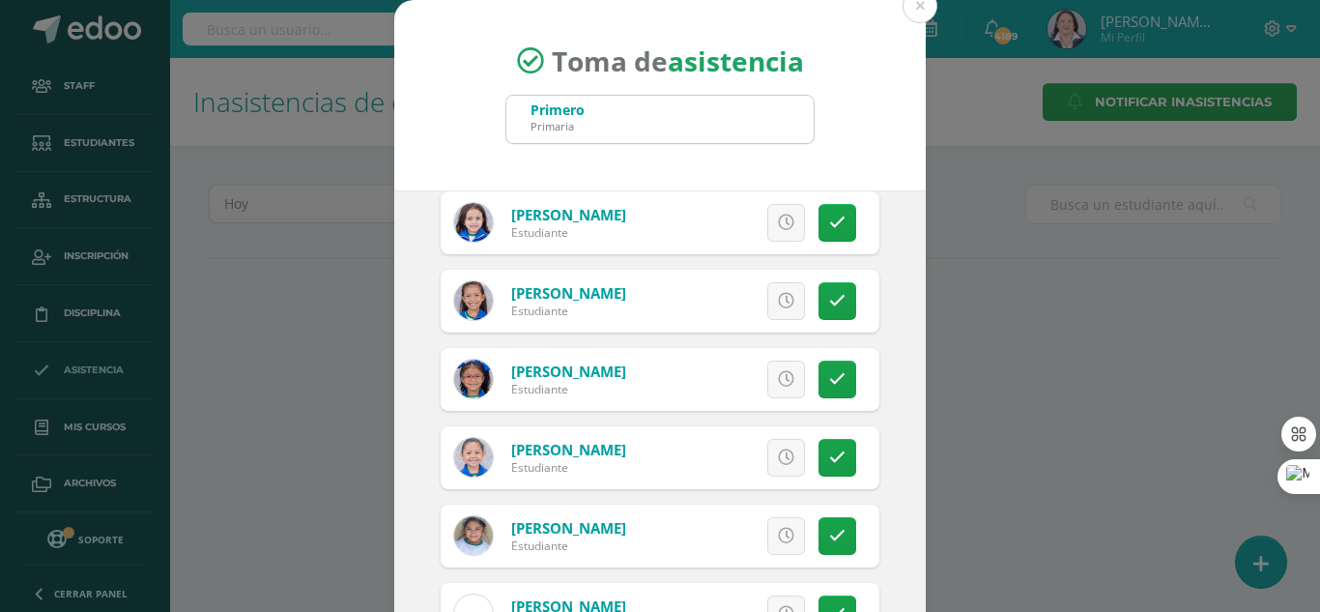
scroll to position [3092, 0]
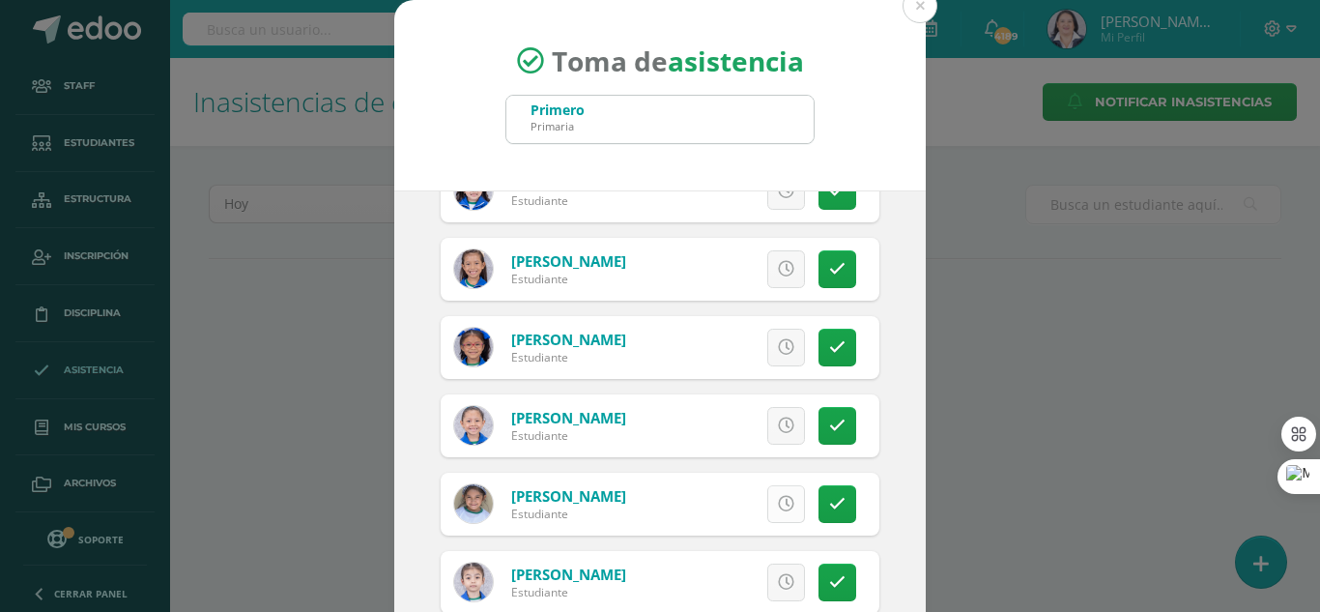
click at [778, 505] on icon at bounding box center [786, 504] width 16 height 16
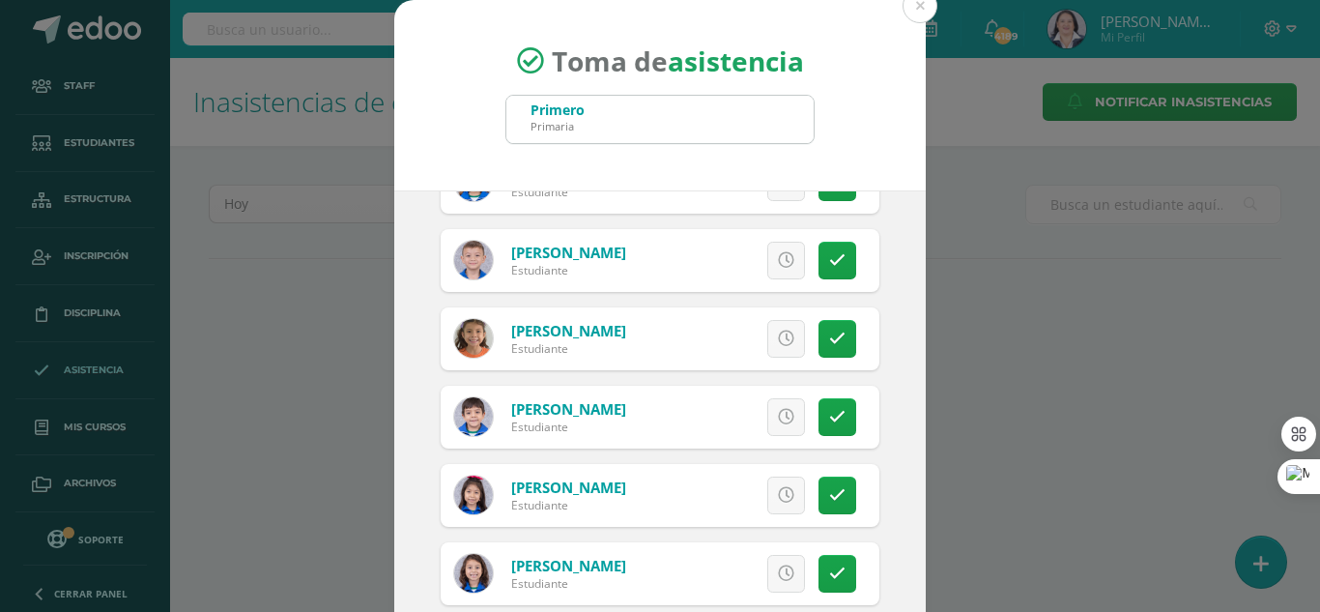
scroll to position [1739, 0]
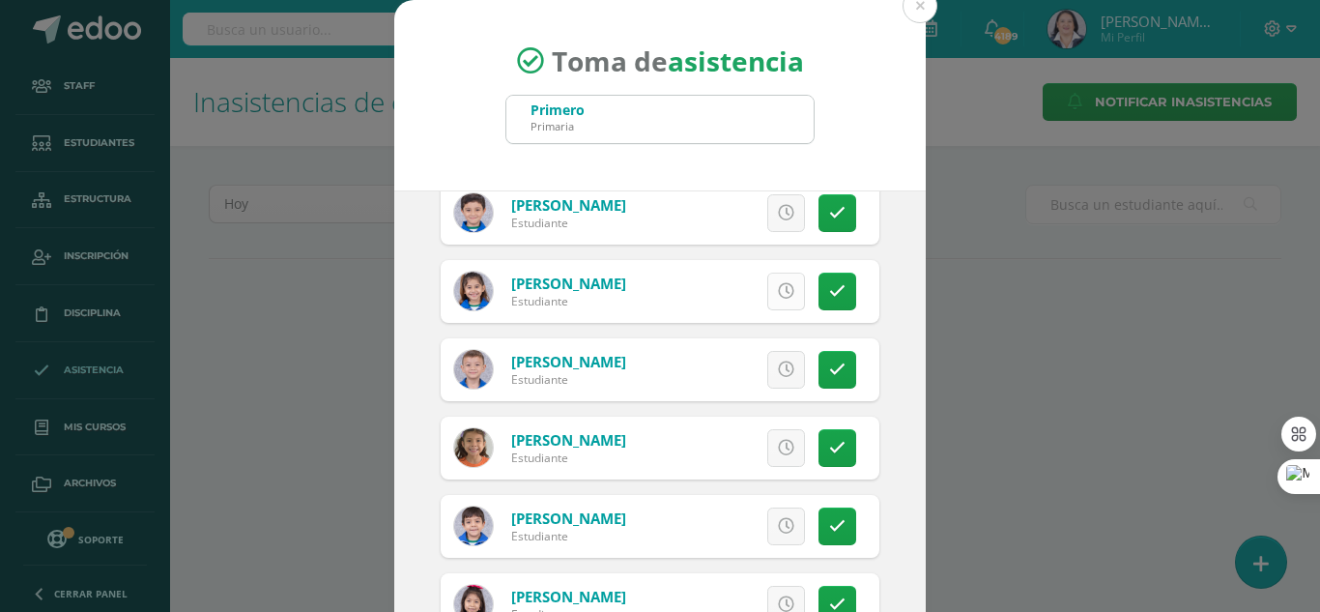
click at [778, 291] on icon at bounding box center [786, 291] width 16 height 16
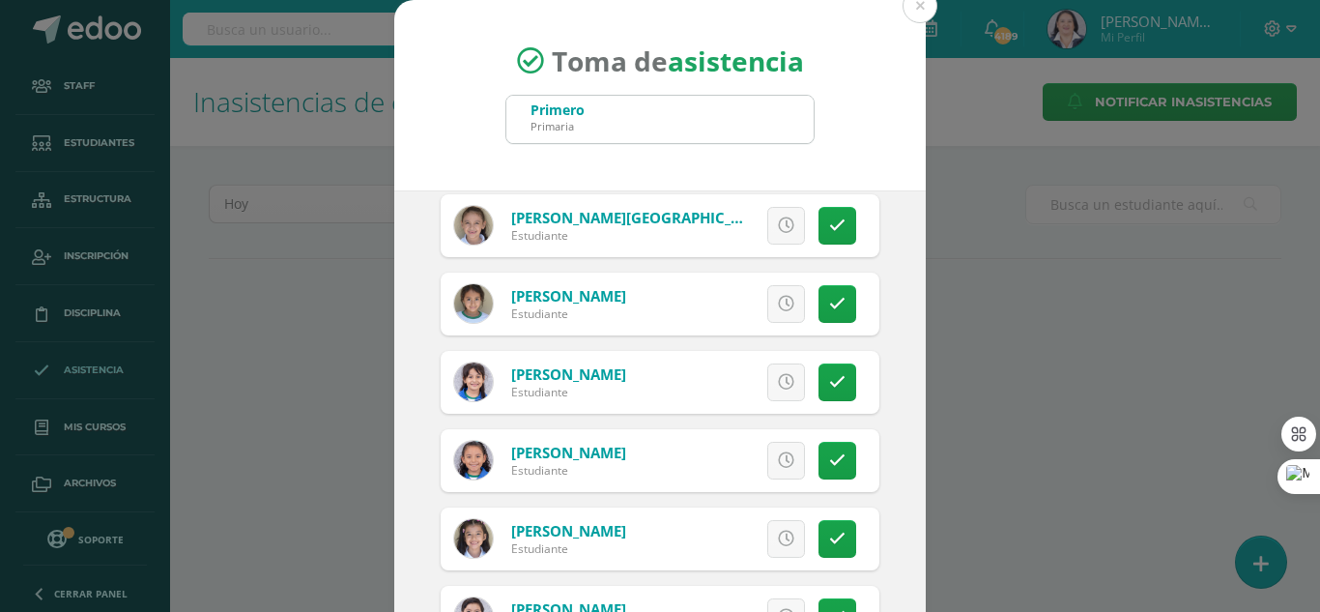
scroll to position [3733, 0]
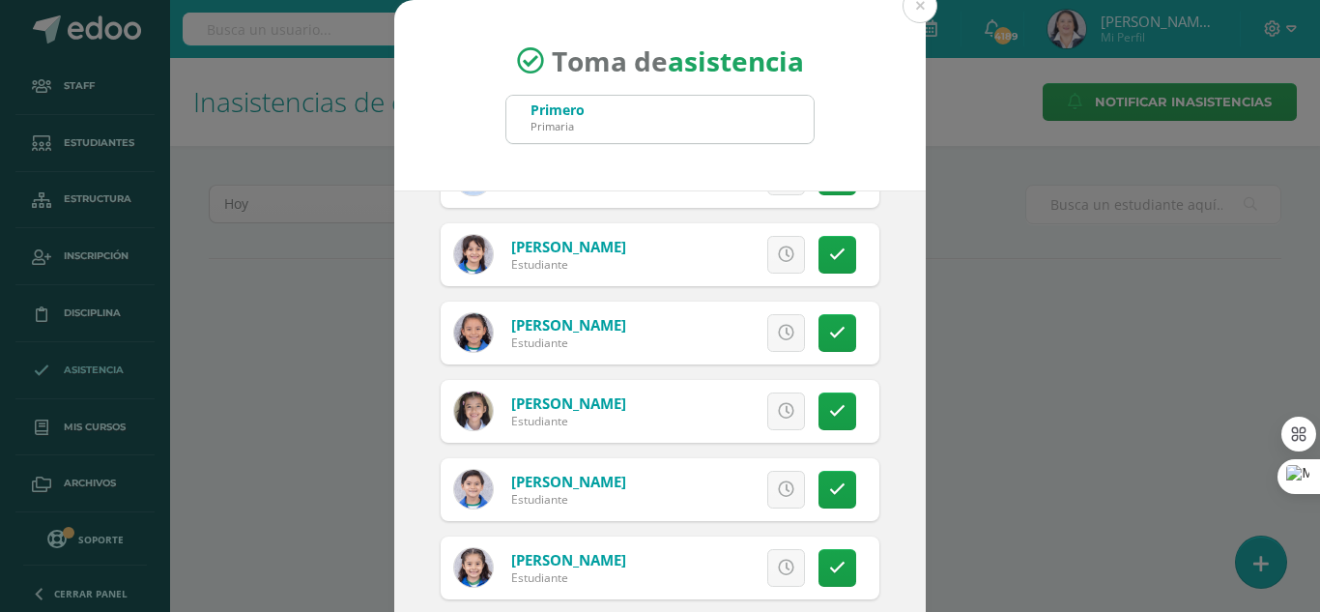
click at [778, 333] on icon at bounding box center [786, 333] width 16 height 16
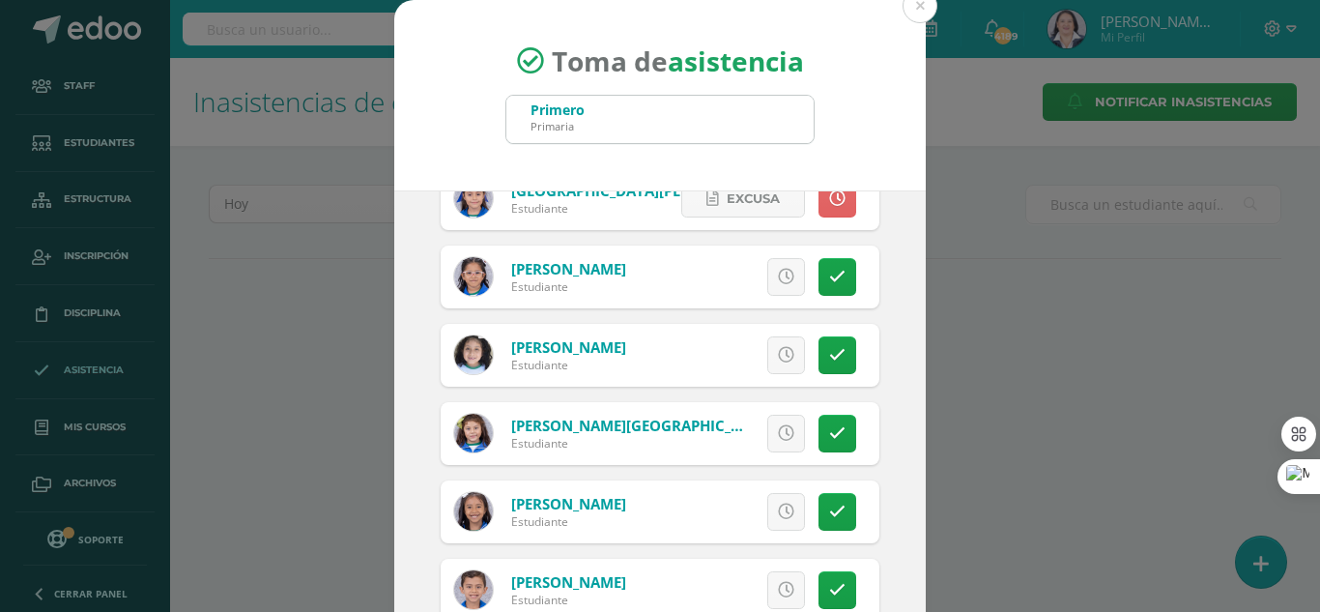
scroll to position [447, 0]
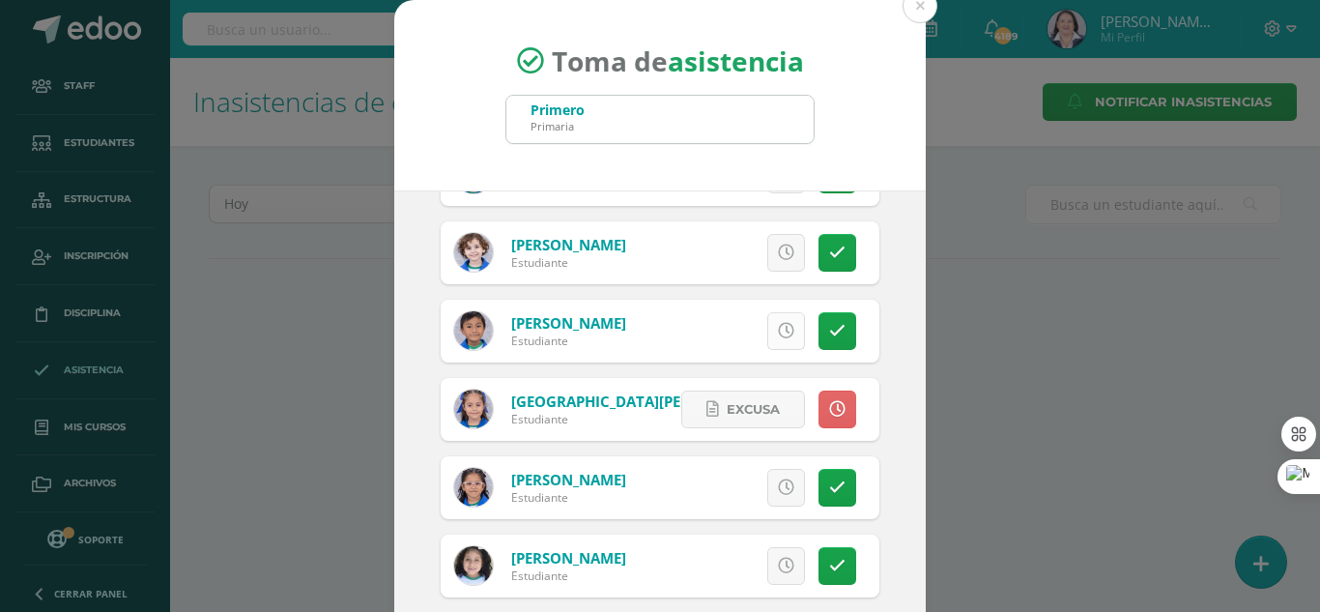
click at [778, 329] on icon at bounding box center [786, 331] width 16 height 16
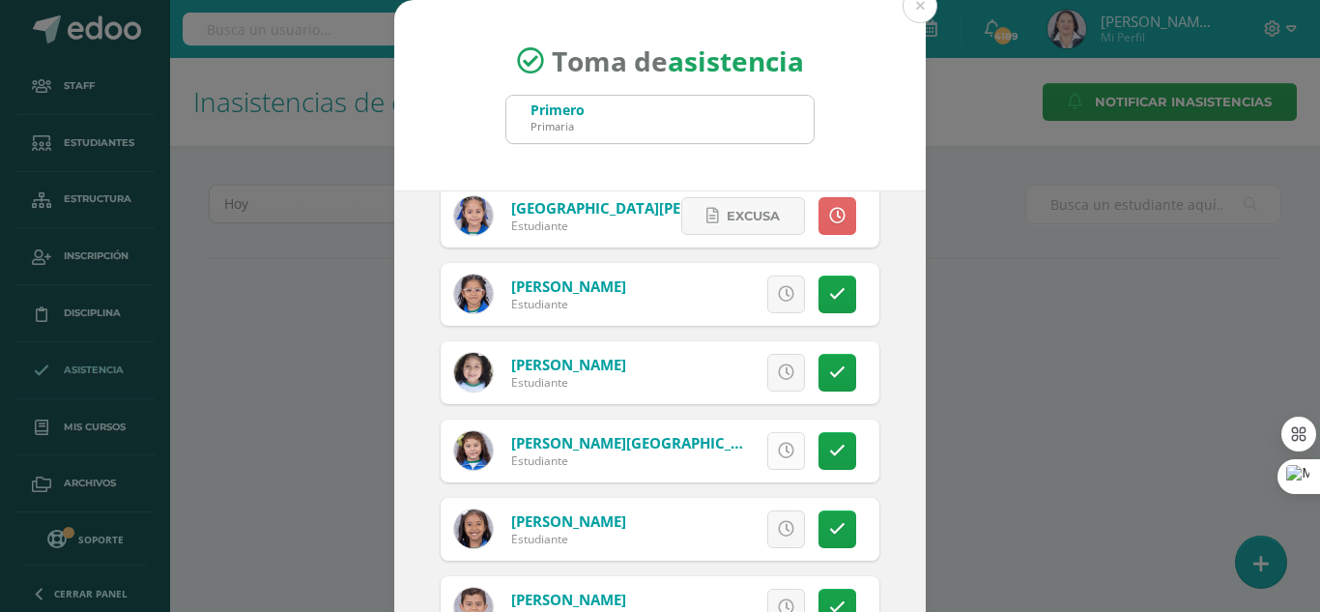
scroll to position [834, 0]
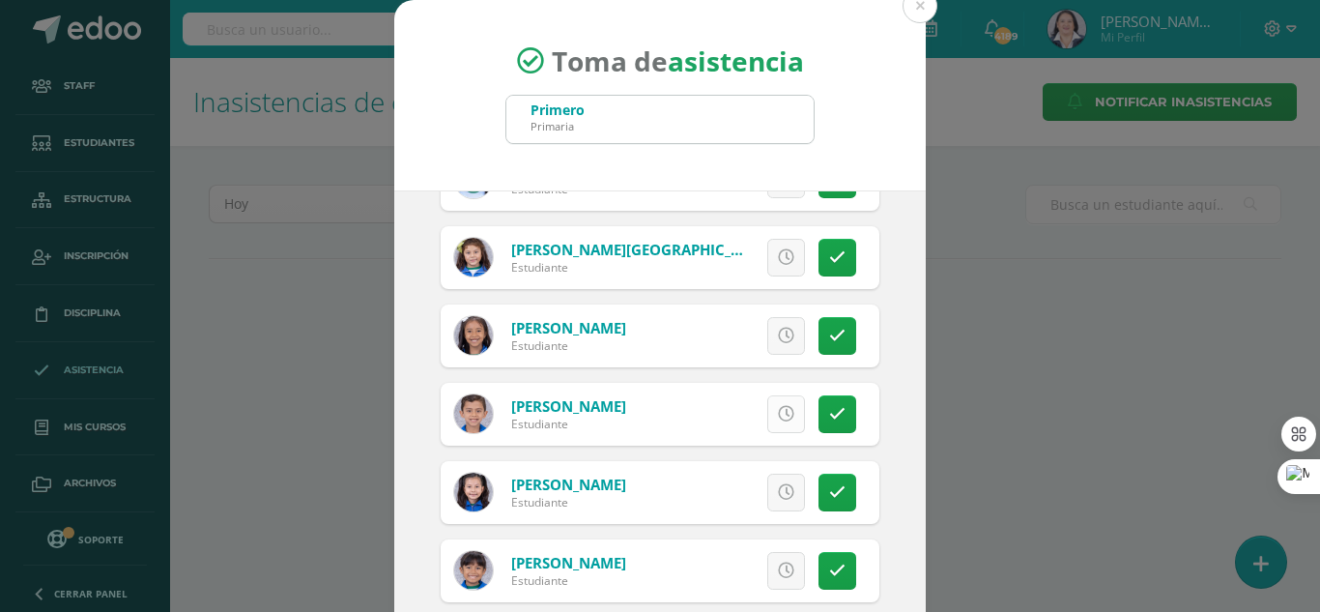
click at [778, 416] on icon at bounding box center [786, 414] width 16 height 16
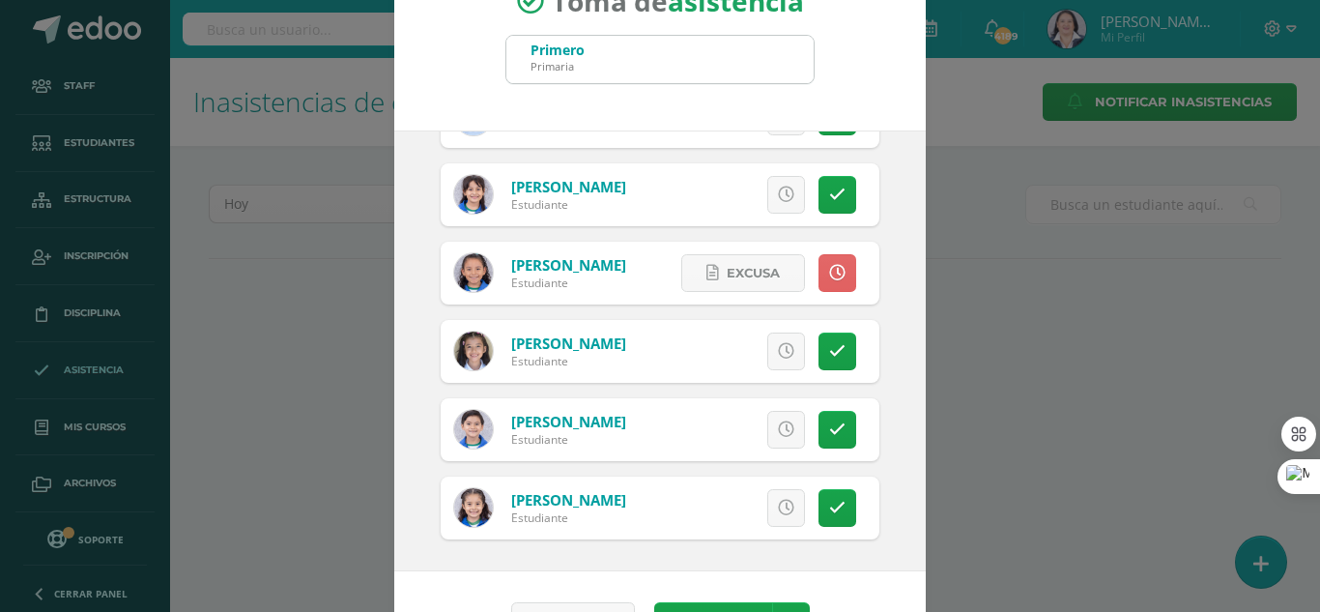
scroll to position [119, 0]
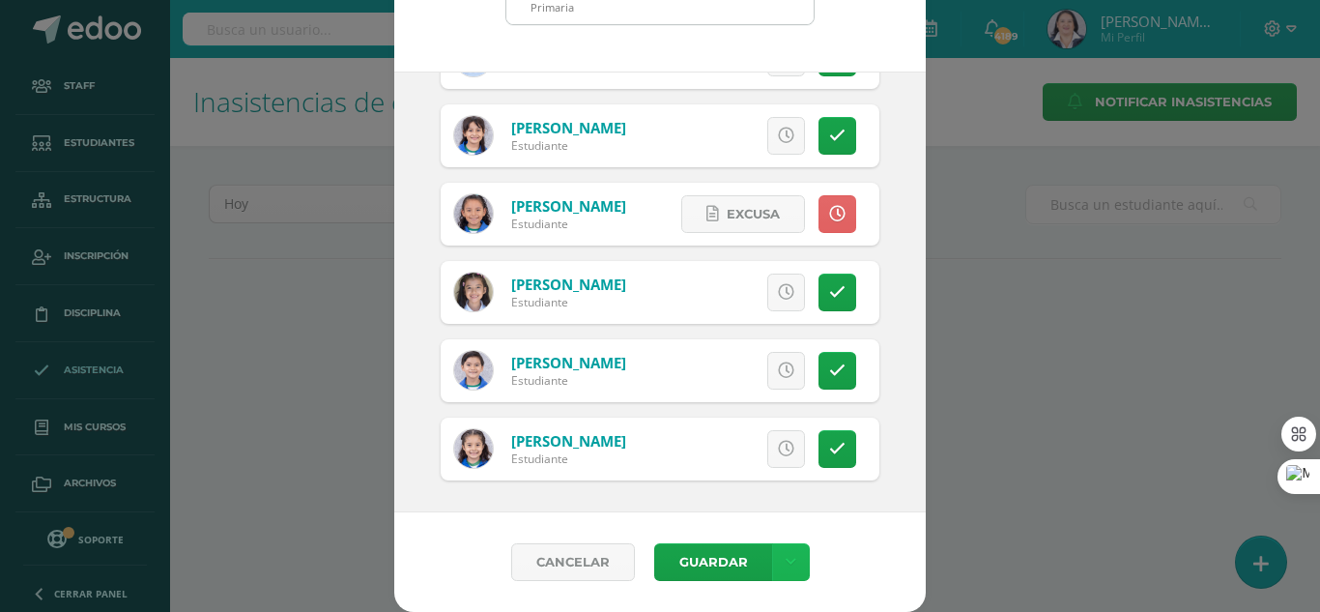
click at [786, 562] on icon at bounding box center [791, 562] width 11 height 16
click at [742, 485] on link "Guardar sin notificar inasistencias" at bounding box center [743, 489] width 213 height 46
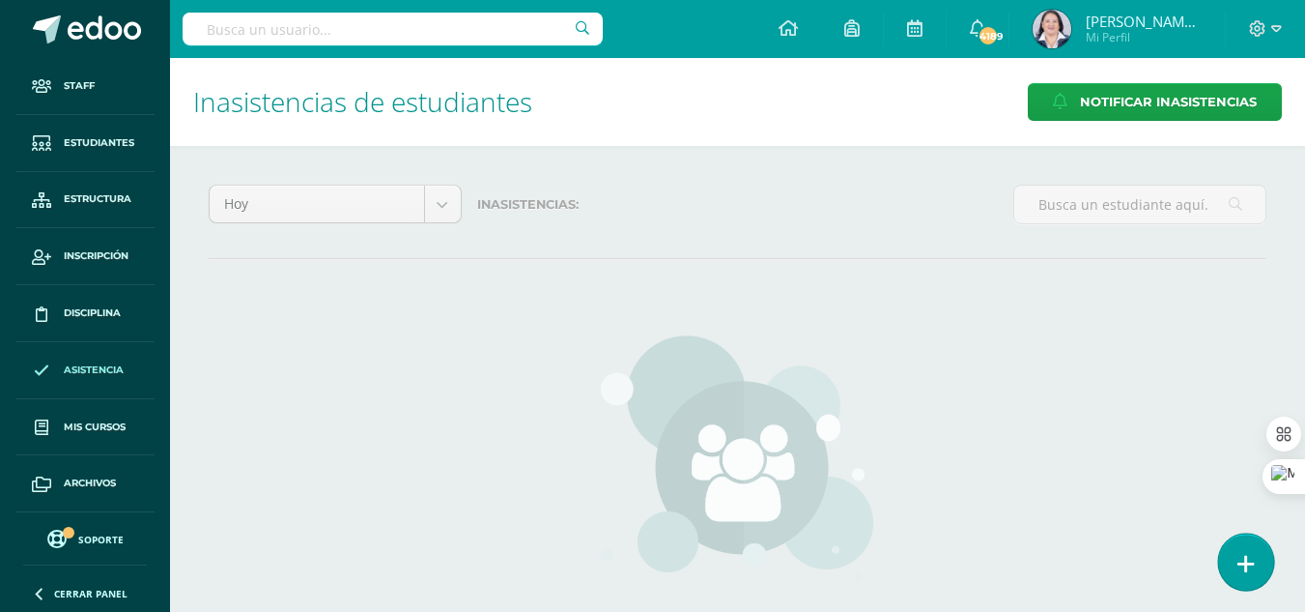
click at [1249, 554] on icon at bounding box center [1246, 564] width 17 height 22
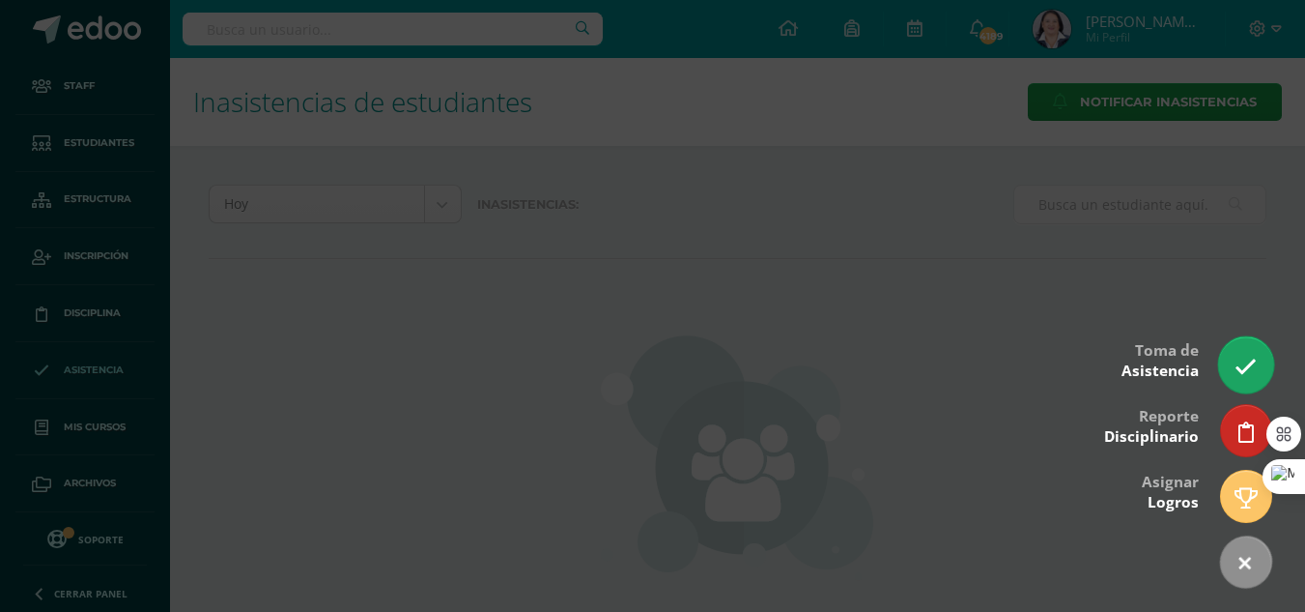
click at [1248, 358] on icon at bounding box center [1246, 367] width 22 height 22
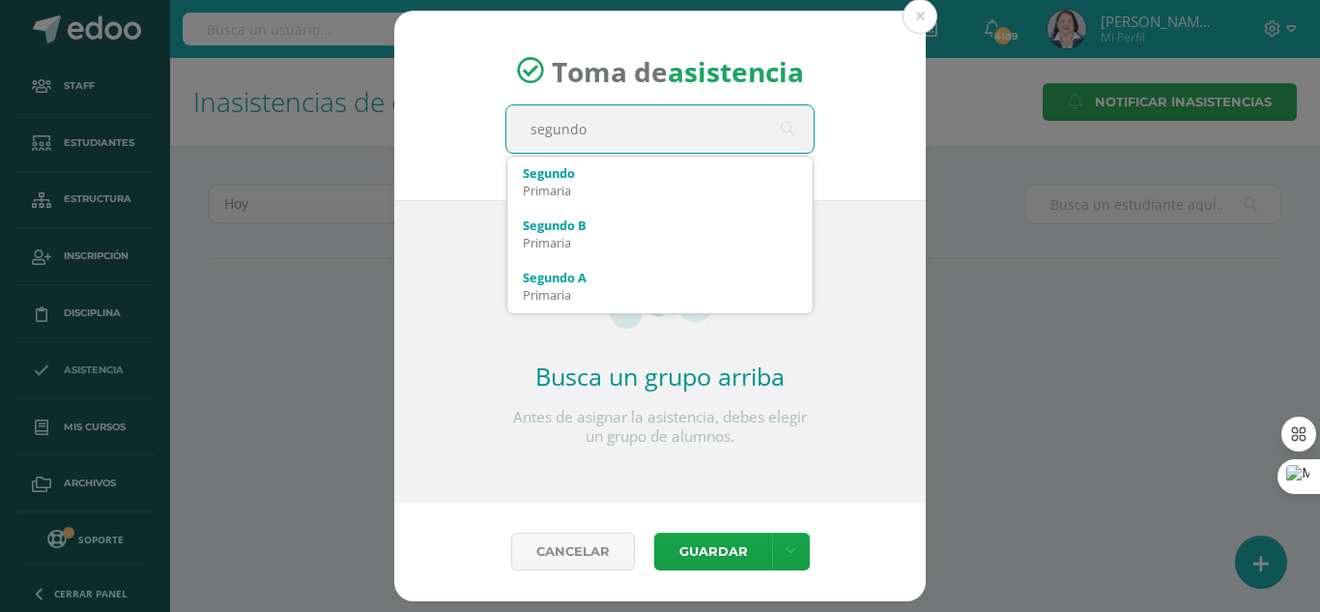
type input "segundo"
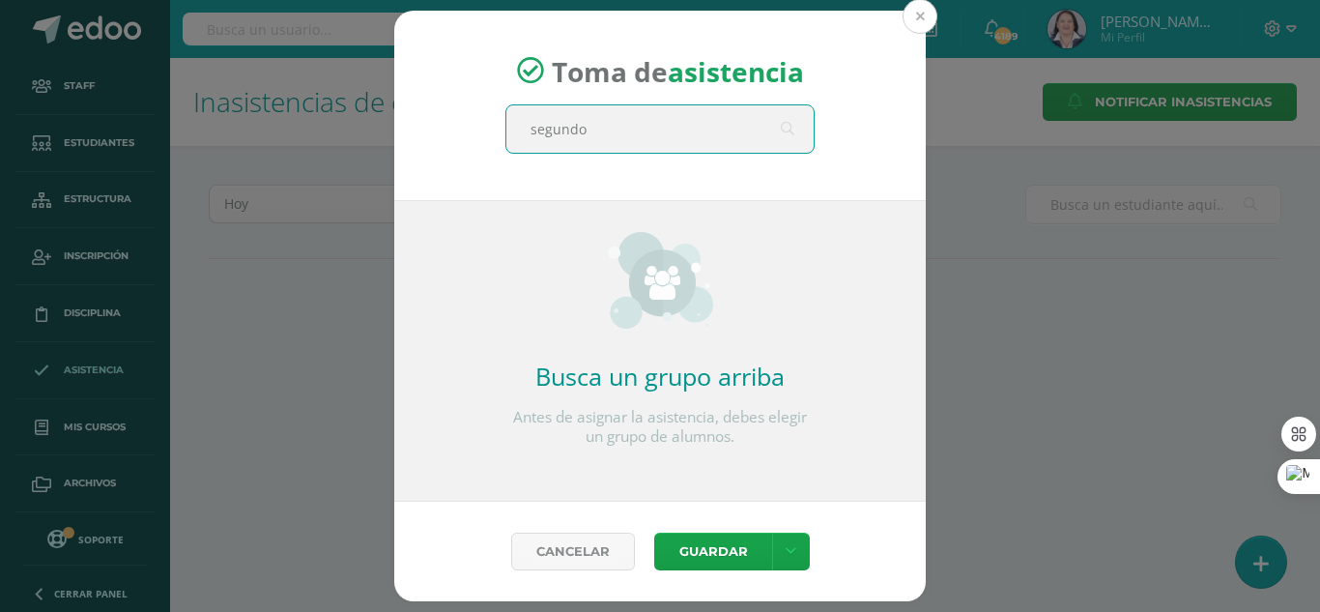
click at [918, 19] on button at bounding box center [920, 16] width 35 height 35
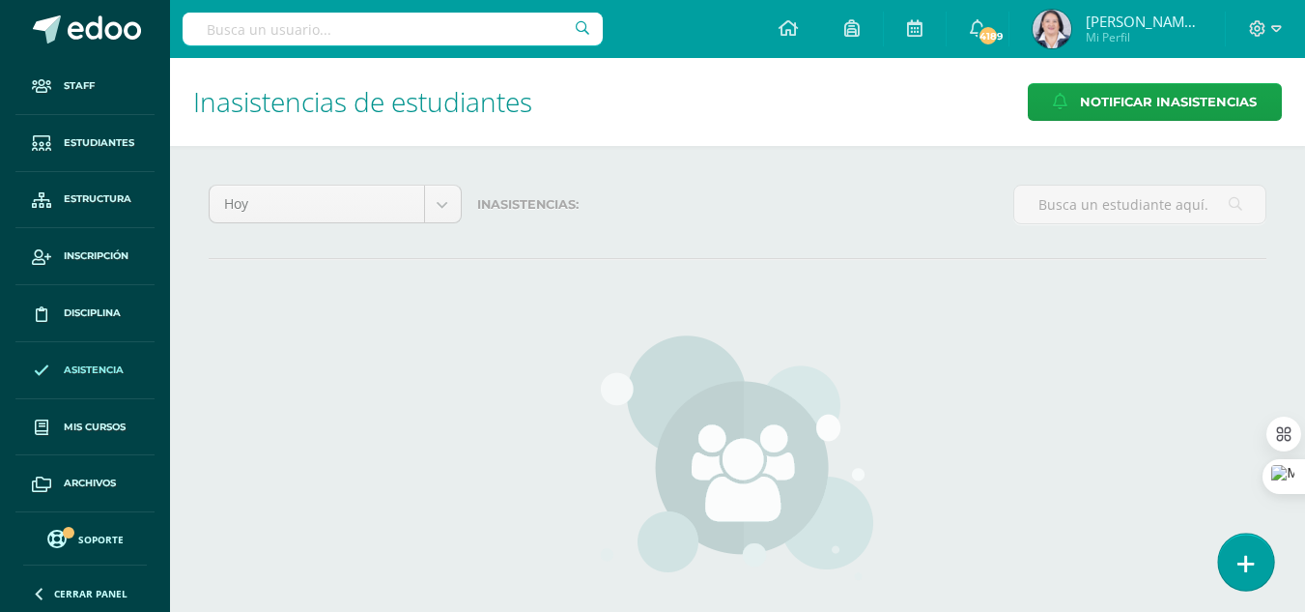
click at [1248, 553] on icon at bounding box center [1246, 564] width 17 height 22
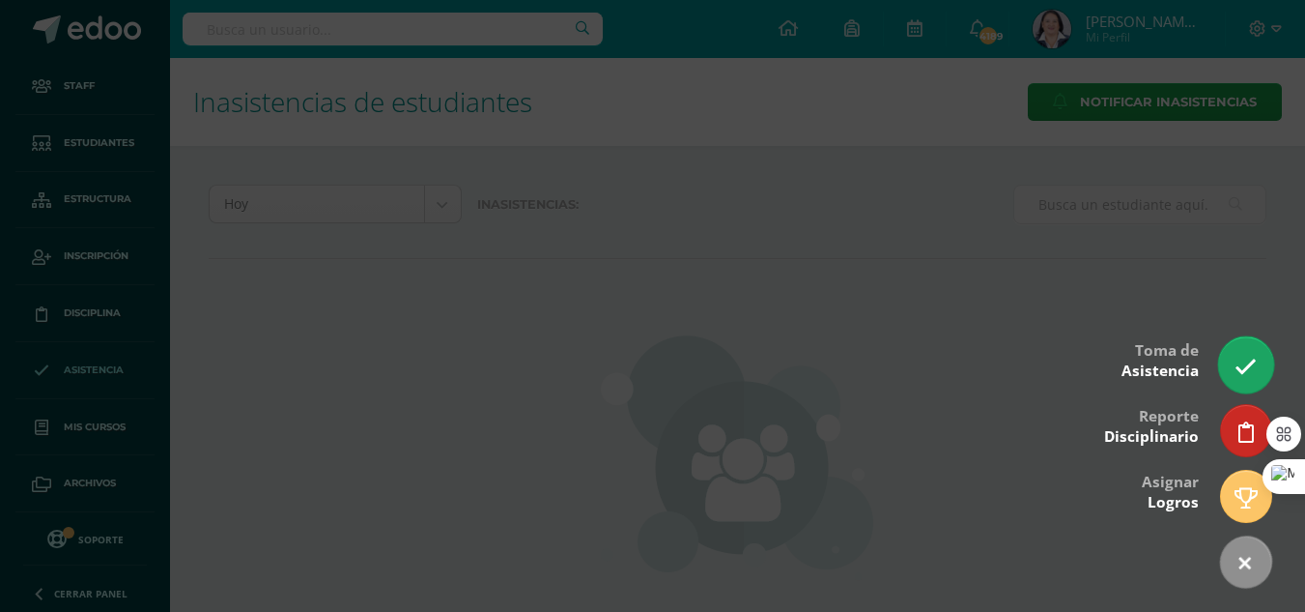
click at [1252, 361] on icon at bounding box center [1246, 367] width 22 height 22
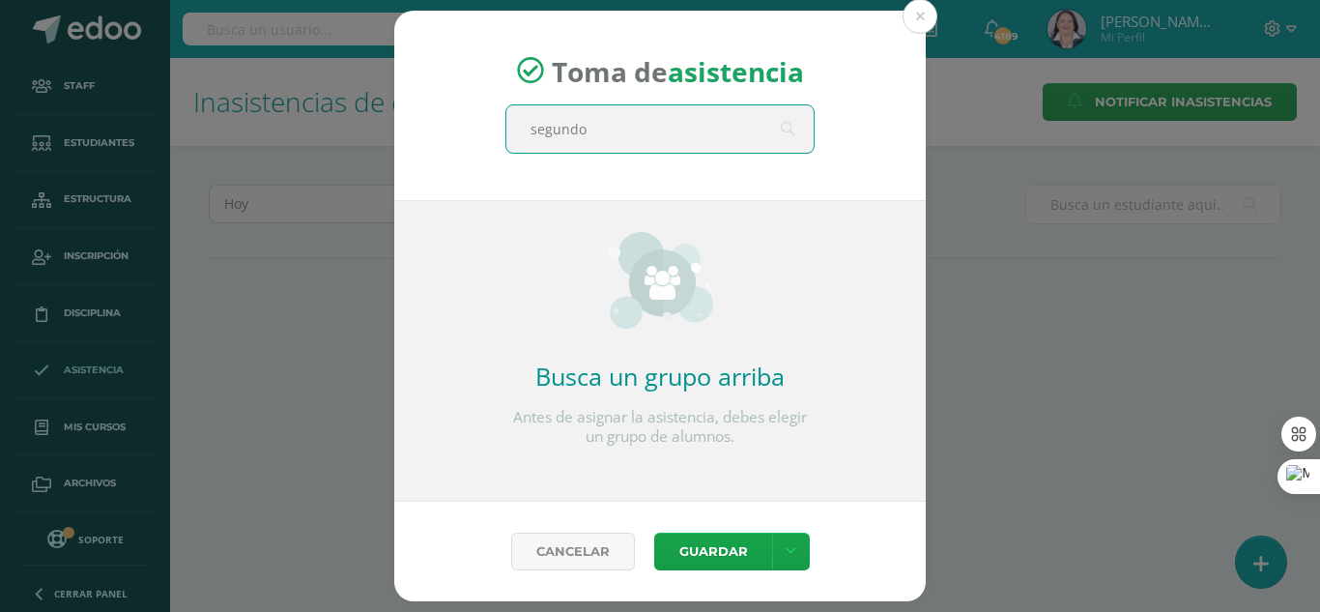
click at [785, 129] on input "segundo" at bounding box center [659, 128] width 307 height 47
click at [599, 131] on input "segundo" at bounding box center [659, 128] width 307 height 47
type input "segundo"
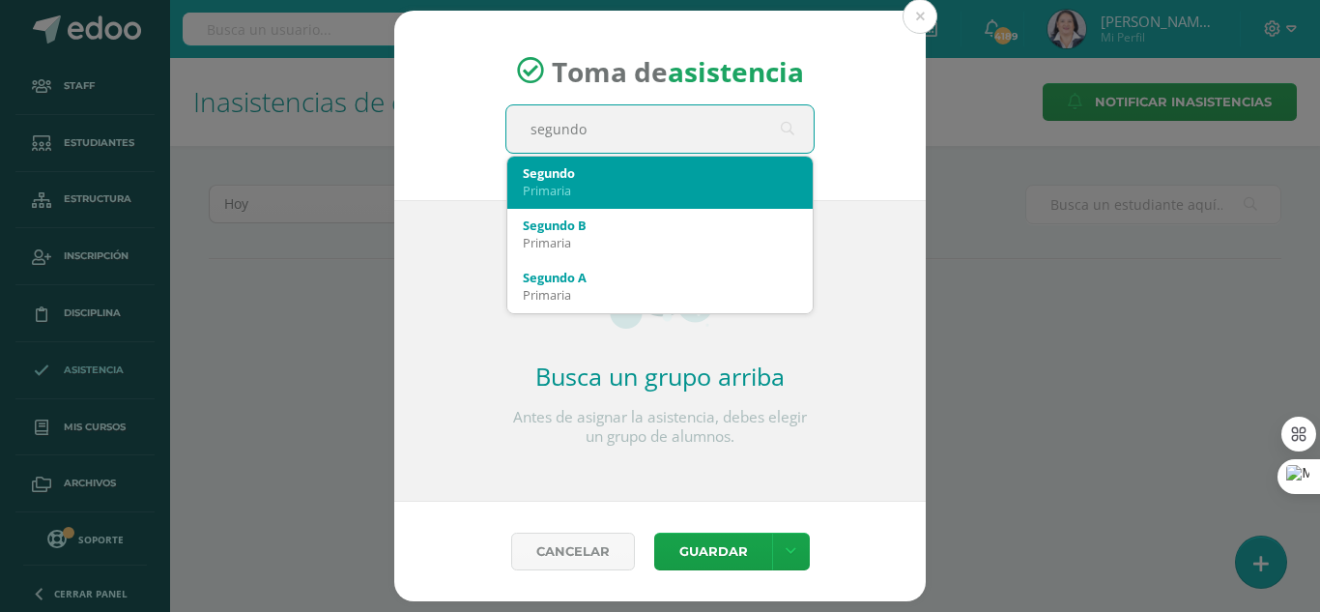
click at [584, 177] on div "Segundo" at bounding box center [660, 172] width 274 height 17
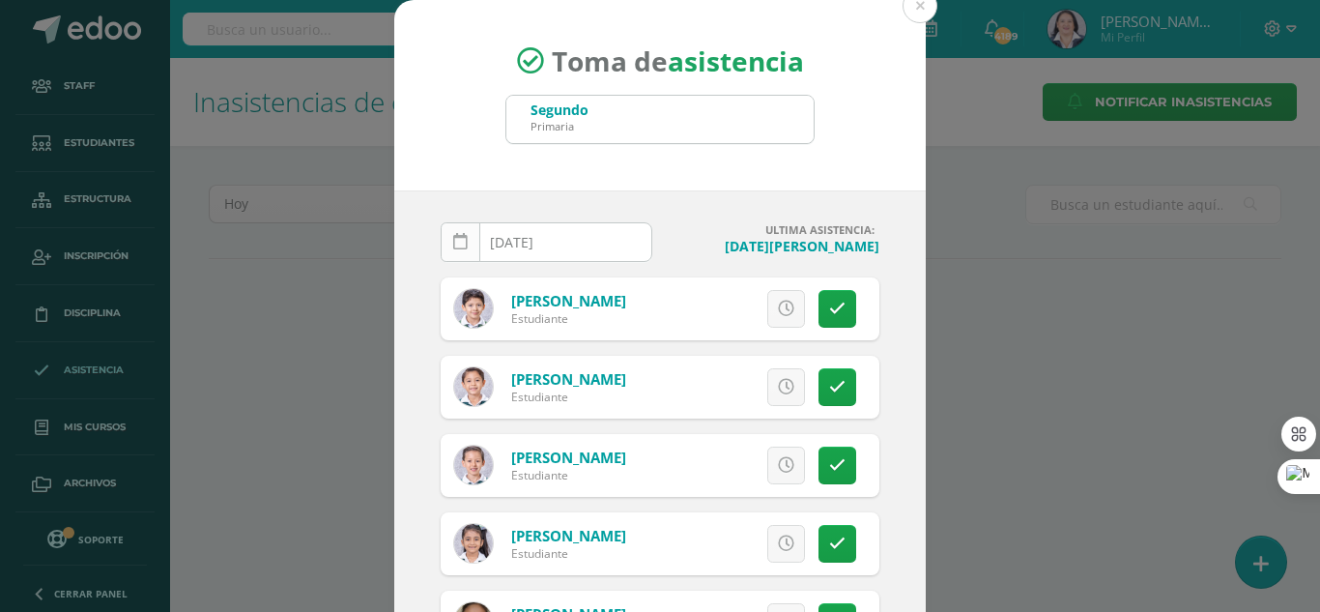
click at [454, 239] on icon at bounding box center [460, 242] width 14 height 16
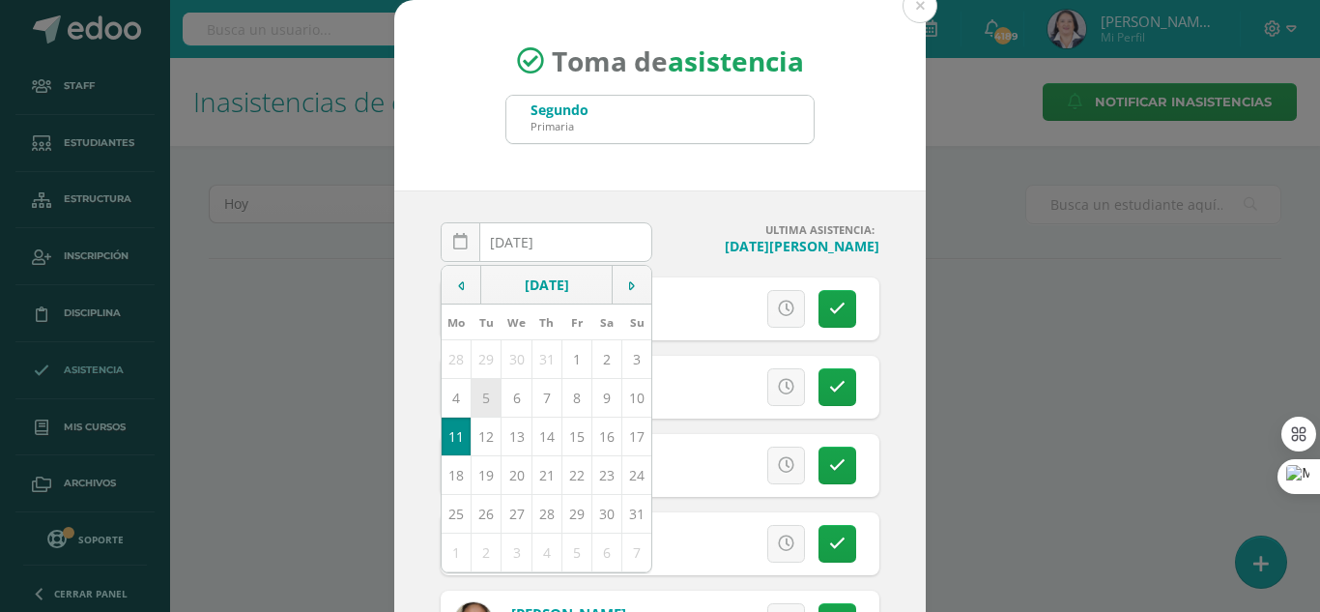
click at [477, 393] on td "5" at bounding box center [487, 397] width 30 height 39
type input "[DATE]"
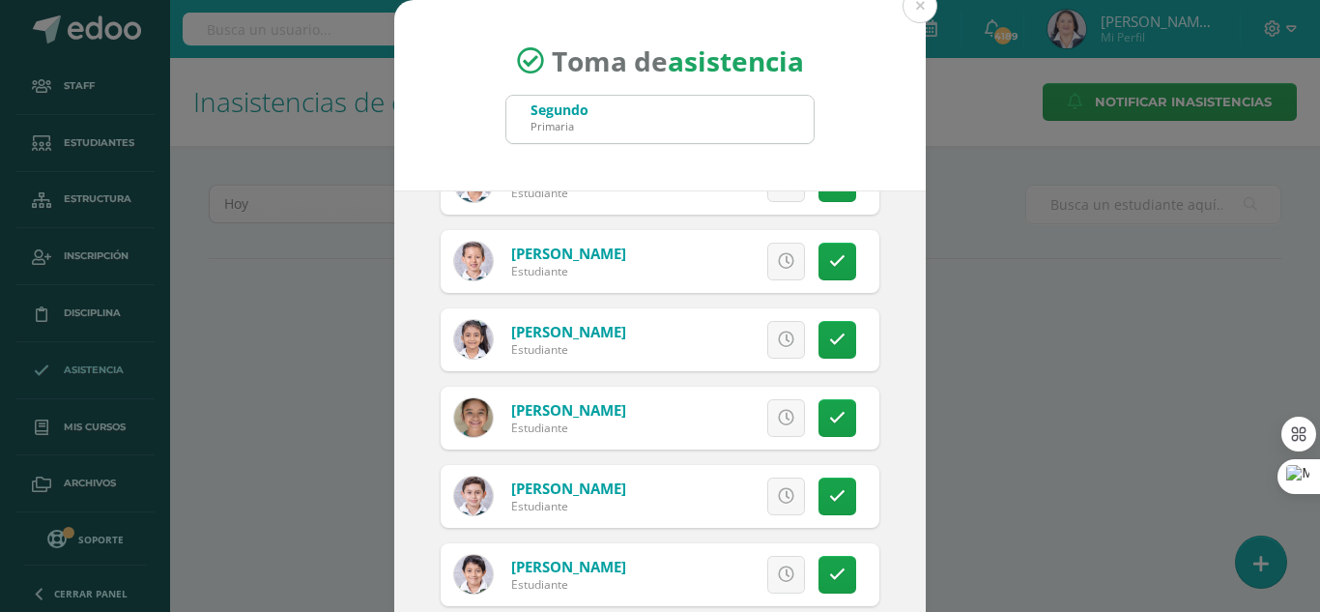
scroll to position [193, 0]
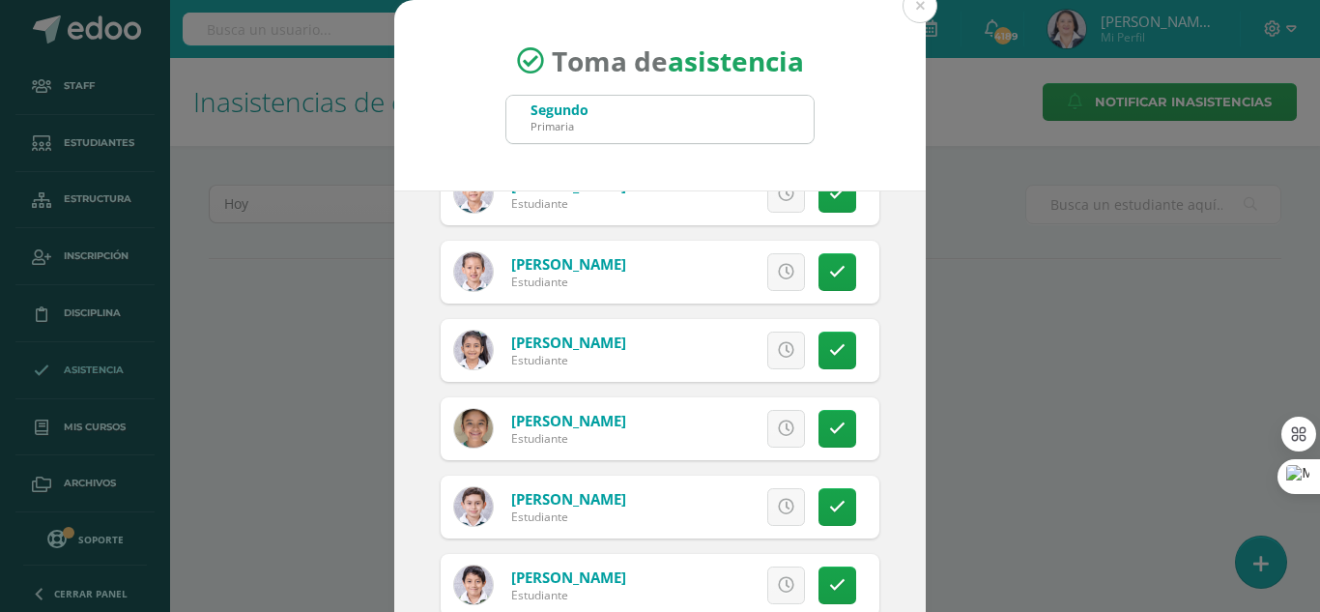
click at [784, 413] on div "Excusa Detalles sobre excusa: Añadir excusa a todas las inasistencias del día C…" at bounding box center [740, 428] width 278 height 63
click at [829, 424] on icon at bounding box center [837, 428] width 16 height 16
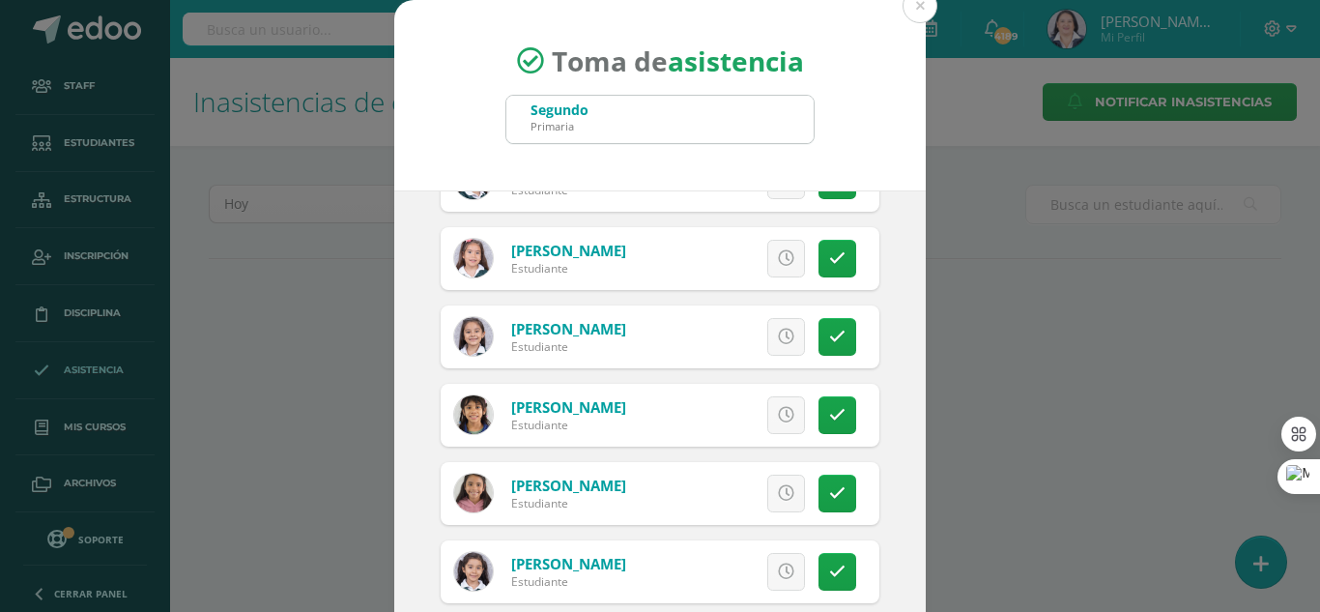
scroll to position [580, 0]
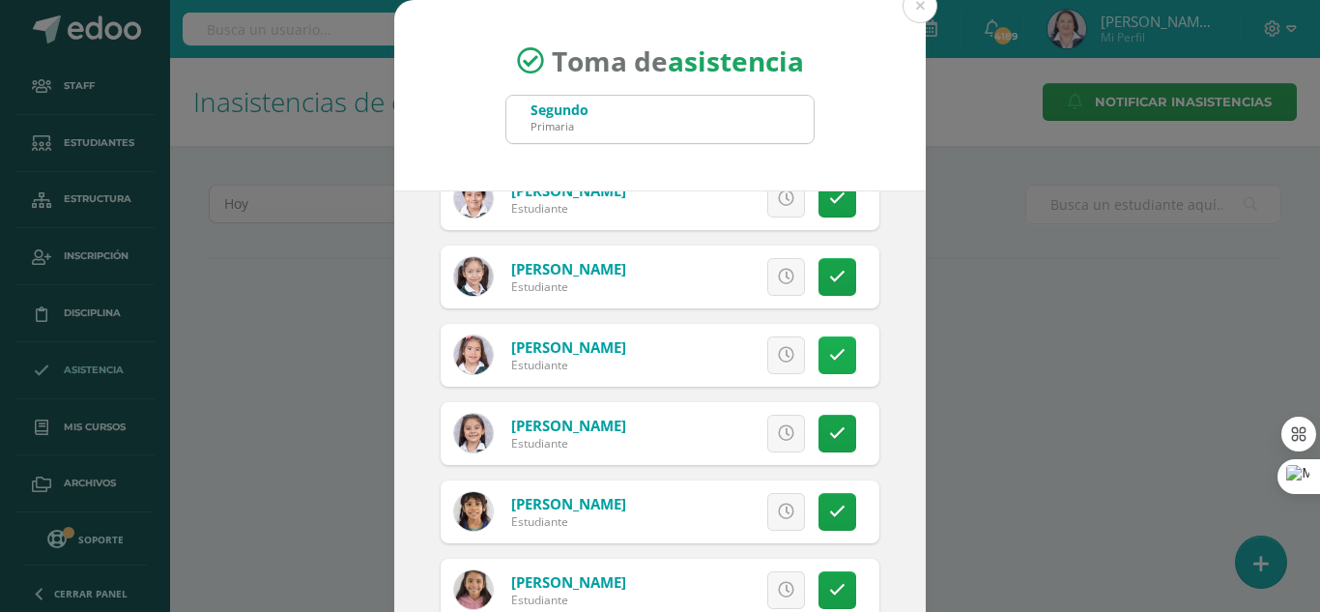
click at [829, 355] on icon at bounding box center [837, 355] width 16 height 16
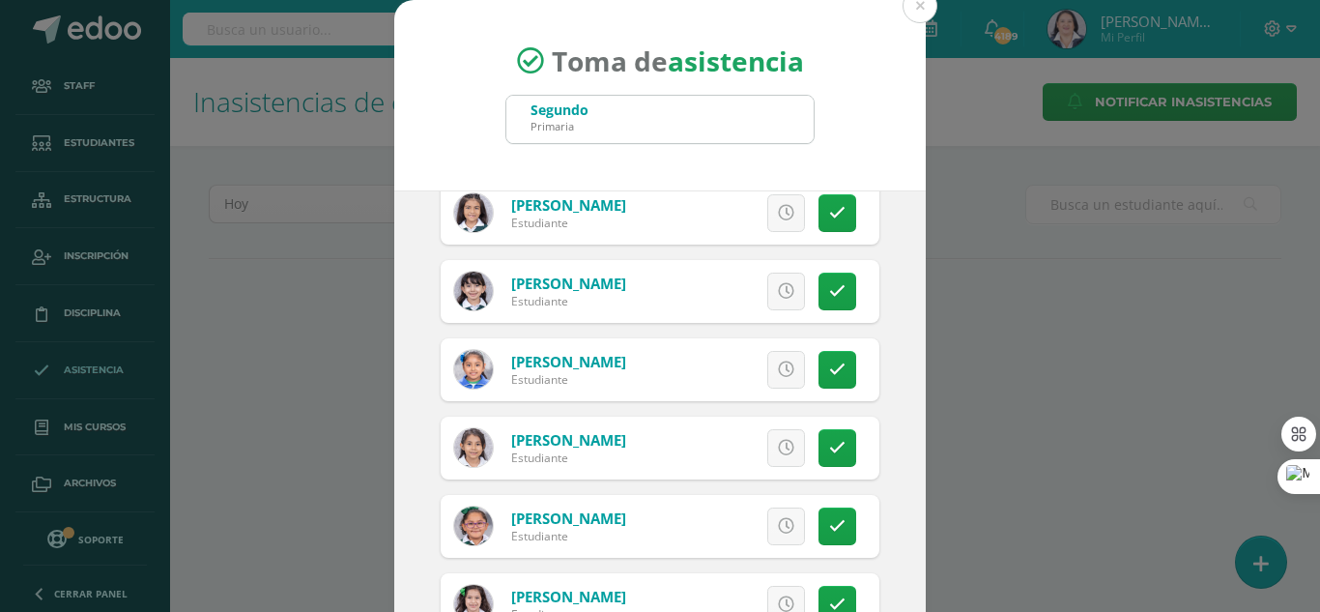
scroll to position [1160, 0]
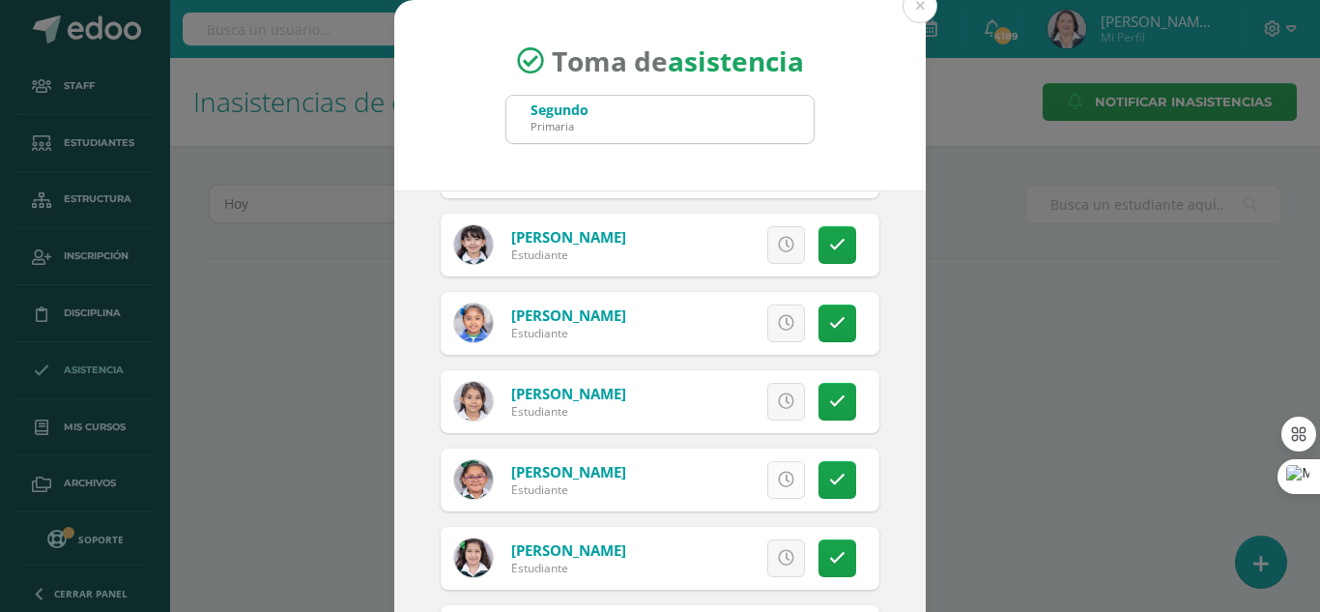
click at [778, 474] on icon at bounding box center [786, 480] width 16 height 16
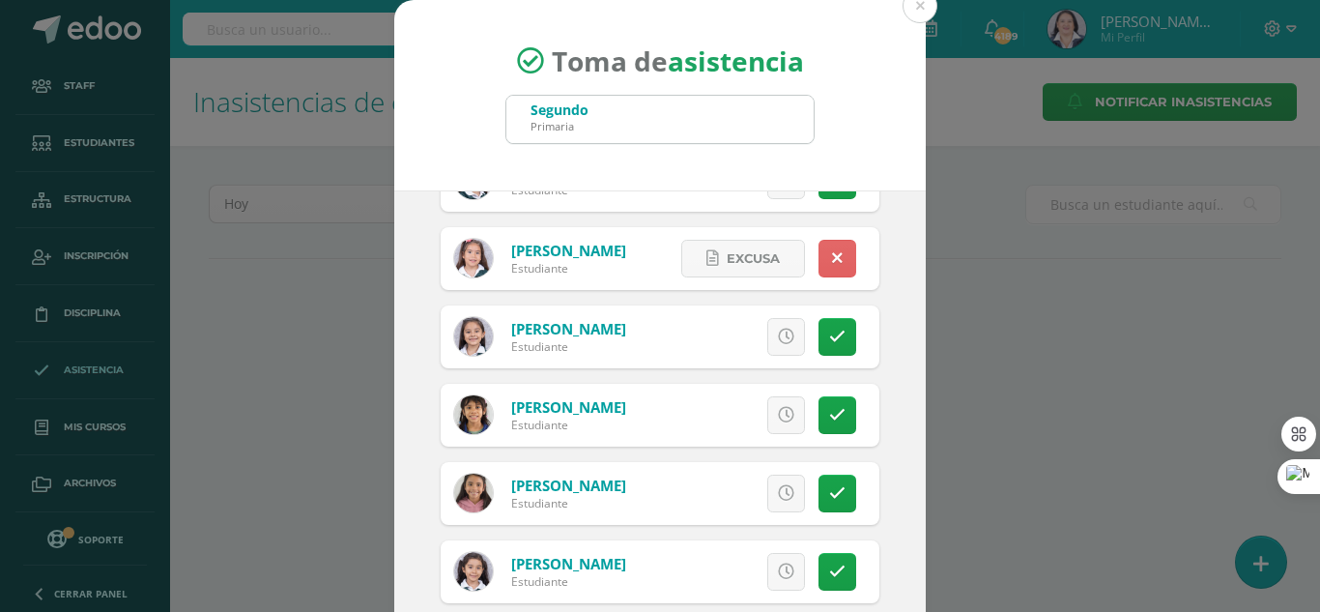
scroll to position [580, 0]
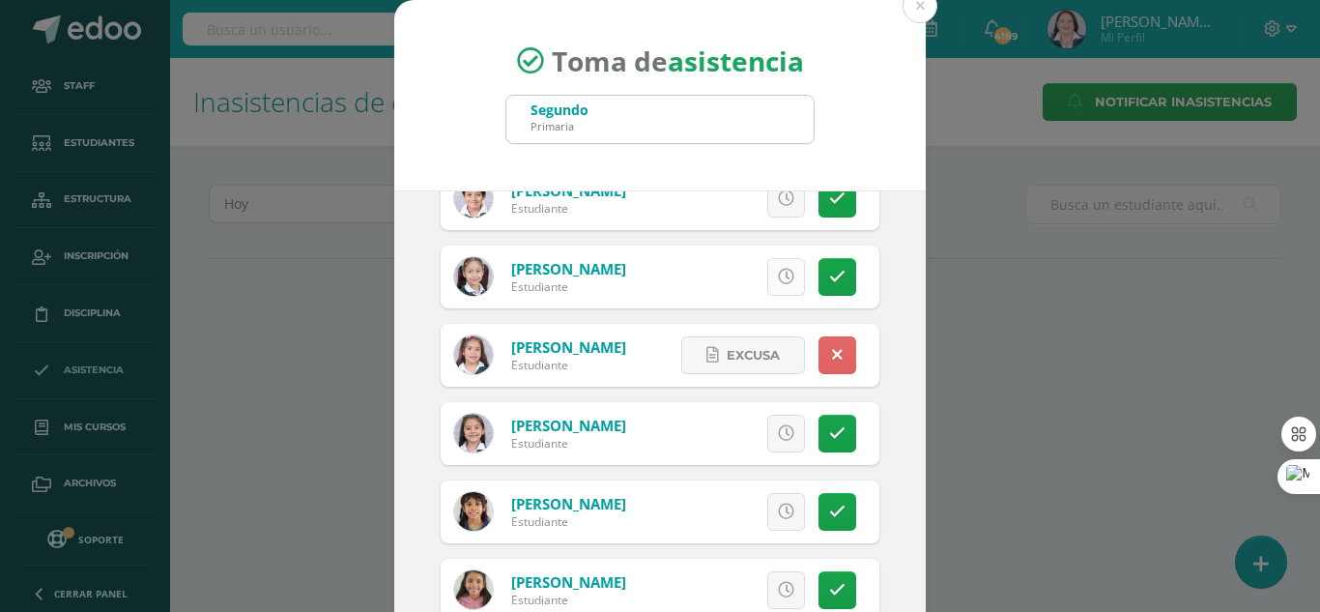
click at [778, 281] on icon at bounding box center [786, 277] width 16 height 16
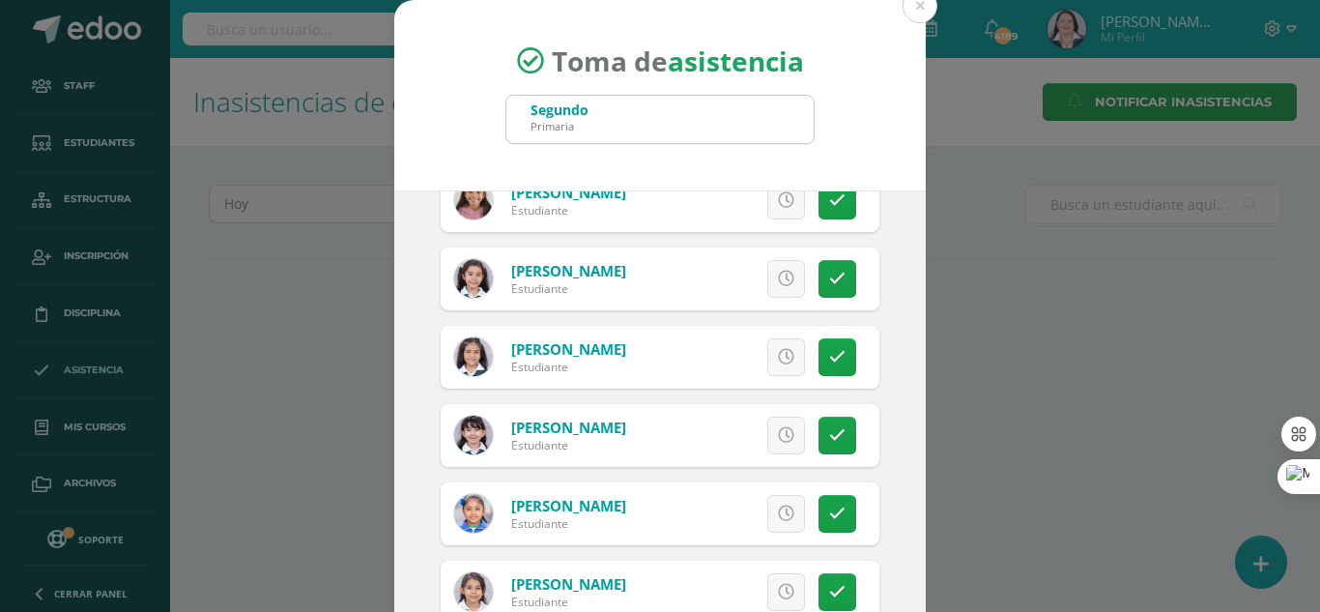
scroll to position [1063, 0]
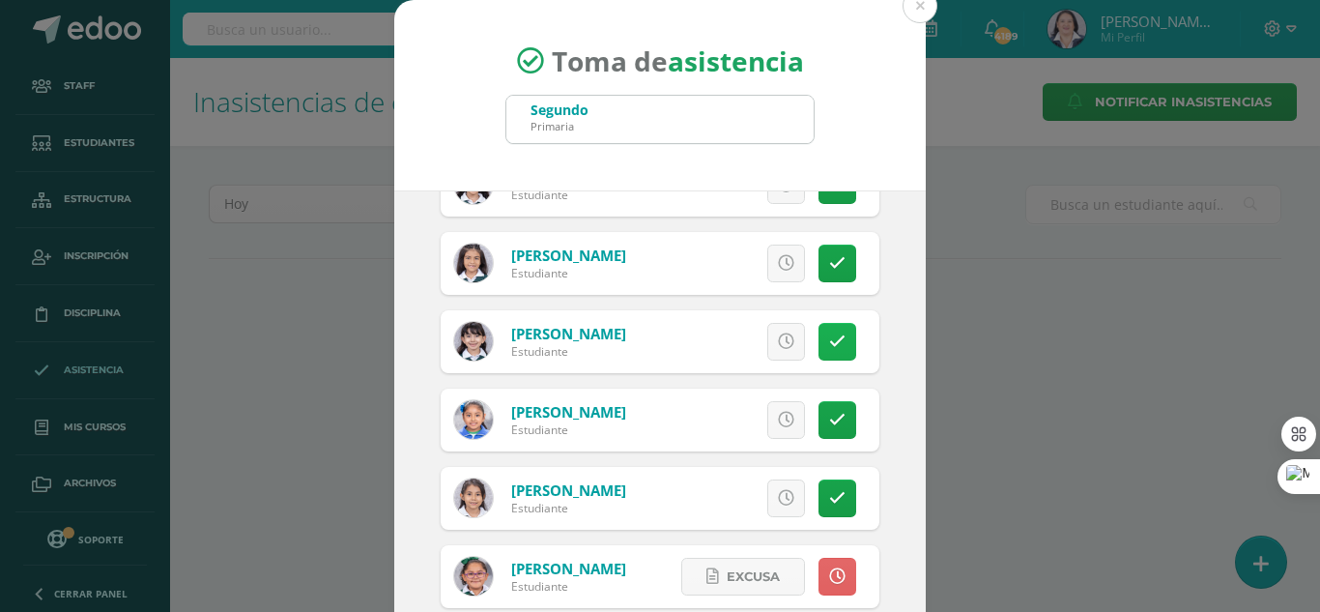
click at [829, 339] on icon at bounding box center [837, 341] width 16 height 16
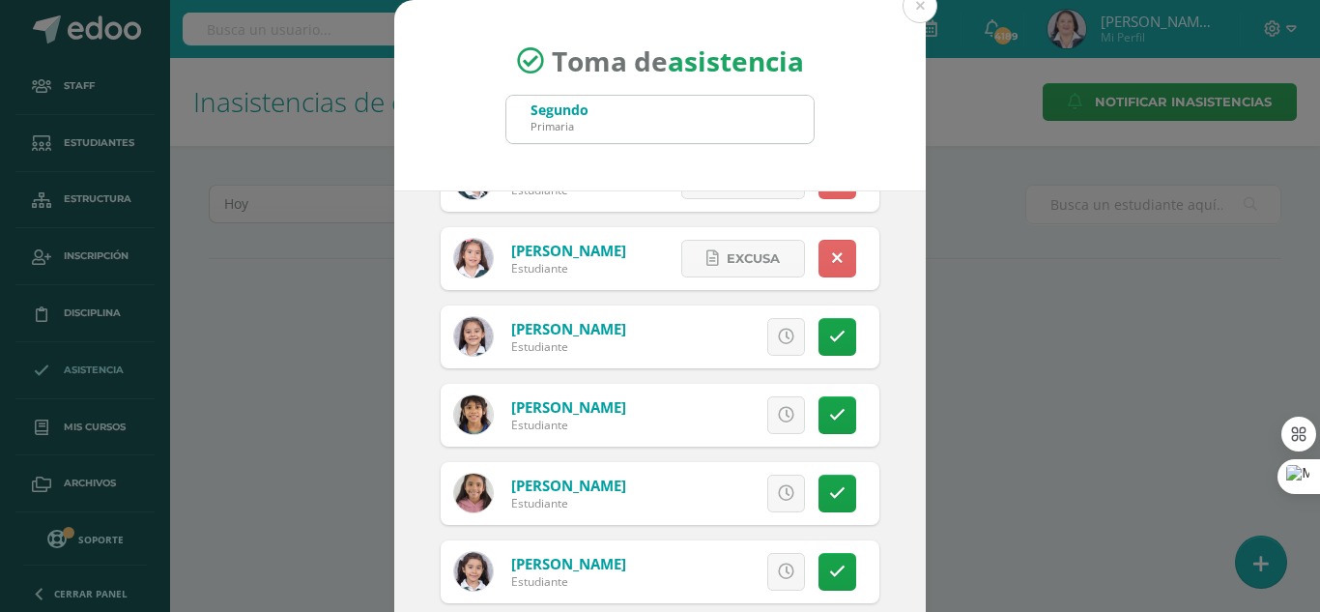
scroll to position [870, 0]
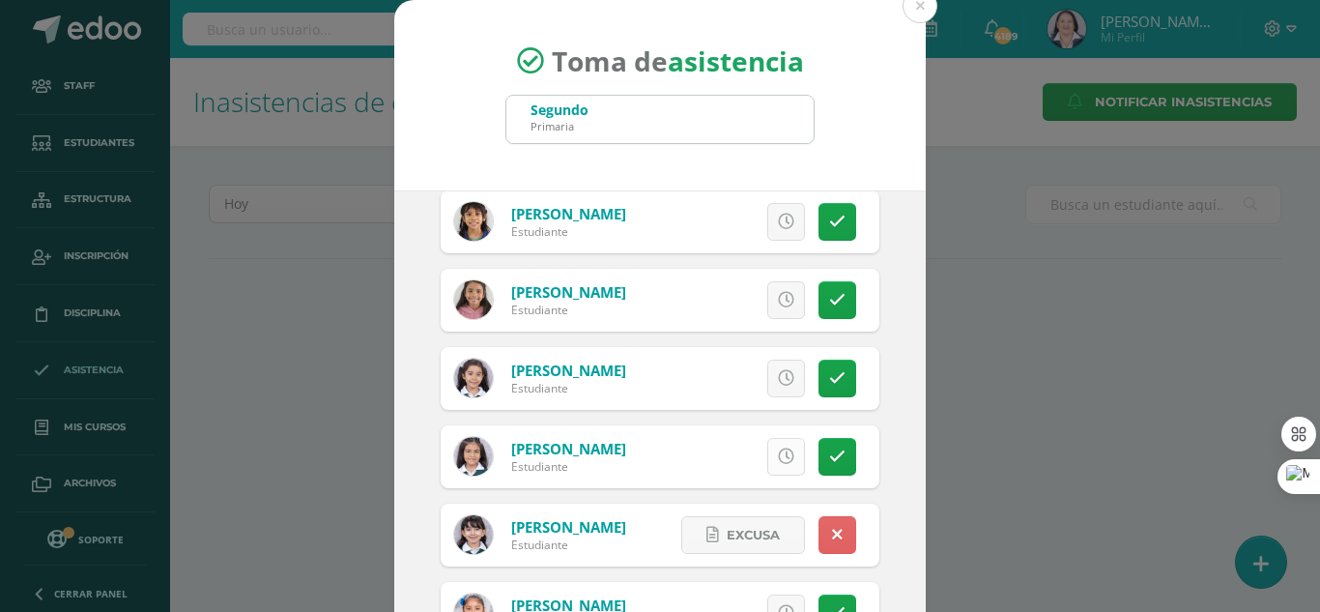
click at [778, 454] on icon at bounding box center [786, 456] width 16 height 16
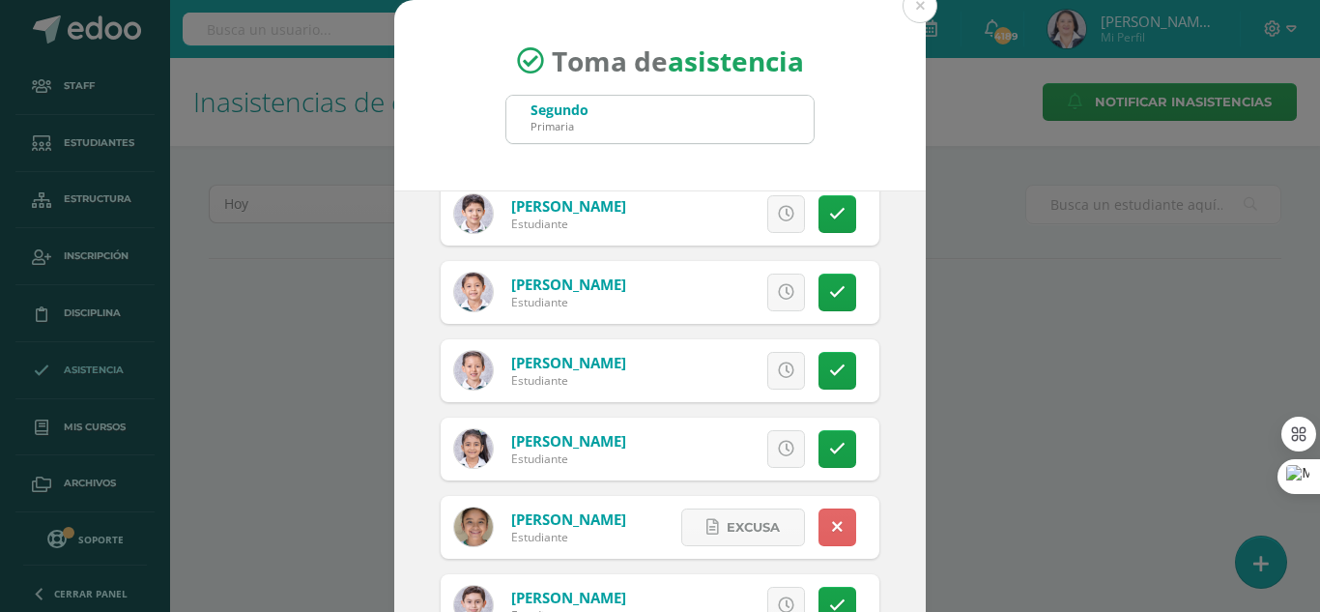
scroll to position [0, 0]
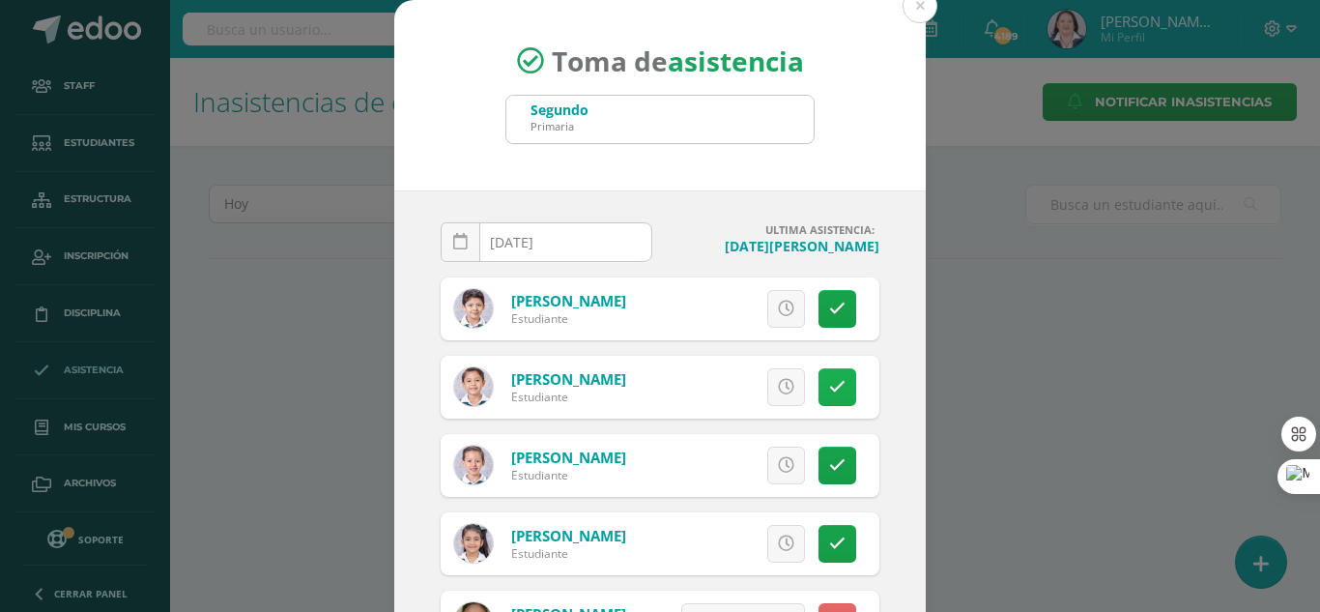
click at [829, 380] on icon at bounding box center [837, 387] width 16 height 16
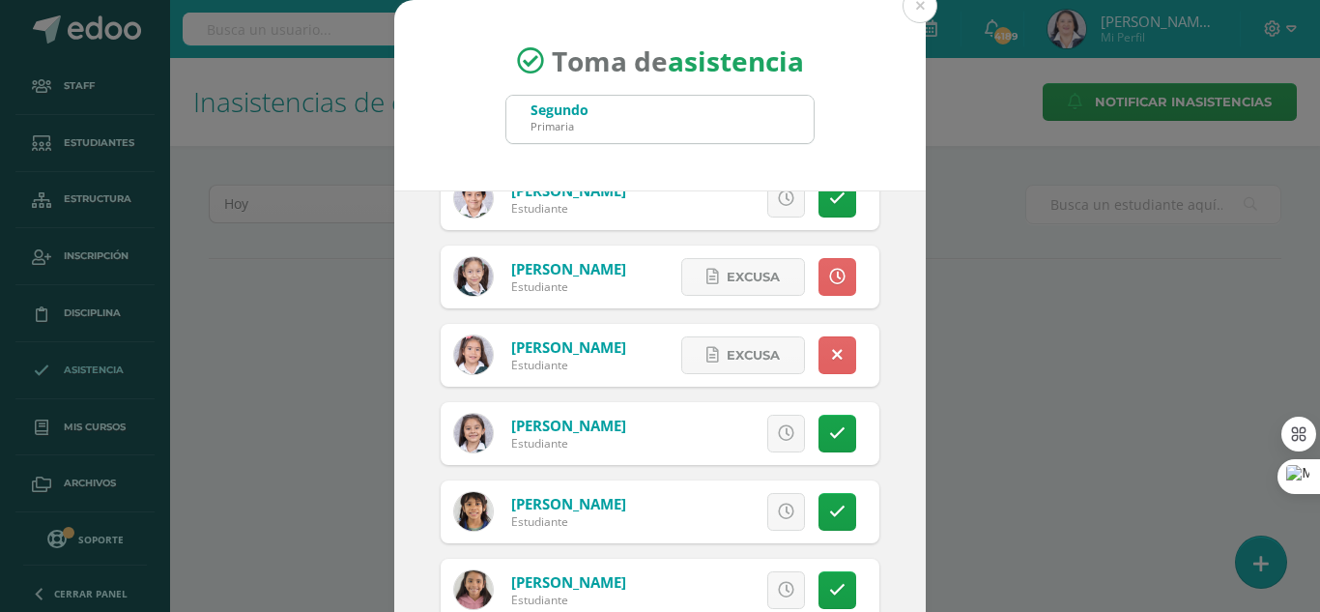
scroll to position [483, 0]
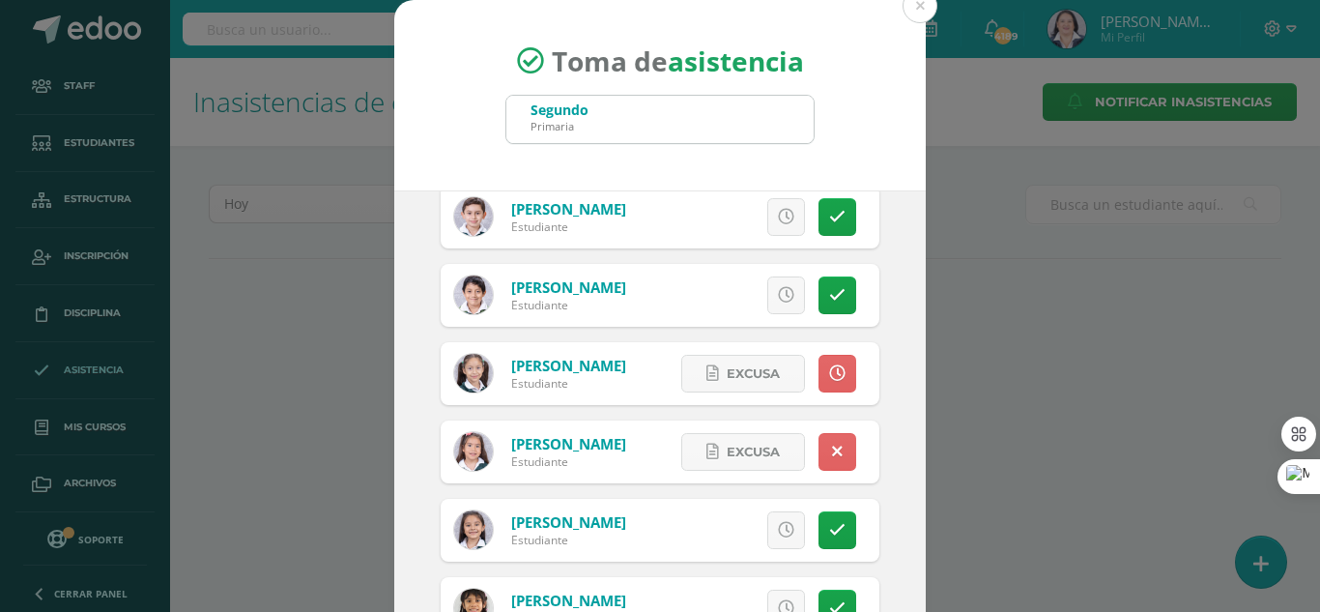
click at [767, 285] on link at bounding box center [786, 295] width 38 height 38
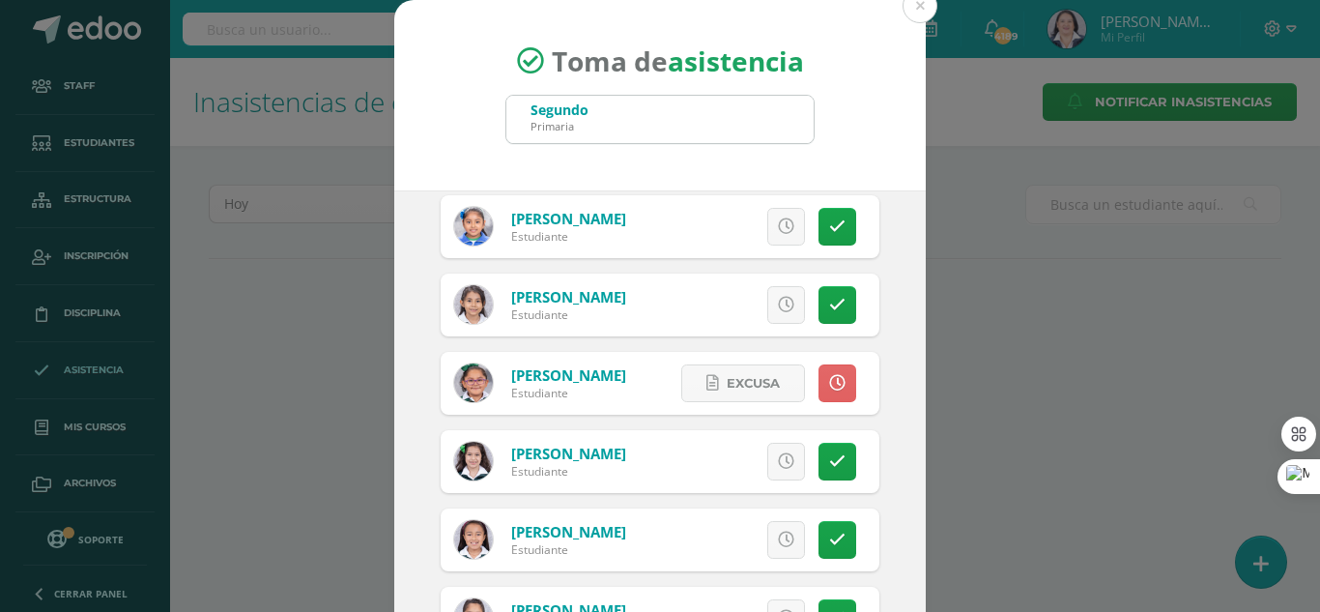
scroll to position [1449, 0]
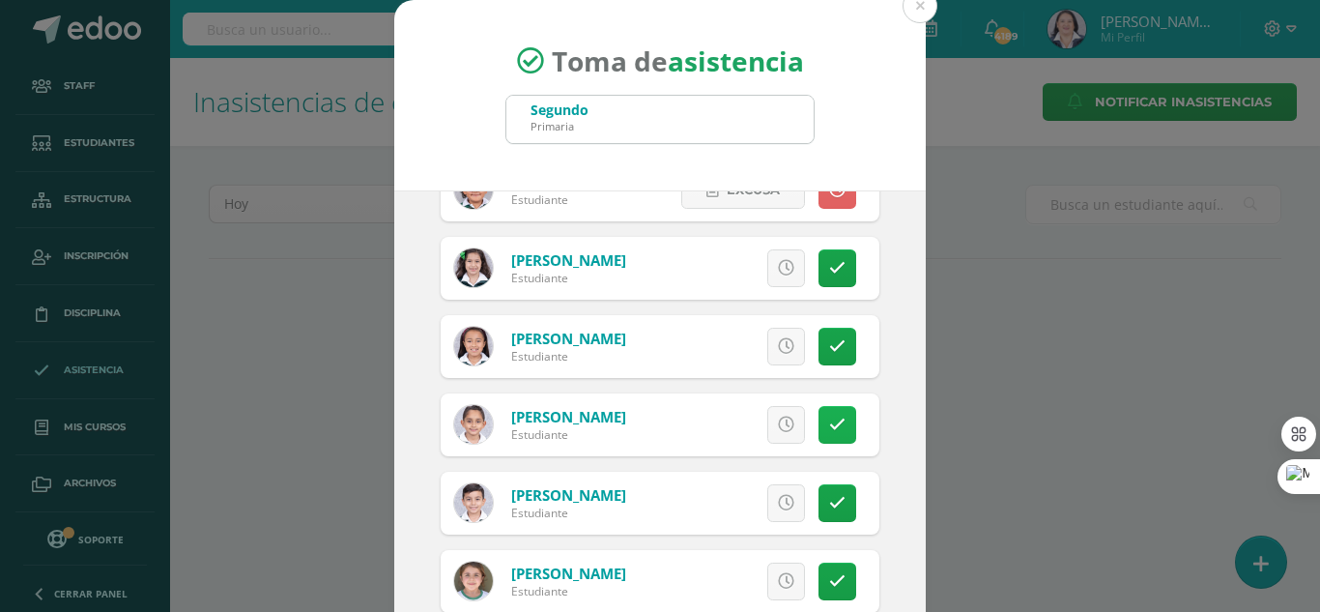
click at [829, 428] on icon at bounding box center [837, 424] width 16 height 16
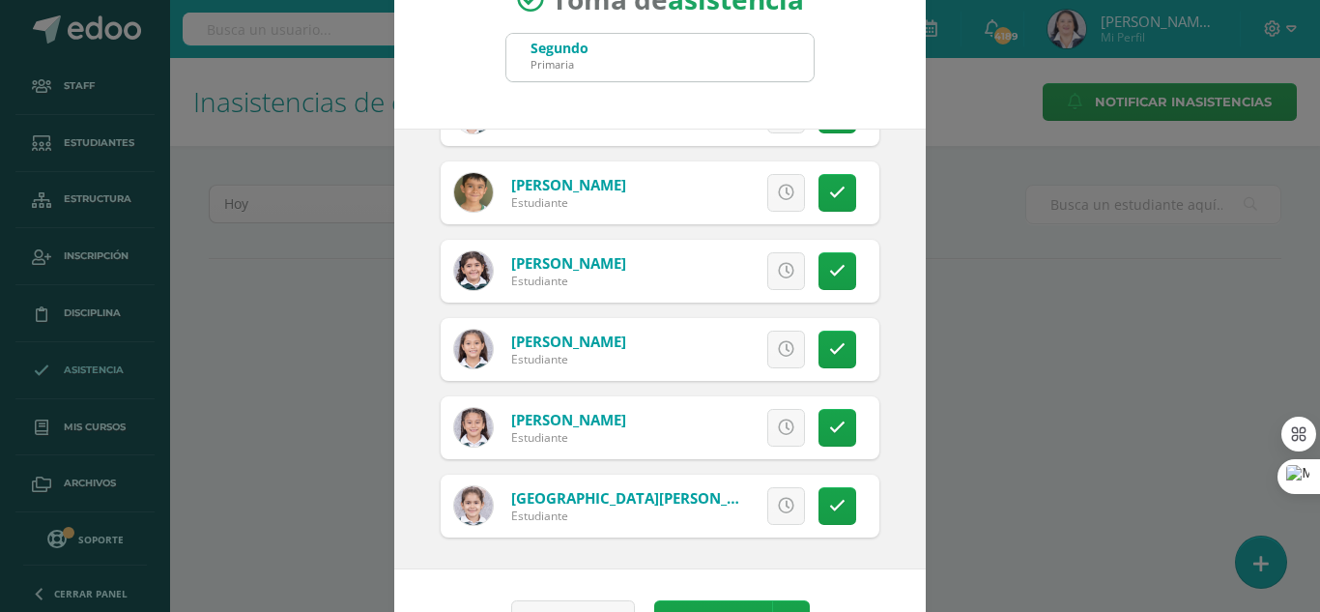
scroll to position [119, 0]
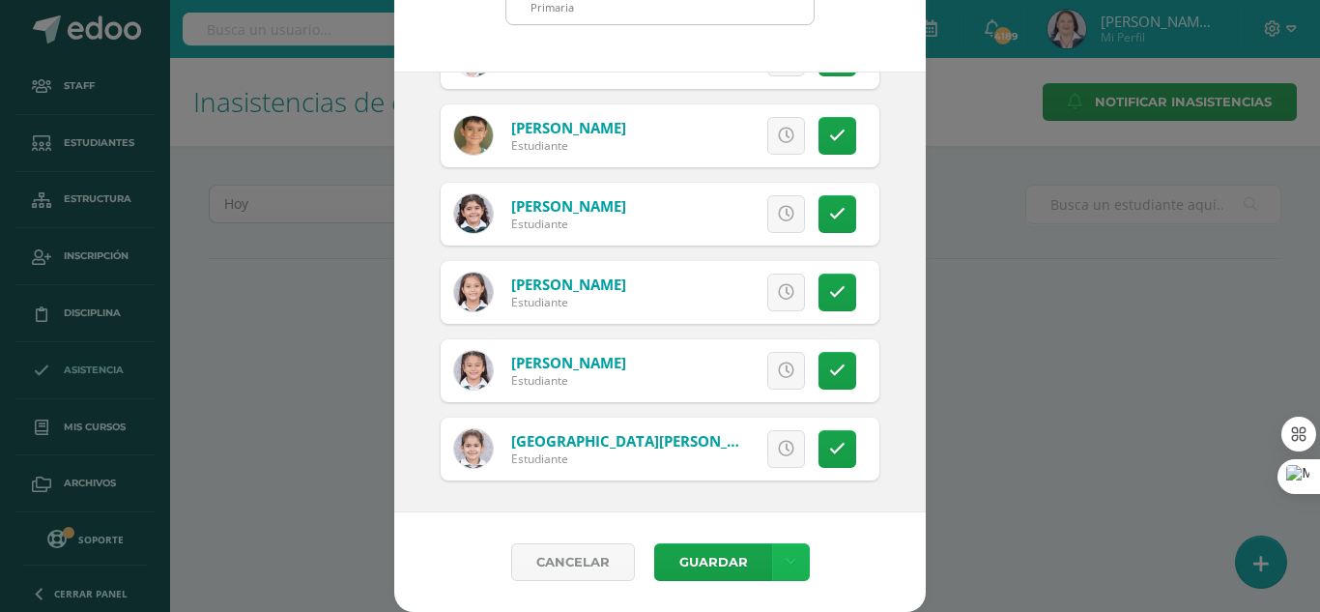
click at [786, 559] on icon at bounding box center [791, 562] width 11 height 16
click at [740, 481] on link "Guardar sin notificar inasistencias" at bounding box center [743, 489] width 213 height 46
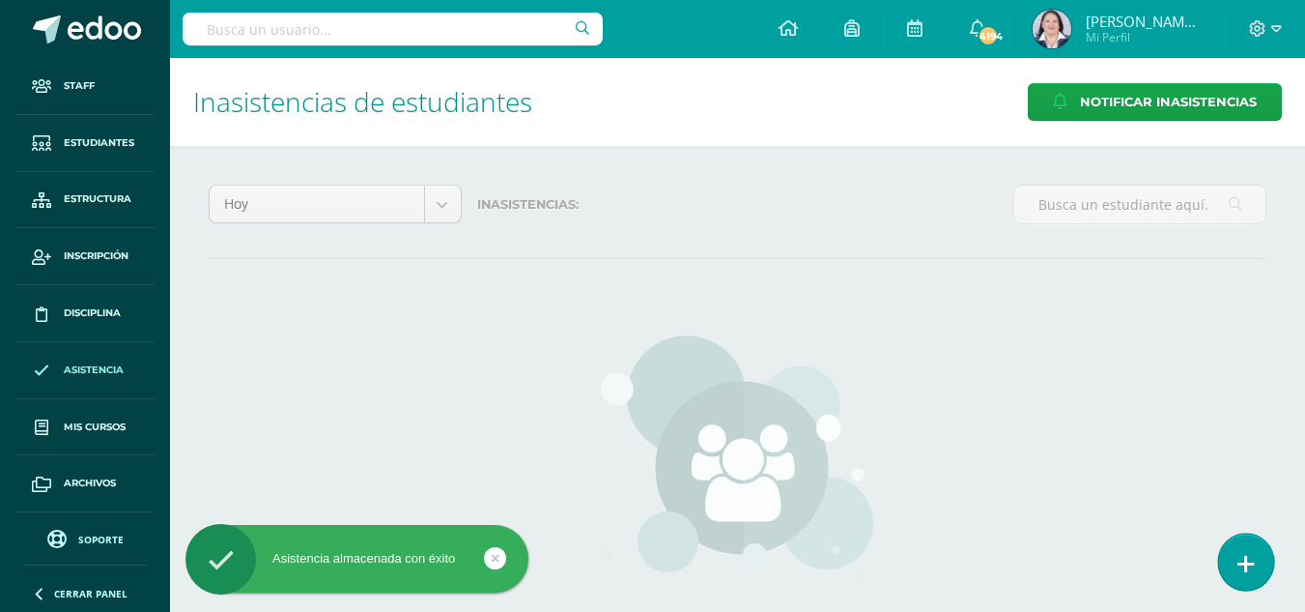
click at [1246, 564] on icon at bounding box center [1246, 564] width 17 height 22
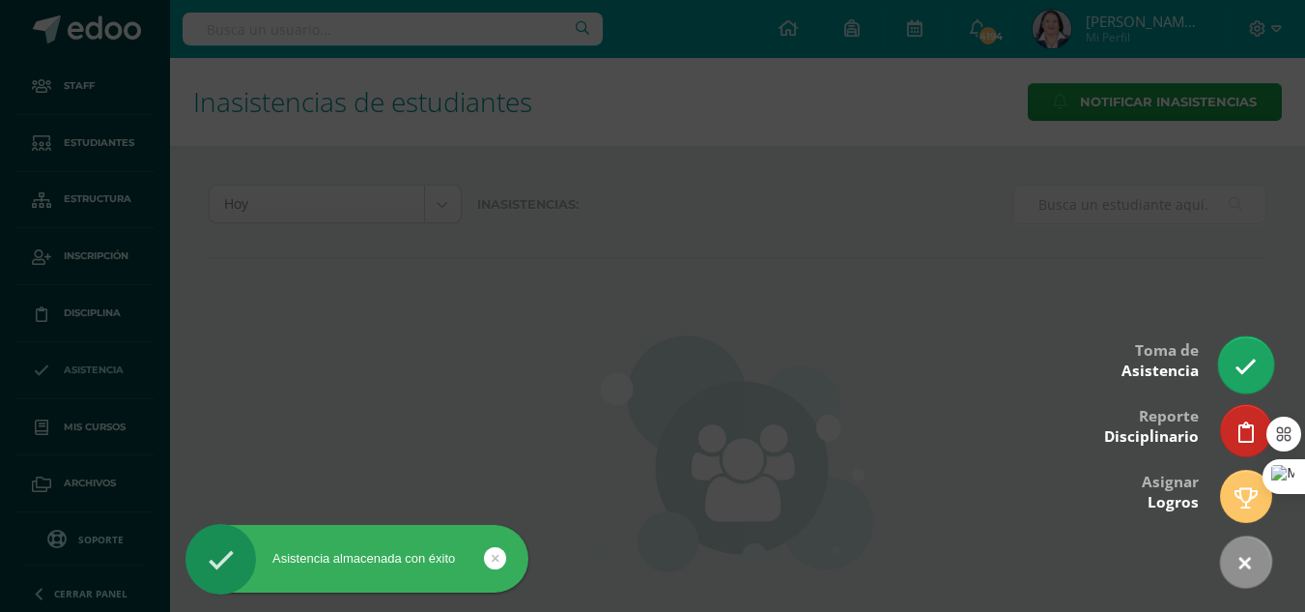
click at [1242, 359] on icon at bounding box center [1246, 367] width 22 height 22
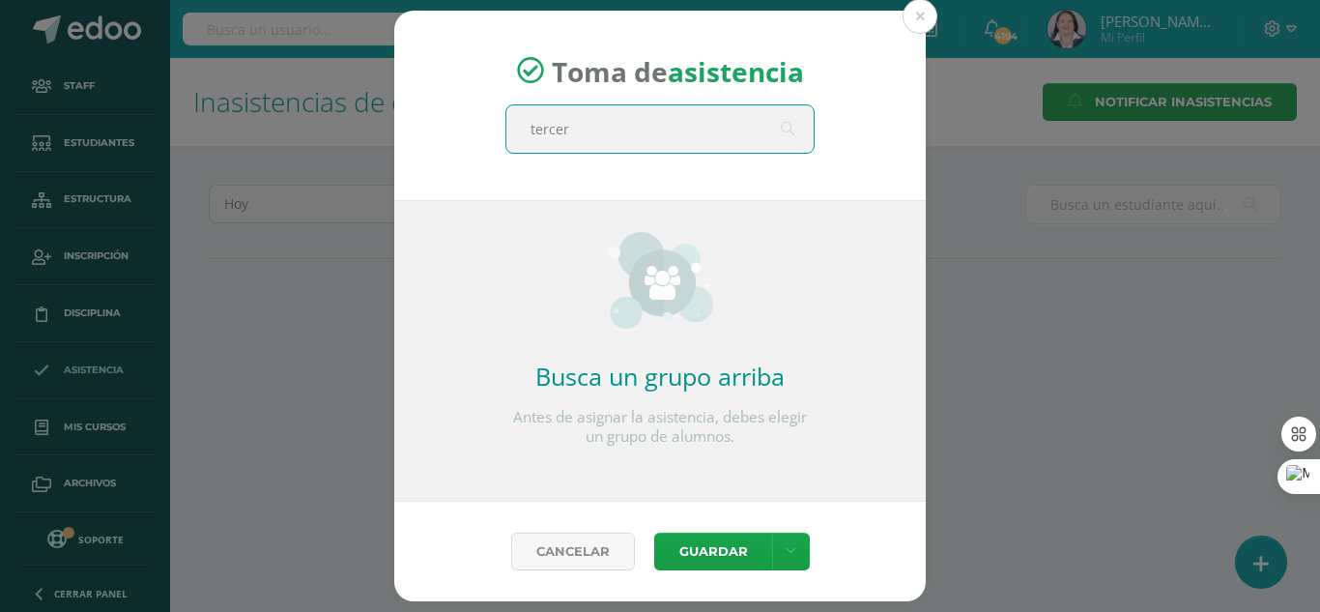
type input "tercero"
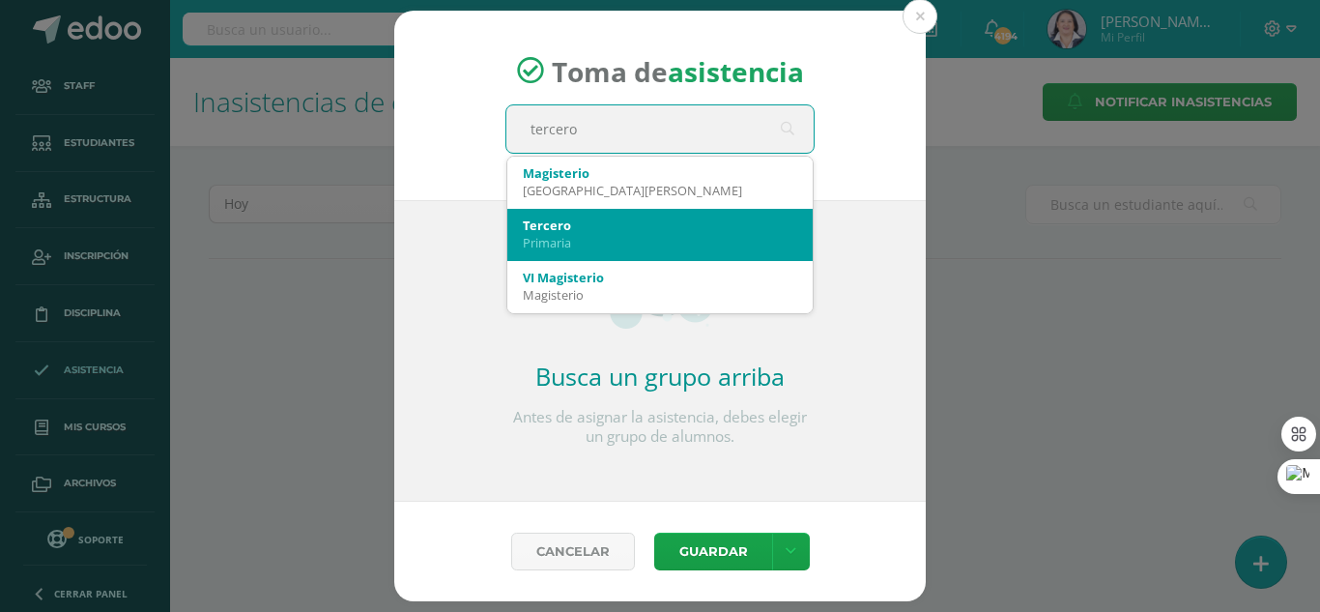
click at [691, 242] on div "Primaria" at bounding box center [660, 242] width 274 height 17
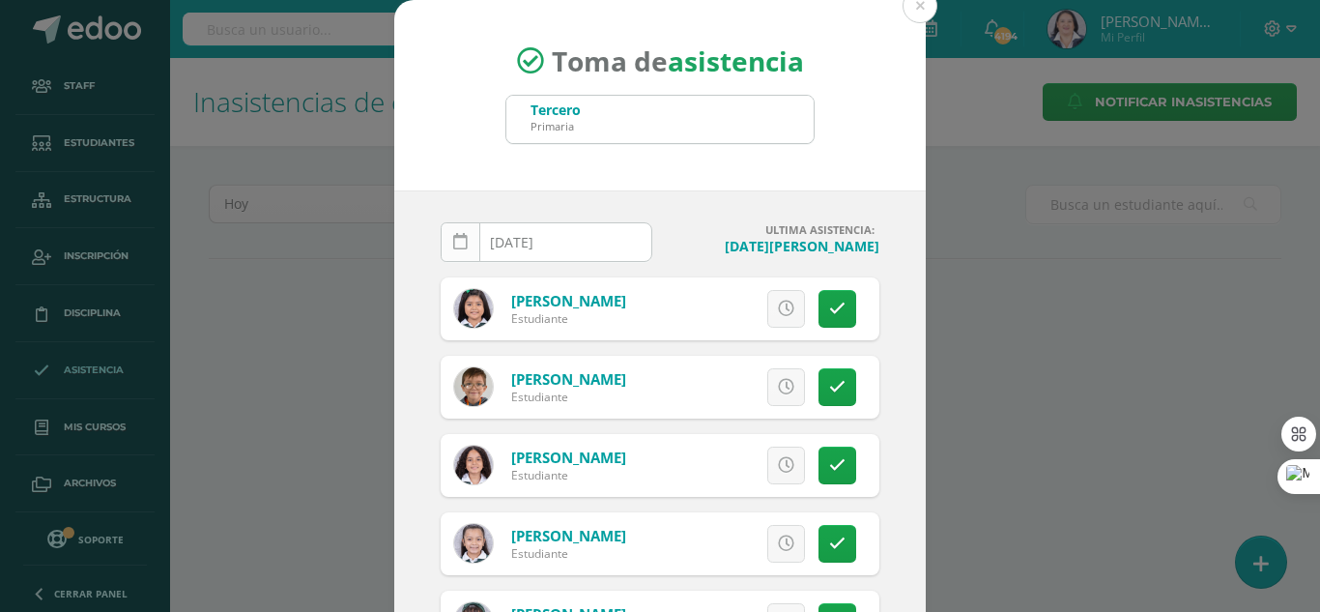
click at [456, 244] on icon at bounding box center [460, 242] width 14 height 16
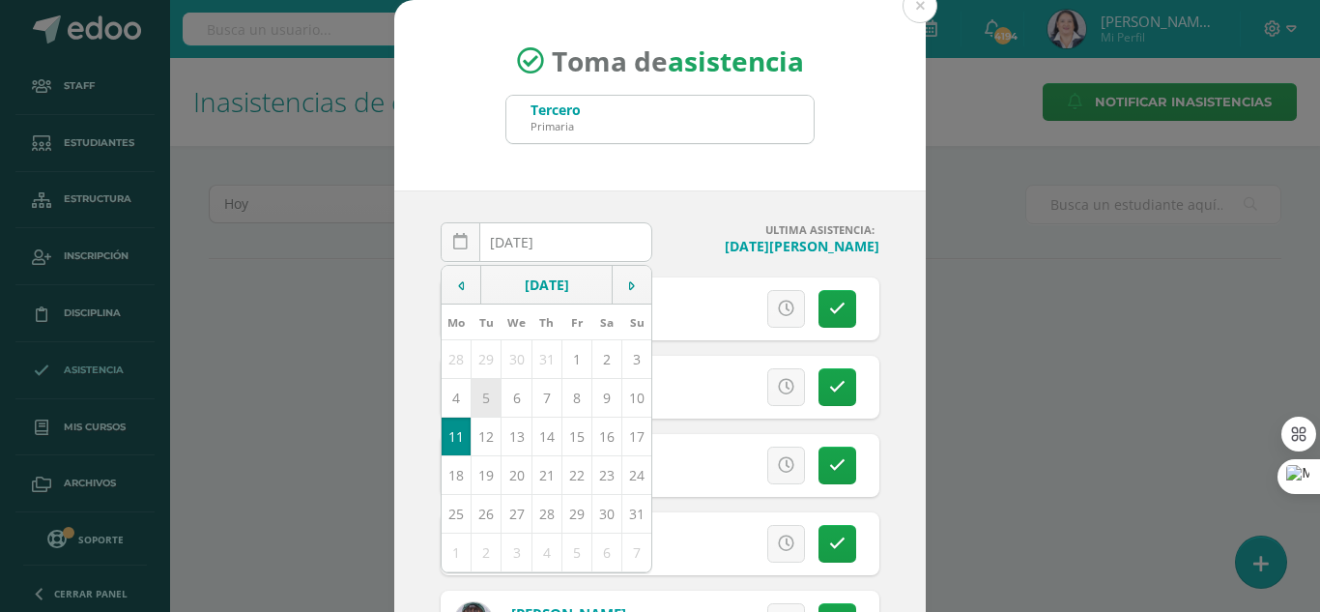
click at [473, 404] on td "5" at bounding box center [487, 397] width 30 height 39
type input "[DATE]"
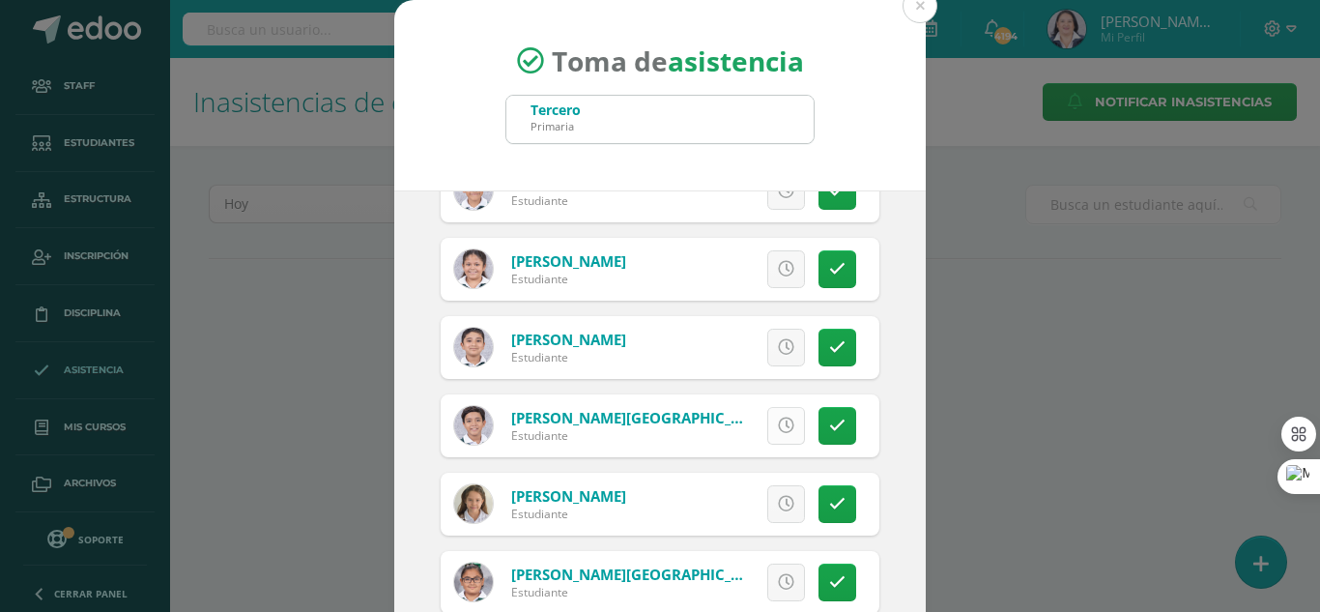
scroll to position [3189, 0]
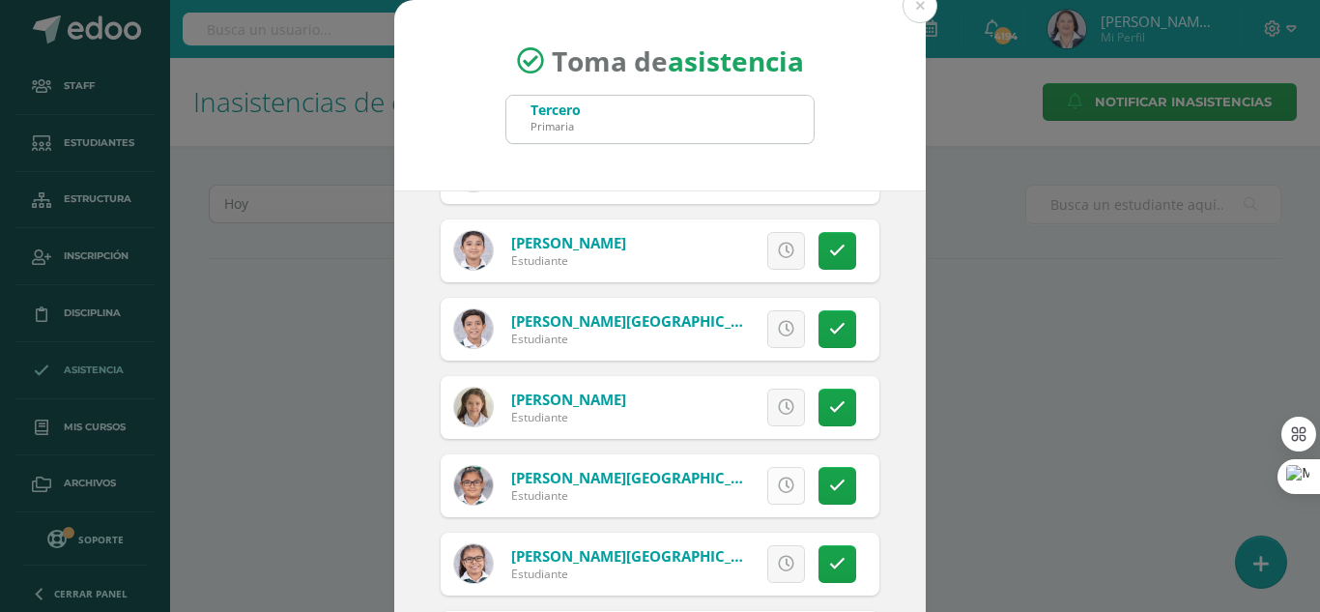
click at [767, 485] on link at bounding box center [786, 486] width 38 height 38
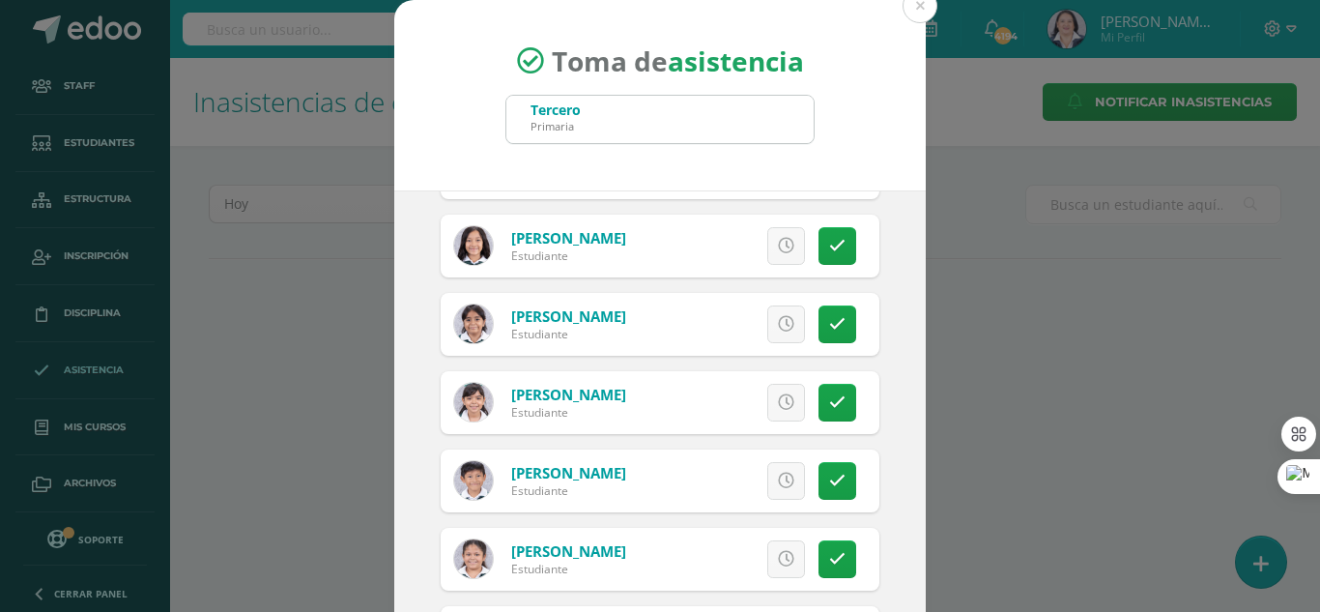
scroll to position [2706, 0]
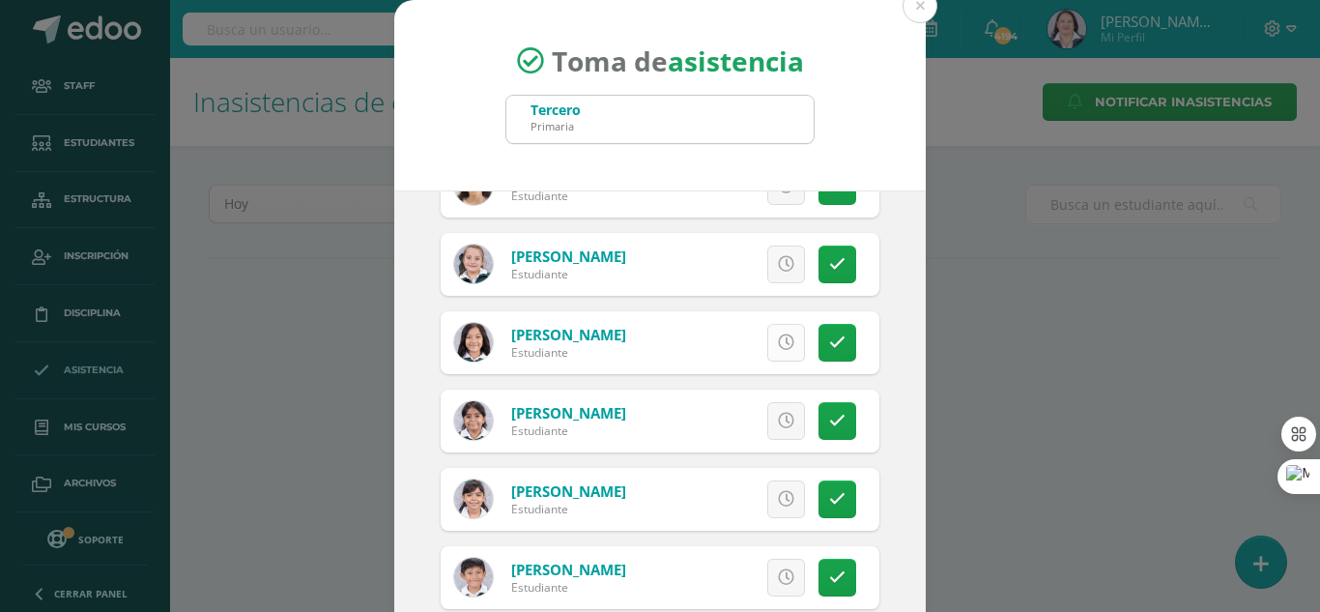
click at [778, 340] on icon at bounding box center [786, 342] width 16 height 16
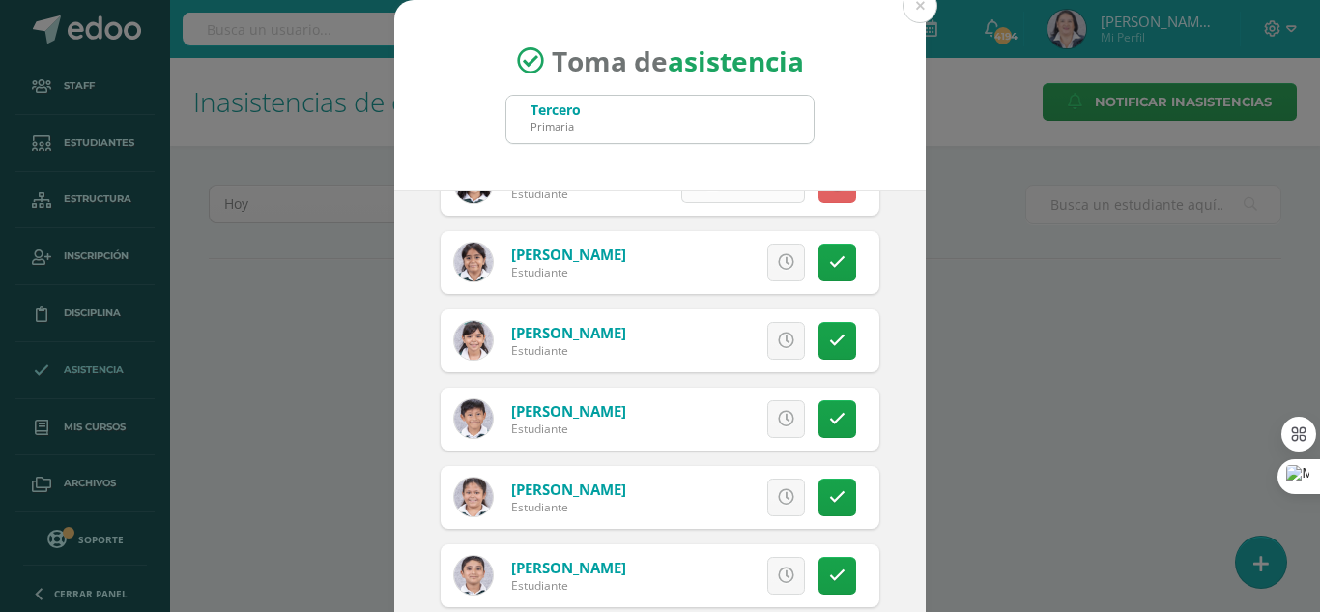
scroll to position [2899, 0]
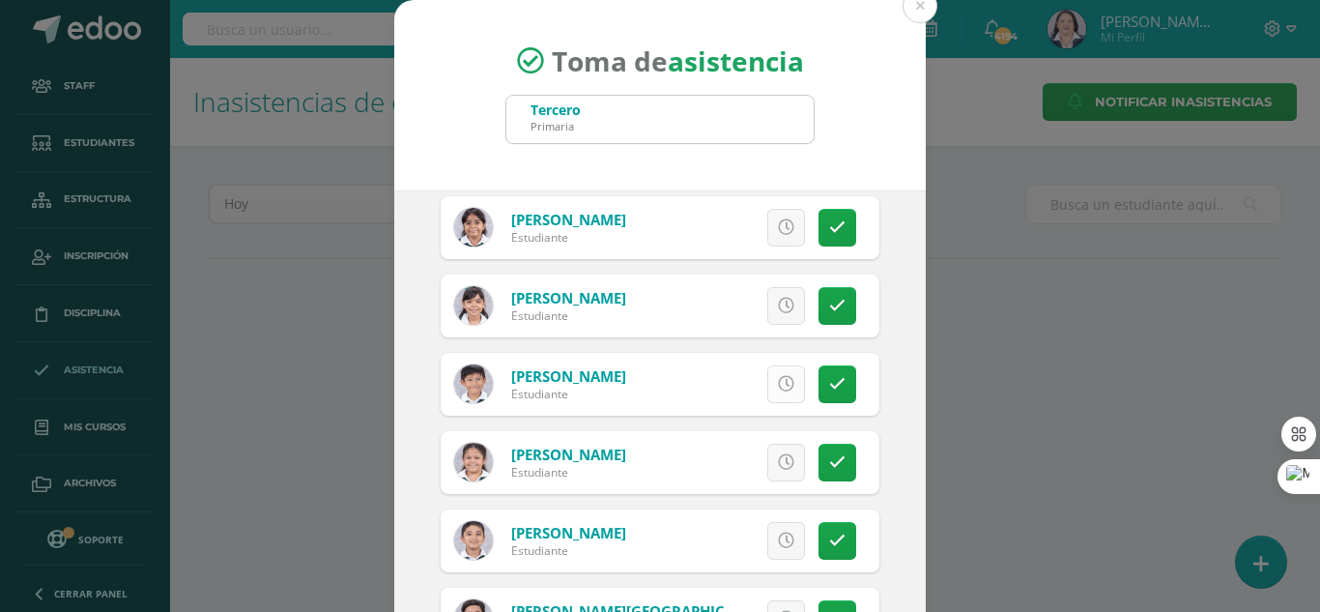
click at [778, 385] on icon at bounding box center [786, 384] width 16 height 16
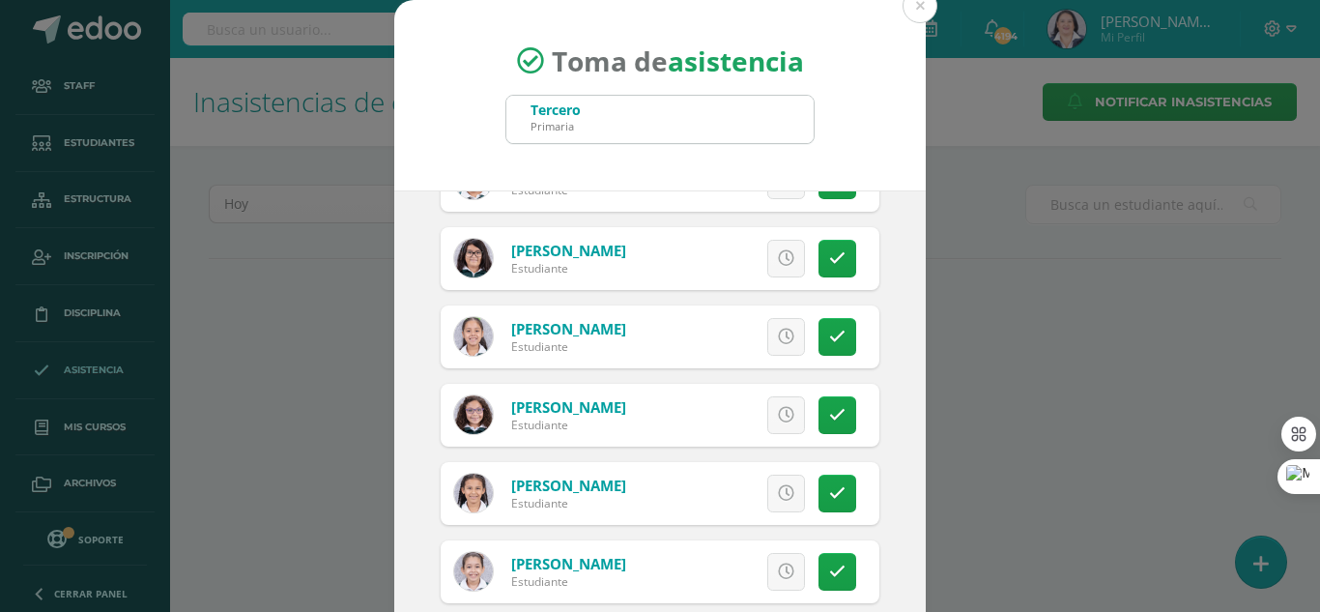
scroll to position [580, 0]
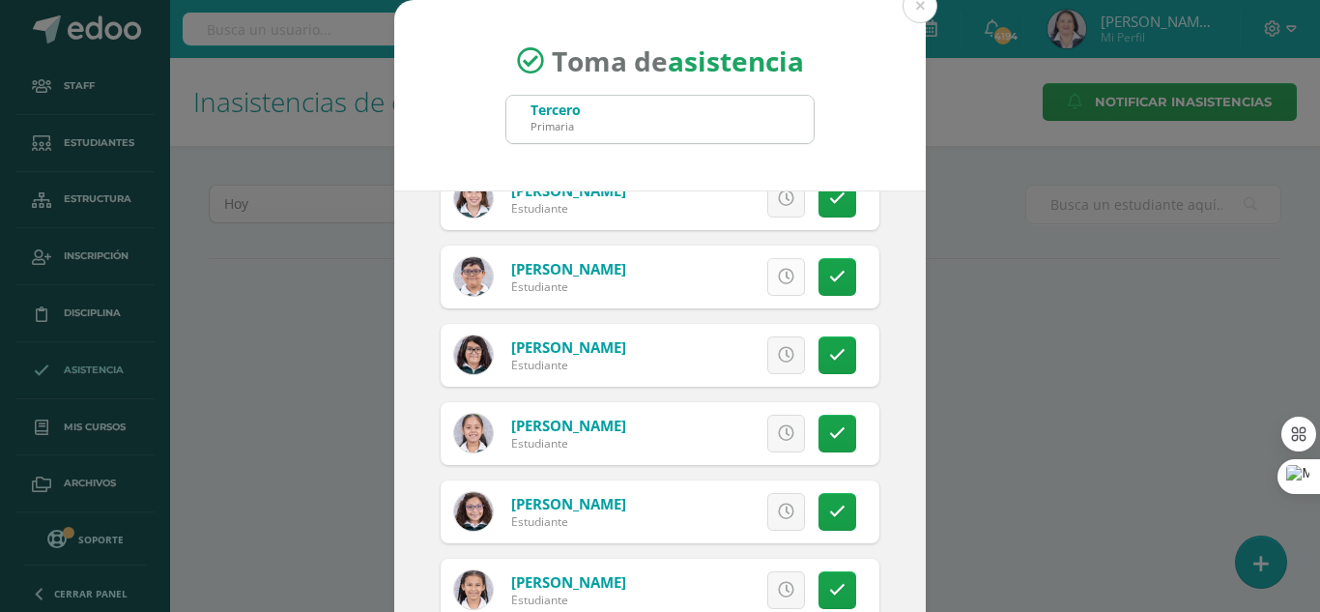
click at [778, 282] on icon at bounding box center [786, 277] width 16 height 16
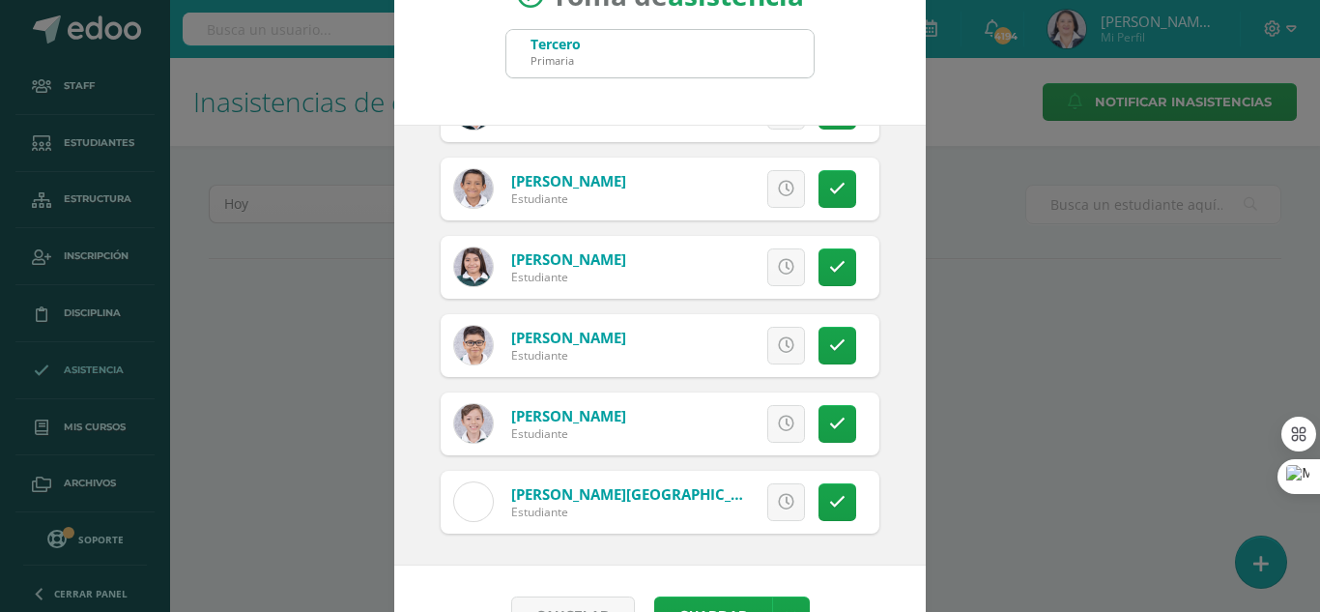
scroll to position [119, 0]
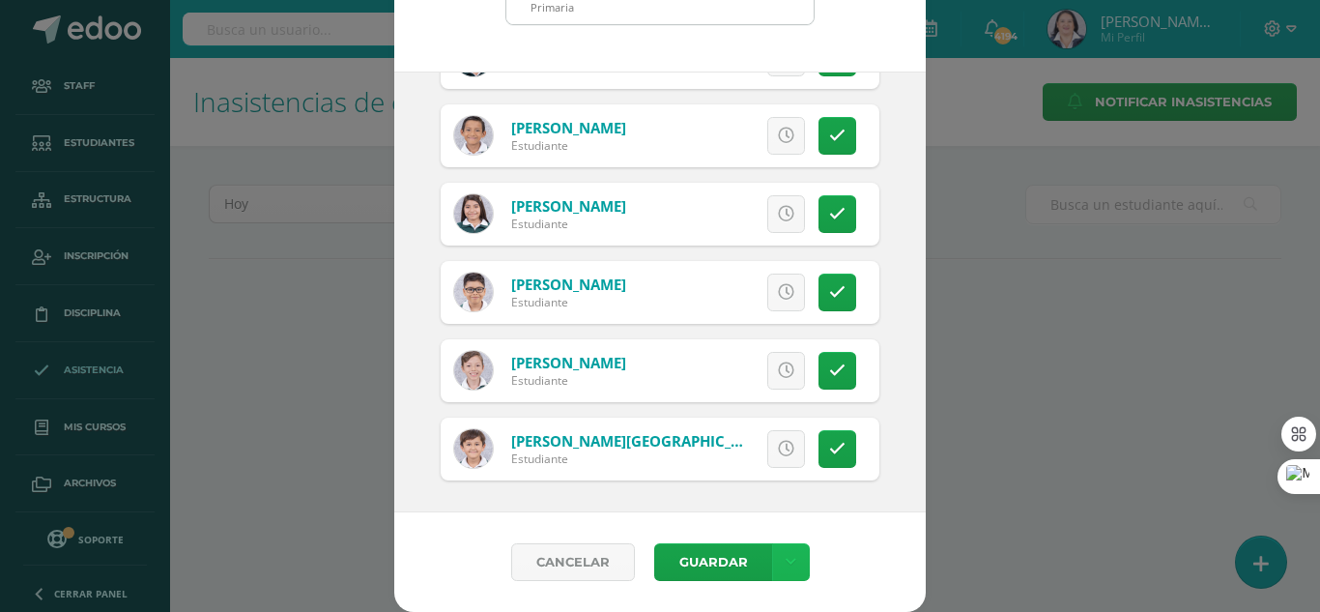
click at [788, 553] on link at bounding box center [791, 562] width 38 height 38
click at [774, 481] on link "Guardar sin notificar inasistencias" at bounding box center [743, 489] width 213 height 46
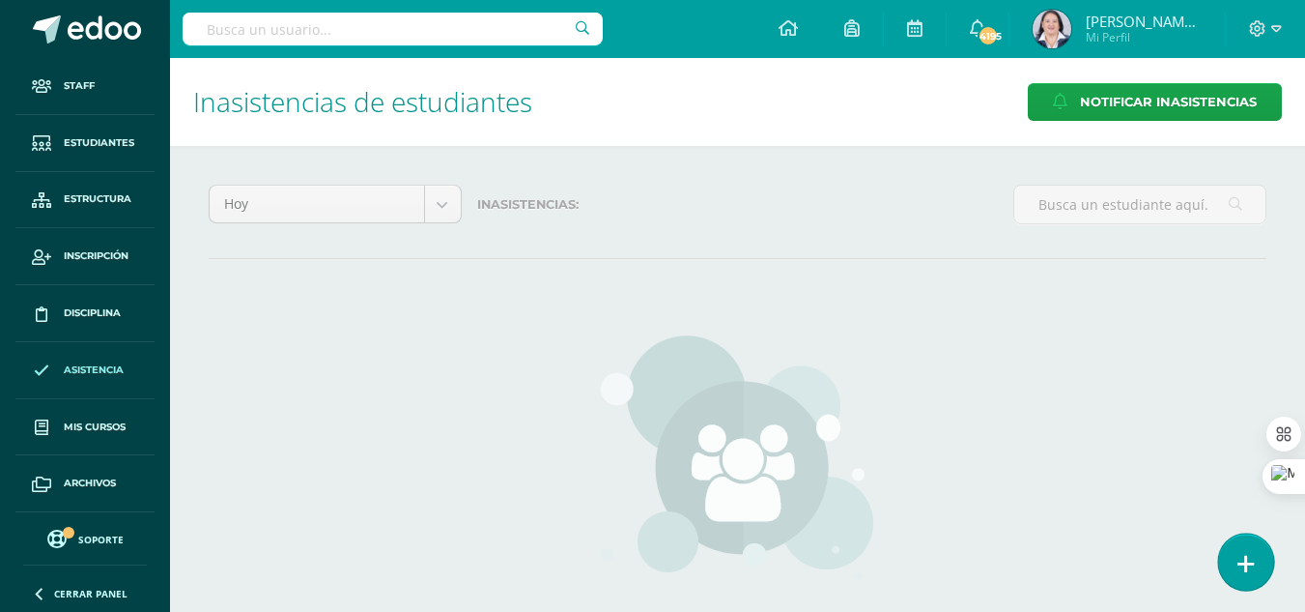
click at [1236, 553] on link at bounding box center [1246, 561] width 55 height 56
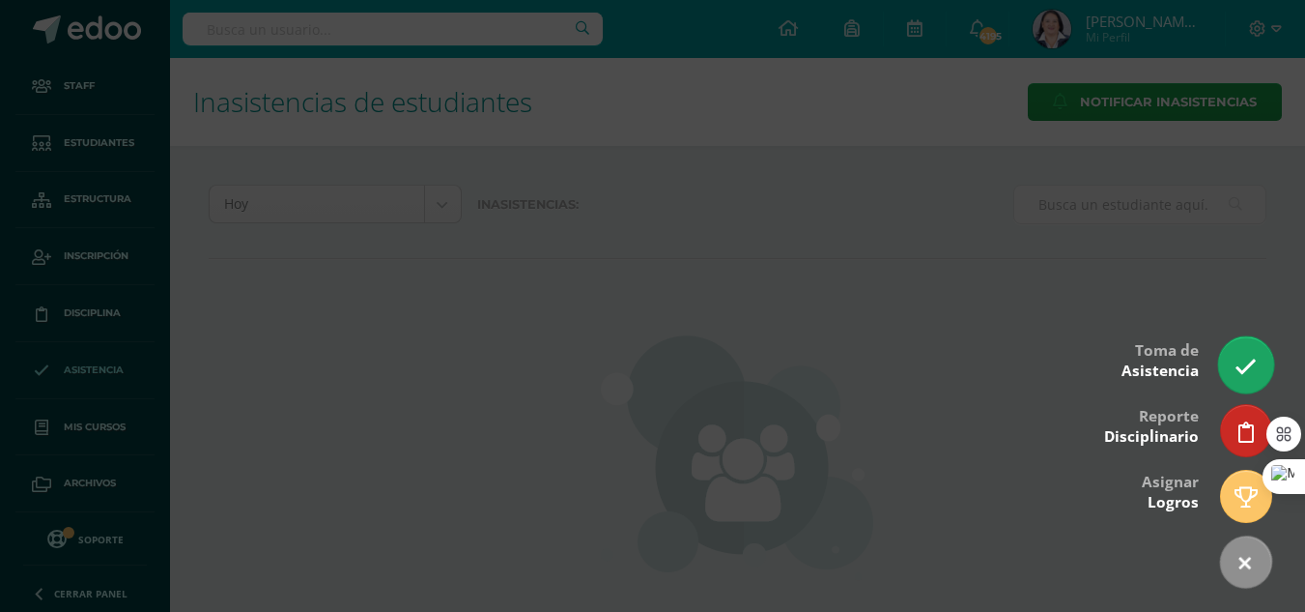
click at [1252, 358] on icon at bounding box center [1246, 367] width 22 height 22
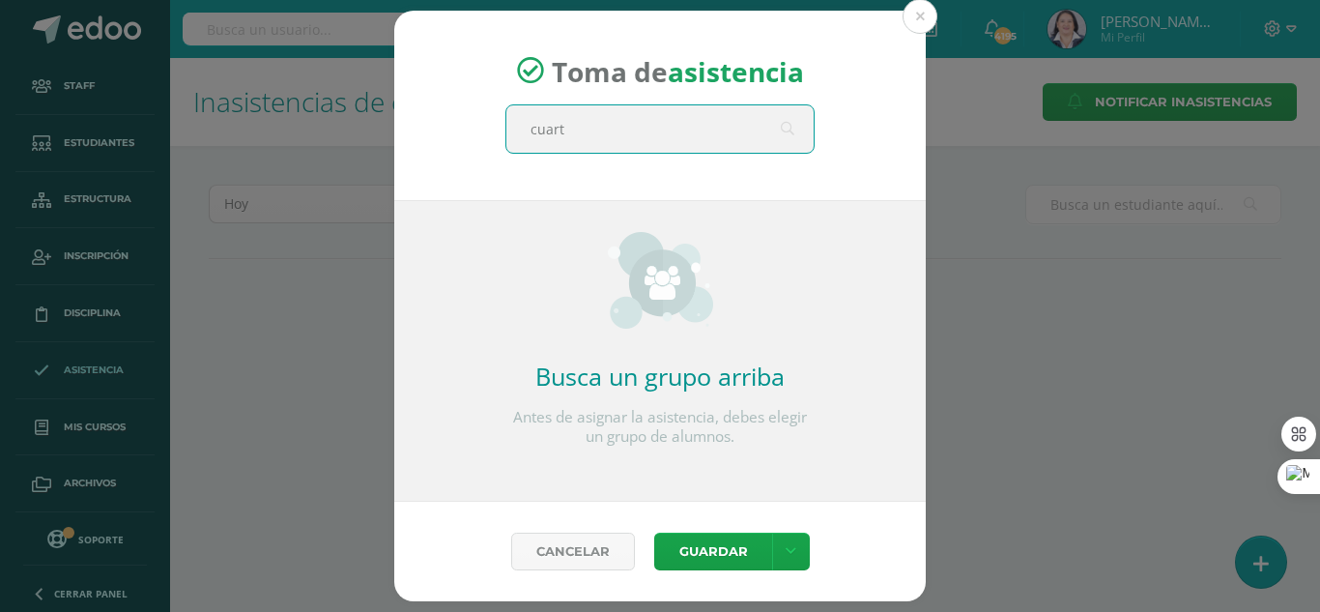
type input "cuarto"
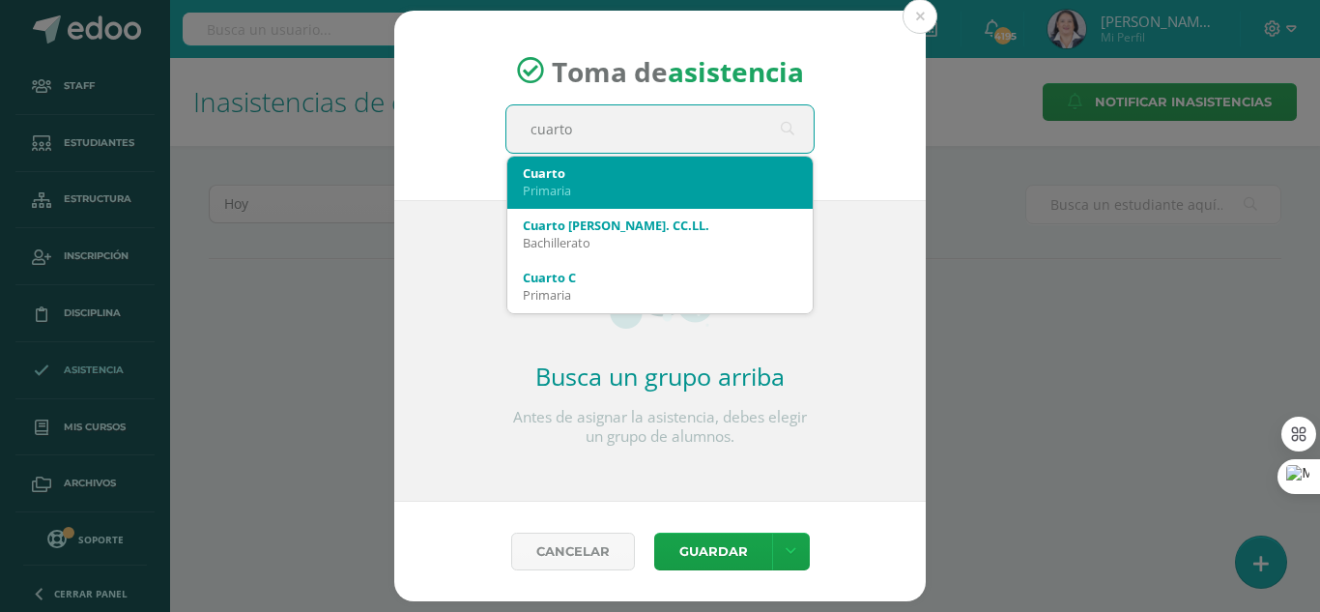
click at [633, 195] on div "Primaria" at bounding box center [660, 190] width 274 height 17
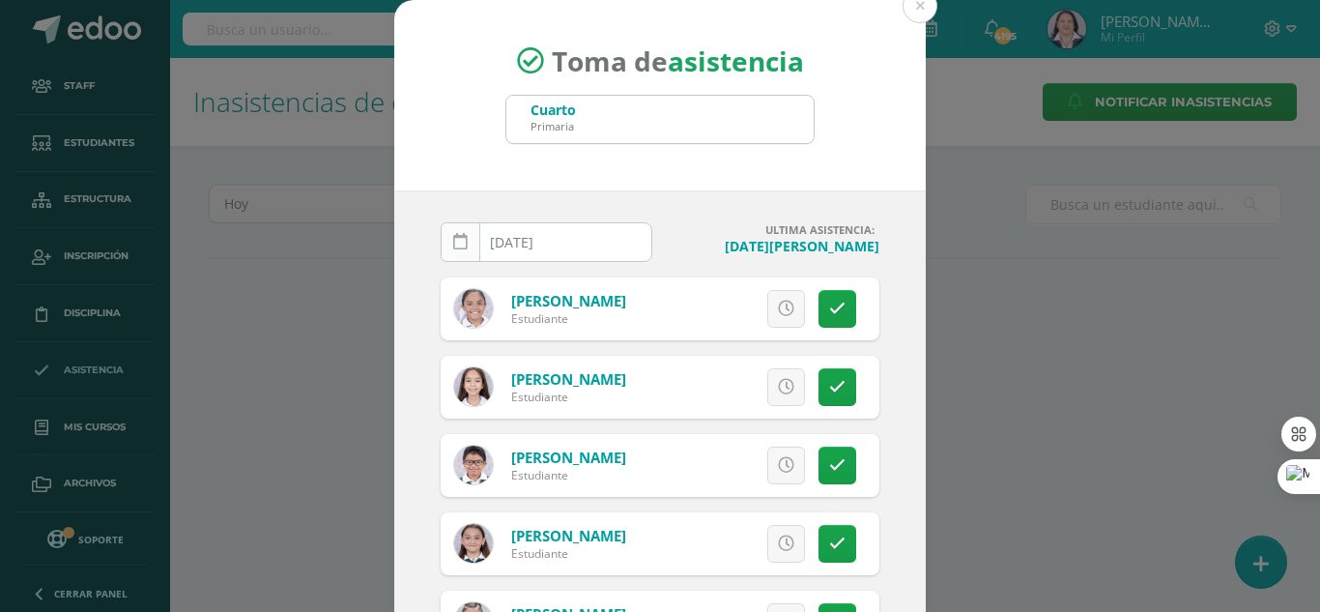
click at [453, 240] on icon at bounding box center [460, 242] width 14 height 16
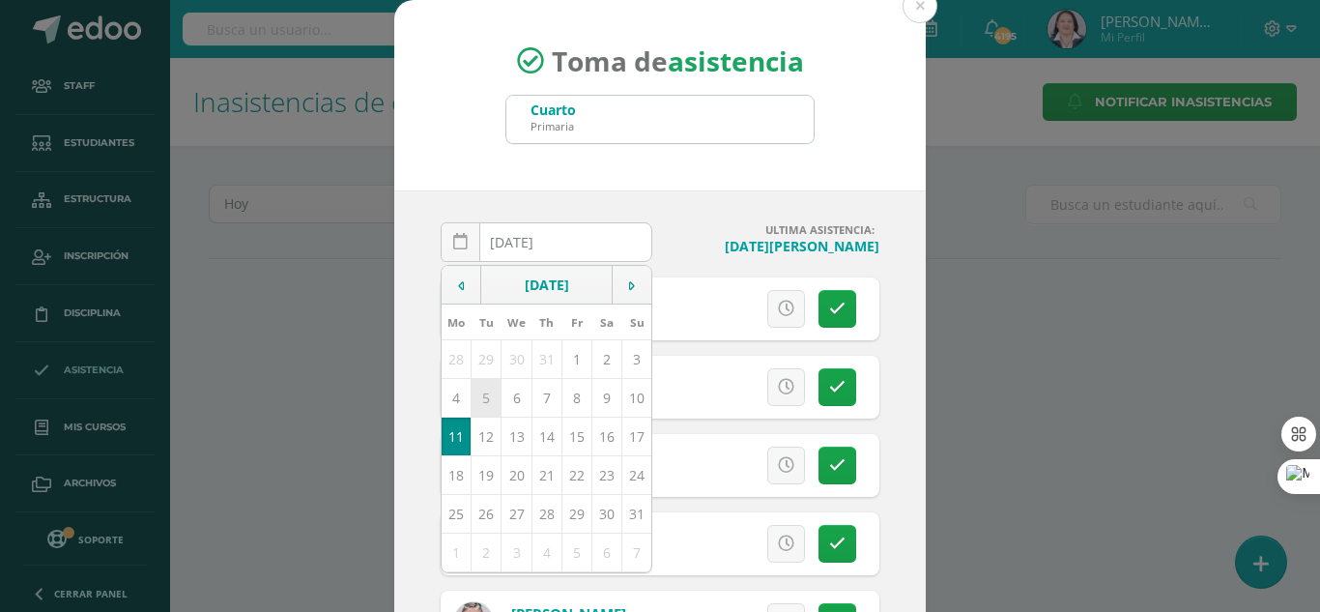
click at [478, 396] on td "5" at bounding box center [487, 397] width 30 height 39
type input "[DATE]"
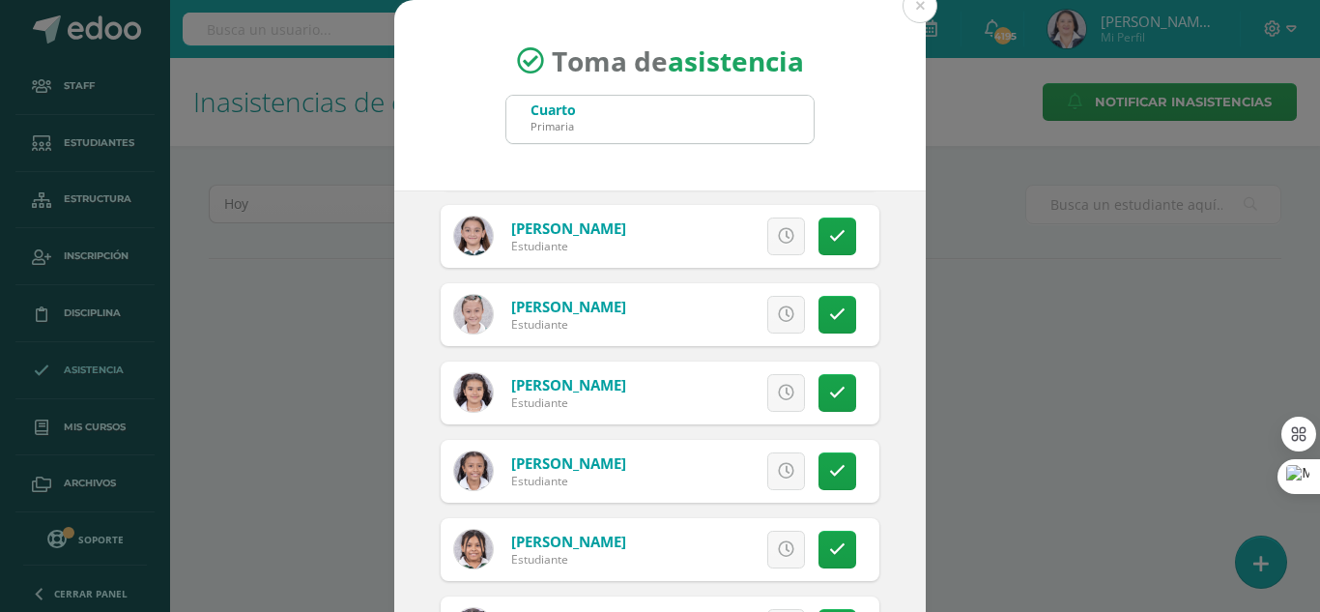
scroll to position [290, 0]
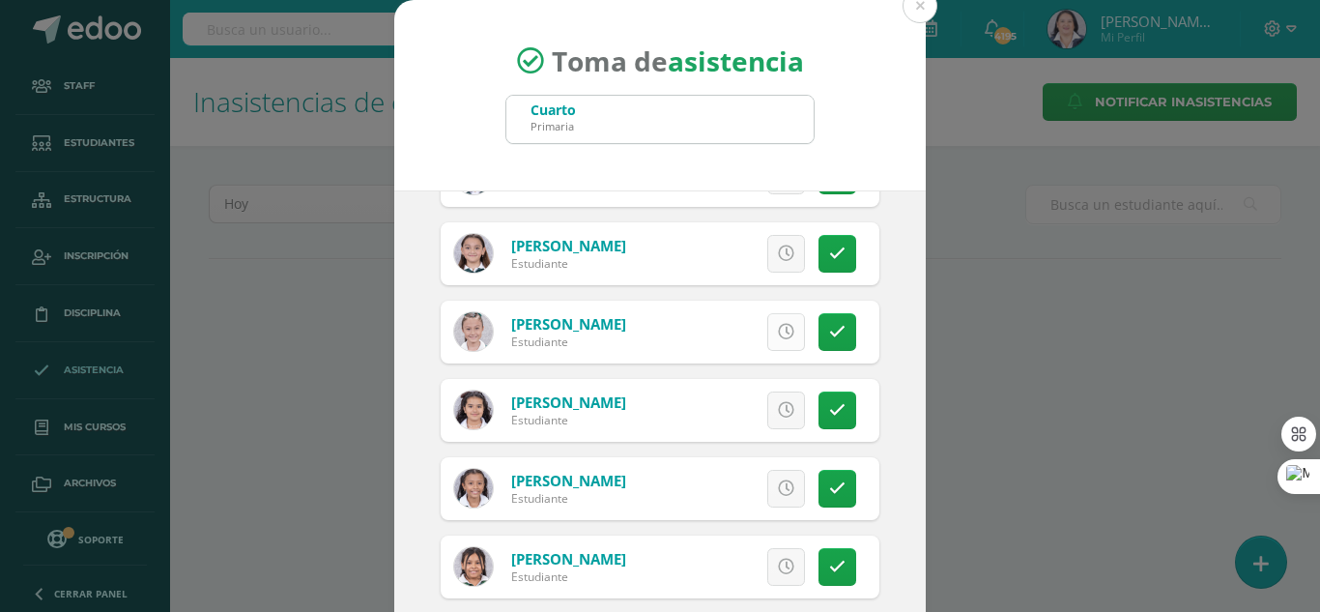
click at [778, 329] on icon at bounding box center [786, 332] width 16 height 16
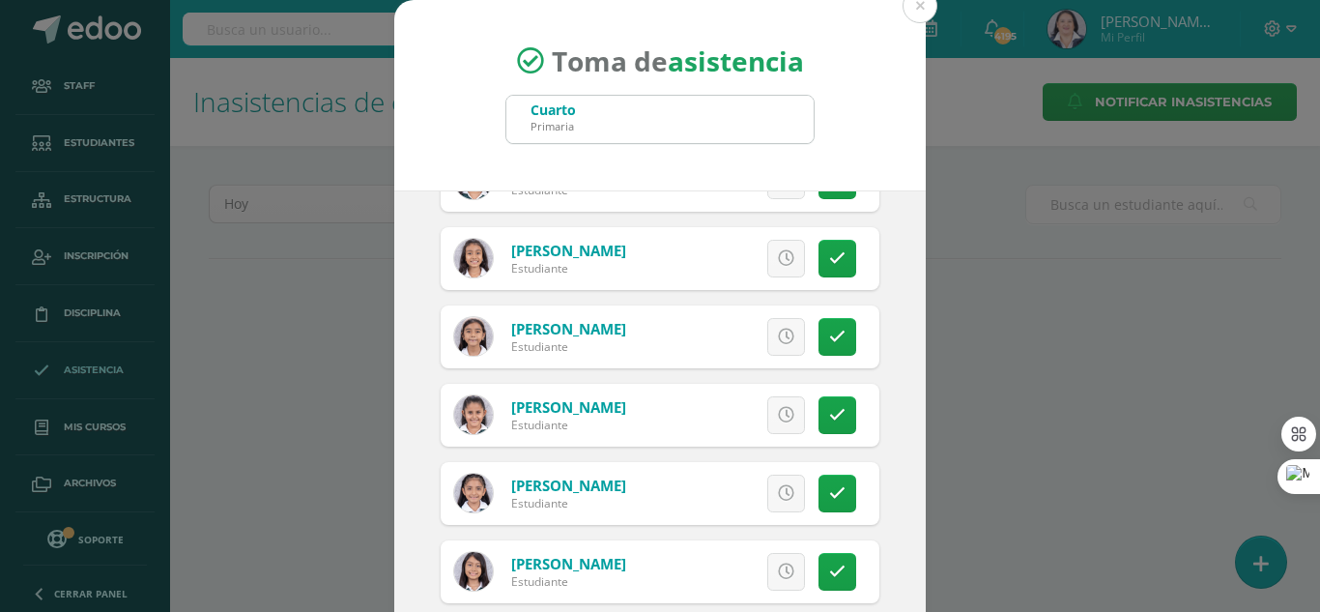
scroll to position [3028, 0]
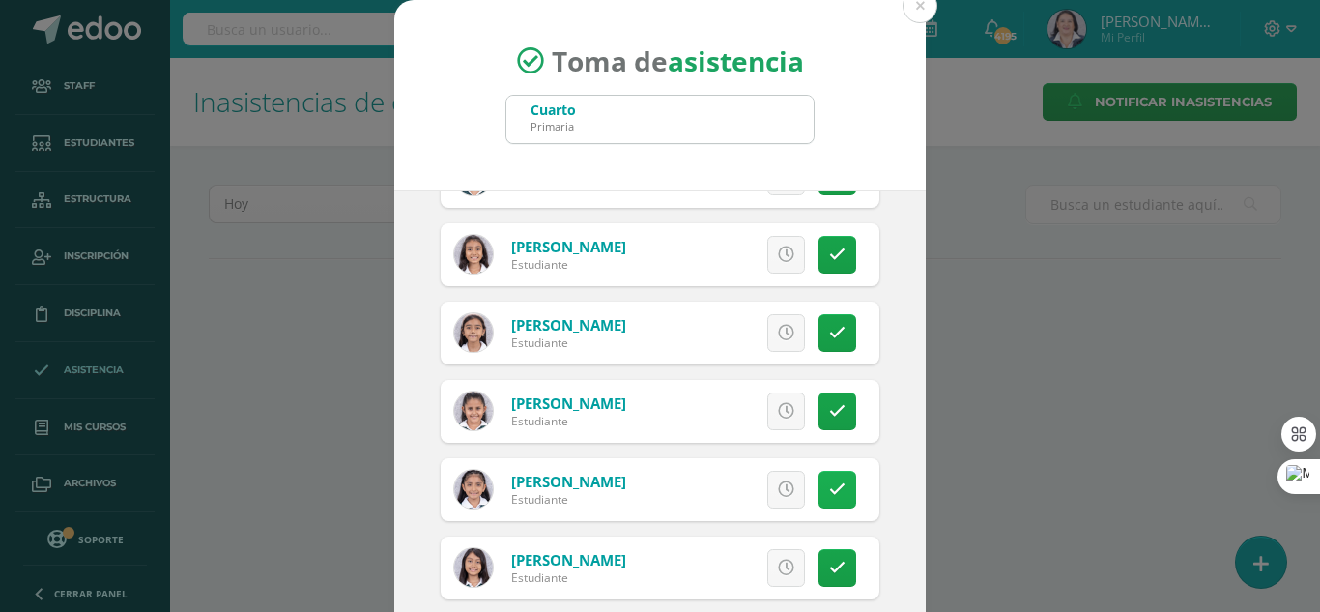
click at [829, 497] on icon at bounding box center [837, 489] width 16 height 16
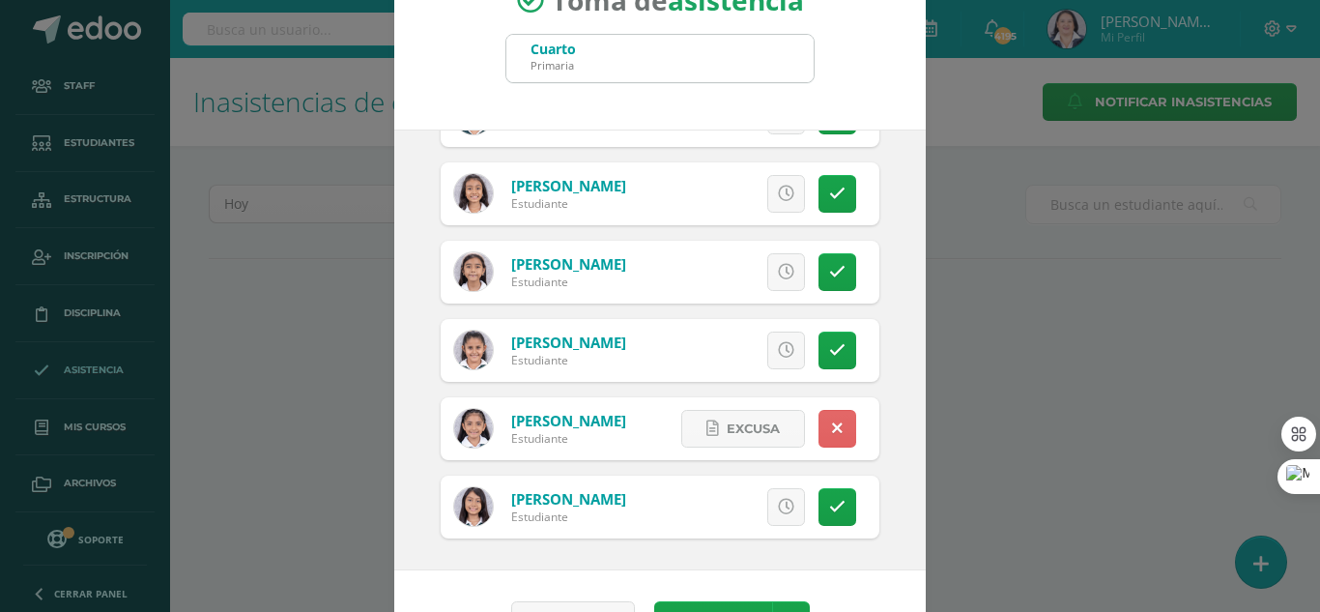
scroll to position [119, 0]
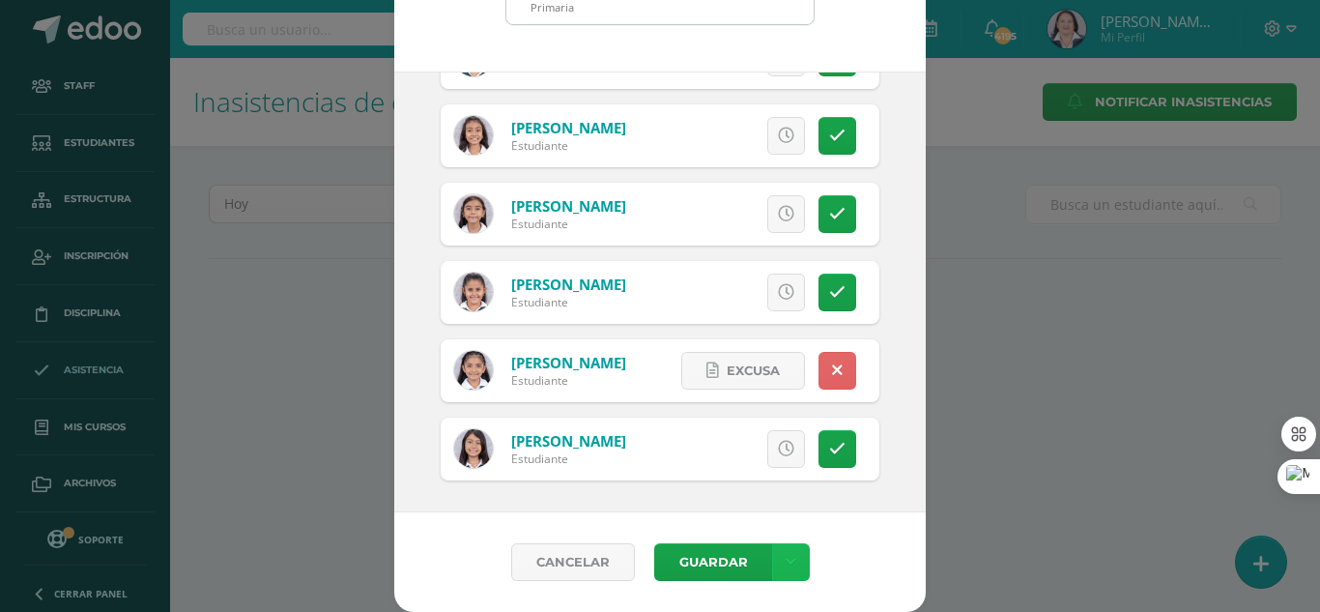
click at [772, 566] on link at bounding box center [791, 562] width 38 height 38
click at [769, 476] on link "Guardar sin notificar inasistencias" at bounding box center [743, 489] width 213 height 46
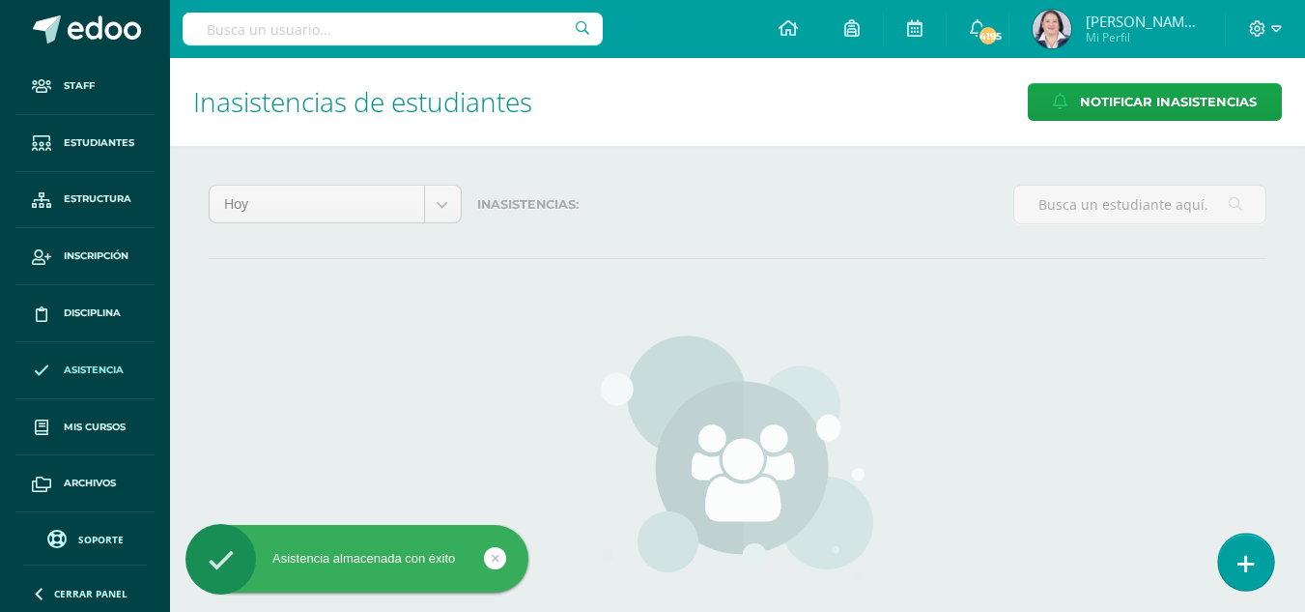
click at [1260, 560] on link at bounding box center [1246, 561] width 55 height 56
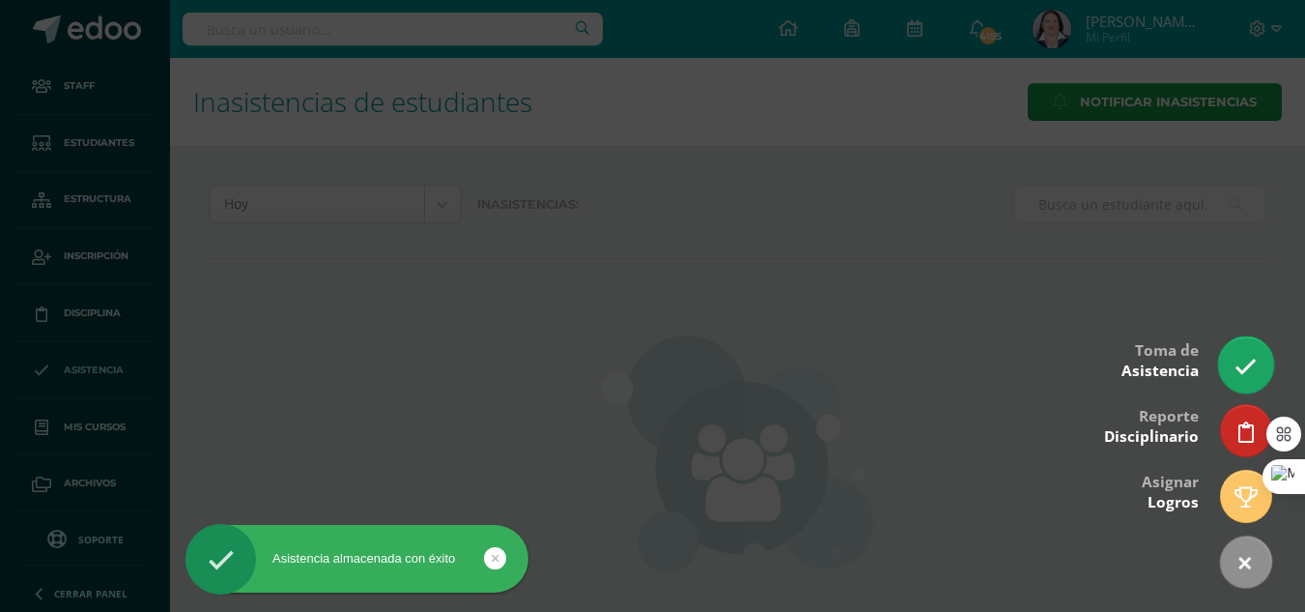
click at [1251, 366] on icon at bounding box center [1246, 367] width 22 height 22
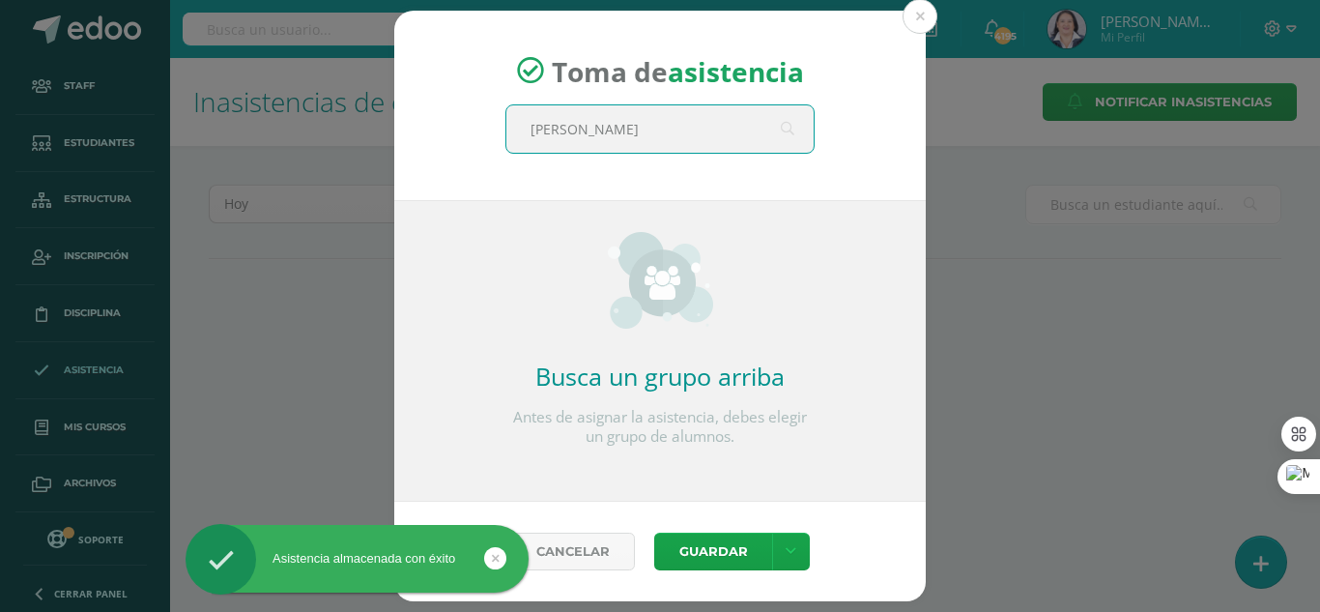
type input "quinto"
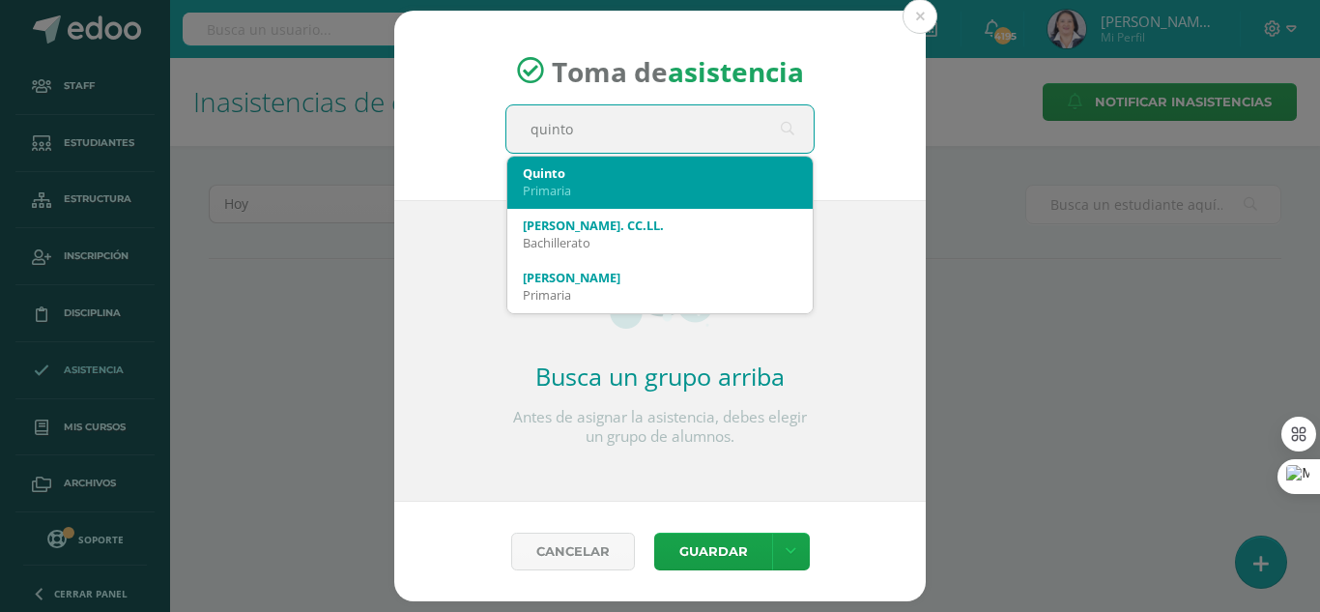
click at [641, 164] on div "Quinto" at bounding box center [660, 172] width 274 height 17
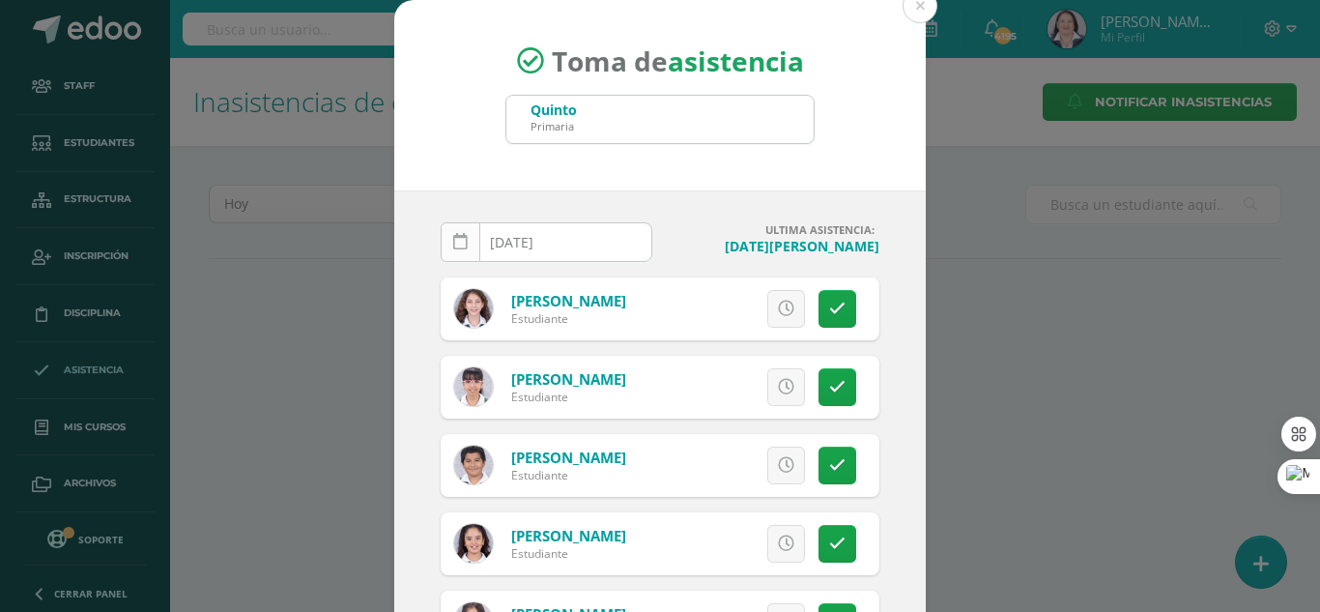
click at [453, 244] on icon at bounding box center [460, 242] width 14 height 16
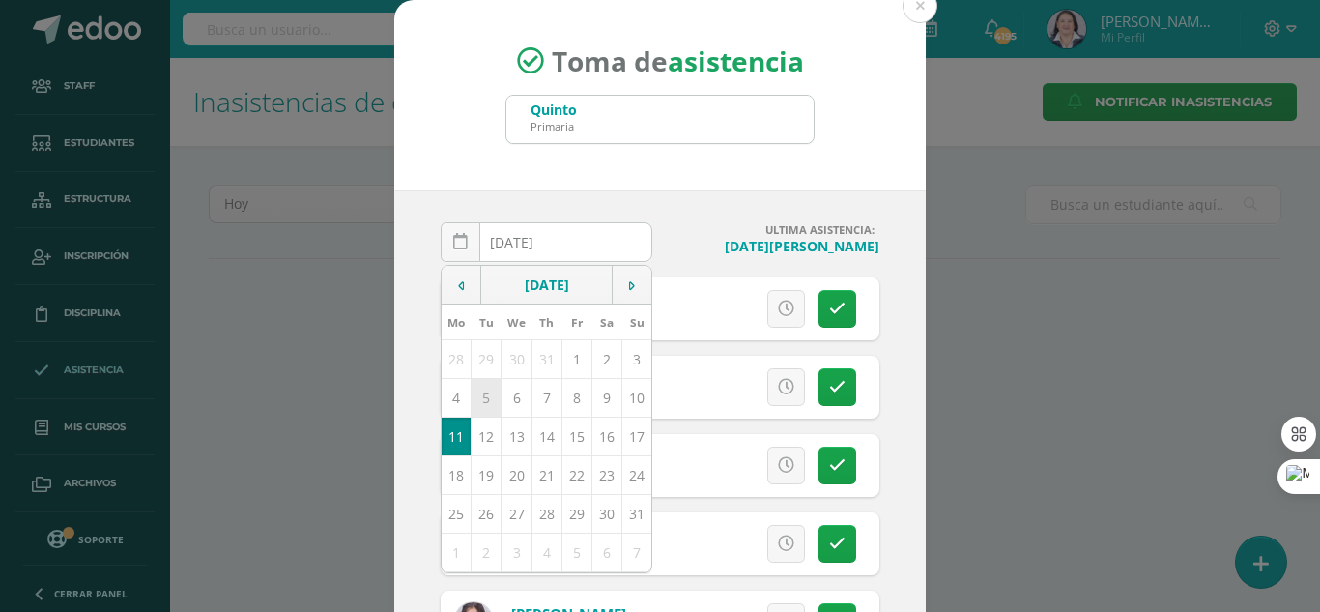
click at [477, 397] on td "5" at bounding box center [487, 397] width 30 height 39
type input "2025-08-05"
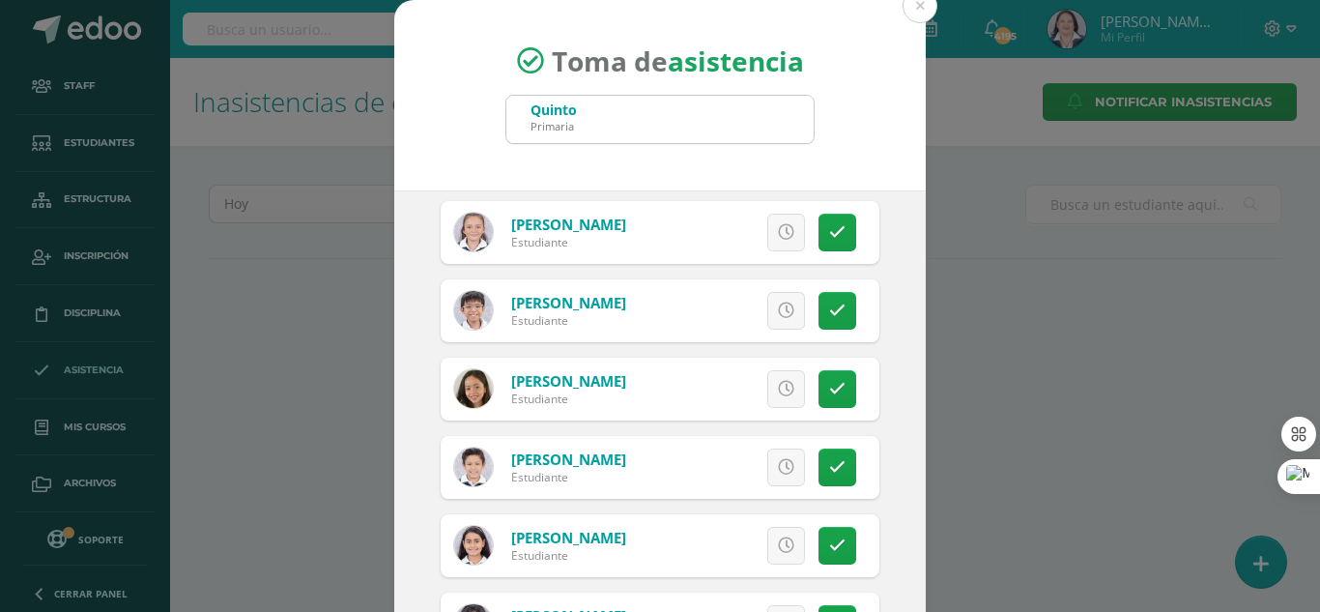
scroll to position [773, 0]
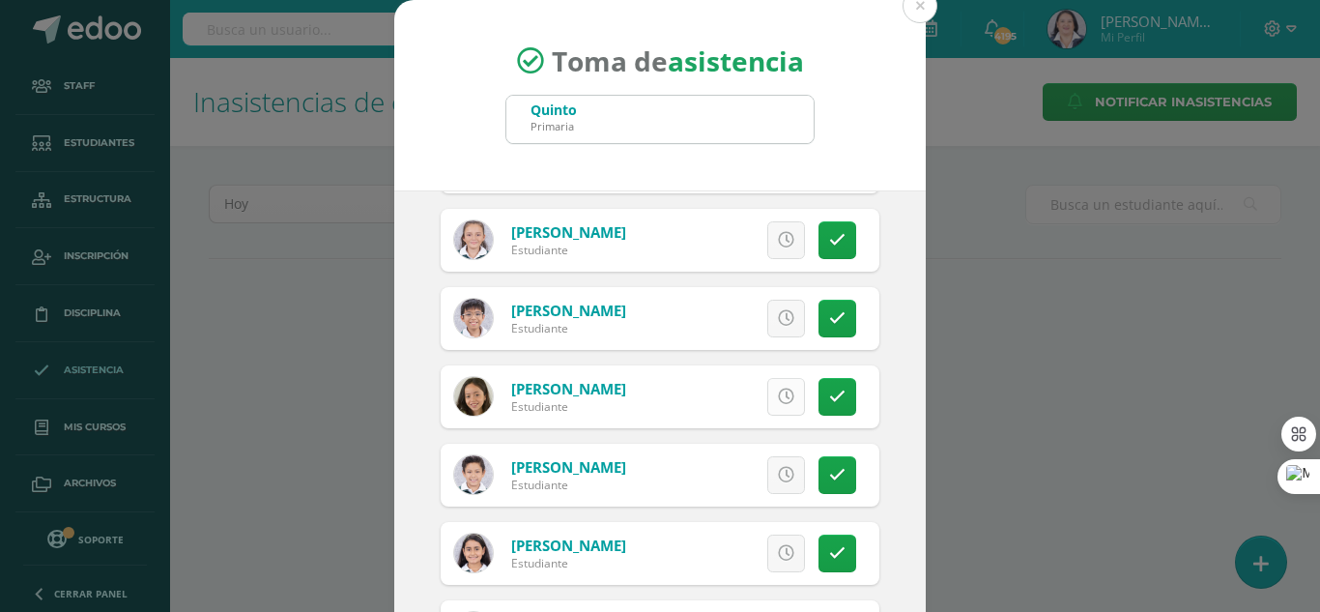
click at [778, 394] on icon at bounding box center [786, 396] width 16 height 16
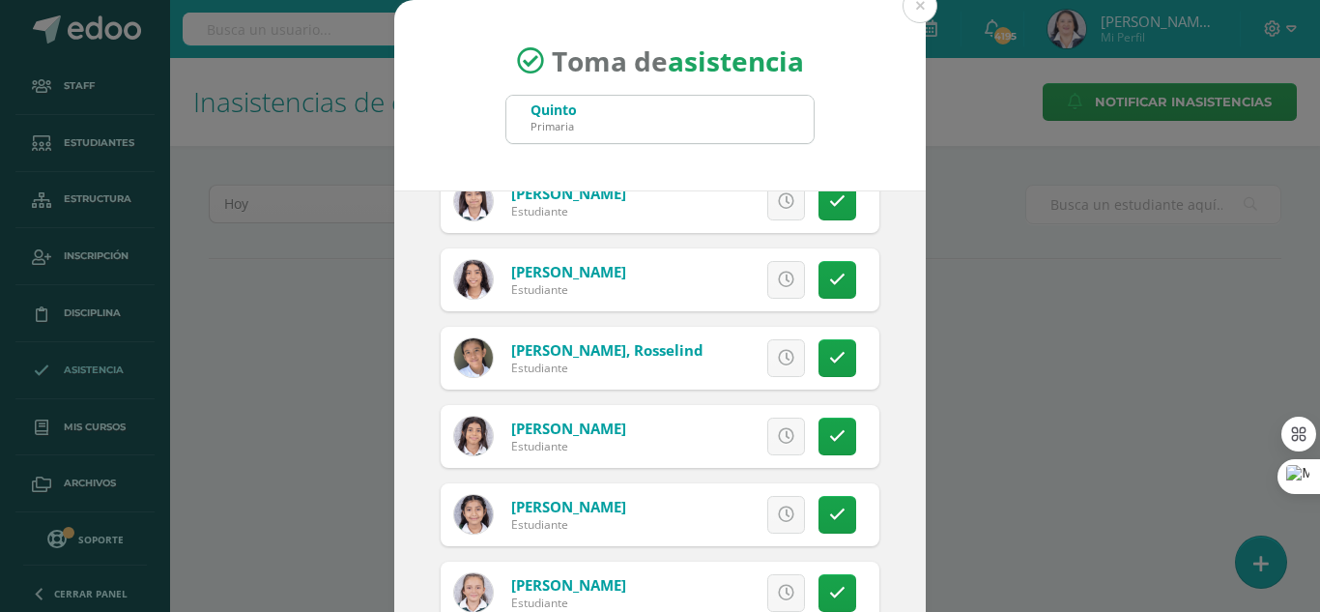
scroll to position [387, 0]
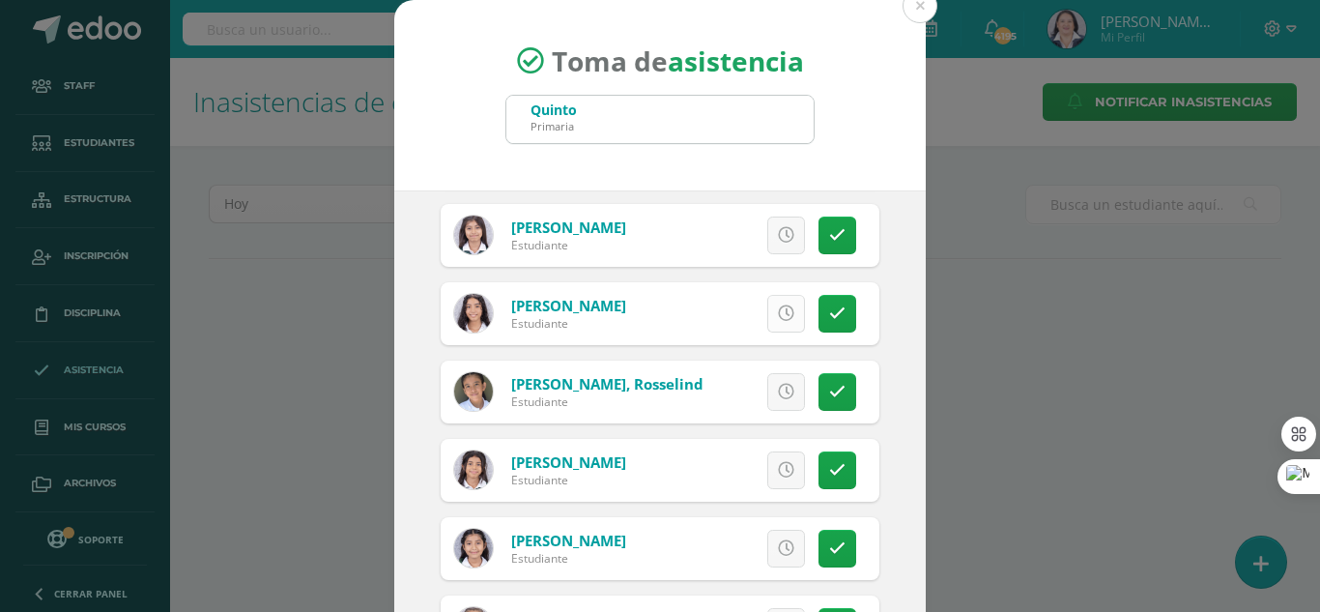
click at [778, 312] on icon at bounding box center [786, 313] width 16 height 16
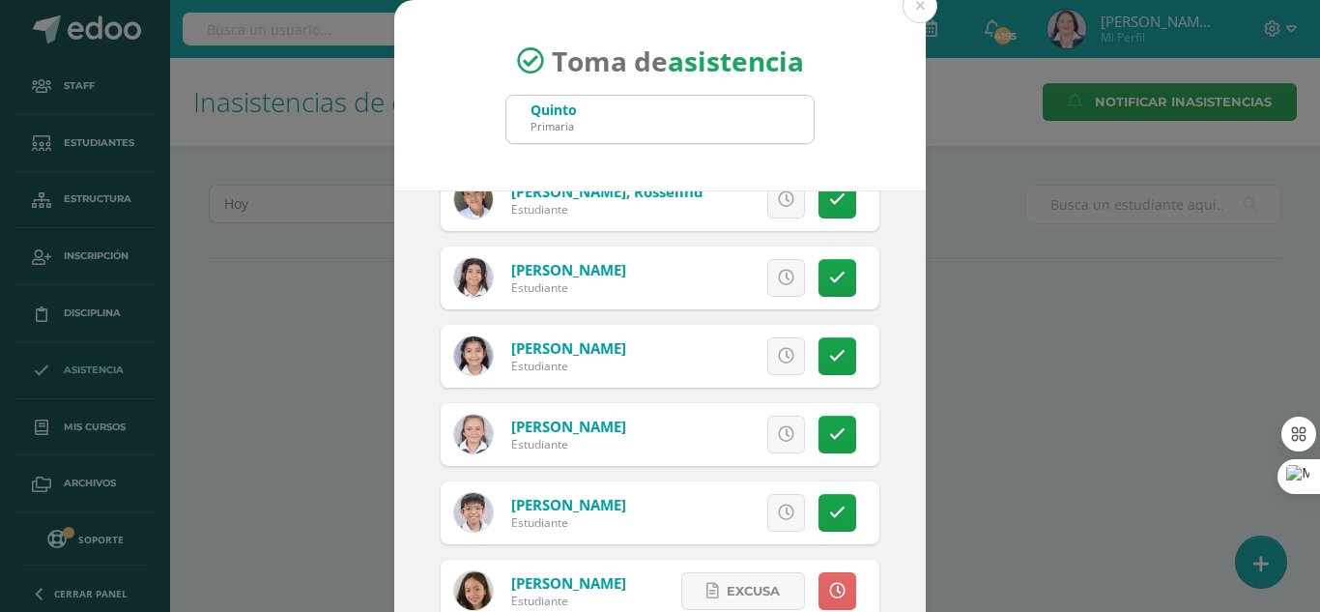
scroll to position [580, 0]
click at [824, 439] on link at bounding box center [837, 434] width 38 height 38
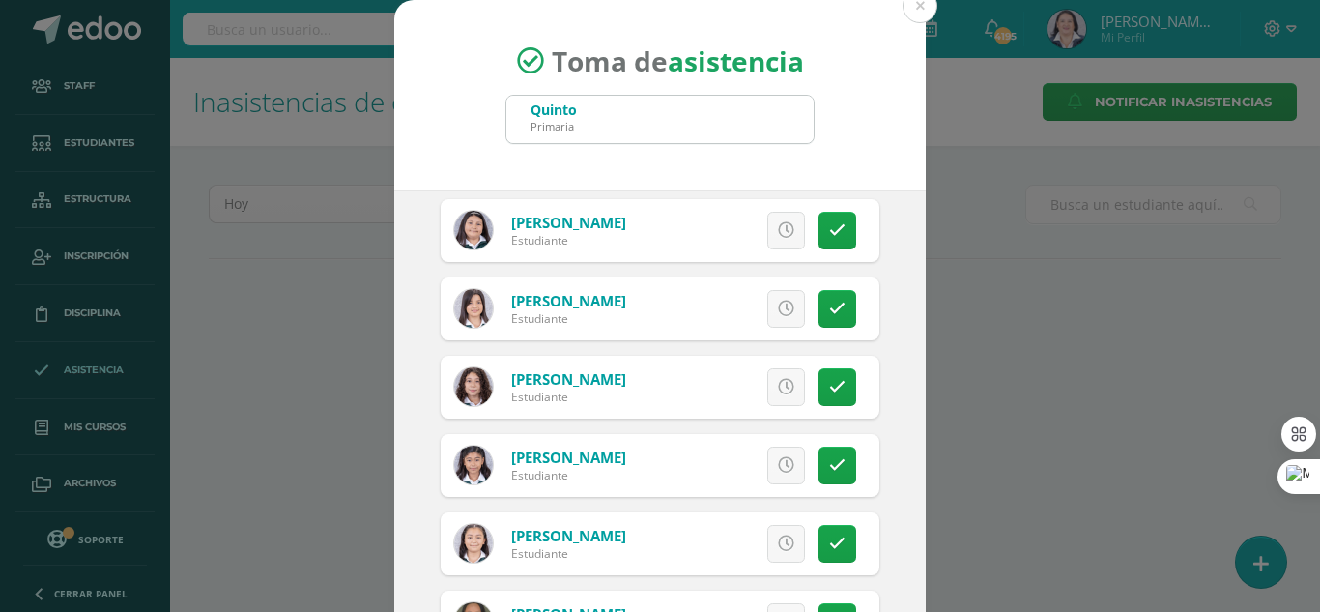
scroll to position [2802, 0]
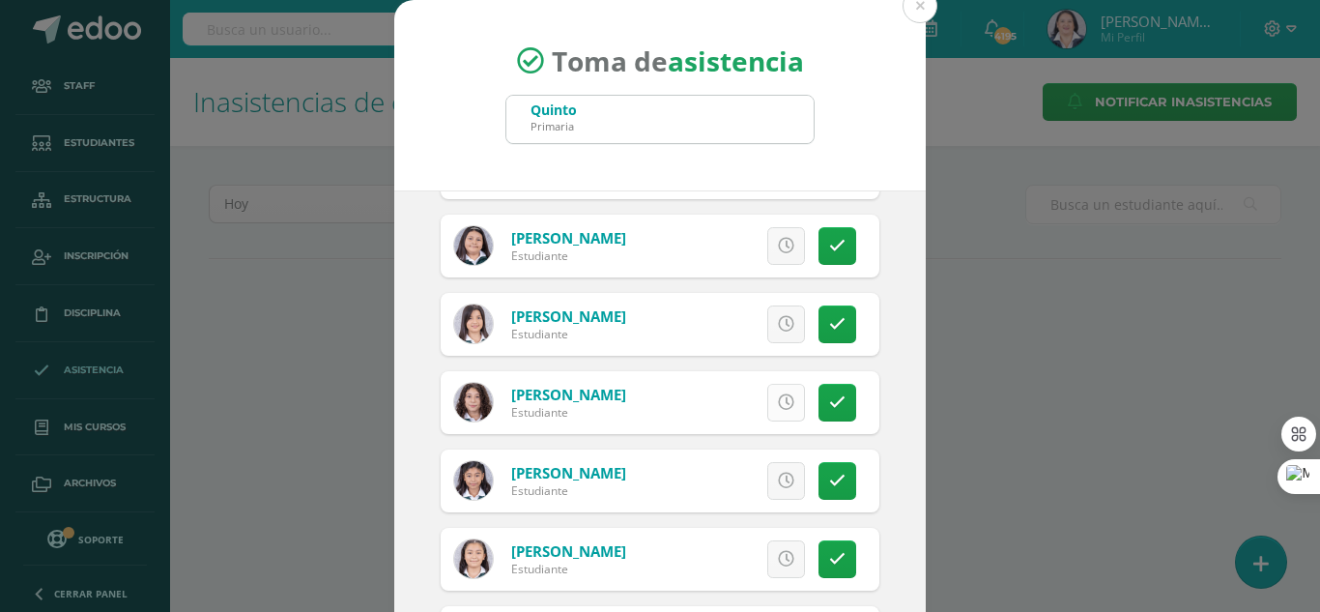
click at [778, 395] on icon at bounding box center [786, 402] width 16 height 16
click at [778, 476] on icon at bounding box center [786, 481] width 16 height 16
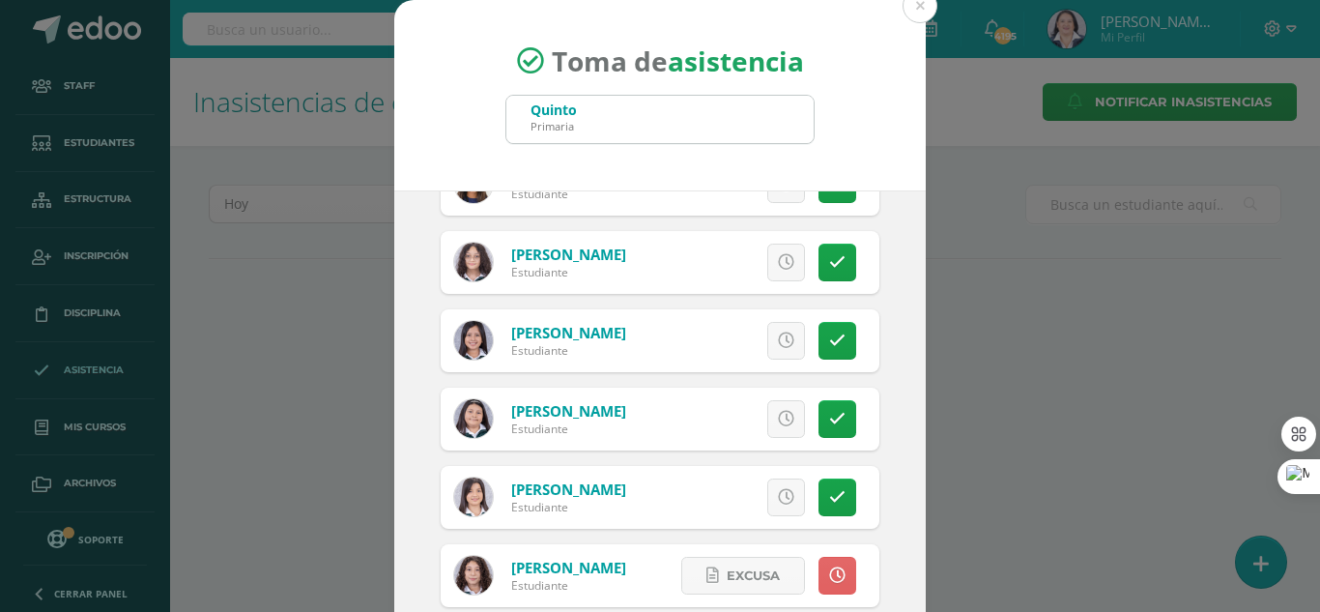
scroll to position [2512, 0]
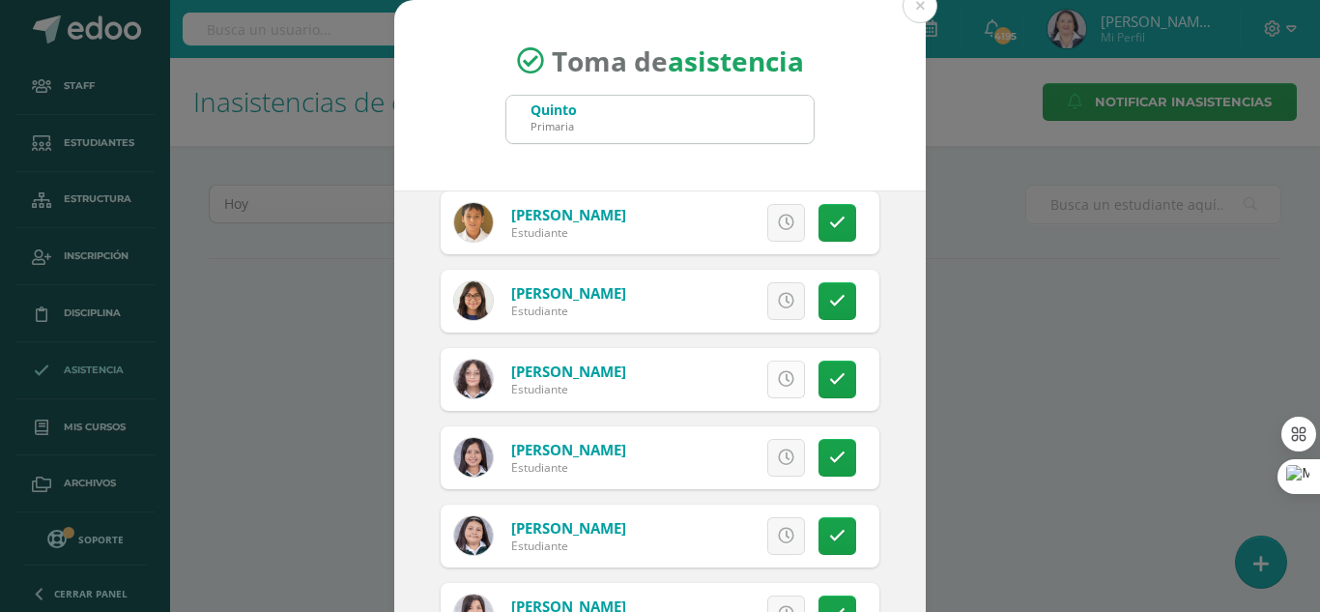
click at [778, 377] on icon at bounding box center [786, 379] width 16 height 16
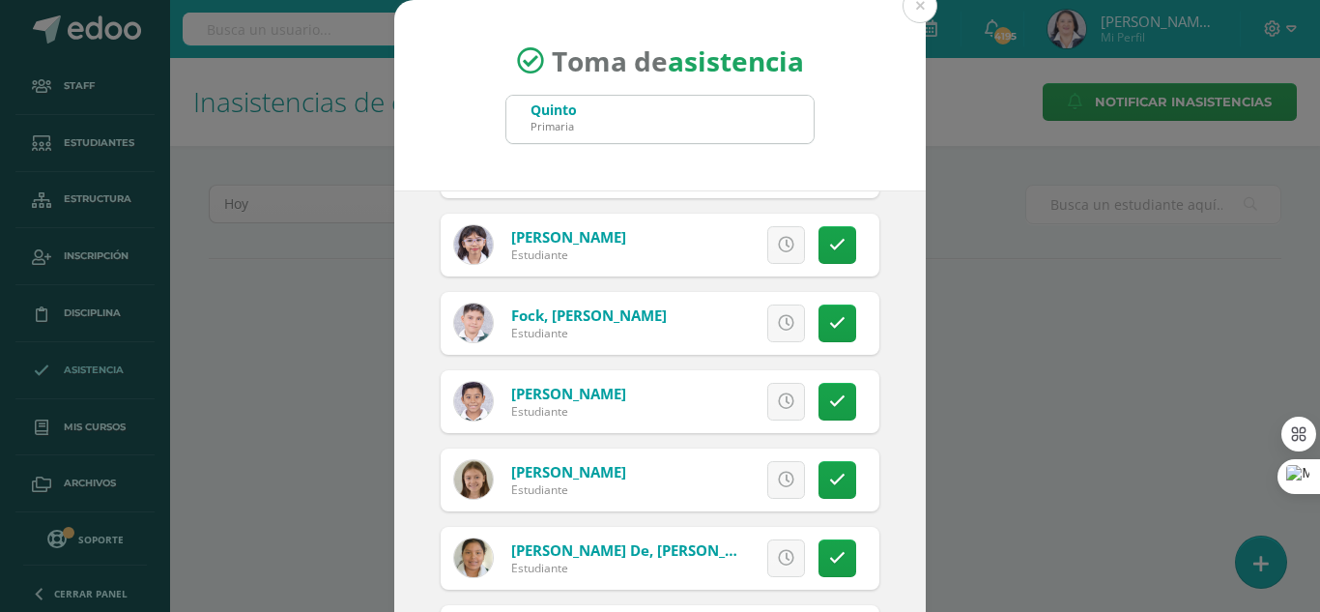
scroll to position [1063, 0]
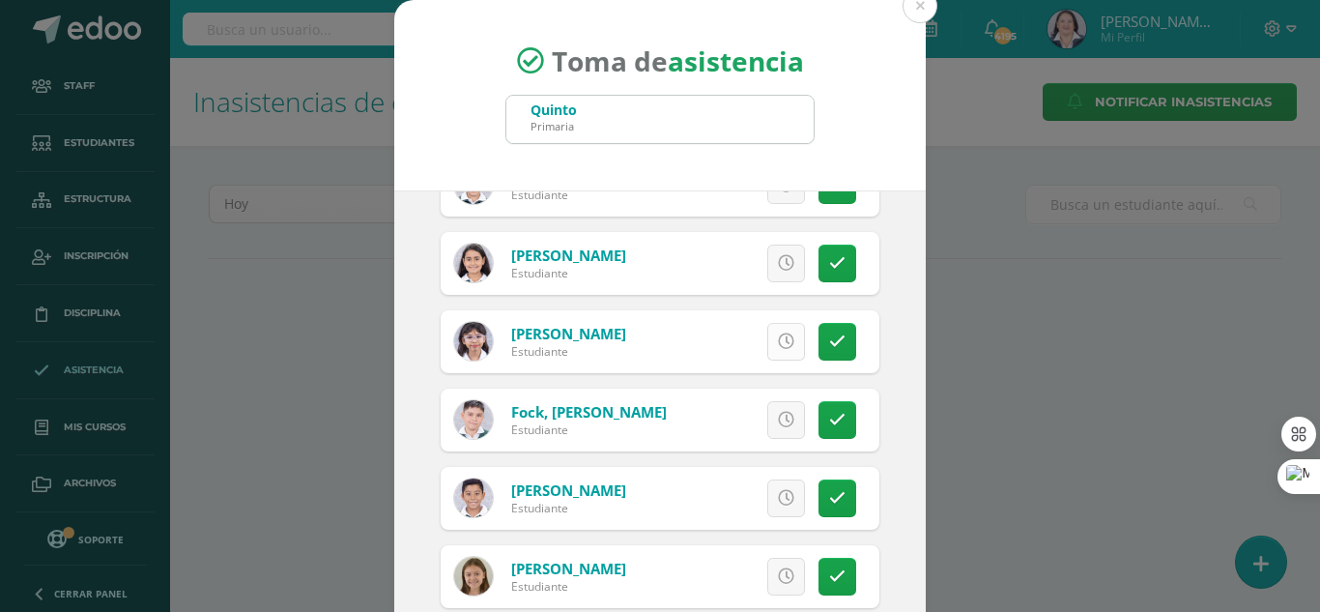
click at [778, 338] on icon at bounding box center [786, 341] width 16 height 16
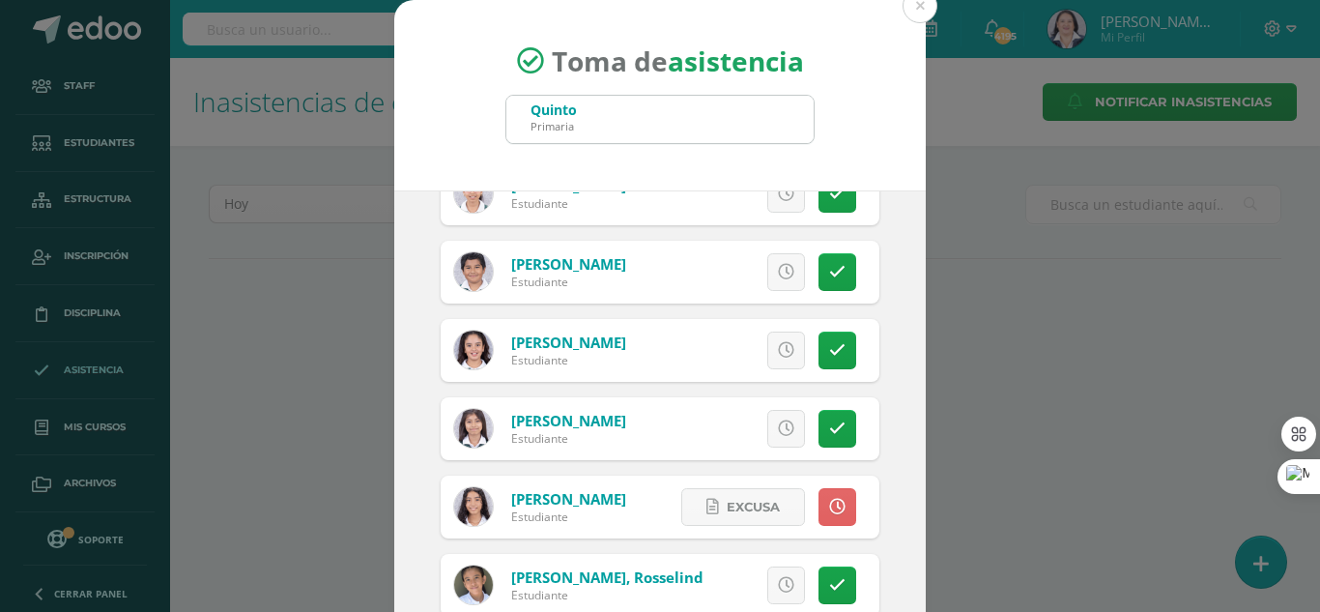
scroll to position [97, 0]
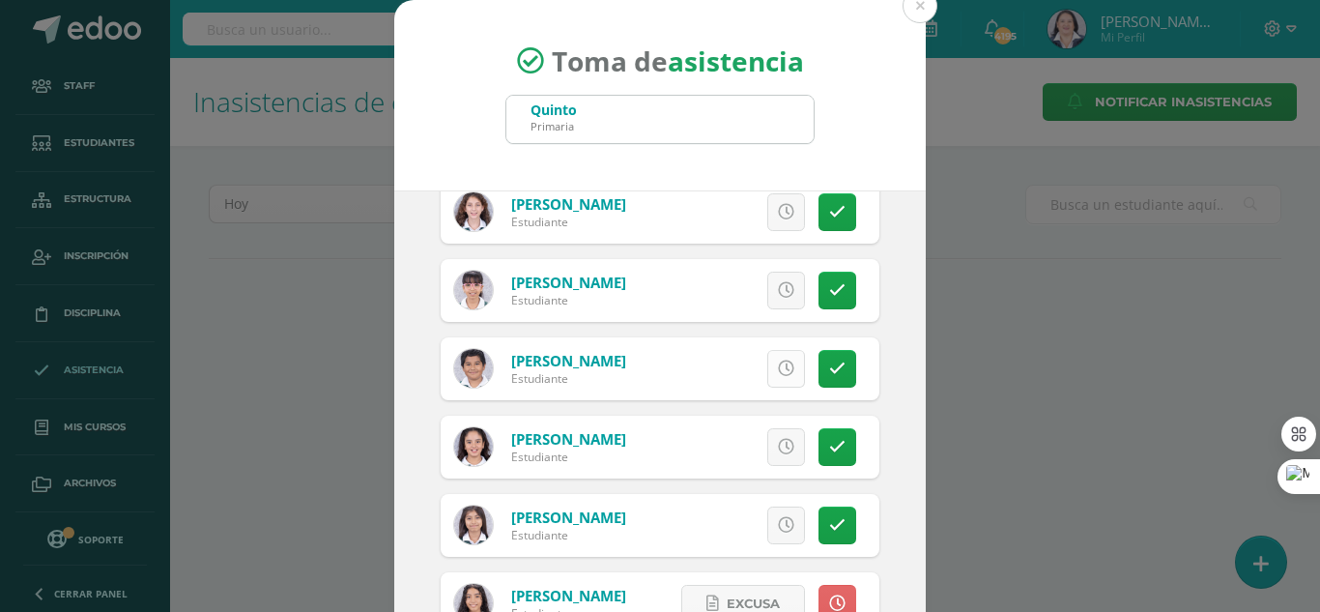
click at [778, 364] on icon at bounding box center [786, 368] width 16 height 16
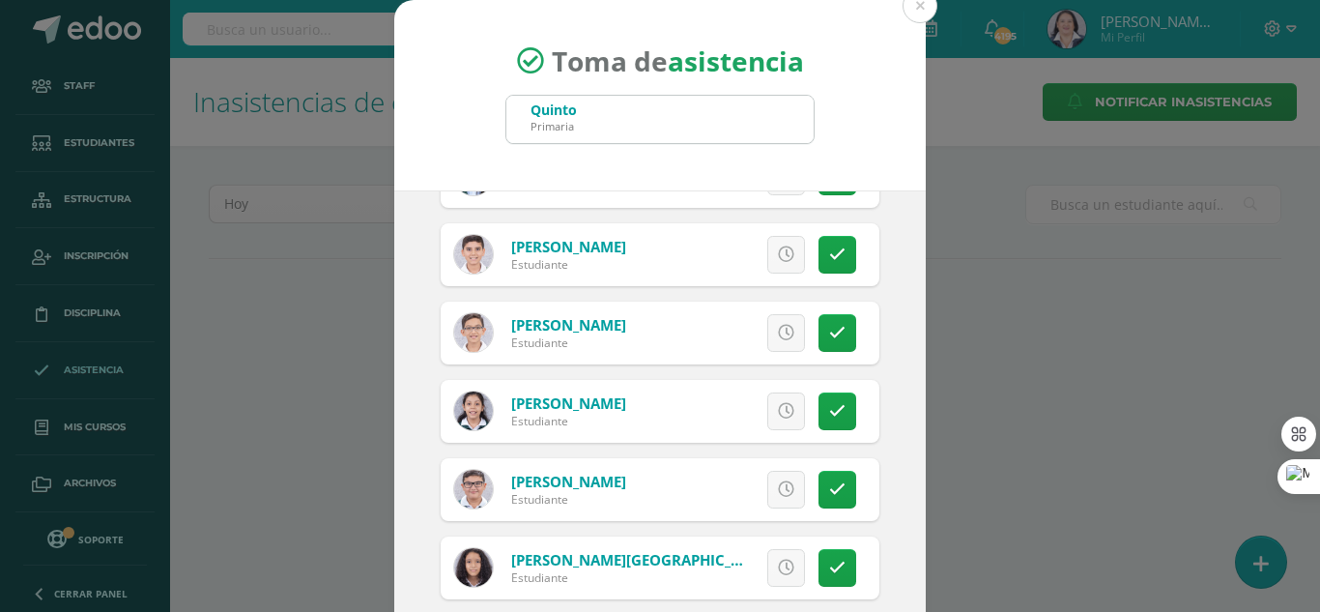
scroll to position [119, 0]
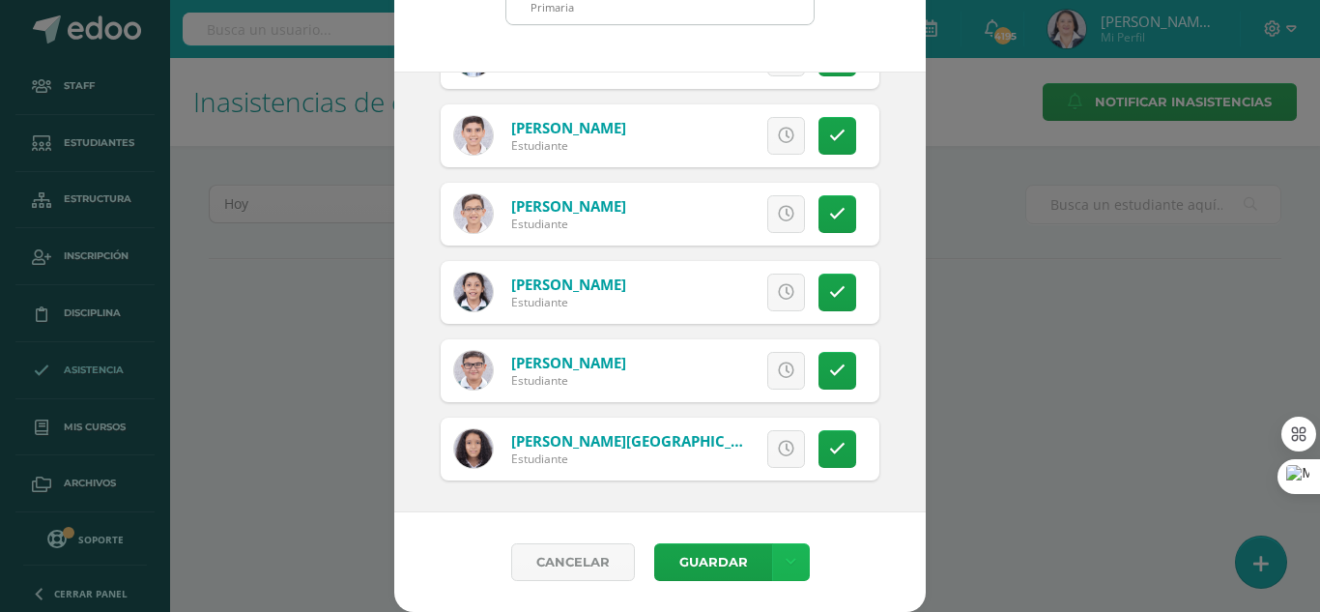
click at [786, 562] on icon at bounding box center [791, 562] width 11 height 16
click at [754, 481] on link "Guardar sin notificar inasistencias" at bounding box center [743, 489] width 213 height 46
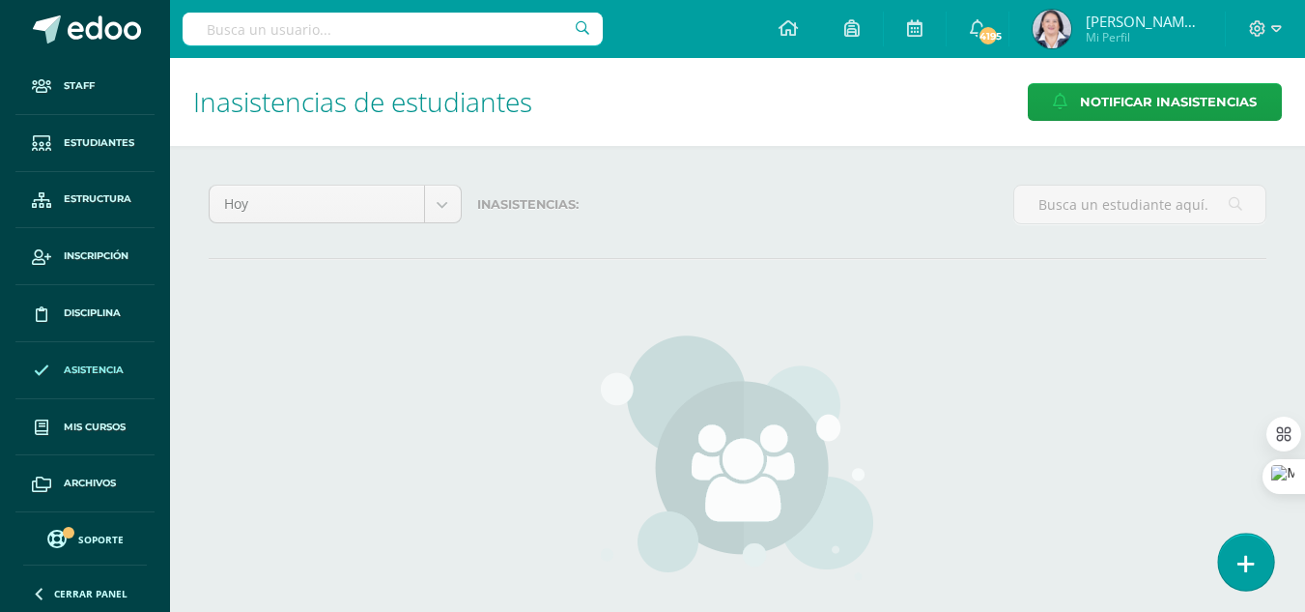
click at [1259, 559] on link at bounding box center [1246, 561] width 55 height 56
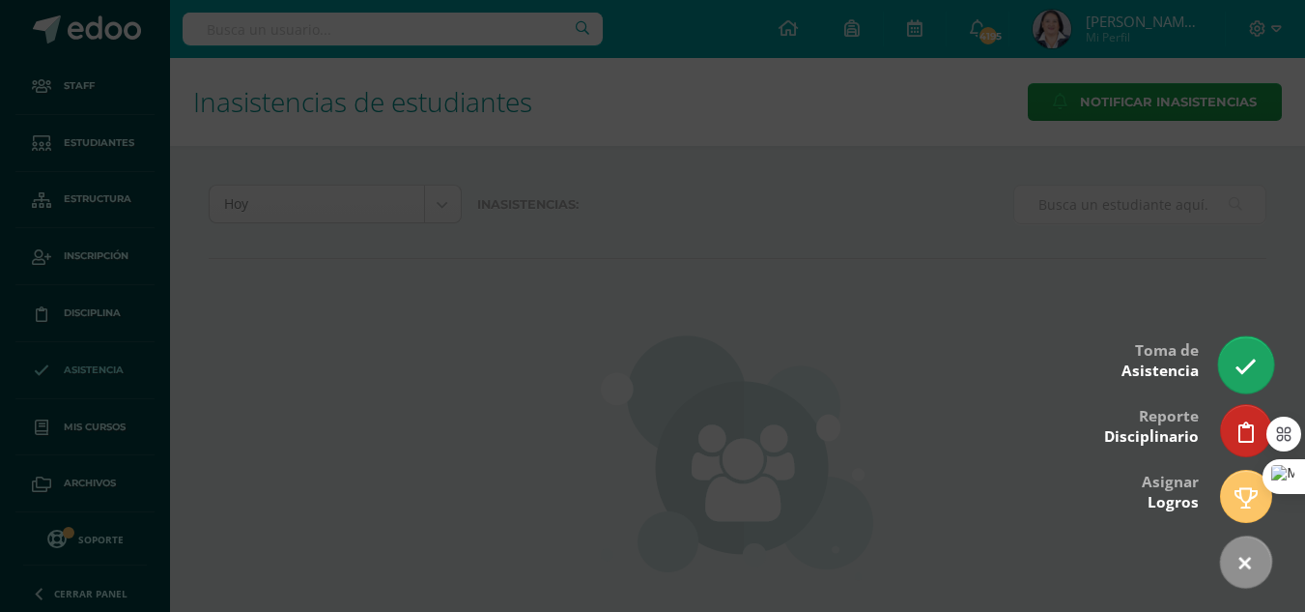
click at [1254, 356] on icon at bounding box center [1246, 367] width 22 height 22
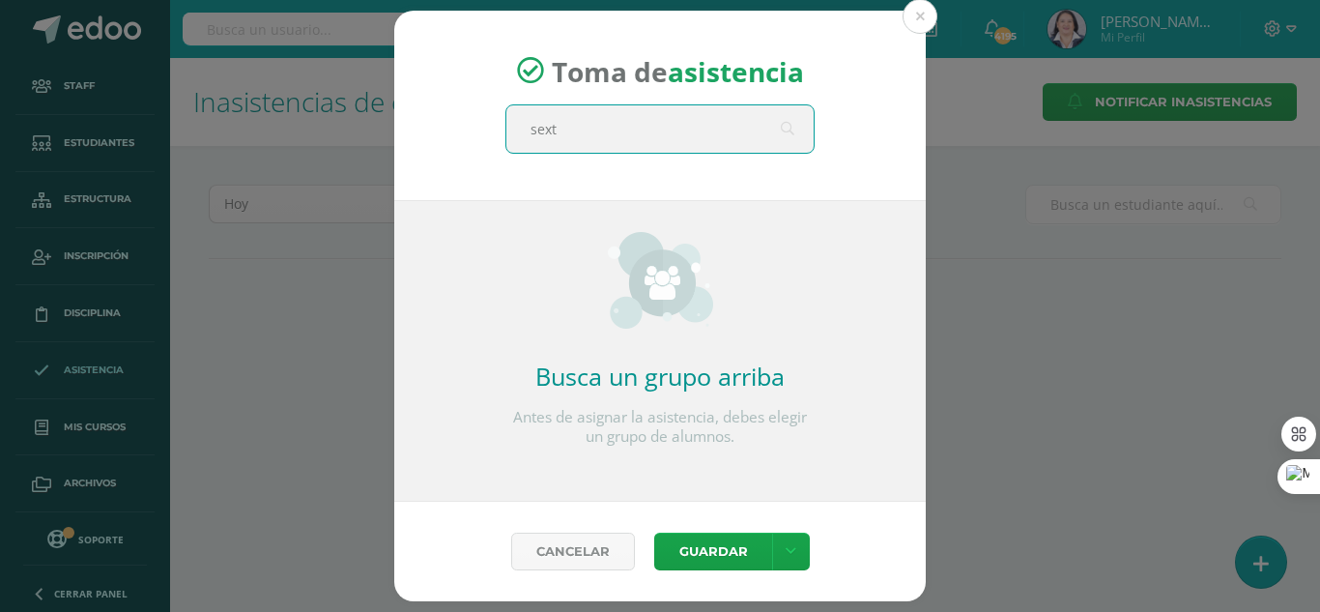
type input "sexto"
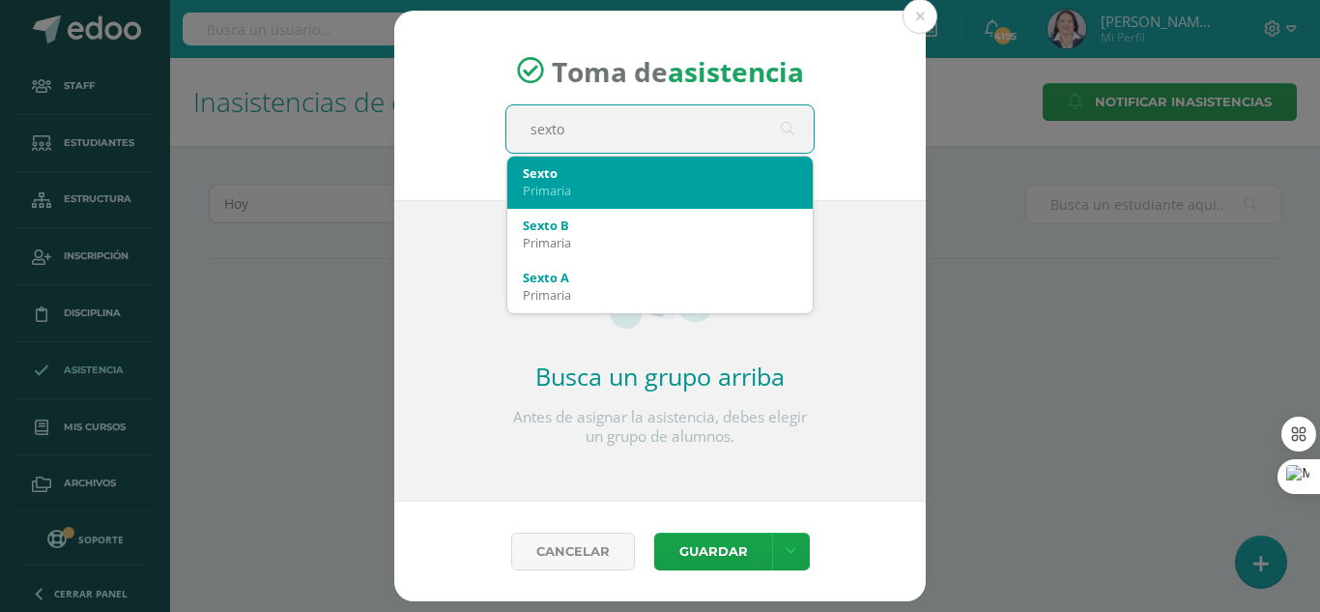
click at [617, 185] on div "Primaria" at bounding box center [660, 190] width 274 height 17
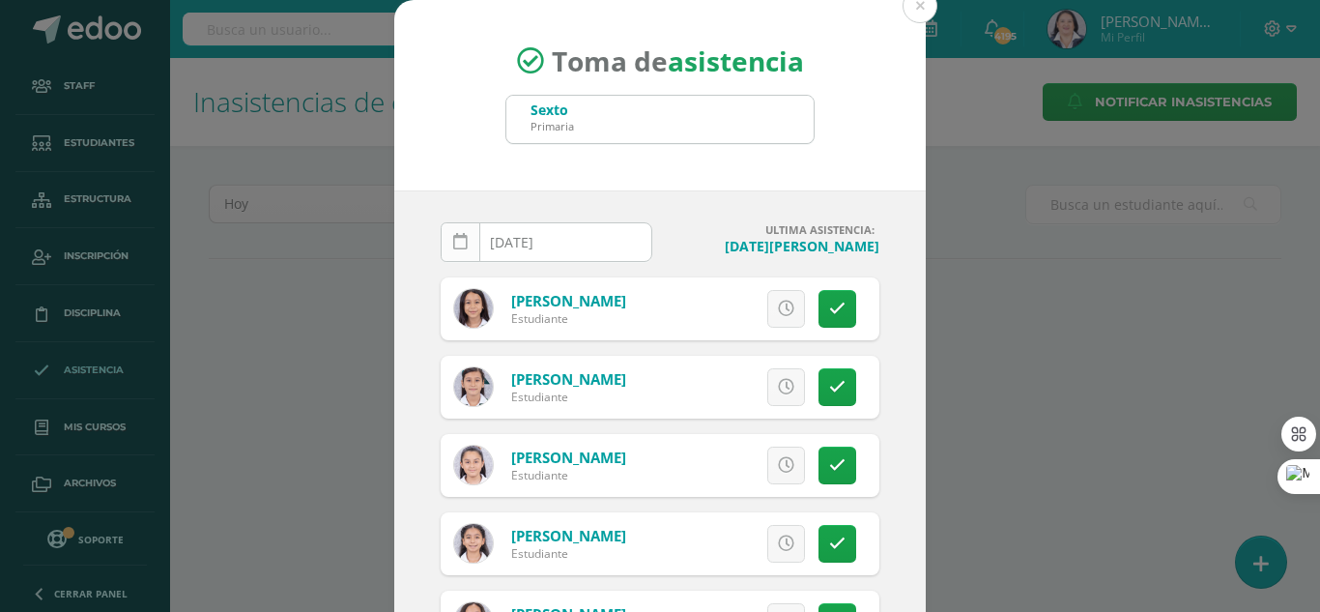
click at [453, 244] on icon at bounding box center [460, 242] width 14 height 16
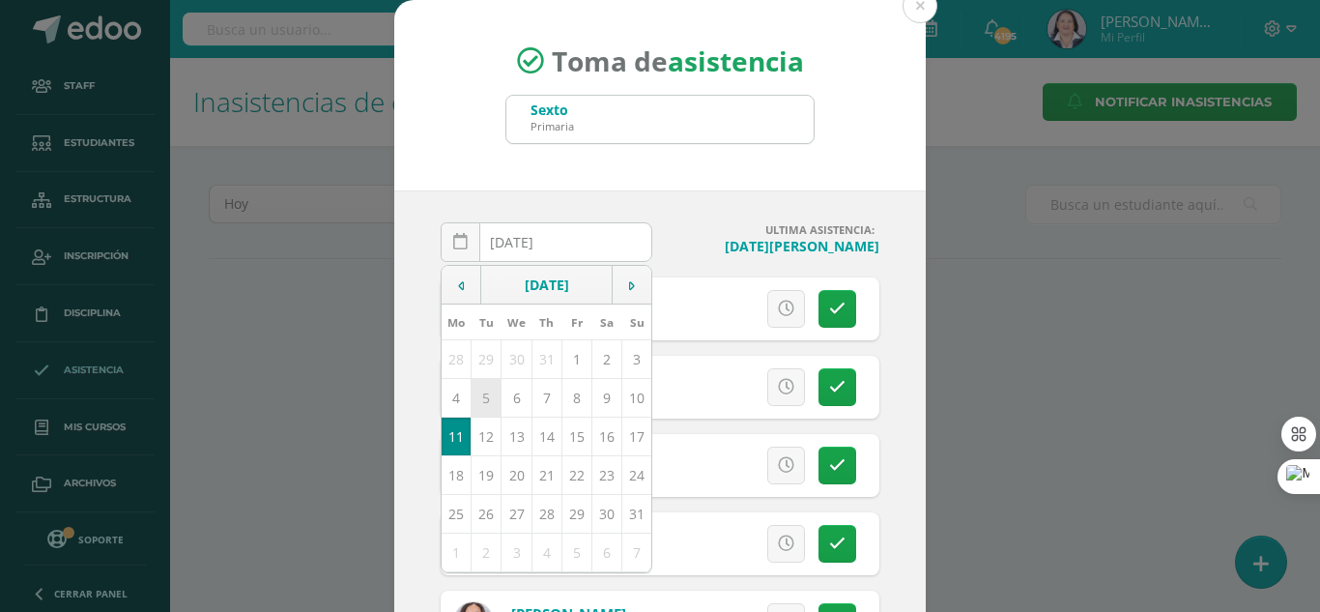
click at [473, 404] on td "5" at bounding box center [487, 397] width 30 height 39
type input "2025-08-05"
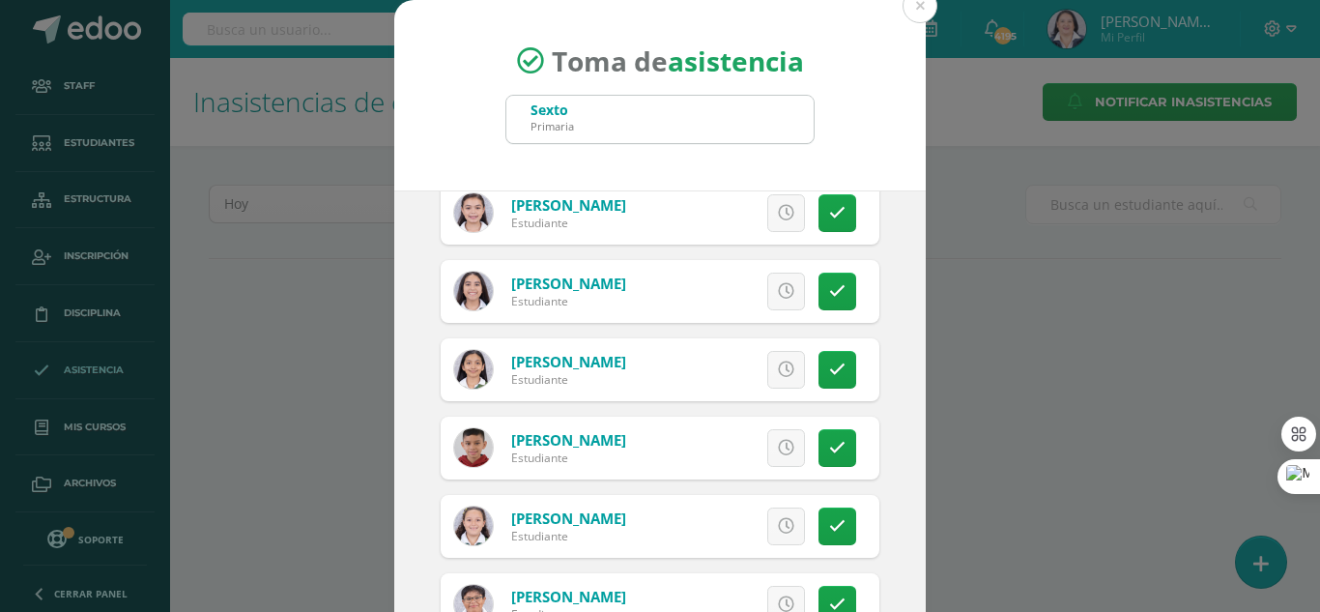
scroll to position [2126, 0]
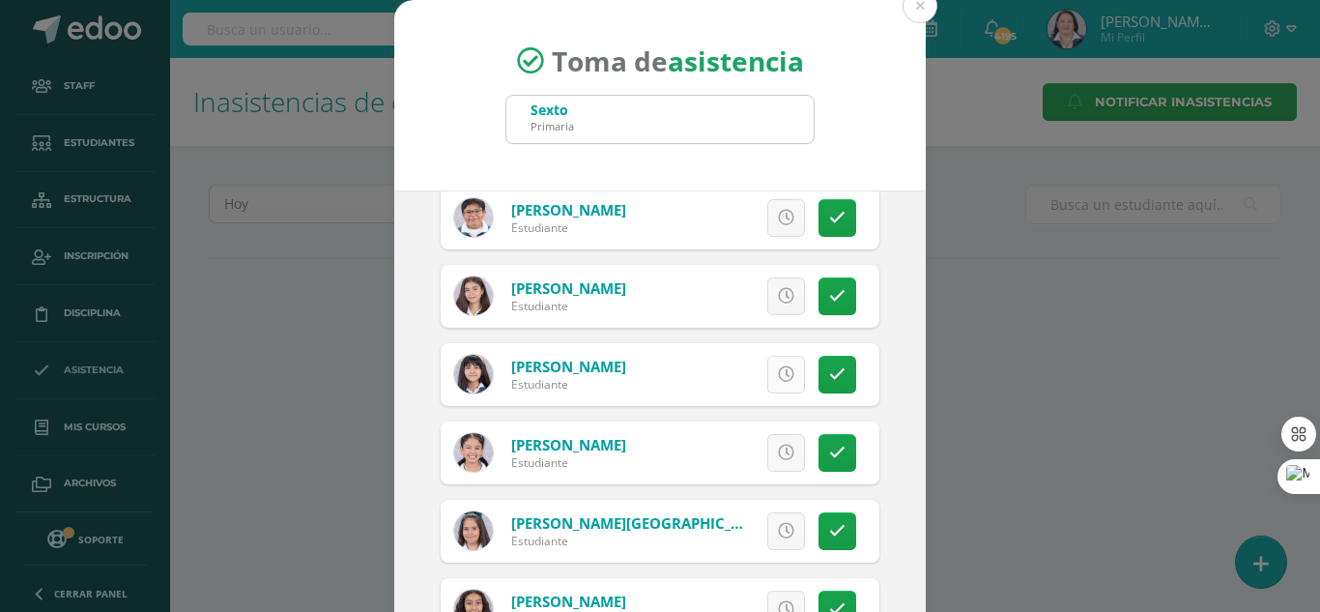
click at [778, 368] on icon at bounding box center [786, 374] width 16 height 16
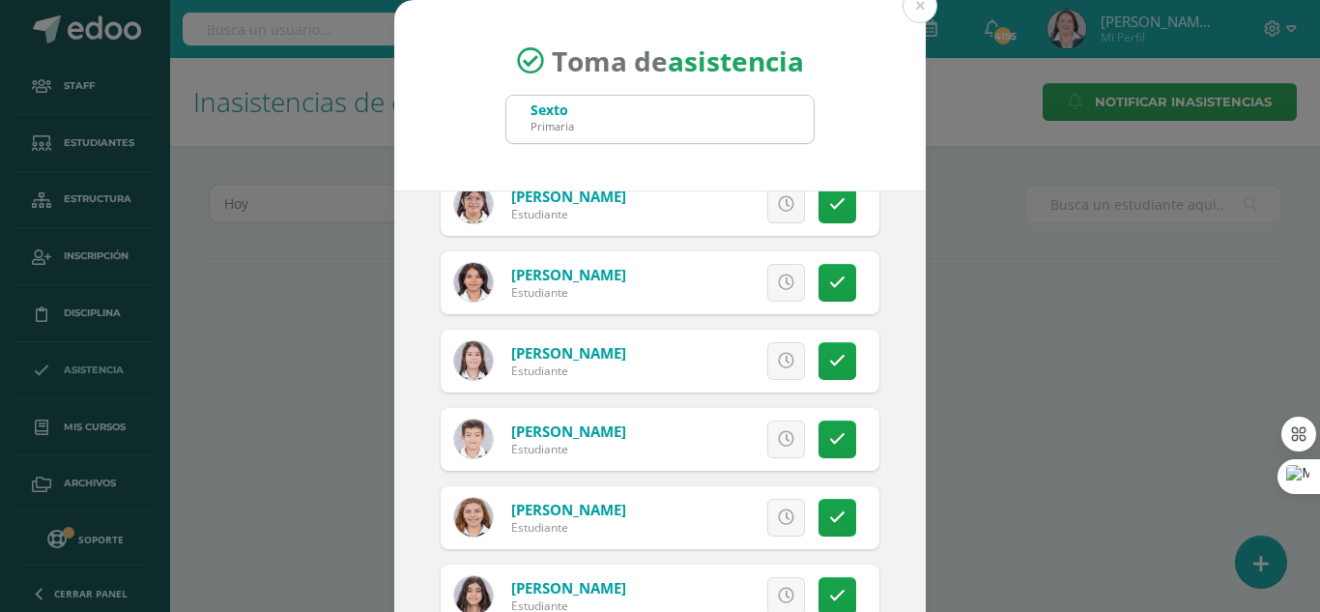
scroll to position [2706, 0]
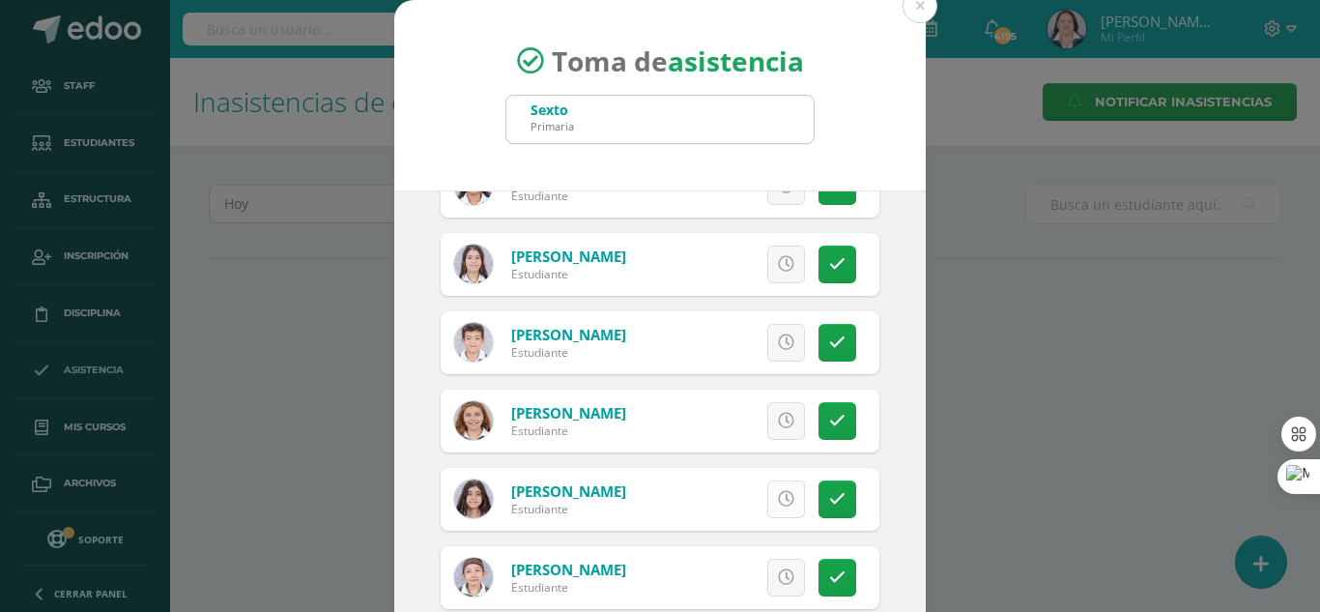
click at [778, 500] on icon at bounding box center [786, 499] width 16 height 16
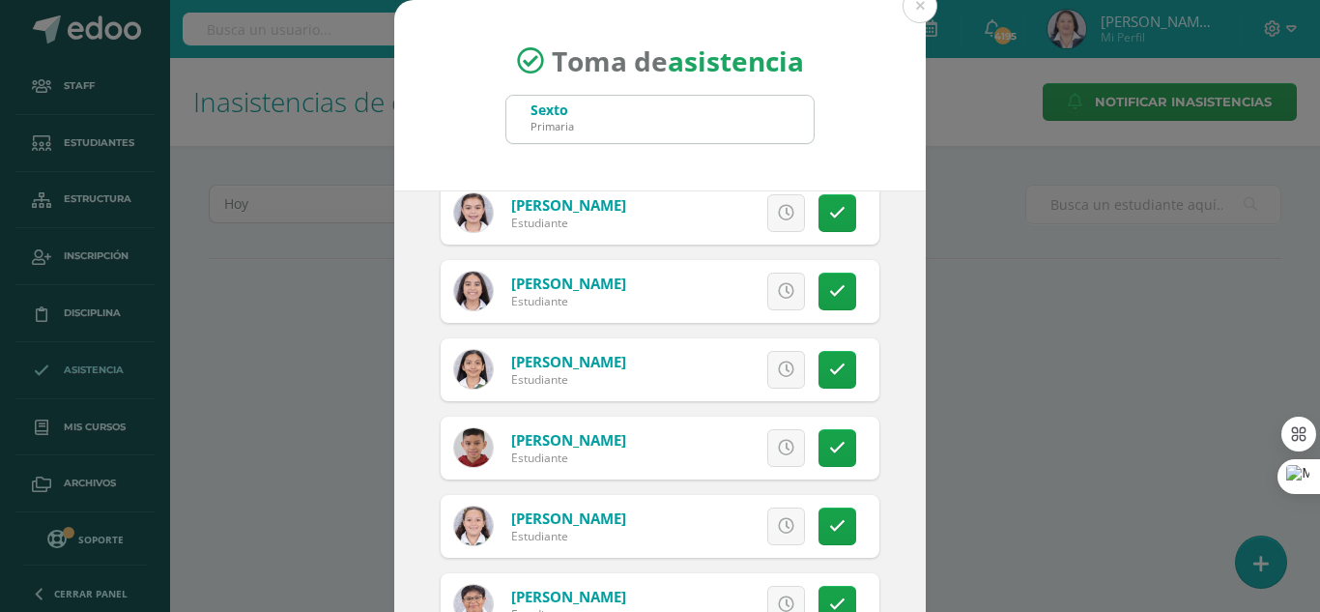
scroll to position [1643, 0]
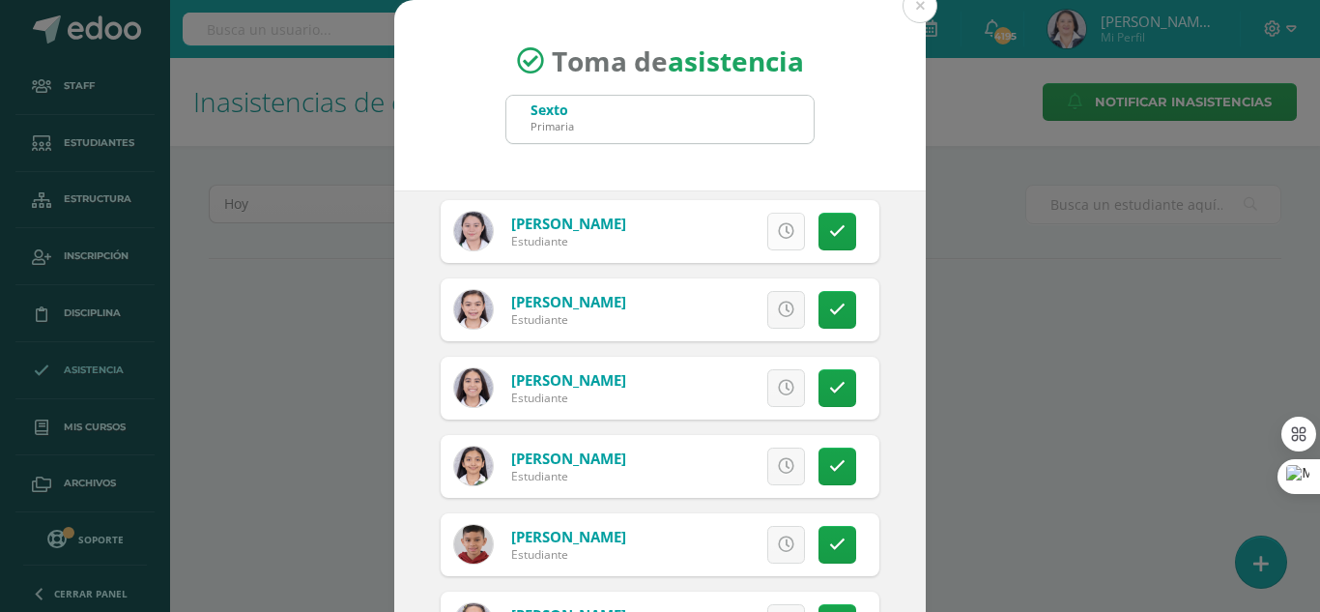
click at [778, 239] on icon at bounding box center [786, 231] width 16 height 16
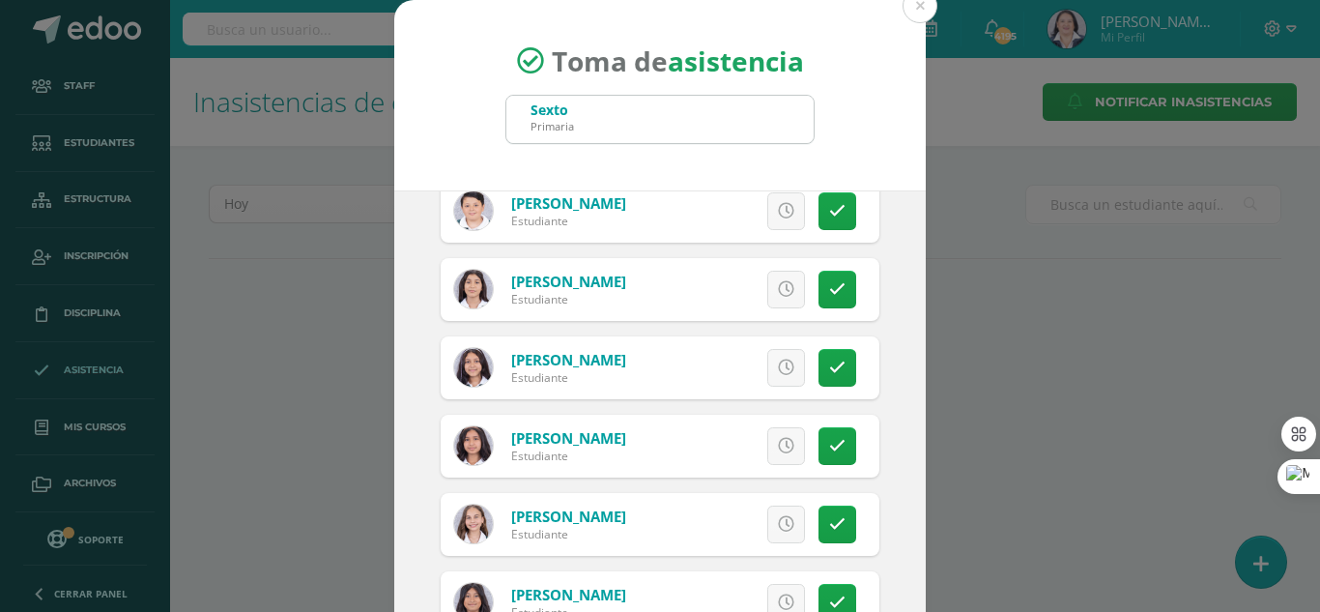
scroll to position [1160, 0]
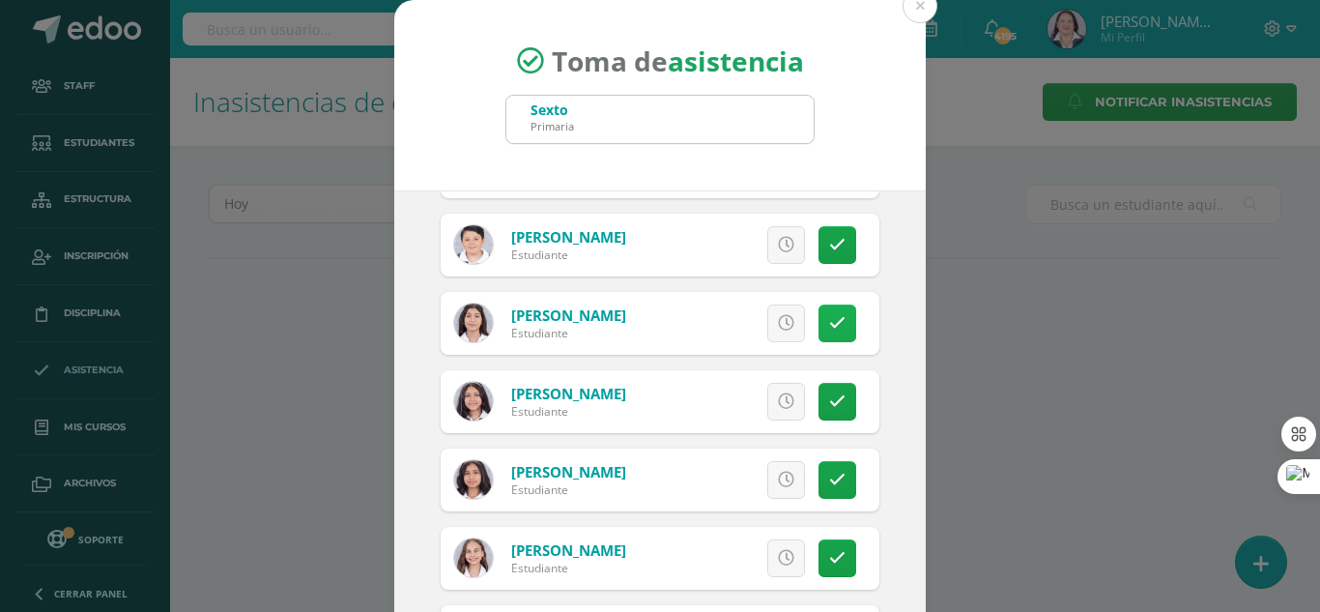
click at [829, 329] on icon at bounding box center [837, 323] width 16 height 16
click at [822, 329] on link at bounding box center [837, 323] width 38 height 38
click at [829, 247] on icon at bounding box center [837, 245] width 16 height 16
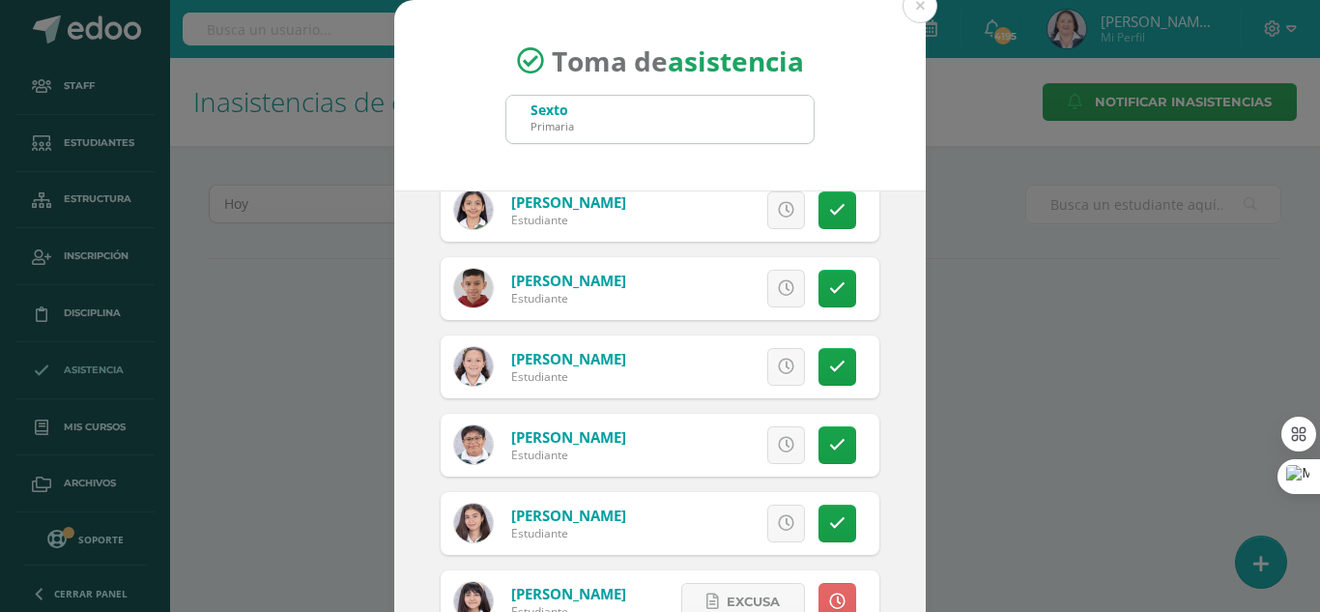
scroll to position [1933, 0]
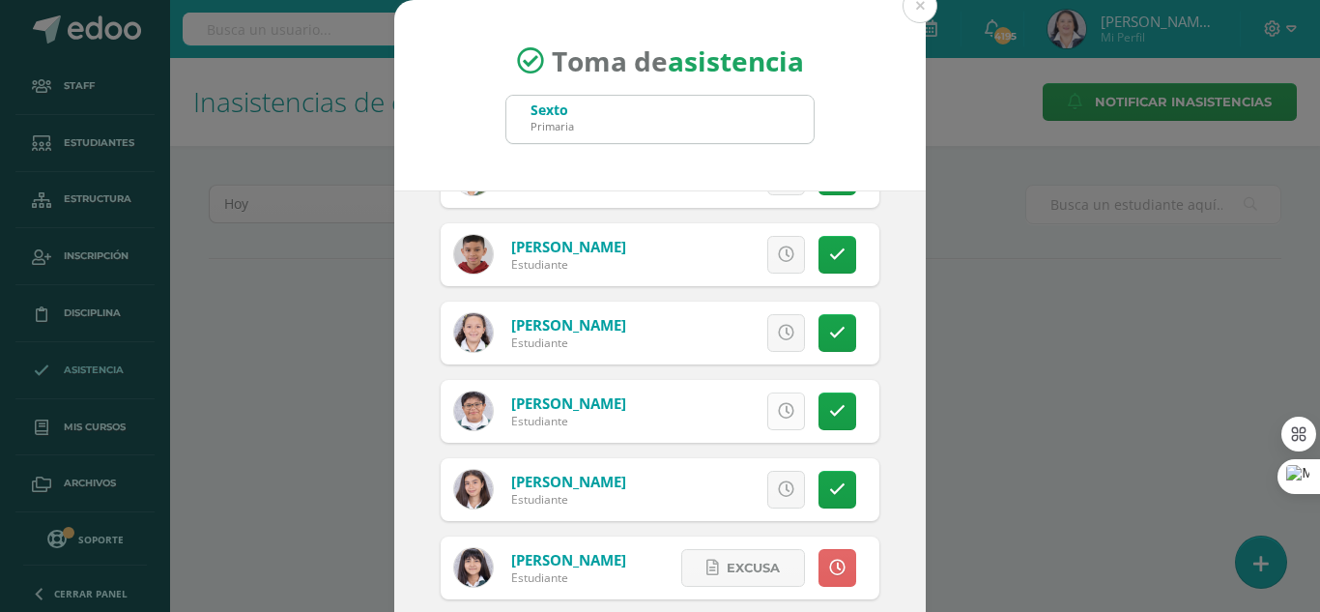
click at [778, 414] on icon at bounding box center [786, 411] width 16 height 16
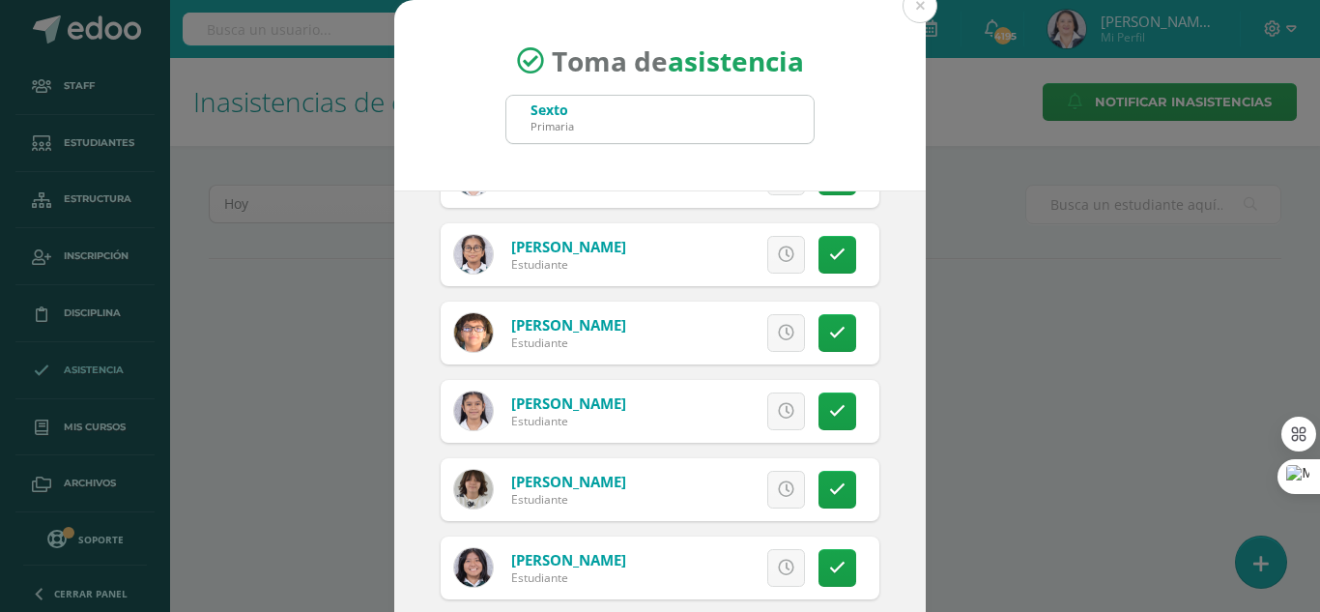
scroll to position [3479, 0]
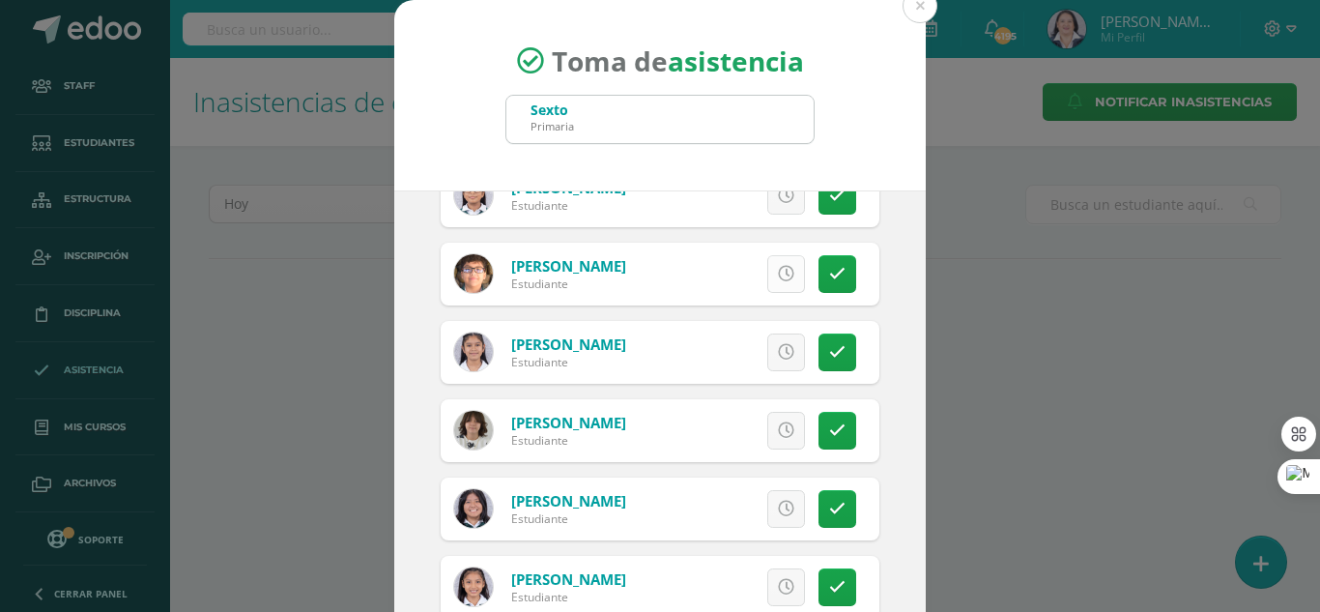
click at [778, 276] on icon at bounding box center [786, 274] width 16 height 16
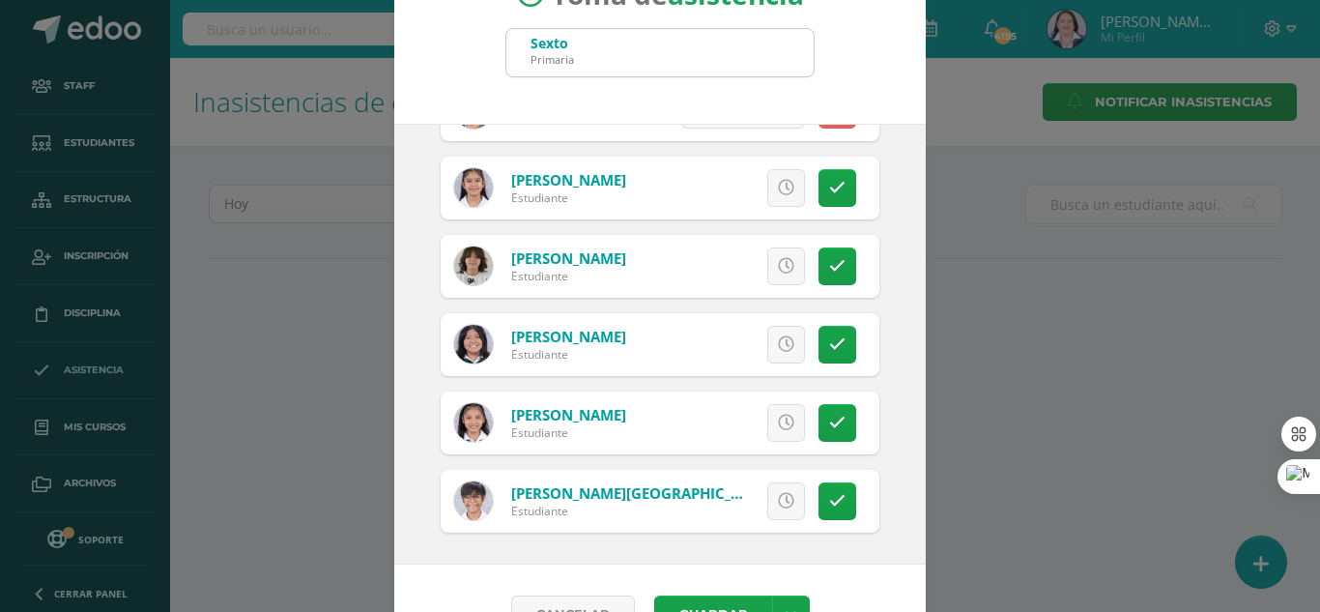
scroll to position [119, 0]
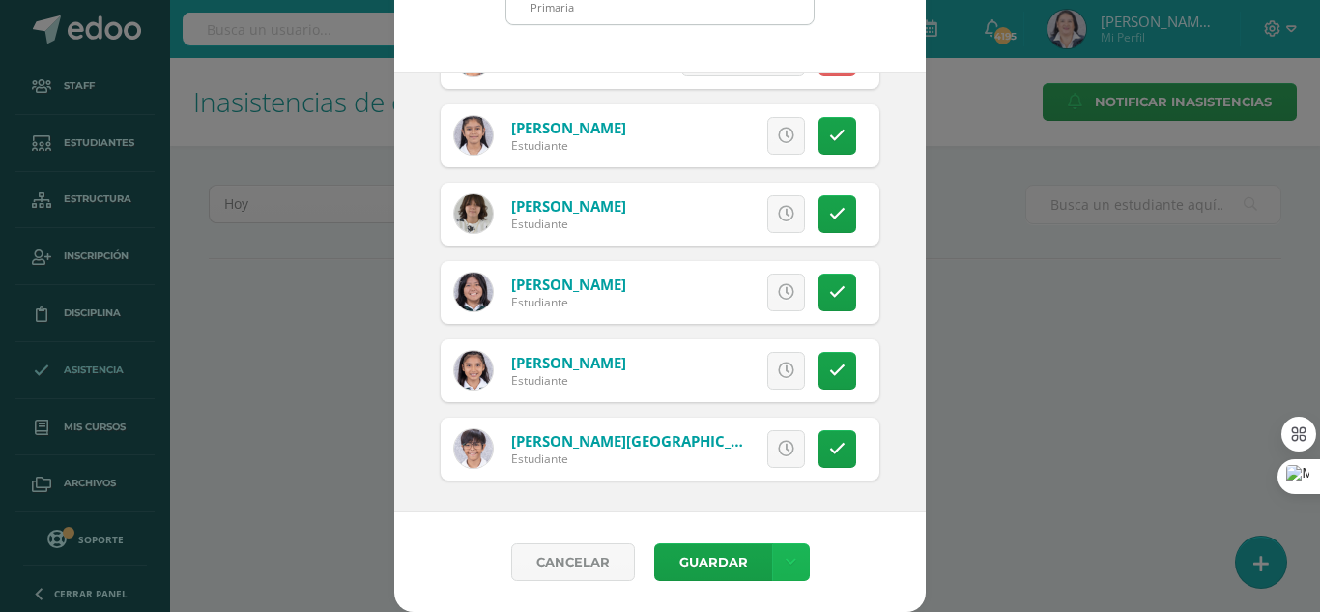
click at [787, 559] on link at bounding box center [791, 562] width 38 height 38
click at [767, 483] on link "Guardar sin notificar inasistencias" at bounding box center [743, 489] width 213 height 46
